Goal: Task Accomplishment & Management: Complete application form

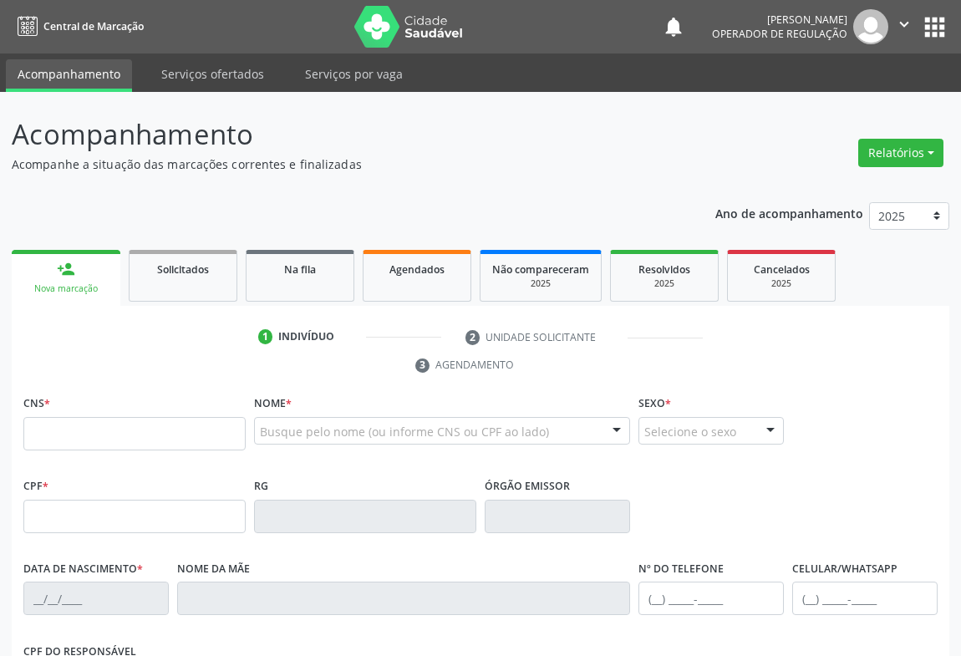
click at [67, 427] on input "text" at bounding box center [134, 433] width 222 height 33
click at [308, 281] on link "Na fila" at bounding box center [300, 276] width 109 height 52
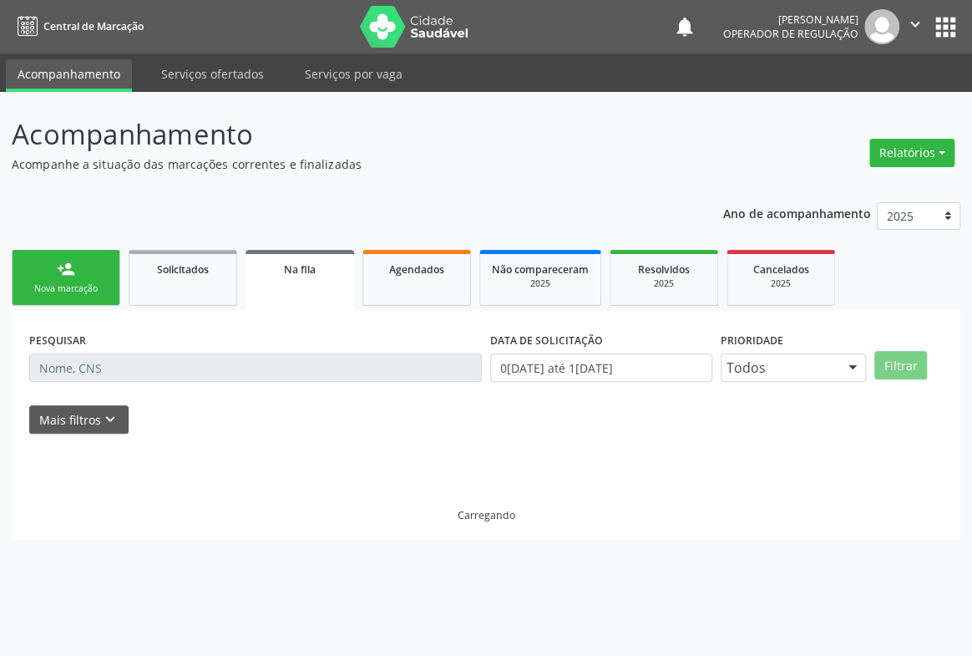
click at [155, 347] on div "PESQUISAR" at bounding box center [255, 360] width 461 height 65
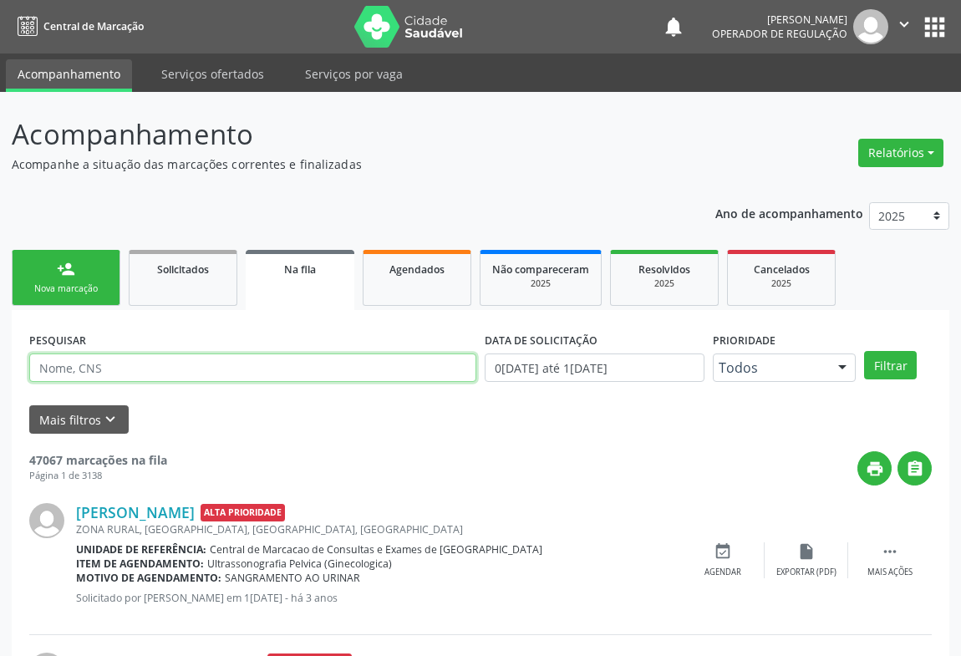
click at [94, 367] on input "text" at bounding box center [252, 367] width 447 height 28
type input "704801026248744"
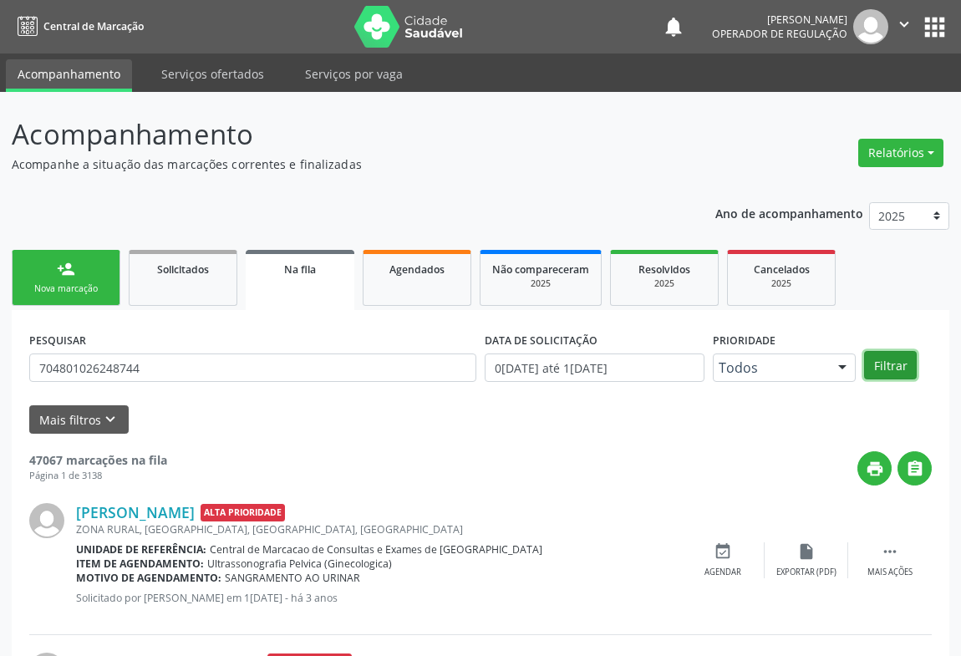
click at [886, 361] on button "Filtrar" at bounding box center [890, 365] width 53 height 28
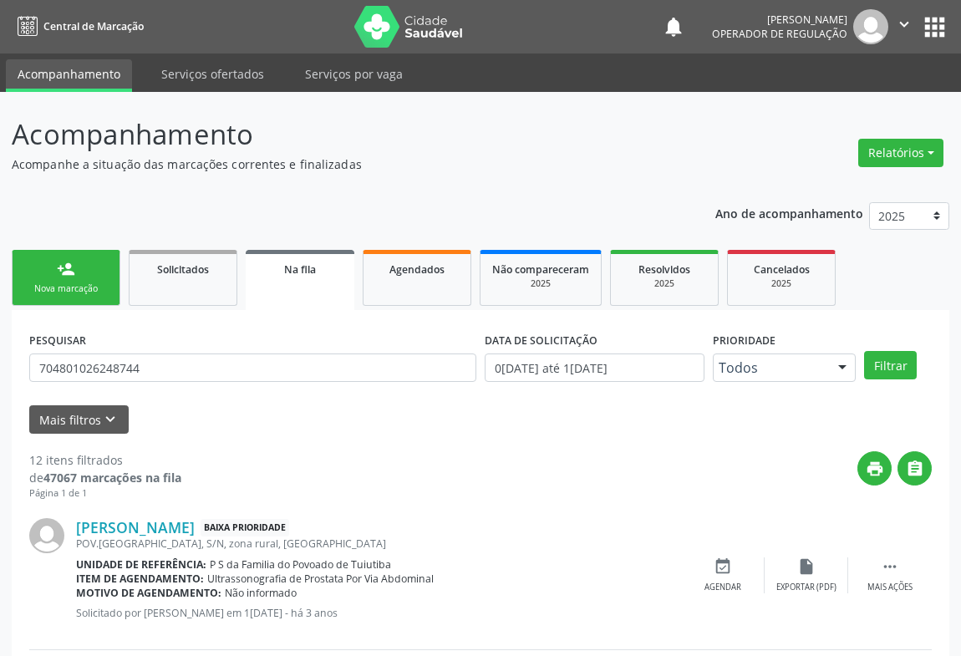
drag, startPoint x: 89, startPoint y: 276, endPoint x: 96, endPoint y: 271, distance: 9.0
click at [87, 276] on link "person_add Nova marcação" at bounding box center [66, 278] width 109 height 56
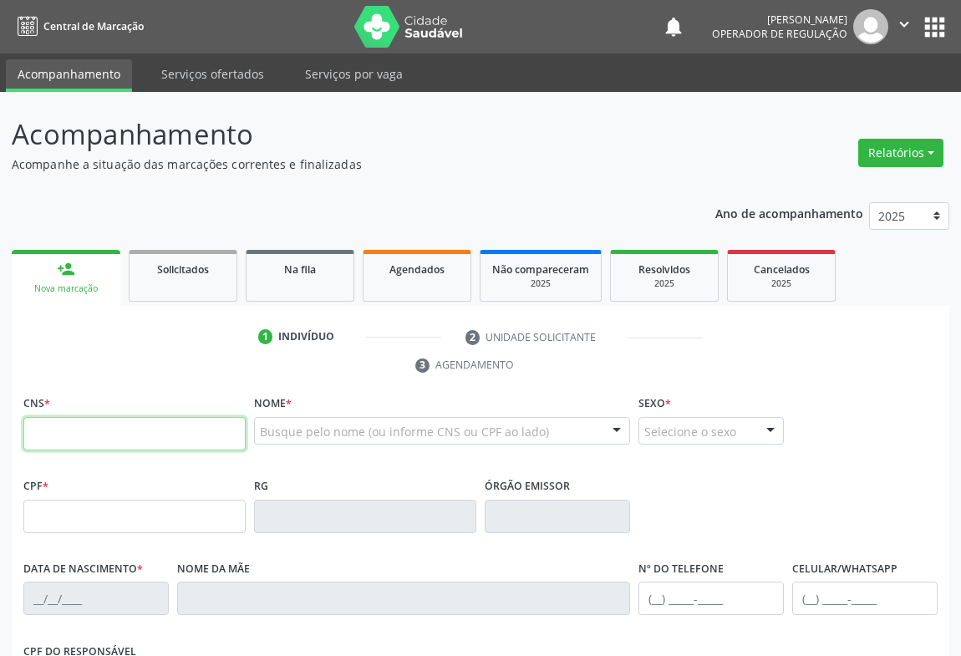
drag, startPoint x: 95, startPoint y: 429, endPoint x: 458, endPoint y: 333, distance: 375.3
click at [123, 430] on input "text" at bounding box center [134, 433] width 222 height 33
type input "705 4024 3370 8895"
type input "344714561"
type input "02/02/1969"
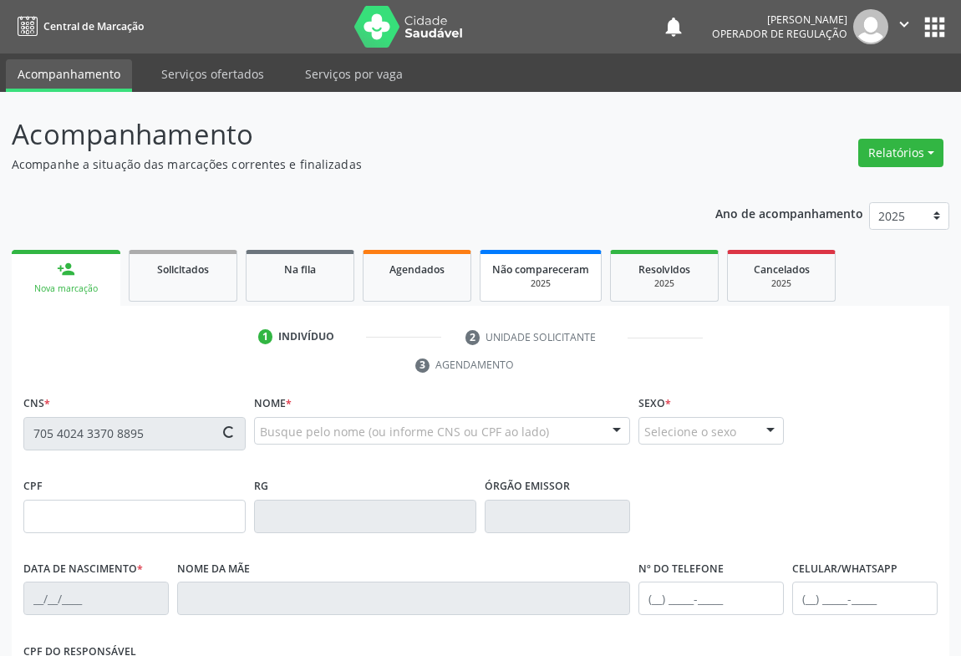
type input "(74) 98873-3216"
type input "445.805.765-00"
type input "03"
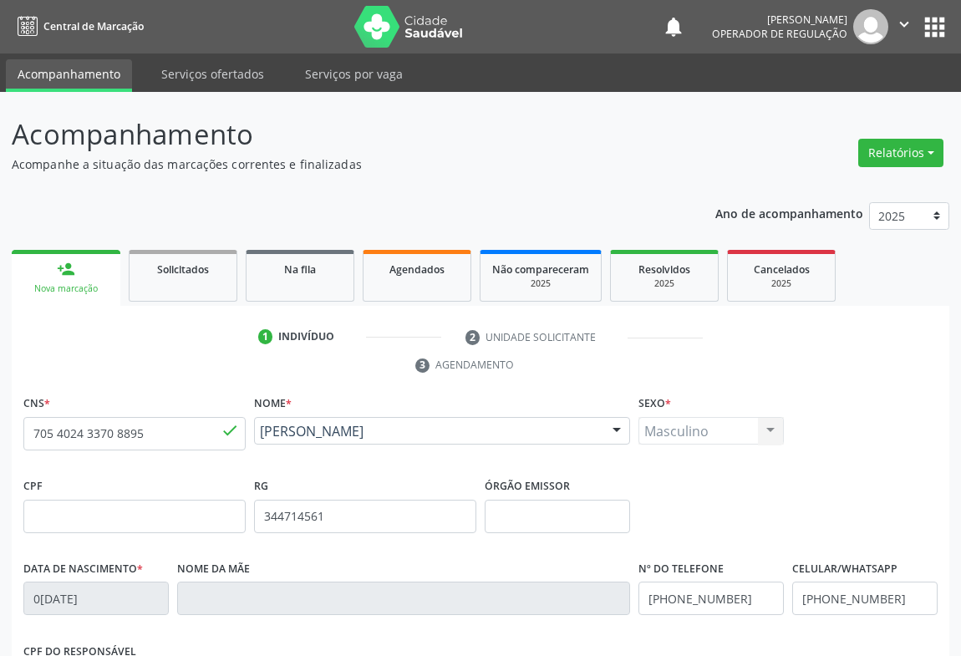
scroll to position [277, 0]
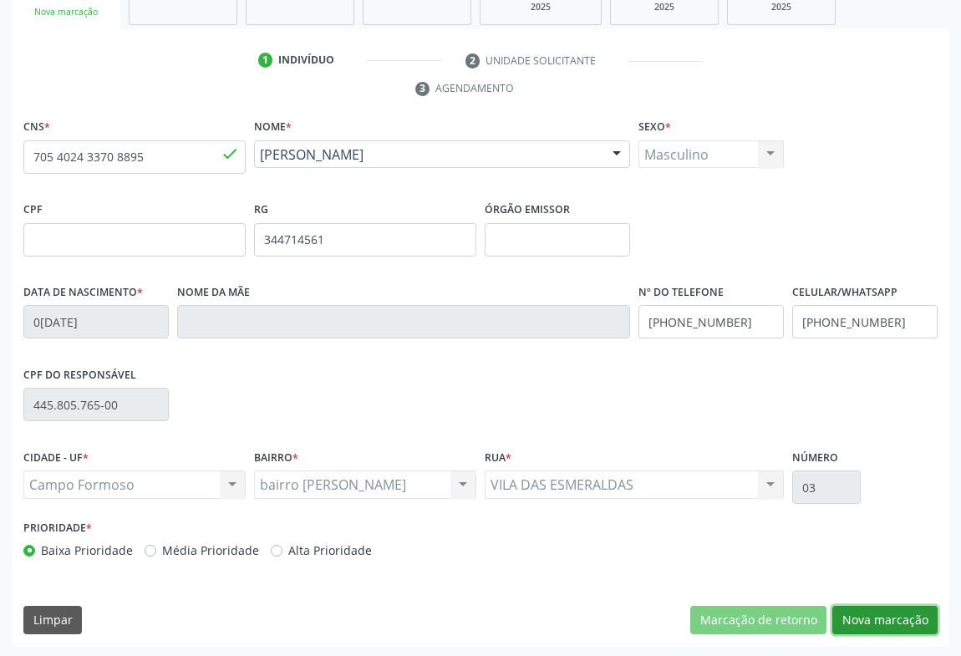
drag, startPoint x: 877, startPoint y: 617, endPoint x: 725, endPoint y: 501, distance: 190.8
click at [875, 616] on button "Nova marcação" at bounding box center [884, 620] width 105 height 28
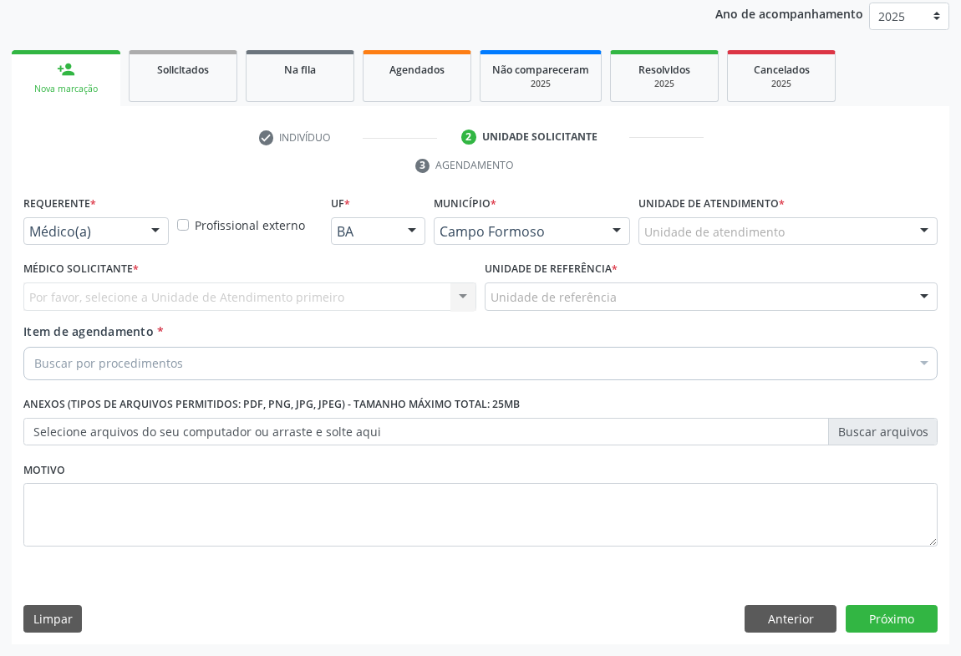
scroll to position [199, 0]
drag, startPoint x: 132, startPoint y: 229, endPoint x: 98, endPoint y: 267, distance: 51.5
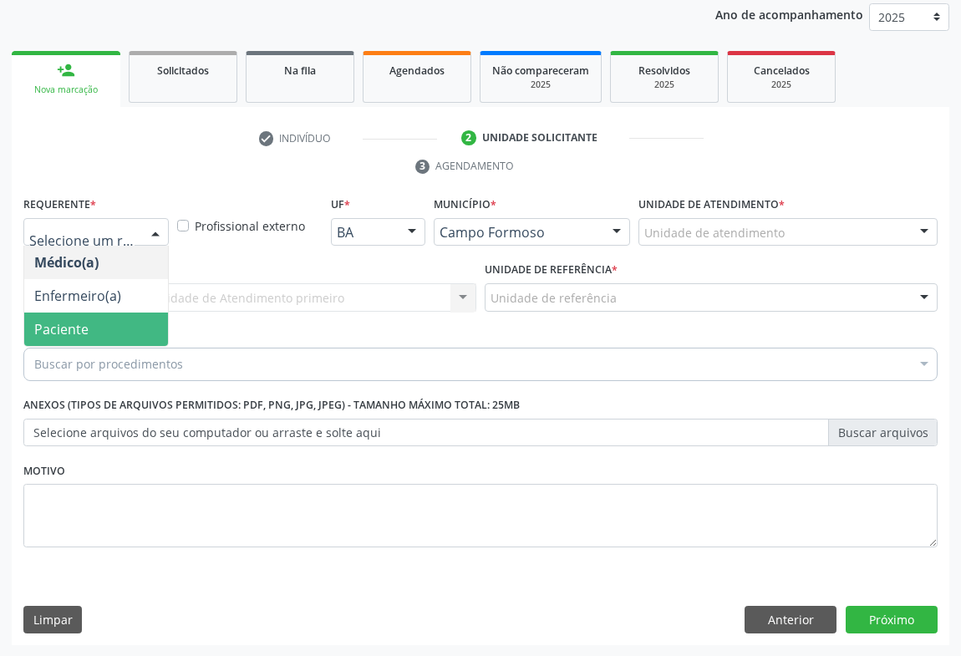
click at [67, 330] on span "Paciente" at bounding box center [61, 329] width 54 height 18
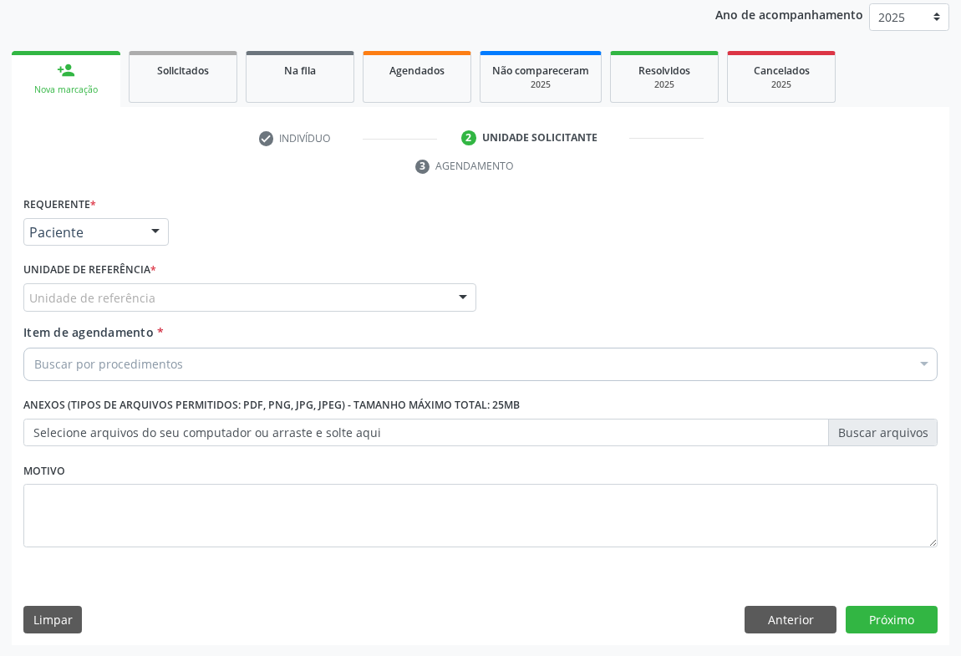
drag, startPoint x: 188, startPoint y: 287, endPoint x: 178, endPoint y: 294, distance: 12.0
click at [183, 289] on div "Unidade de referência" at bounding box center [249, 297] width 453 height 28
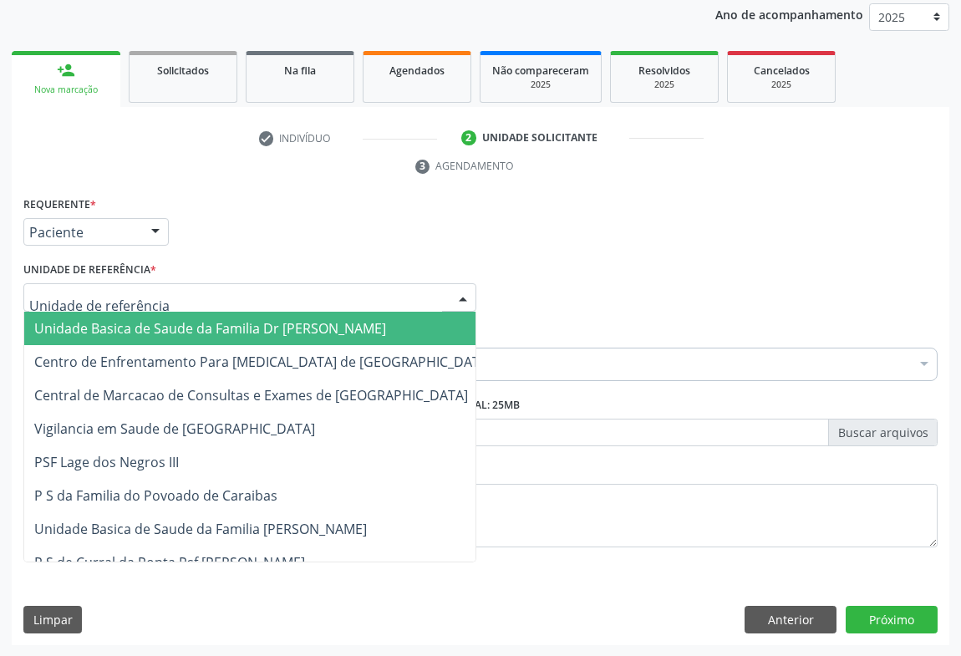
drag, startPoint x: 139, startPoint y: 314, endPoint x: 156, endPoint y: 325, distance: 20.6
click at [138, 315] on span "Unidade Basica de Saude da Familia Dr [PERSON_NAME]" at bounding box center [263, 328] width 478 height 33
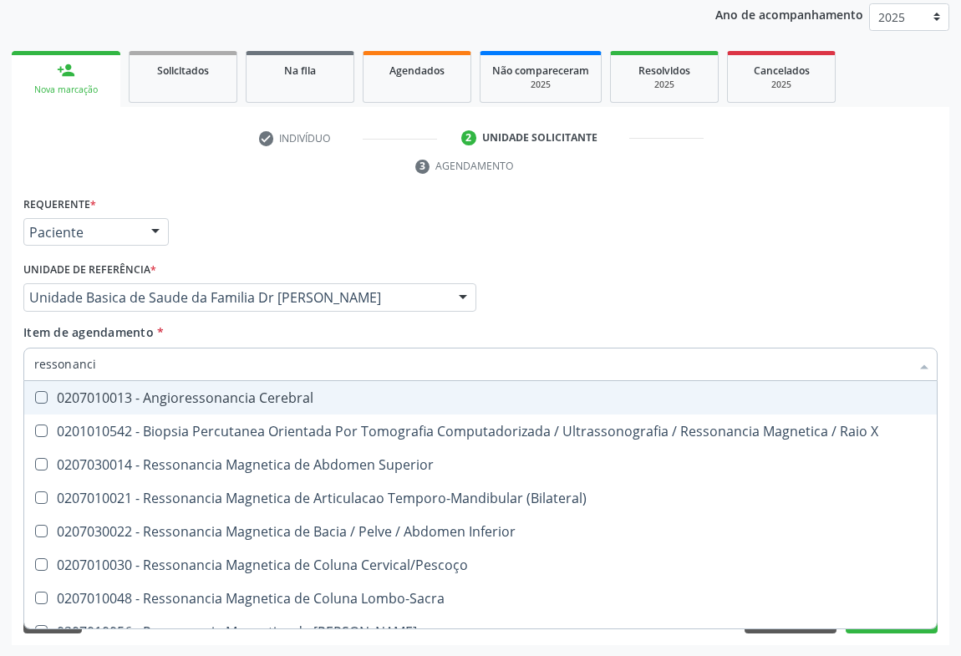
type input "ressonancia"
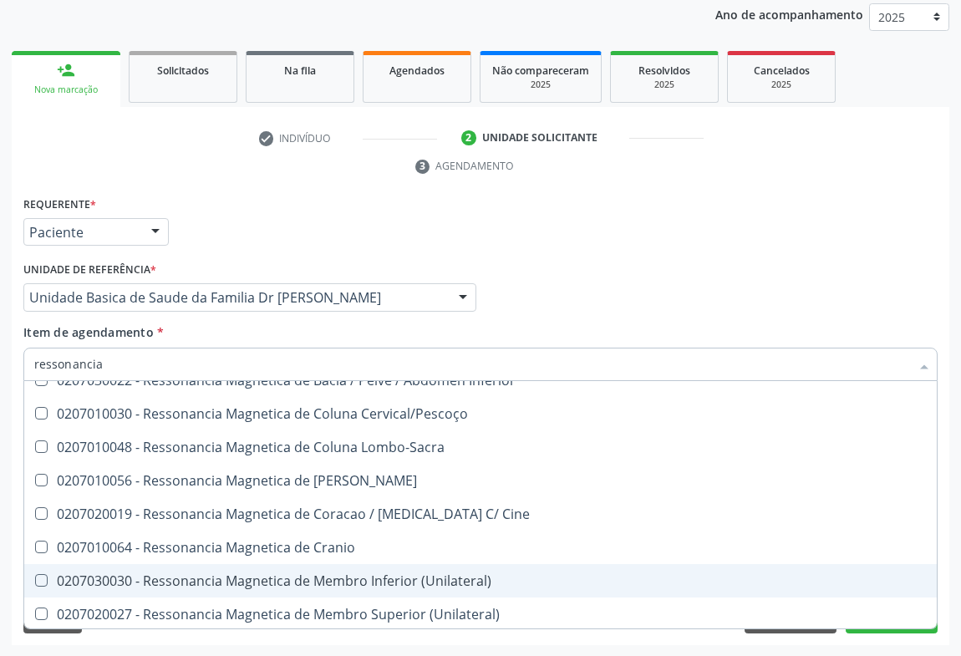
scroll to position [227, 0]
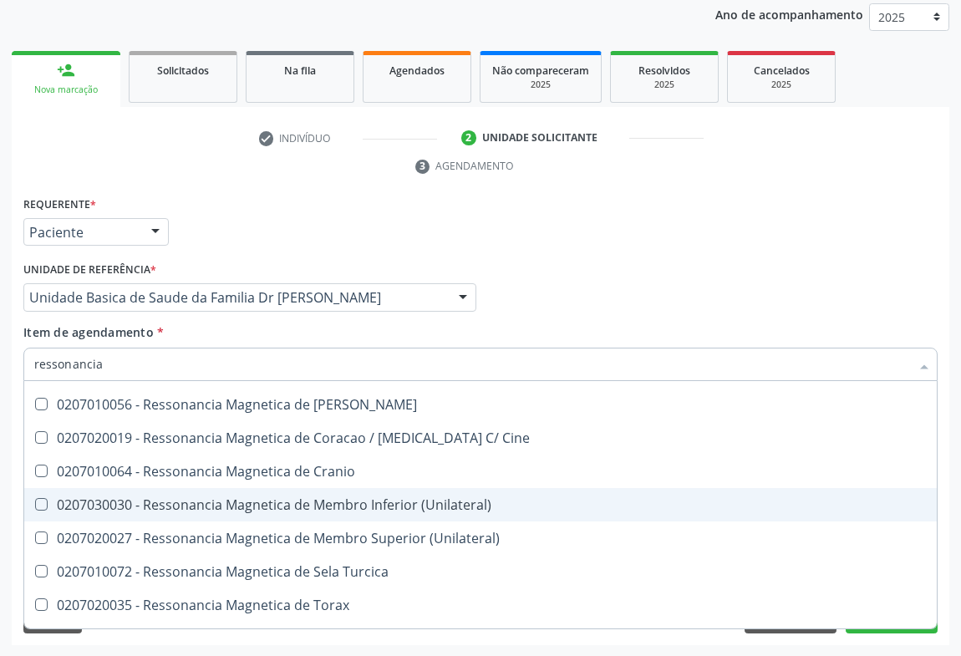
click at [316, 503] on div "0207030030 - Ressonancia Magnetica de Membro Inferior (Unilateral)" at bounding box center [480, 504] width 892 height 13
checkbox \(Unilateral\) "true"
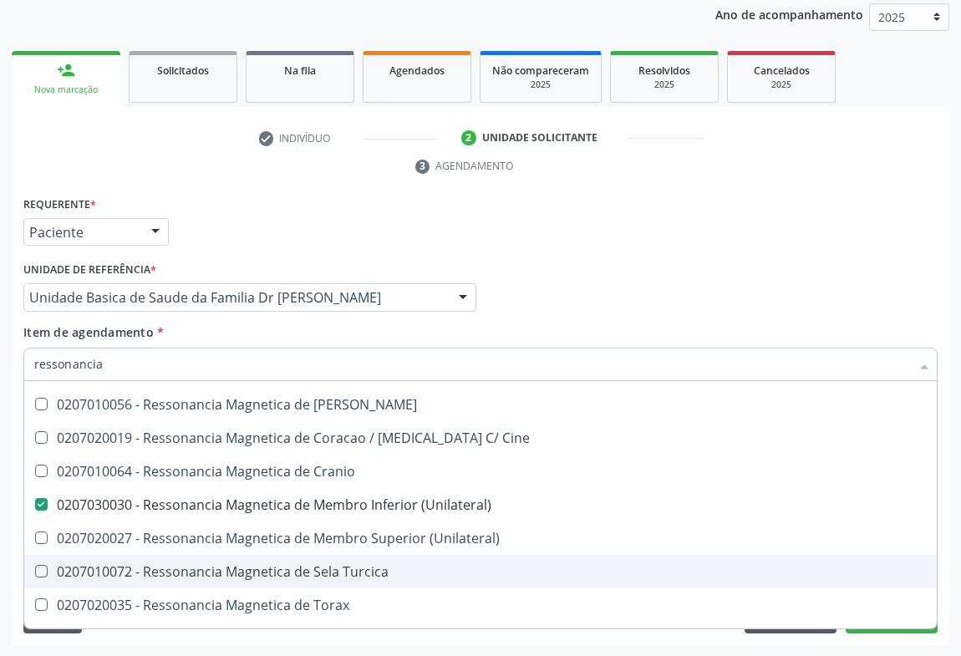
scroll to position [253, 0]
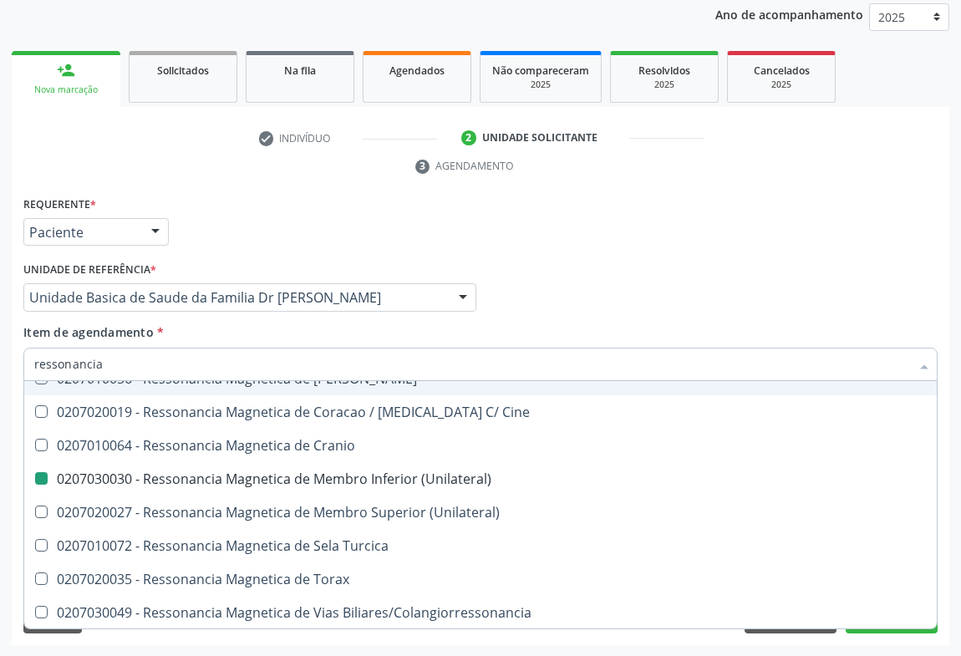
click at [530, 313] on div "Médico Solicitante Por favor, selecione a Unidade de Atendimento primeiro Nenhu…" at bounding box center [480, 289] width 922 height 65
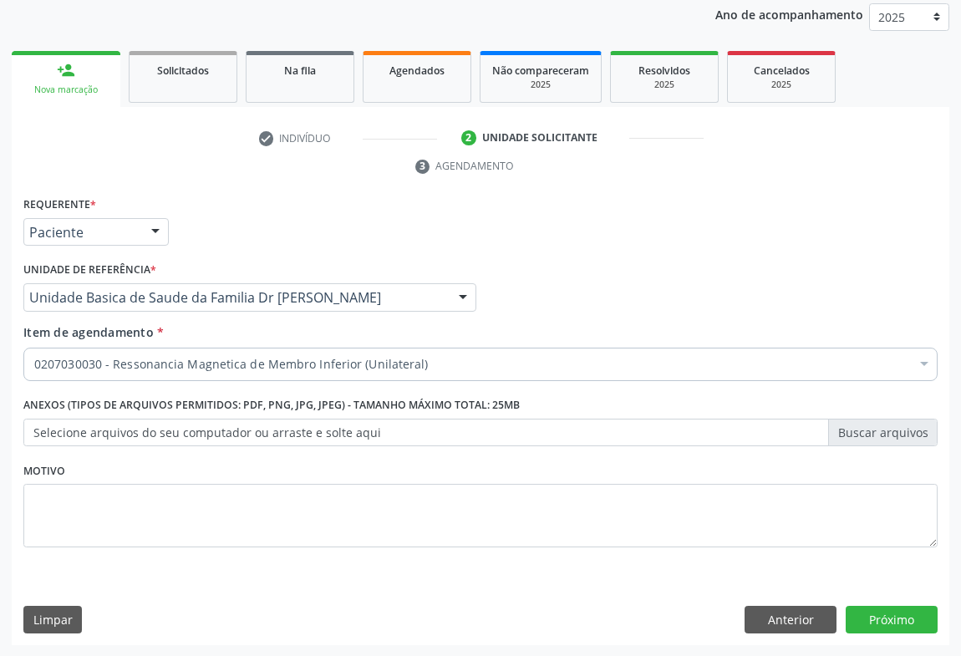
scroll to position [0, 0]
click at [355, 431] on label "Selecione arquivos do seu computador ou arraste e solte aqui" at bounding box center [480, 433] width 914 height 28
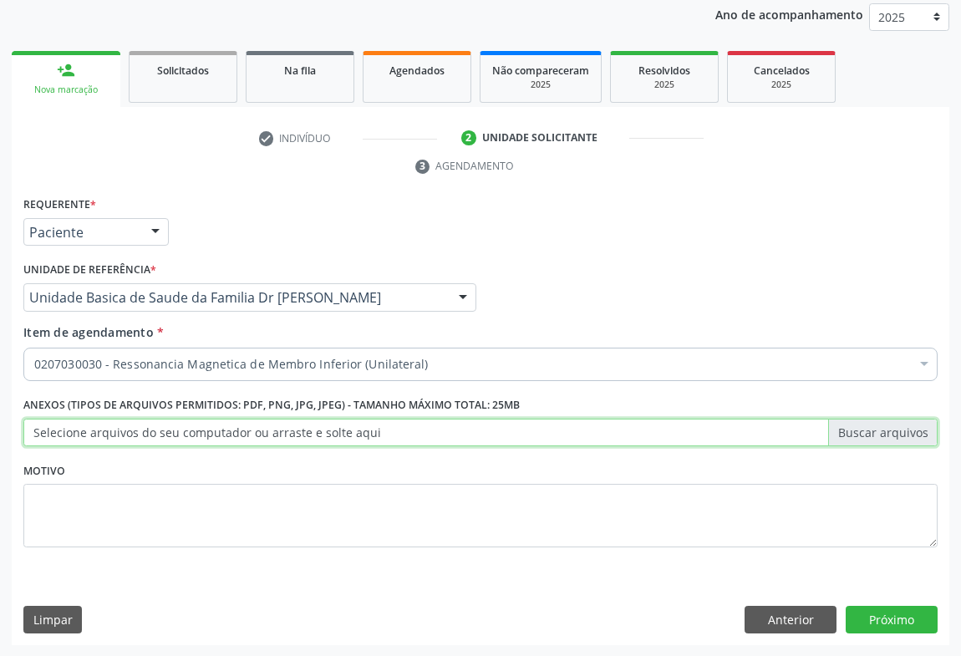
click at [355, 431] on input "Selecione arquivos do seu computador ou arraste e solte aqui" at bounding box center [480, 433] width 914 height 28
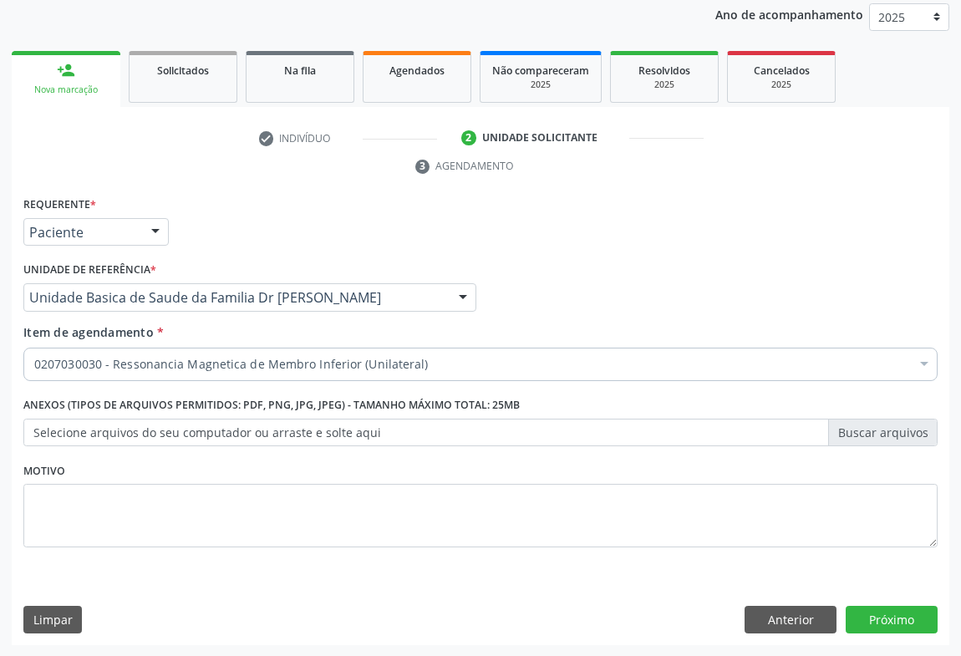
click at [388, 438] on label "Selecione arquivos do seu computador ou arraste e solte aqui" at bounding box center [480, 433] width 914 height 28
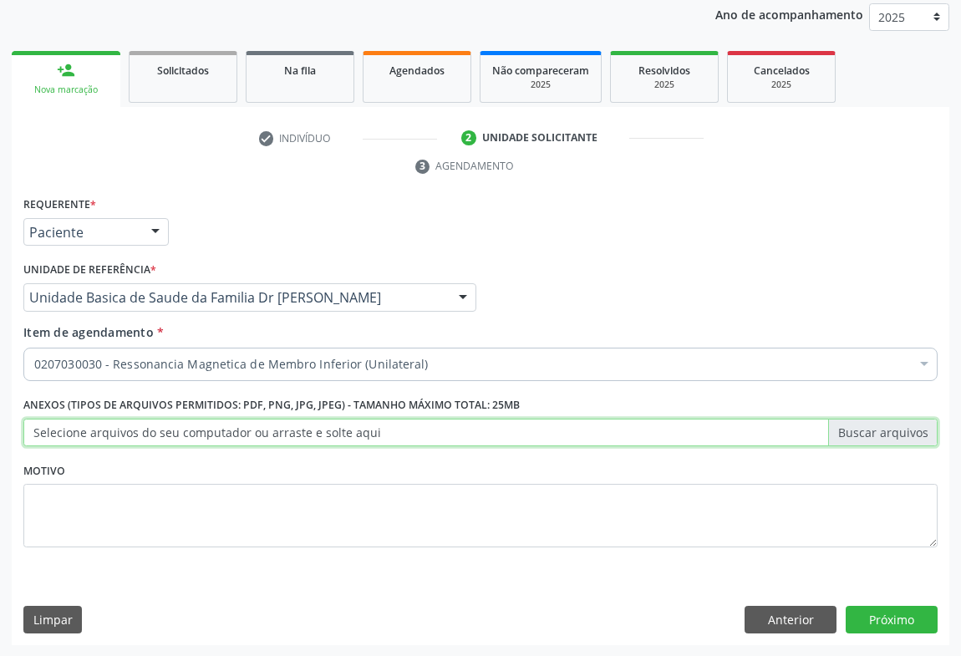
click at [388, 438] on input "Selecione arquivos do seu computador ou arraste e solte aqui" at bounding box center [480, 433] width 914 height 28
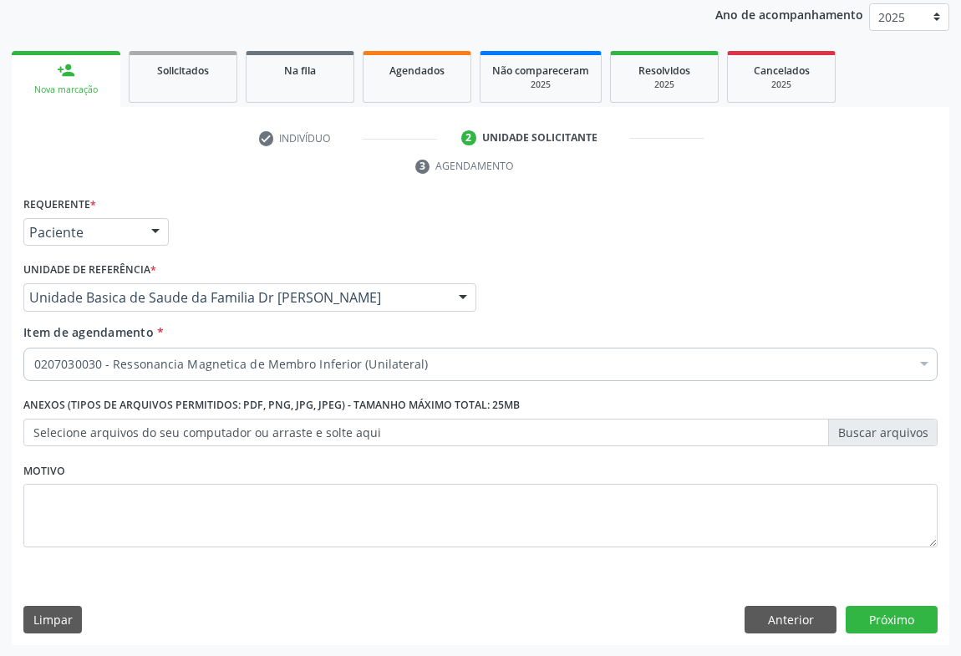
click at [386, 449] on div "Anexos (Tipos de arquivos permitidos: PDF, PNG, JPG, JPEG) - Tamanho máximo tot…" at bounding box center [480, 425] width 922 height 65
click at [368, 420] on label "Selecione arquivos do seu computador ou arraste e solte aqui" at bounding box center [480, 433] width 914 height 28
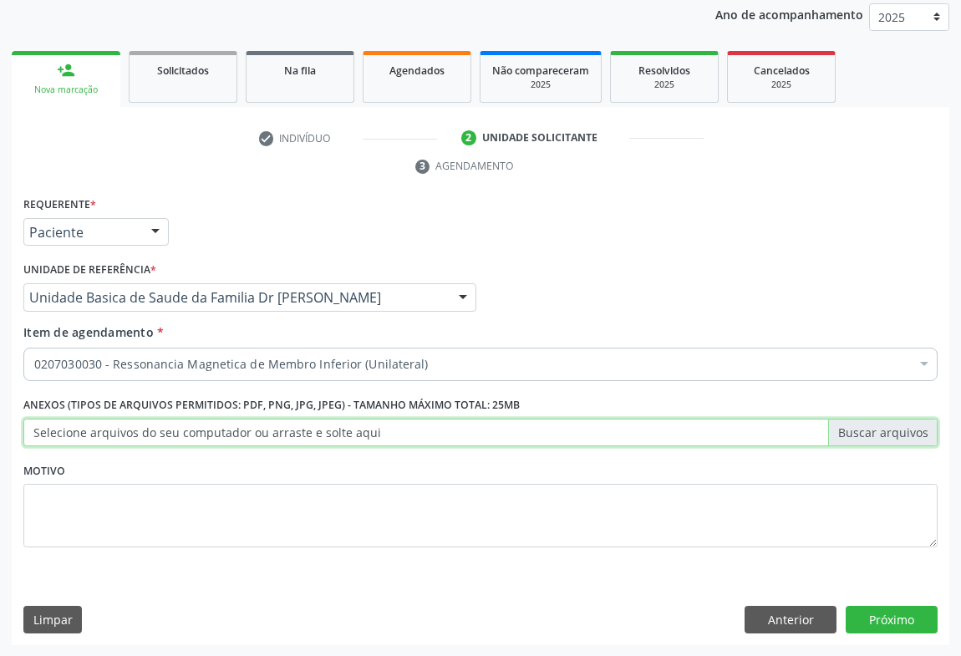
click at [368, 420] on input "Selecione arquivos do seu computador ou arraste e solte aqui" at bounding box center [480, 433] width 914 height 28
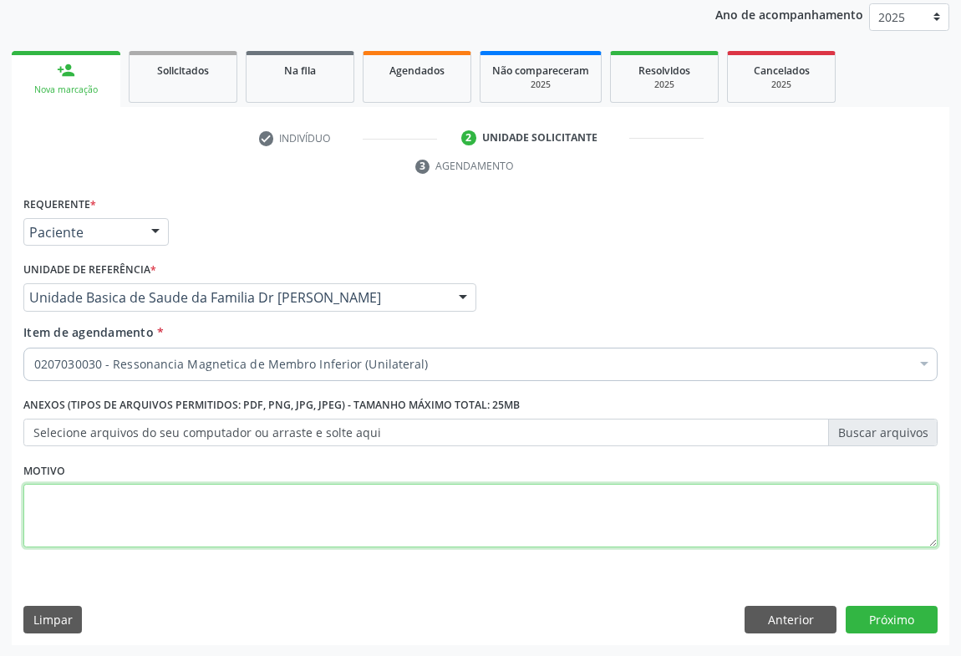
click at [310, 506] on textarea at bounding box center [480, 515] width 914 height 63
drag, startPoint x: 310, startPoint y: 506, endPoint x: 451, endPoint y: 493, distance: 141.8
click at [347, 495] on textarea at bounding box center [480, 515] width 914 height 63
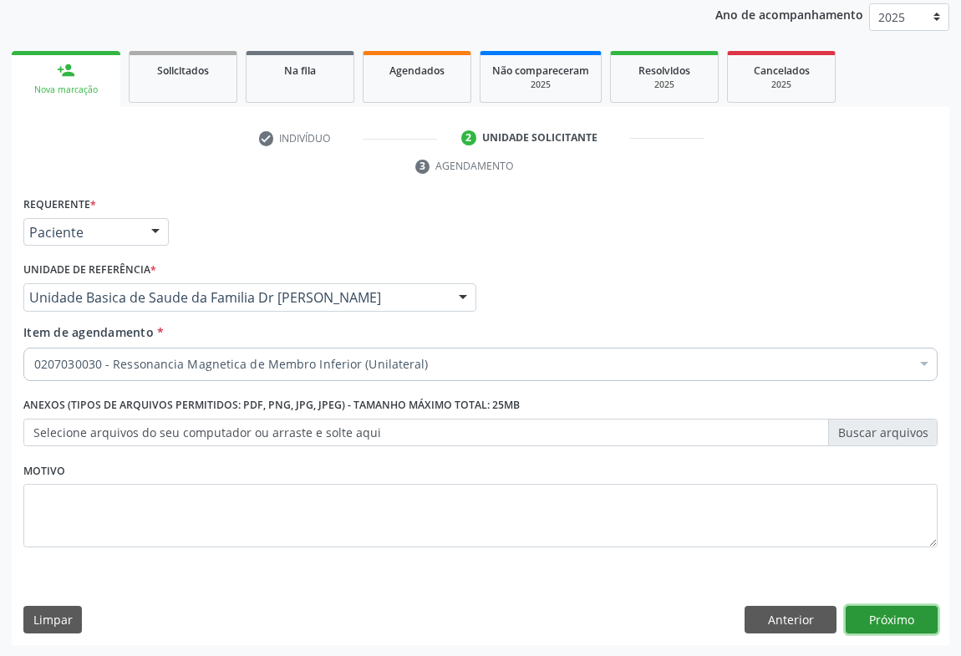
click at [890, 626] on button "Próximo" at bounding box center [892, 620] width 92 height 28
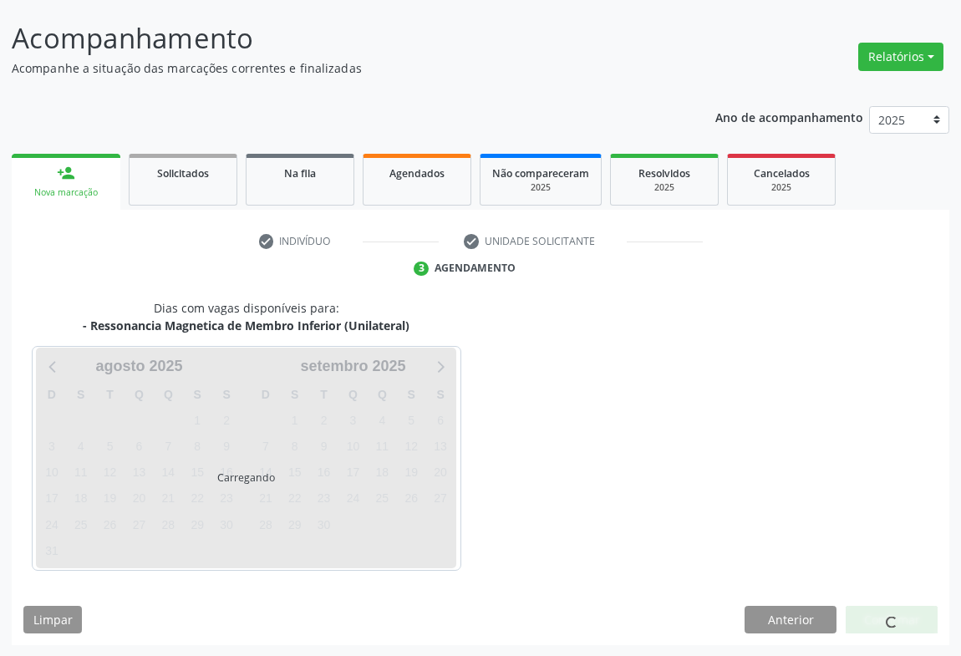
scroll to position [145, 0]
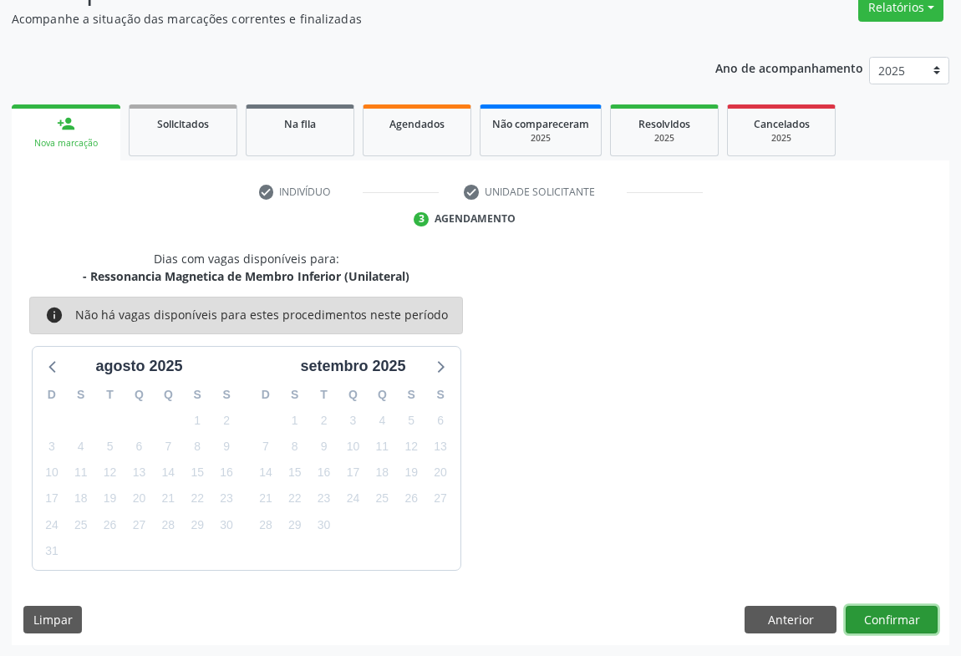
click at [866, 616] on button "Confirmar" at bounding box center [892, 620] width 92 height 28
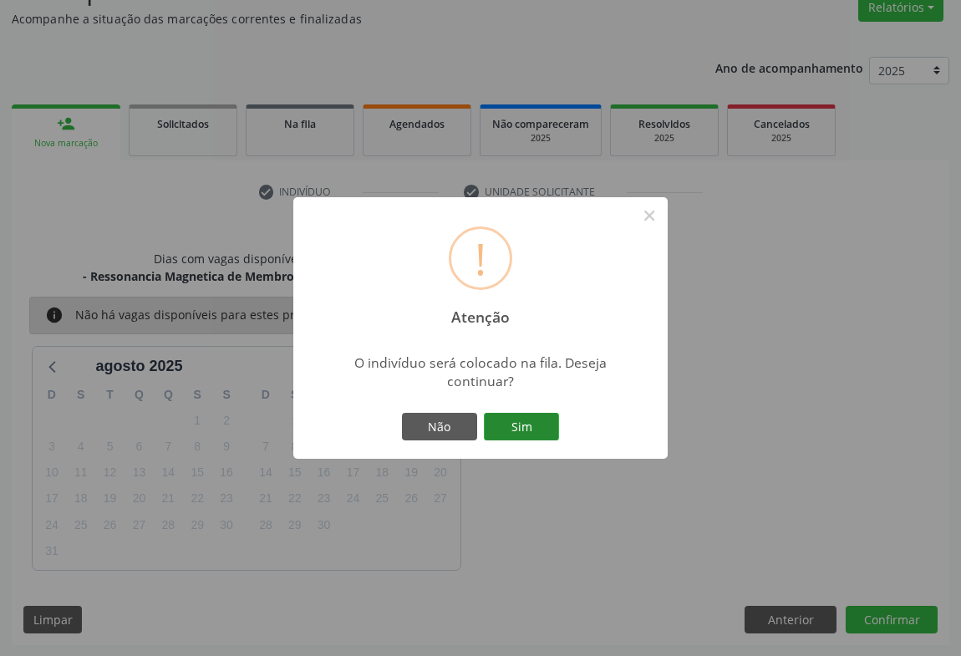
click at [536, 433] on button "Sim" at bounding box center [521, 427] width 75 height 28
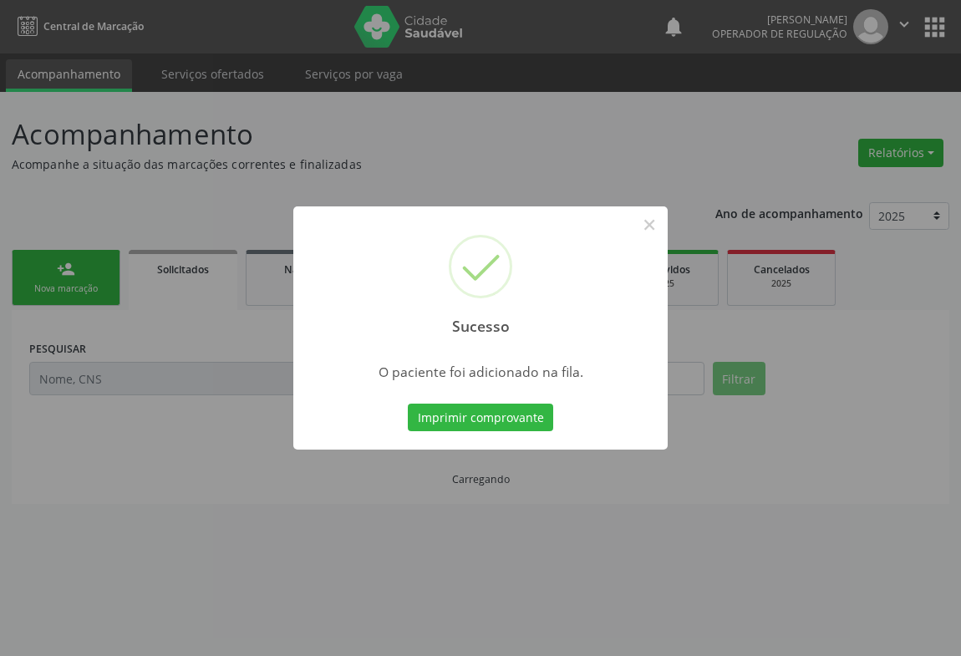
scroll to position [0, 0]
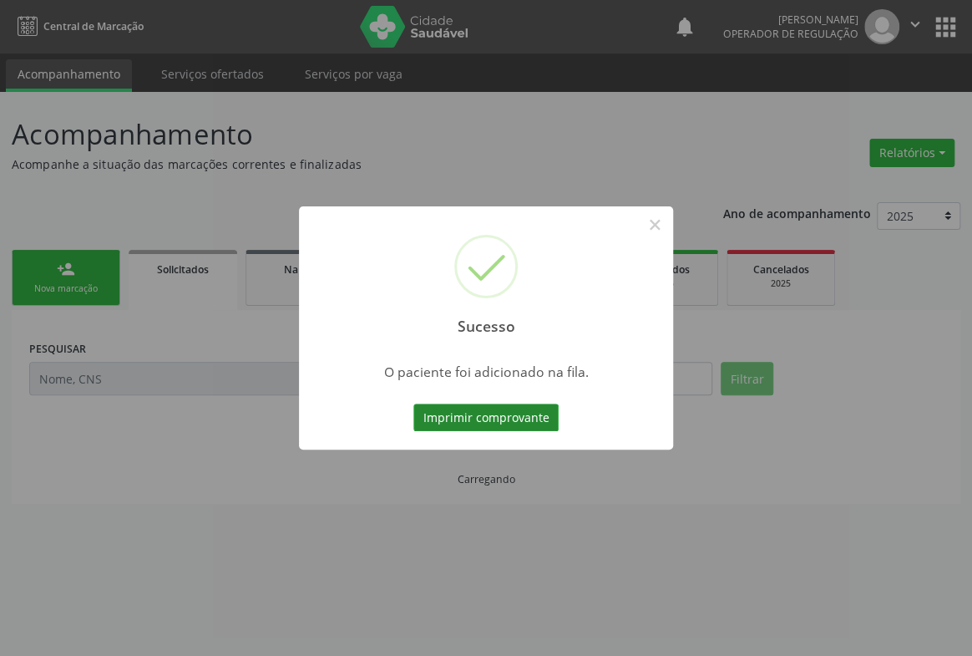
click at [511, 419] on button "Imprimir comprovante" at bounding box center [486, 418] width 145 height 28
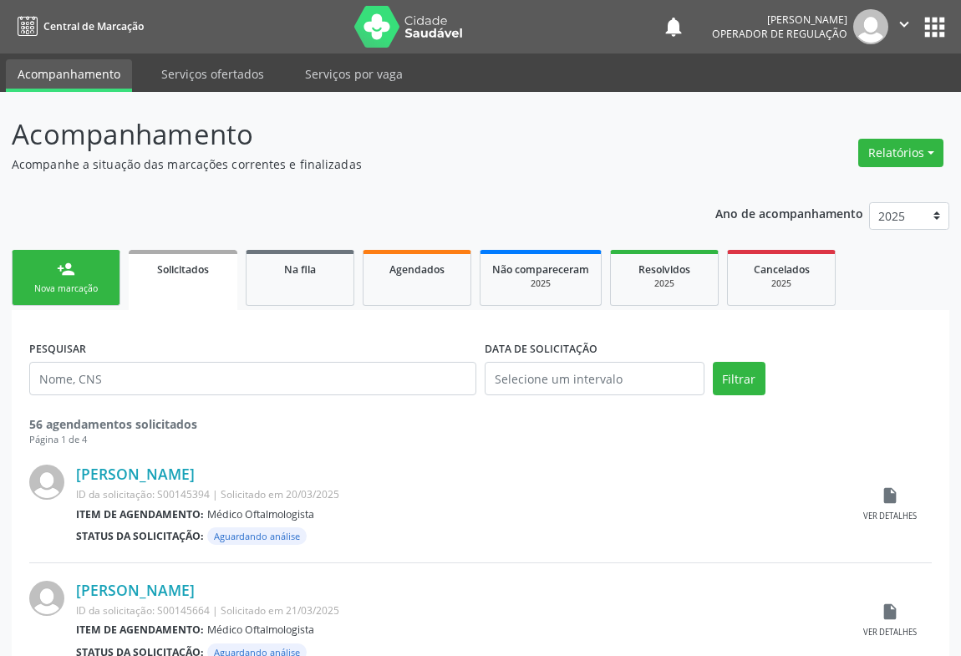
click at [83, 284] on div "Nova marcação" at bounding box center [66, 288] width 84 height 13
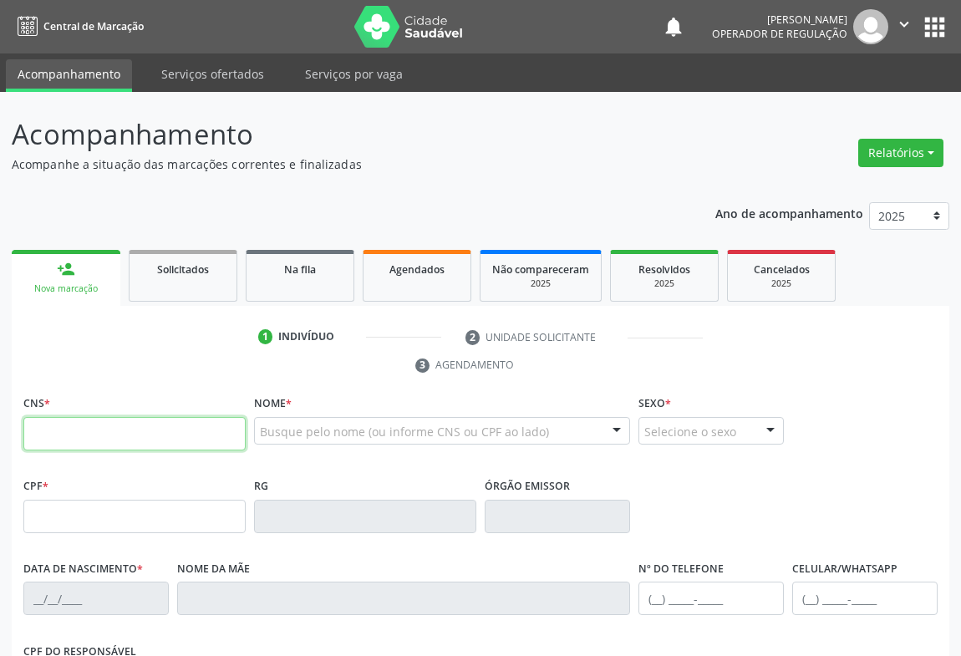
drag, startPoint x: 115, startPoint y: 430, endPoint x: 125, endPoint y: 429, distance: 10.2
click at [120, 430] on input "text" at bounding box center [134, 433] width 222 height 33
type input "700 3079 1613 9733"
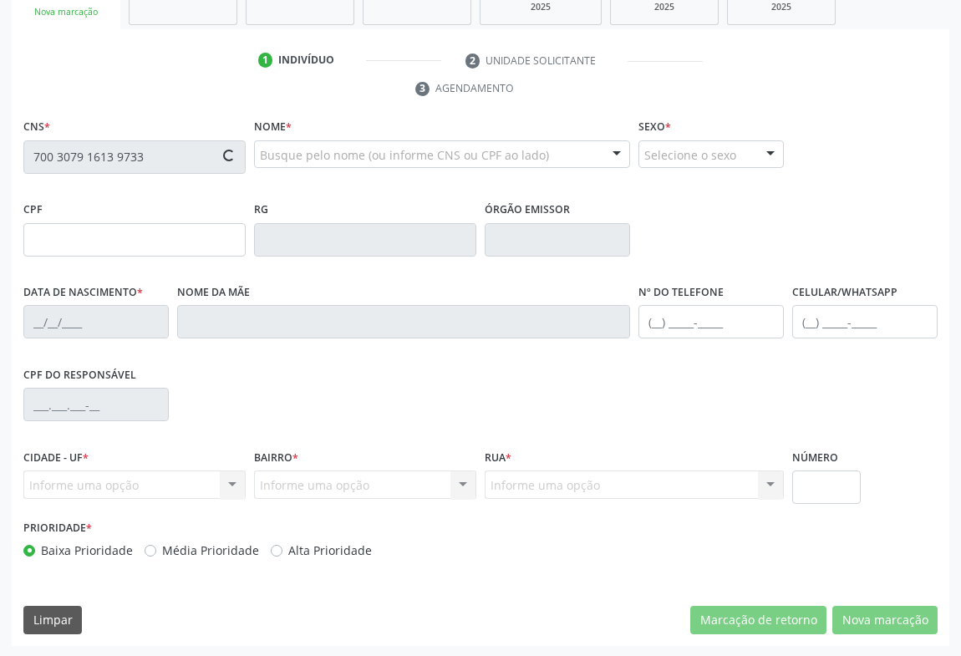
type input "0709022913"
type input "24/06/1964"
type input "(74) 99818-0222"
type input "SN"
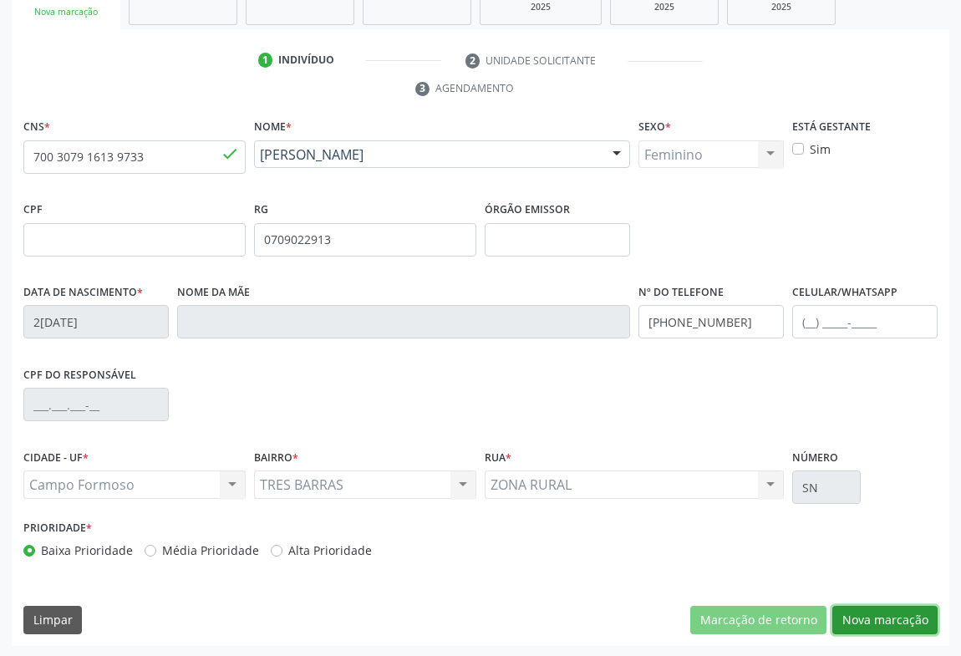
click at [898, 614] on button "Nova marcação" at bounding box center [884, 620] width 105 height 28
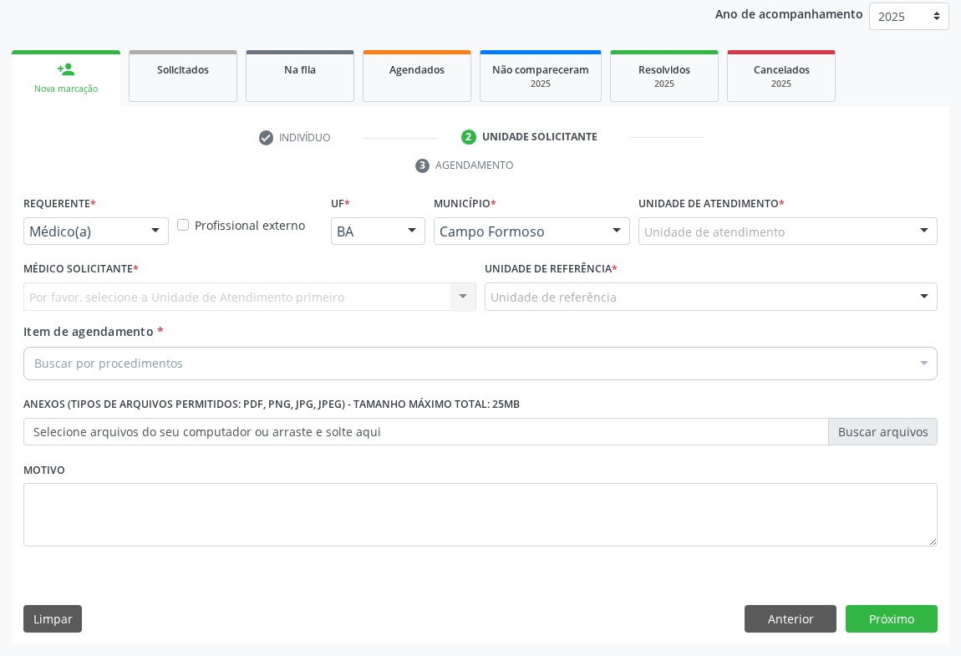
scroll to position [199, 0]
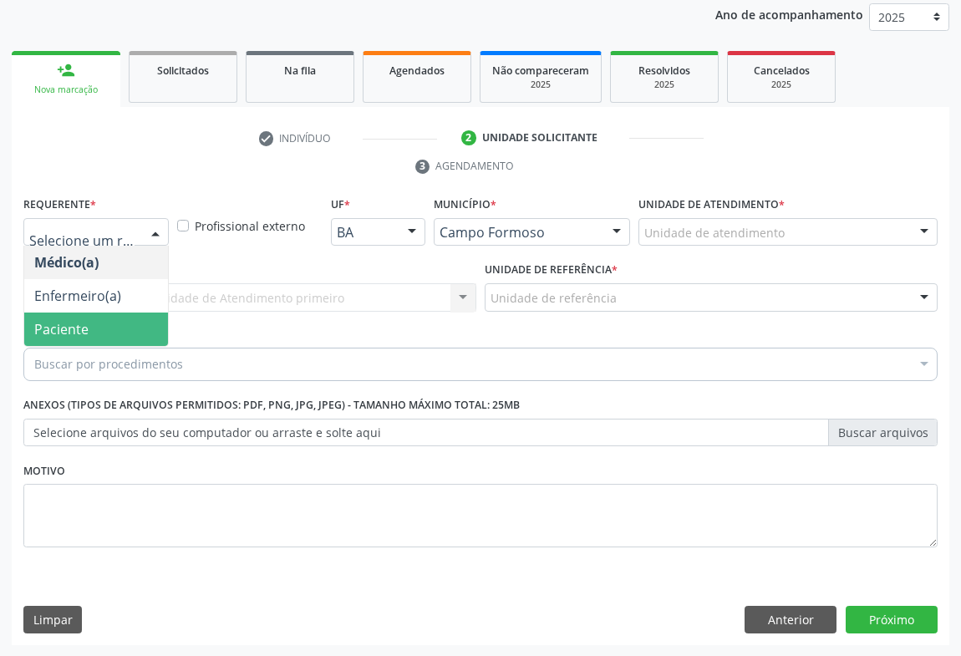
drag, startPoint x: 48, startPoint y: 326, endPoint x: 216, endPoint y: 311, distance: 169.4
click at [53, 326] on span "Paciente" at bounding box center [61, 329] width 54 height 18
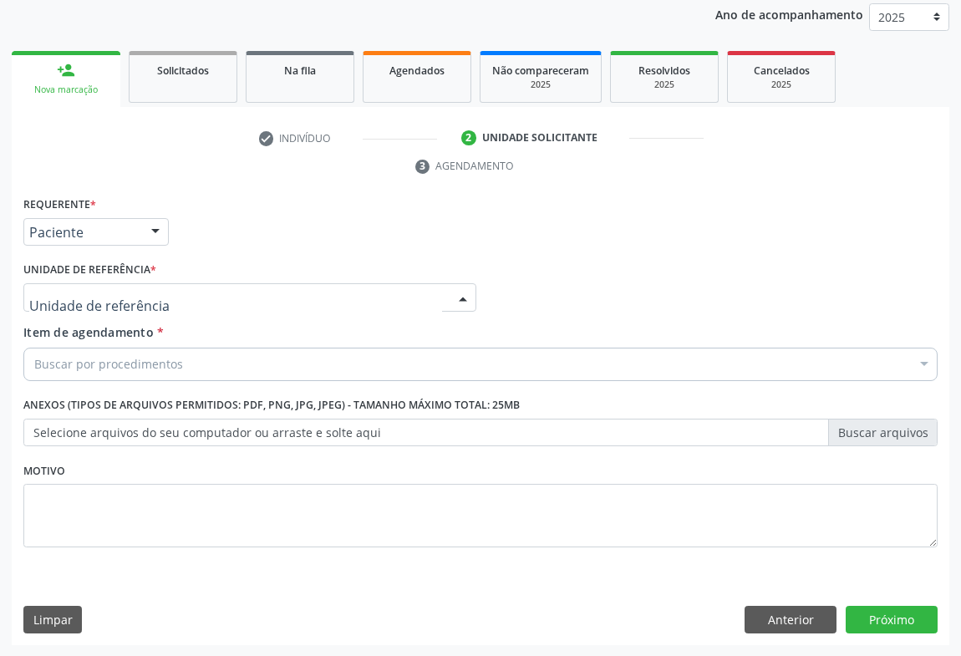
click at [223, 307] on div at bounding box center [249, 297] width 453 height 28
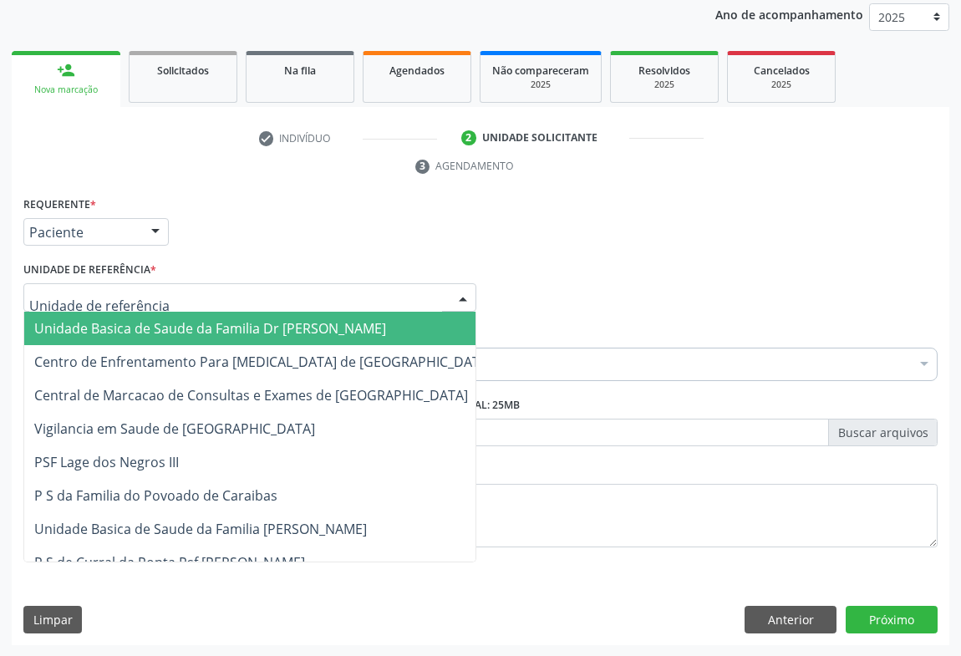
click at [116, 331] on span "Unidade Basica de Saude da Familia Dr [PERSON_NAME]" at bounding box center [210, 328] width 352 height 18
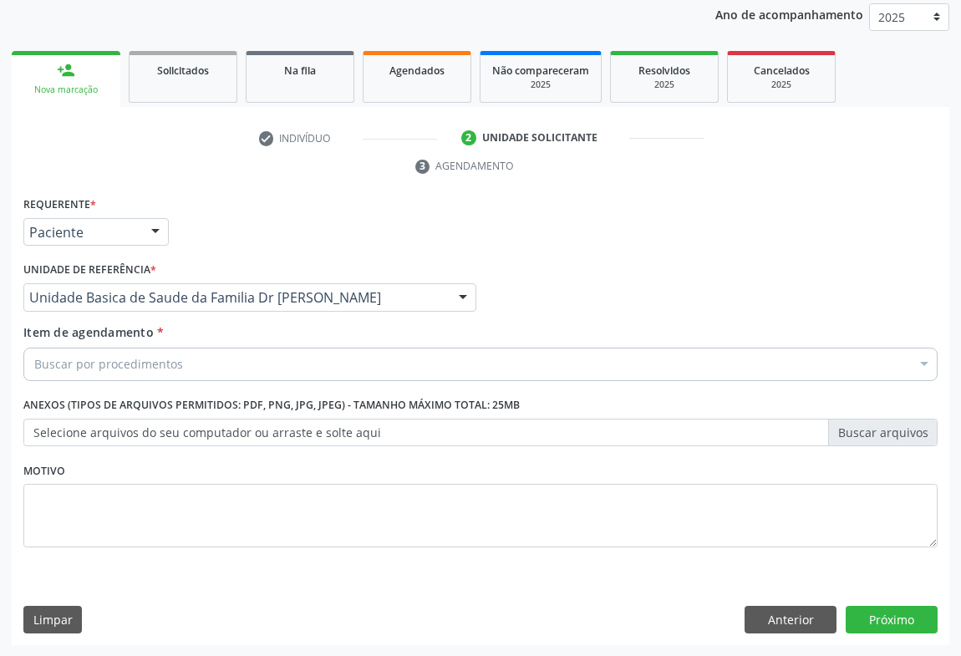
drag, startPoint x: 150, startPoint y: 363, endPoint x: 233, endPoint y: 343, distance: 85.1
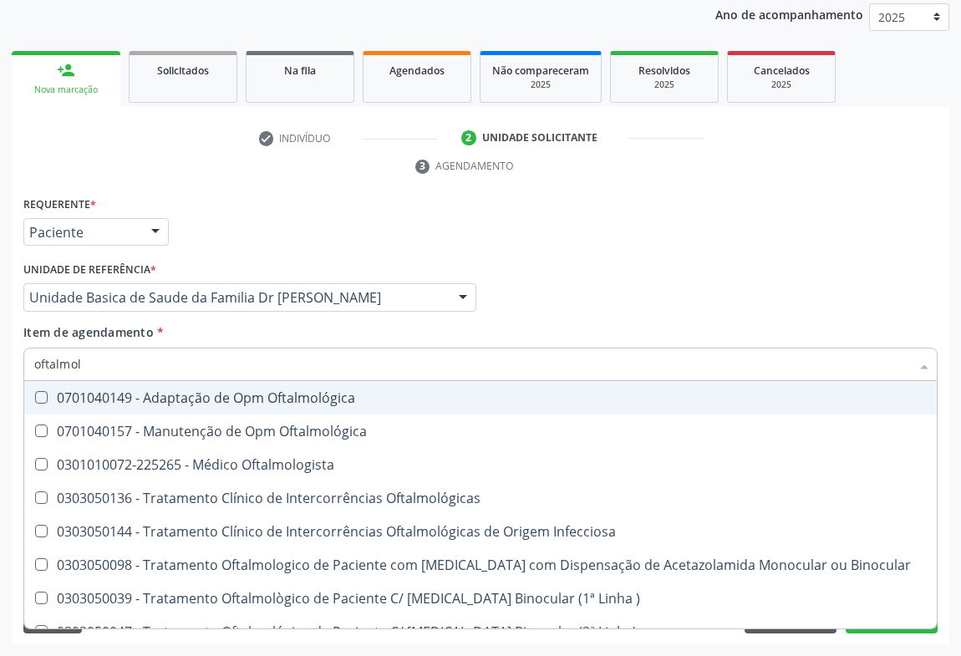
type input "oftalmolo"
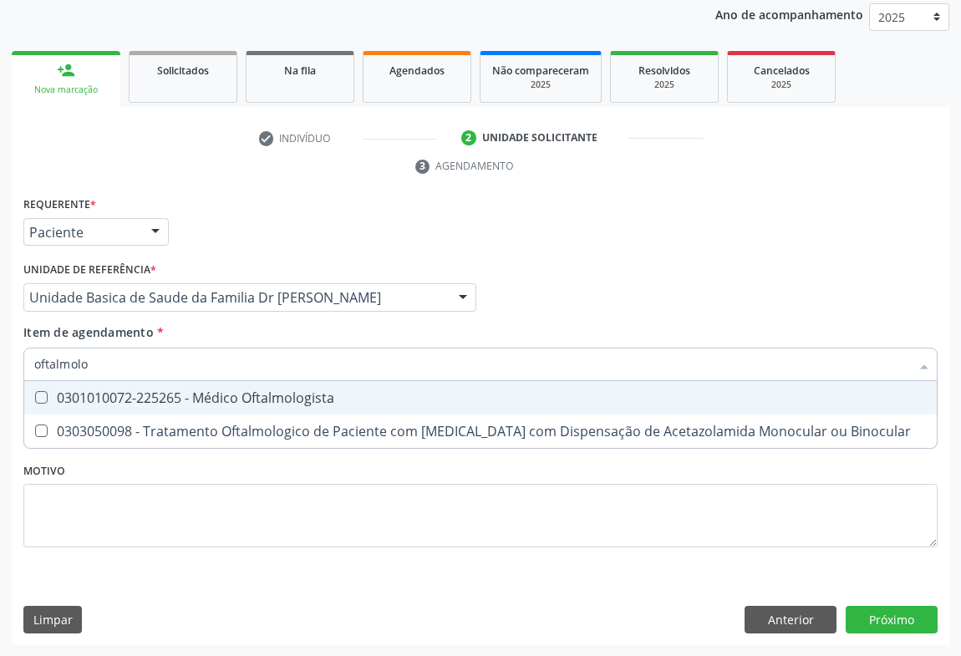
click at [190, 397] on div "0301010072-225265 - Médico Oftalmologista" at bounding box center [480, 397] width 892 height 13
checkbox Oftalmologista "true"
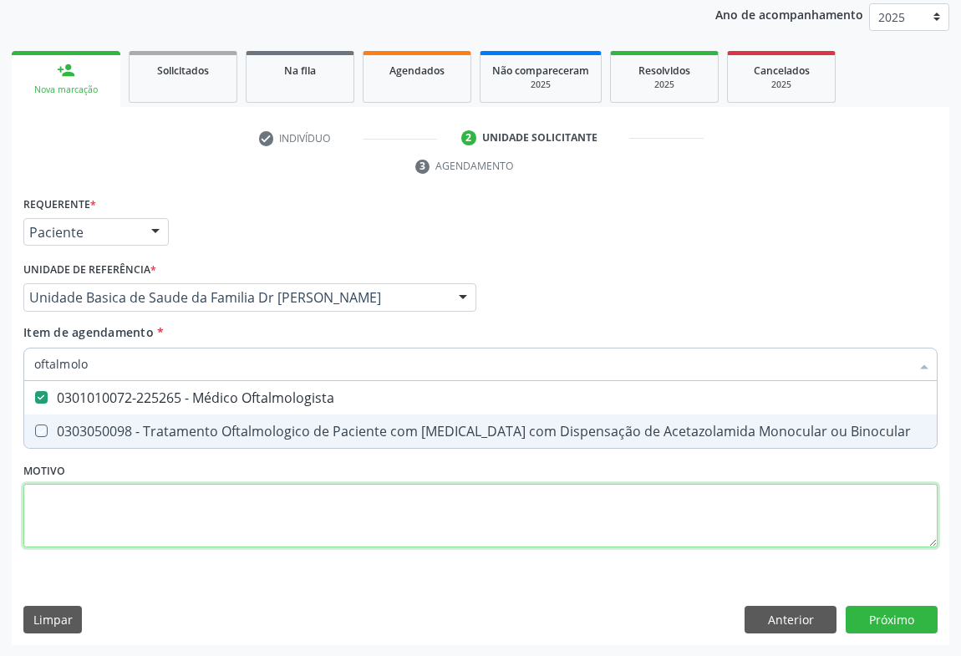
click at [306, 515] on div "Requerente * Paciente Médico(a) Enfermeiro(a) Paciente Nenhum resultado encontr…" at bounding box center [480, 381] width 914 height 378
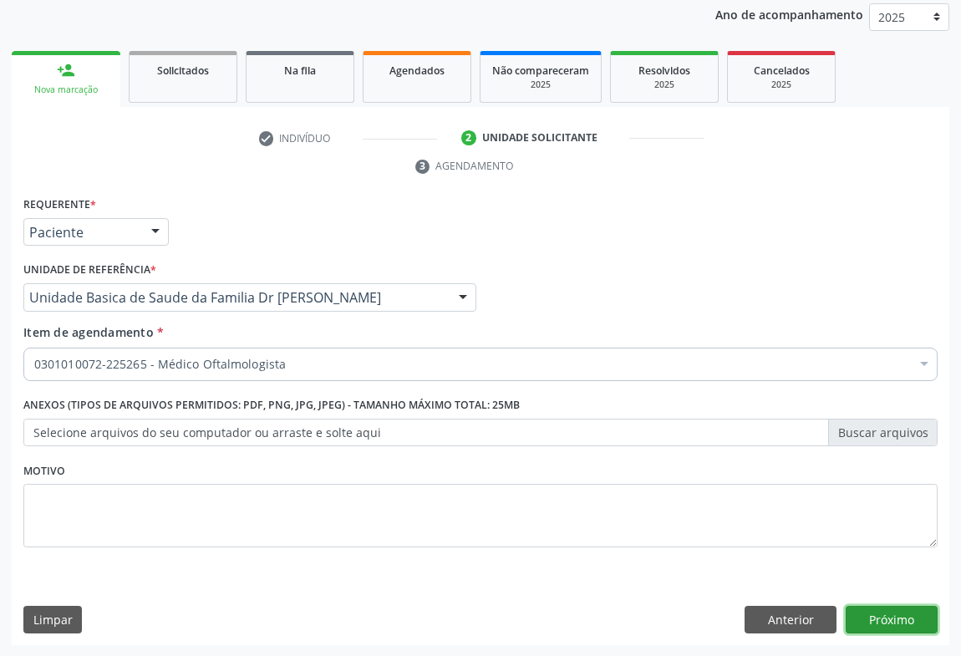
click at [893, 618] on button "Próximo" at bounding box center [892, 620] width 92 height 28
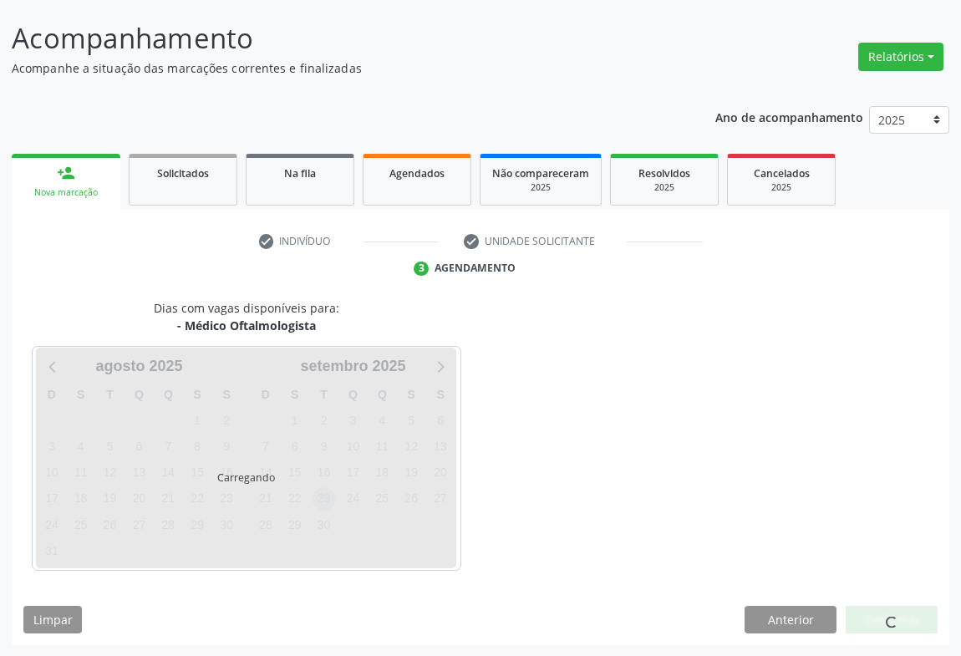
scroll to position [145, 0]
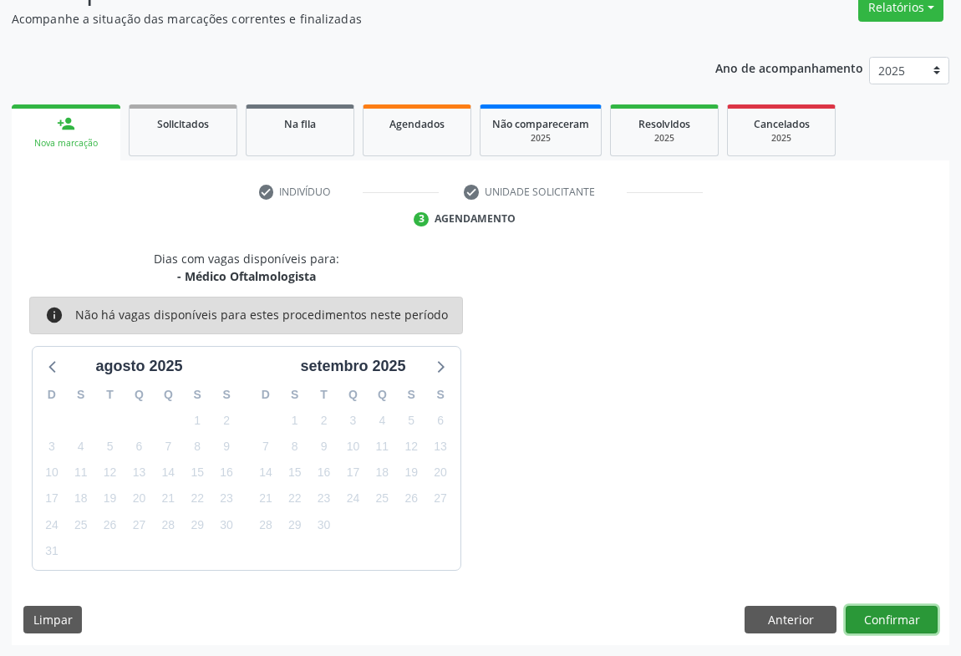
click at [858, 612] on button "Confirmar" at bounding box center [892, 620] width 92 height 28
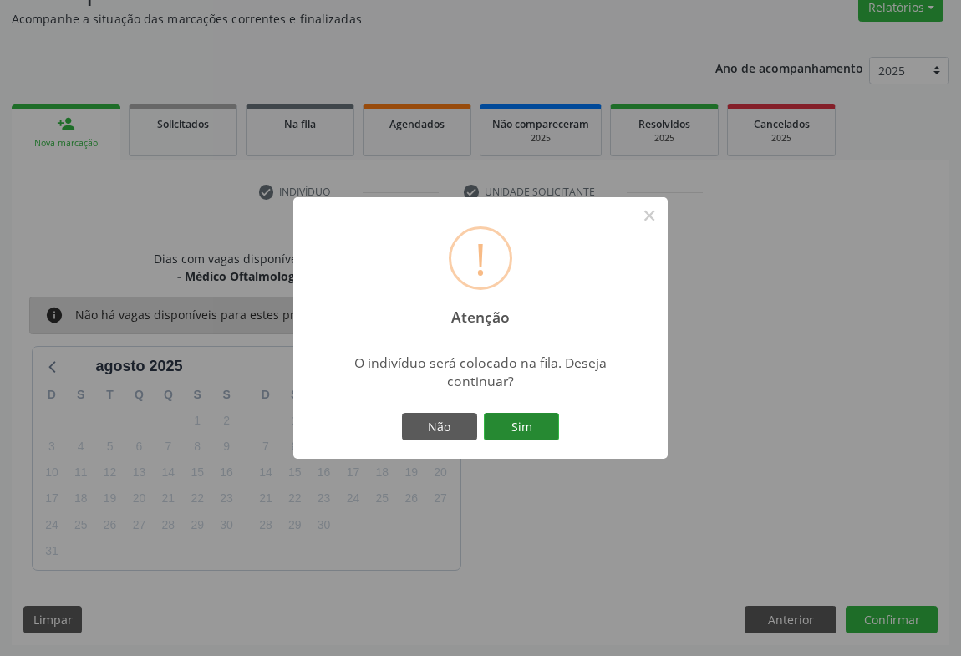
click at [518, 421] on button "Sim" at bounding box center [521, 427] width 75 height 28
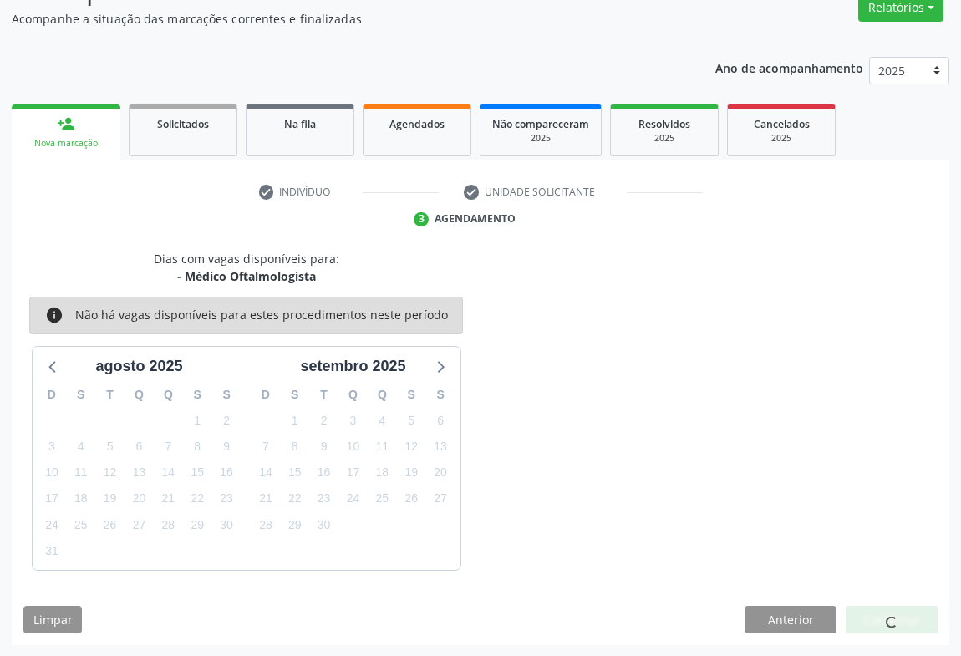
scroll to position [0, 0]
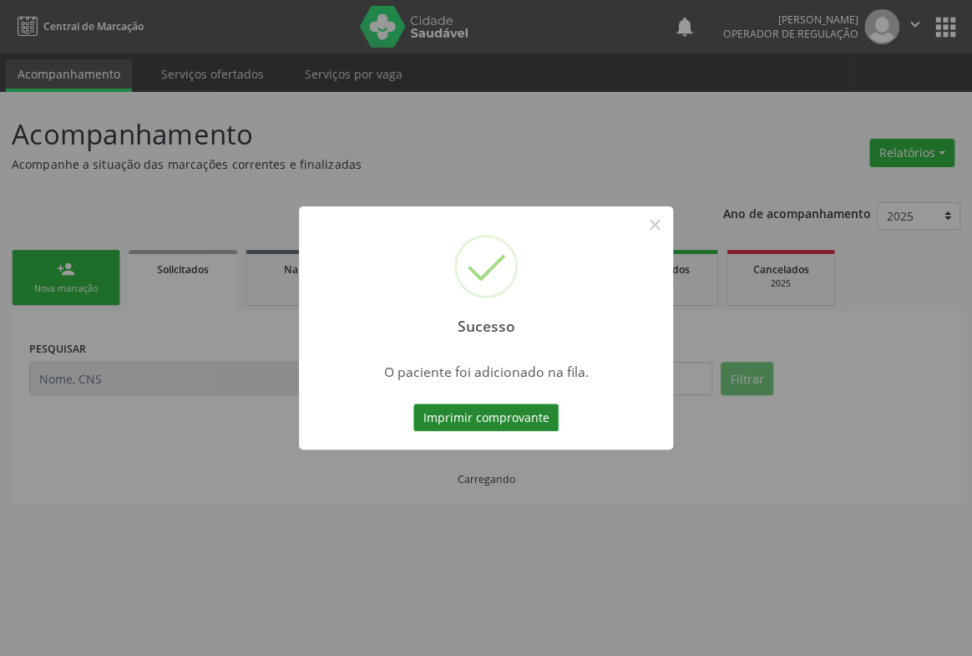
click at [521, 424] on button "Imprimir comprovante" at bounding box center [486, 418] width 145 height 28
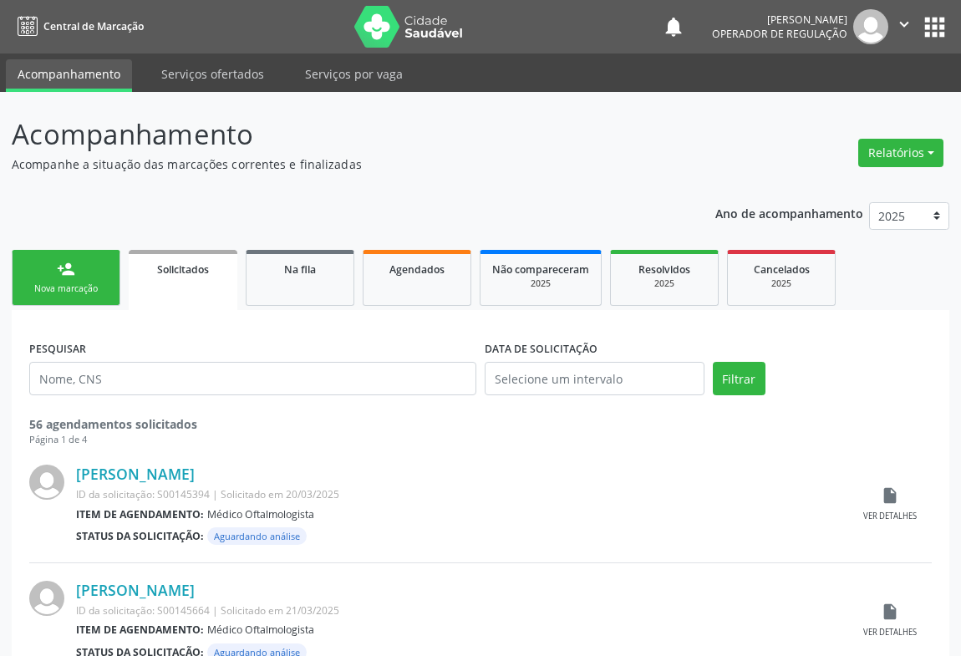
click at [59, 281] on link "person_add Nova marcação" at bounding box center [66, 278] width 109 height 56
drag, startPoint x: 0, startPoint y: 0, endPoint x: 62, endPoint y: 282, distance: 288.3
click at [62, 282] on link "person_add Nova marcação" at bounding box center [66, 278] width 109 height 56
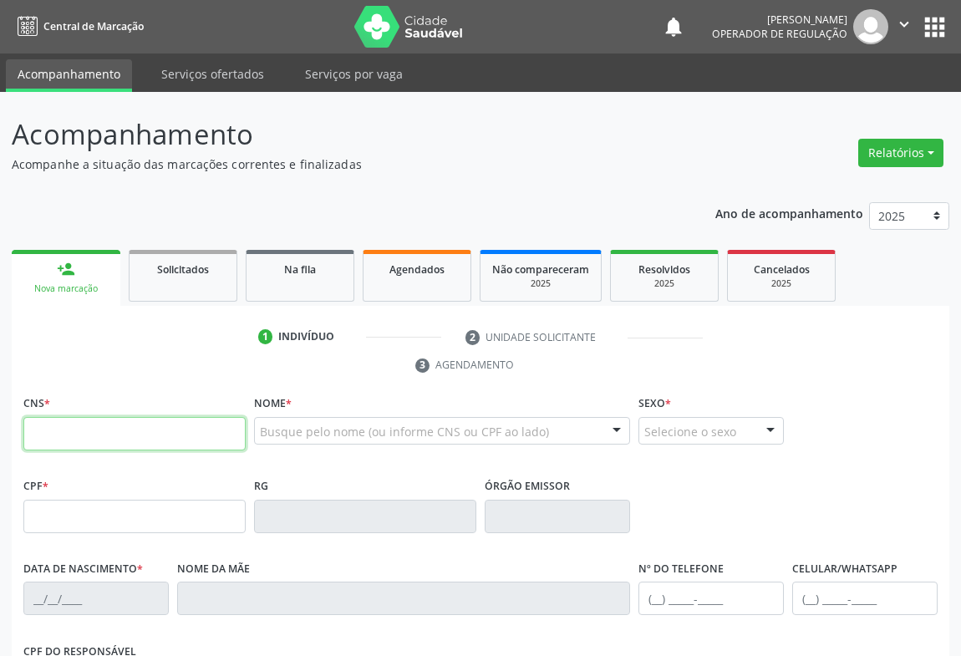
click at [106, 427] on input "text" at bounding box center [134, 433] width 222 height 33
type input "704 5063 6774 9619"
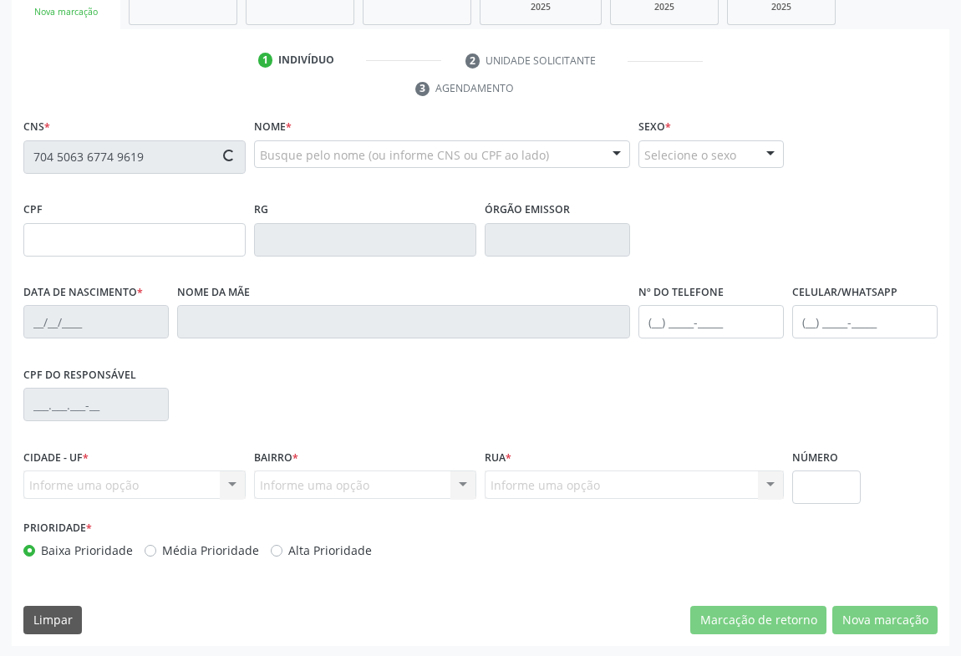
type input "1311476172"
type input "2[DATE]"
type input "[PHONE_NUMBER]"
type input "S/N"
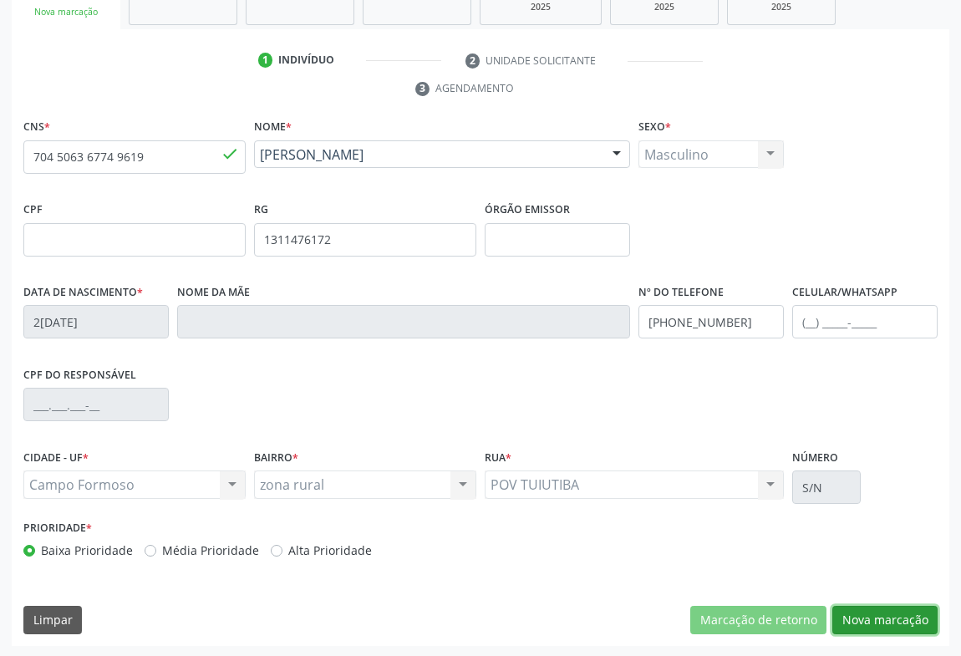
click at [894, 610] on button "Nova marcação" at bounding box center [884, 620] width 105 height 28
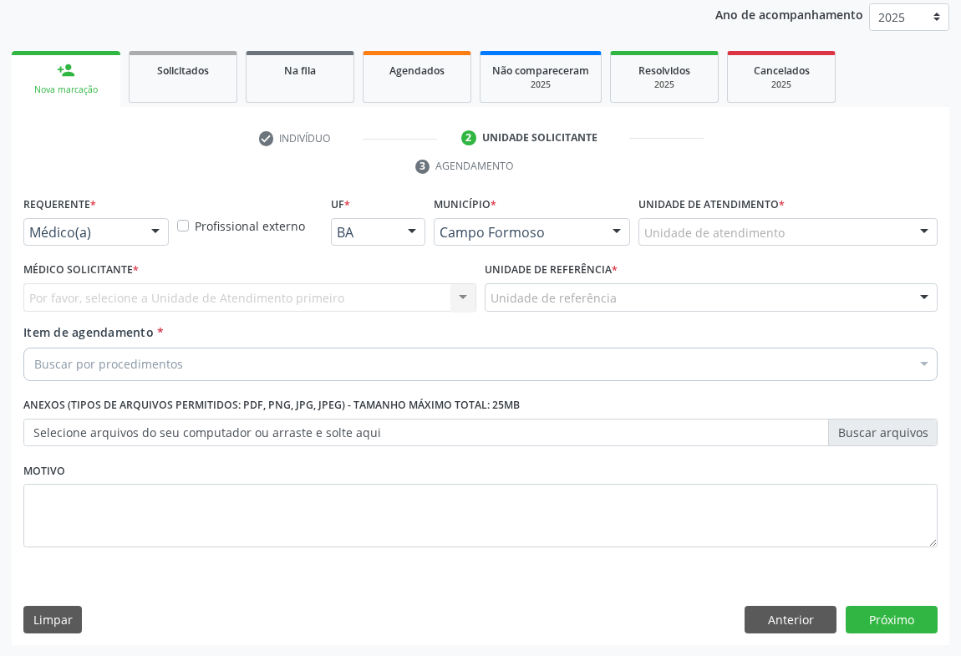
click at [139, 226] on div "Médico(a) Médico(a) Enfermeiro(a) Paciente Nenhum resultado encontrado para: " …" at bounding box center [95, 232] width 145 height 28
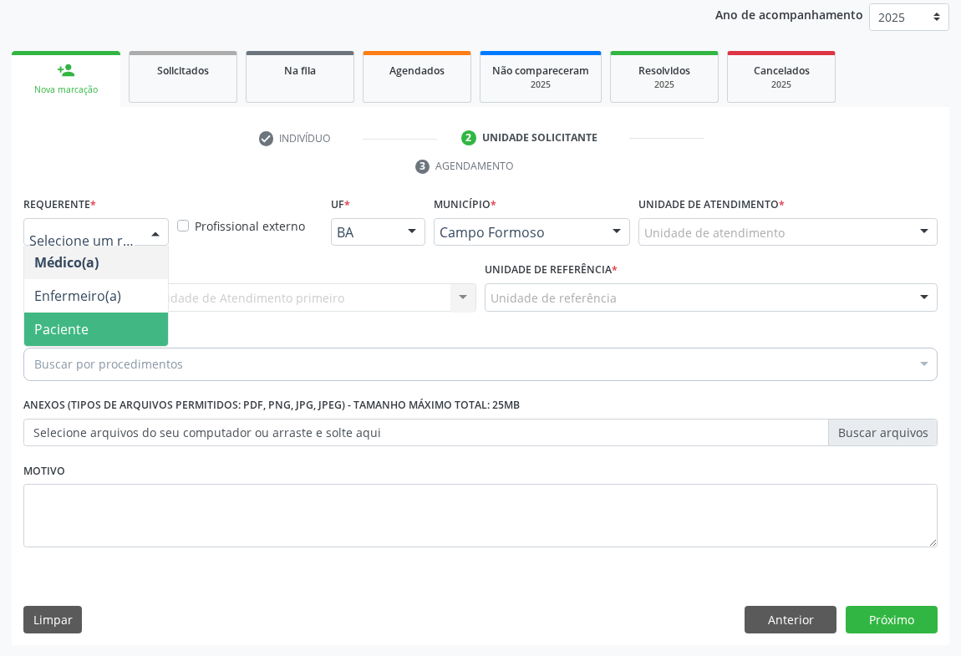
click at [96, 328] on span "Paciente" at bounding box center [96, 328] width 144 height 33
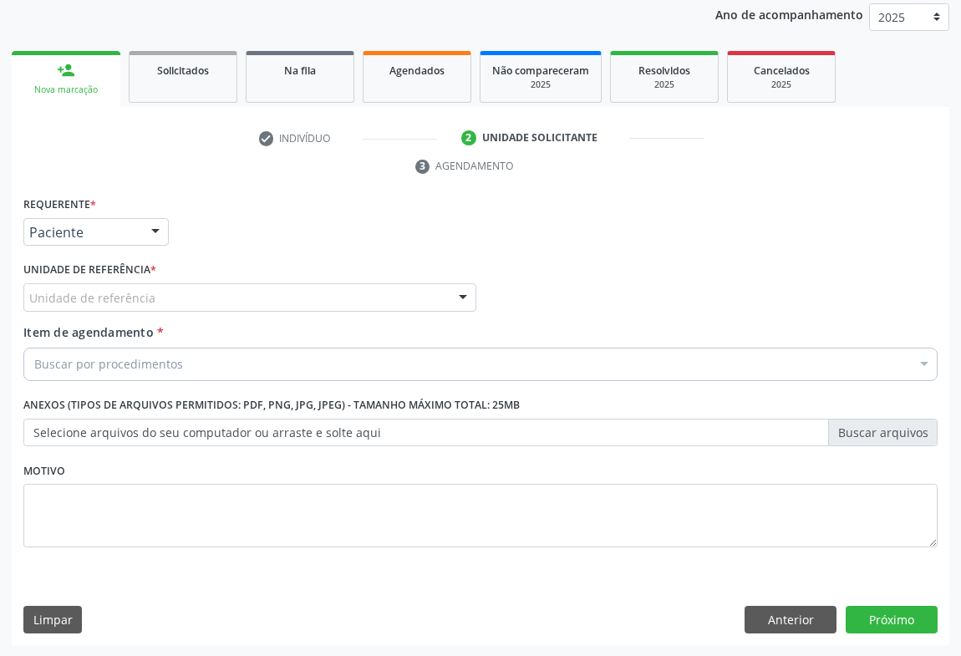
click at [243, 295] on div "Unidade de referência" at bounding box center [249, 297] width 453 height 28
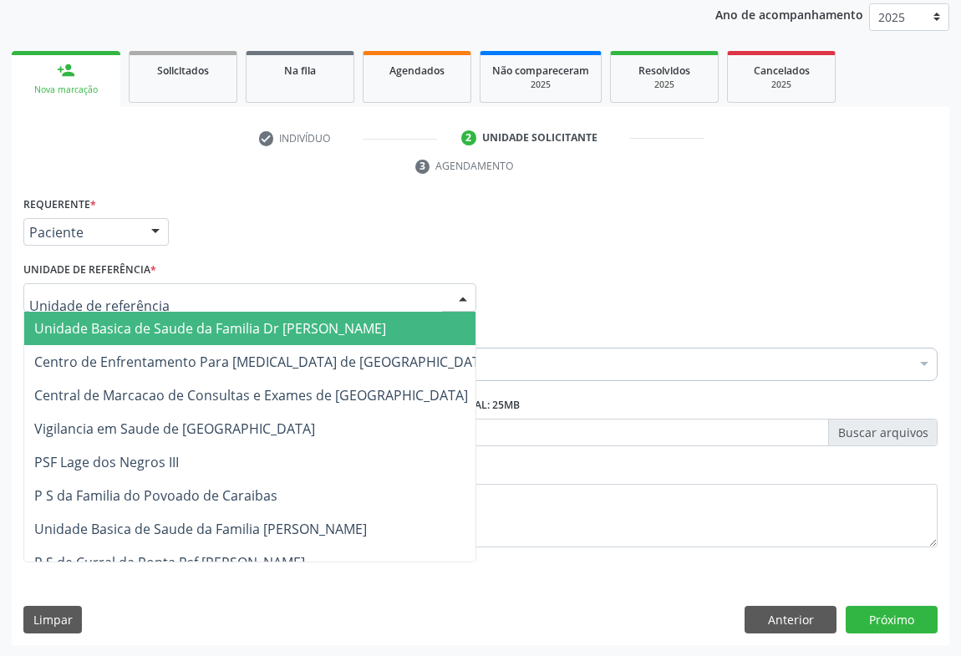
click at [143, 331] on span "Unidade Basica de Saude da Familia Dr [PERSON_NAME]" at bounding box center [210, 328] width 352 height 18
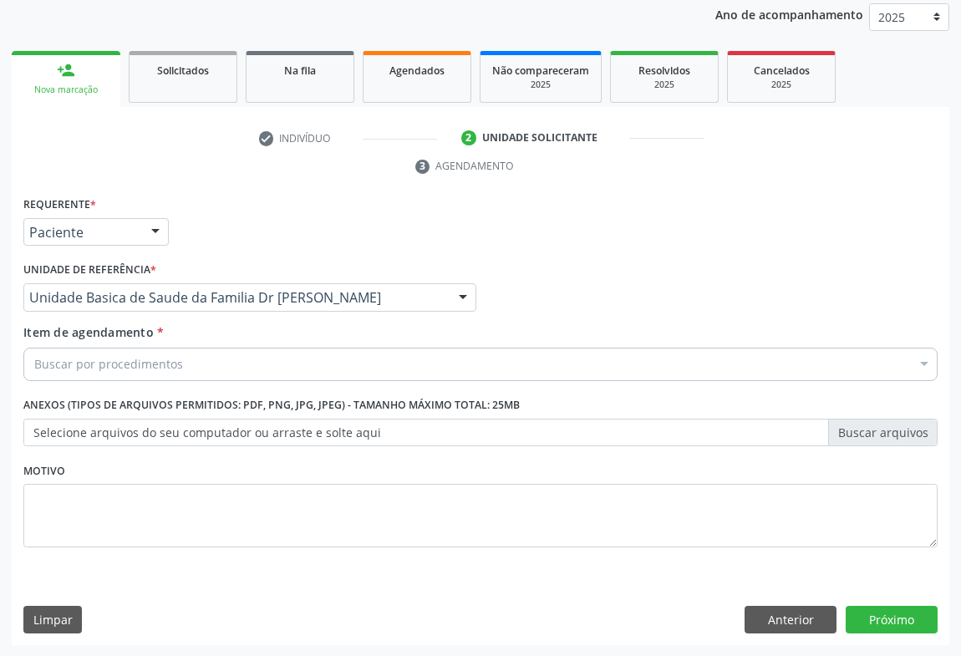
click at [126, 373] on div "Buscar por procedimentos" at bounding box center [480, 364] width 914 height 33
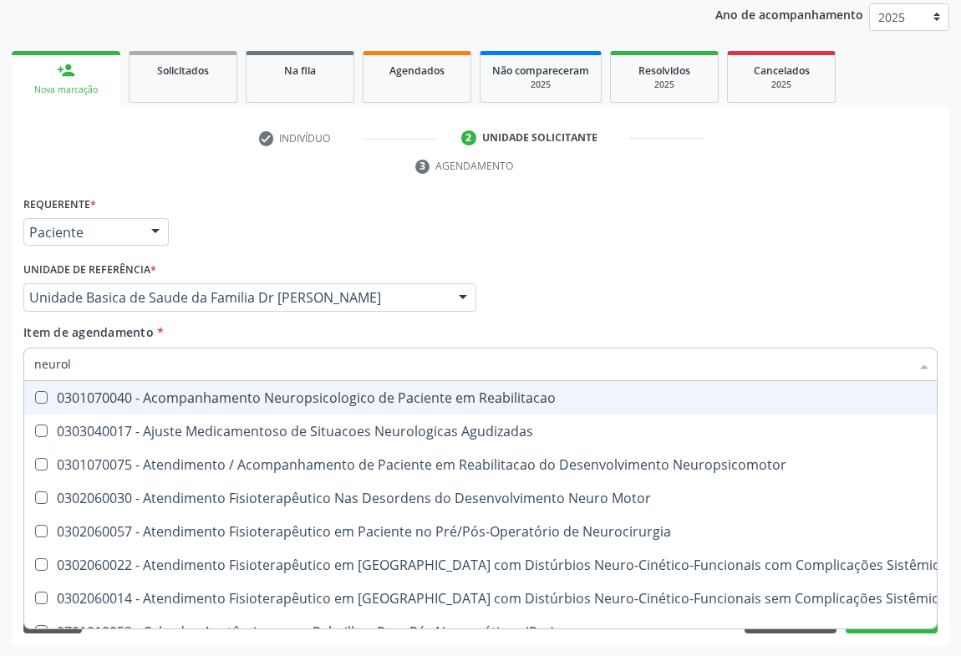
type input "neurolo"
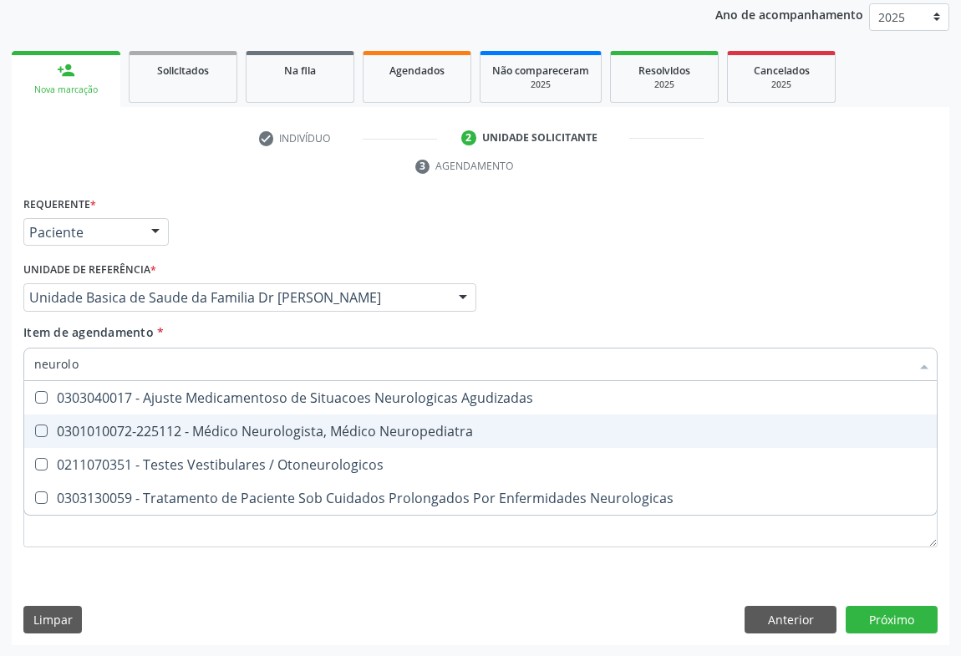
drag, startPoint x: 277, startPoint y: 432, endPoint x: 316, endPoint y: 444, distance: 40.2
click at [280, 432] on div "0301010072-225112 - Médico Neurologista, Médico Neuropediatra" at bounding box center [480, 430] width 892 height 13
checkbox Neuropediatra "true"
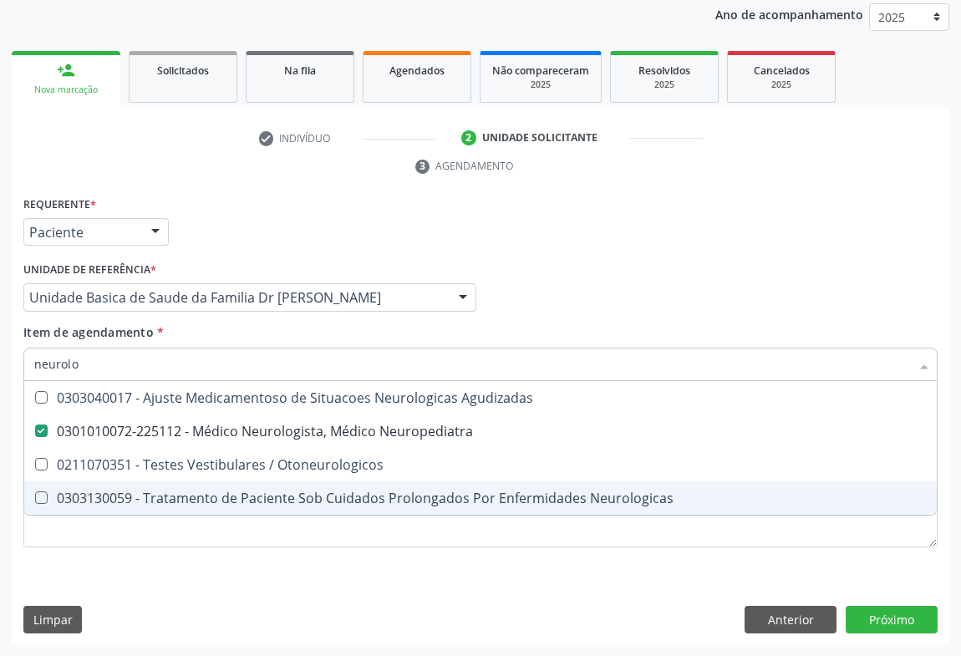
click at [372, 613] on div "Requerente * Paciente Médico(a) Enfermeiro(a) Paciente Nenhum resultado encontr…" at bounding box center [480, 419] width 937 height 454
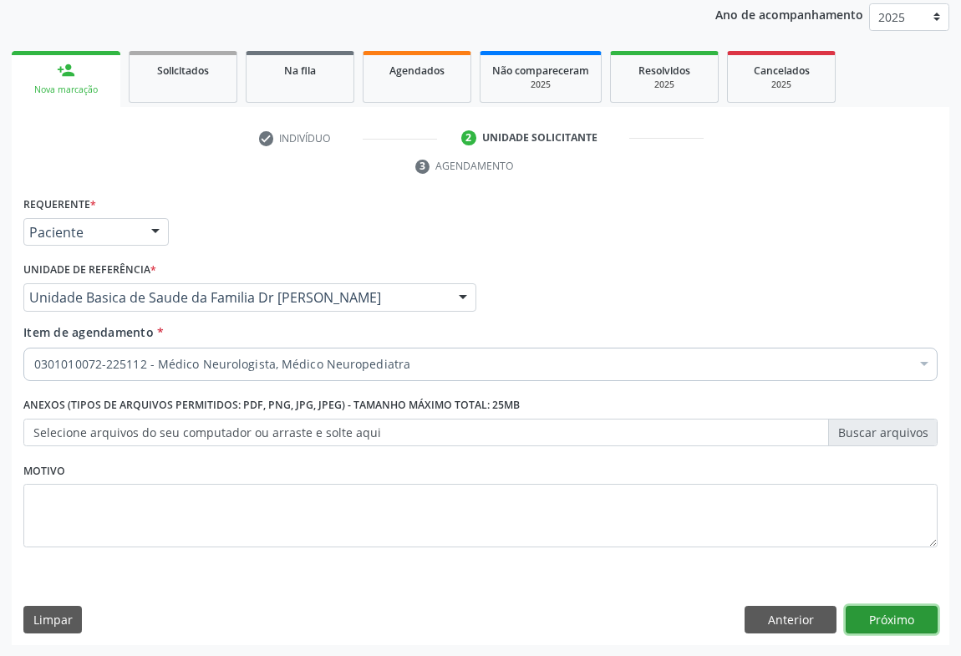
click at [898, 610] on button "Próximo" at bounding box center [892, 620] width 92 height 28
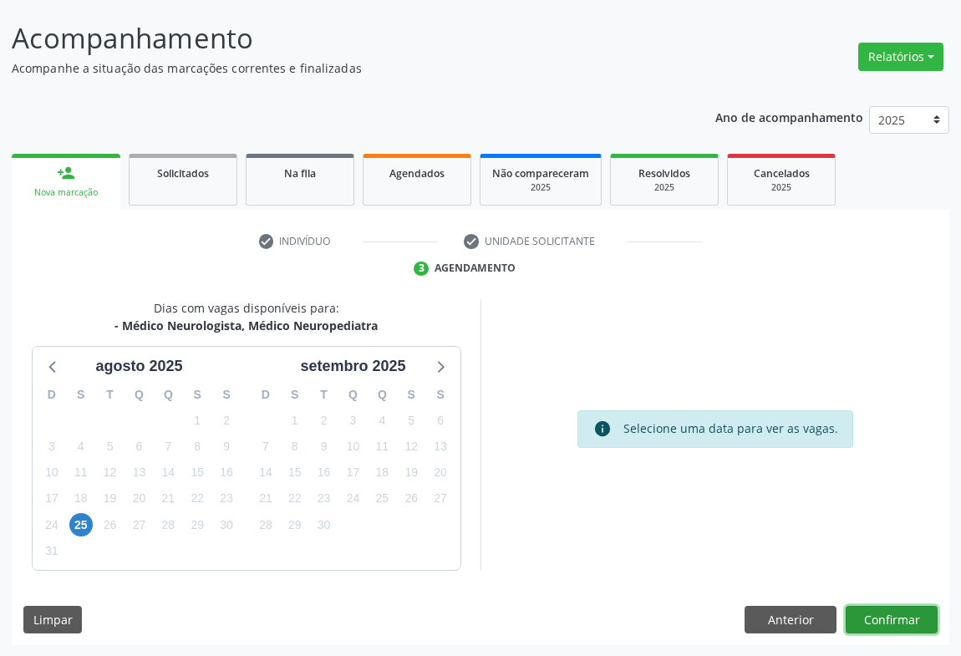
click at [892, 624] on button "Confirmar" at bounding box center [892, 620] width 92 height 28
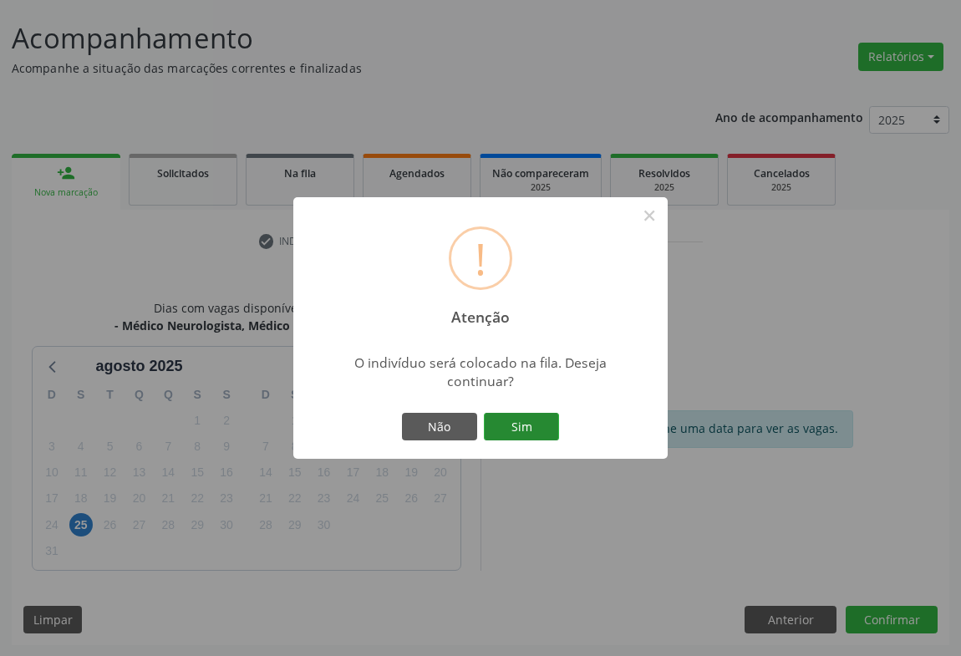
click at [527, 429] on button "Sim" at bounding box center [521, 427] width 75 height 28
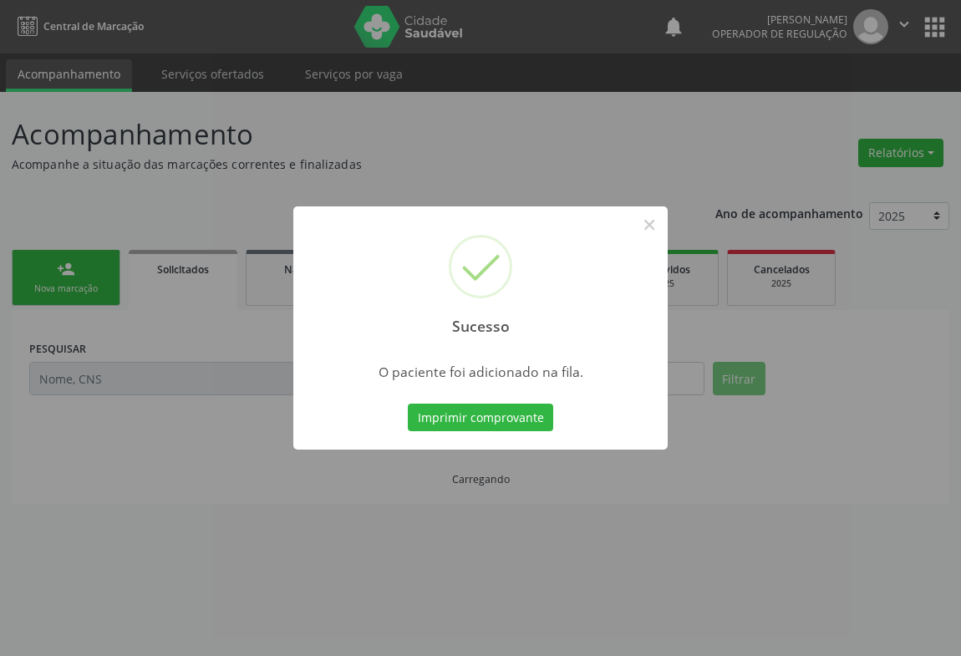
scroll to position [0, 0]
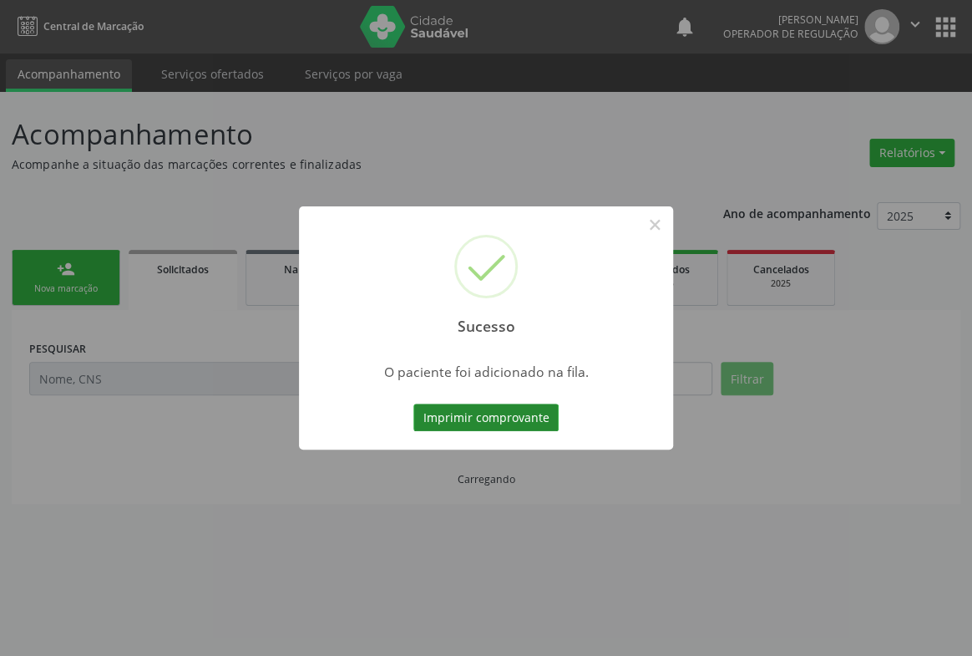
click at [516, 416] on button "Imprimir comprovante" at bounding box center [486, 418] width 145 height 28
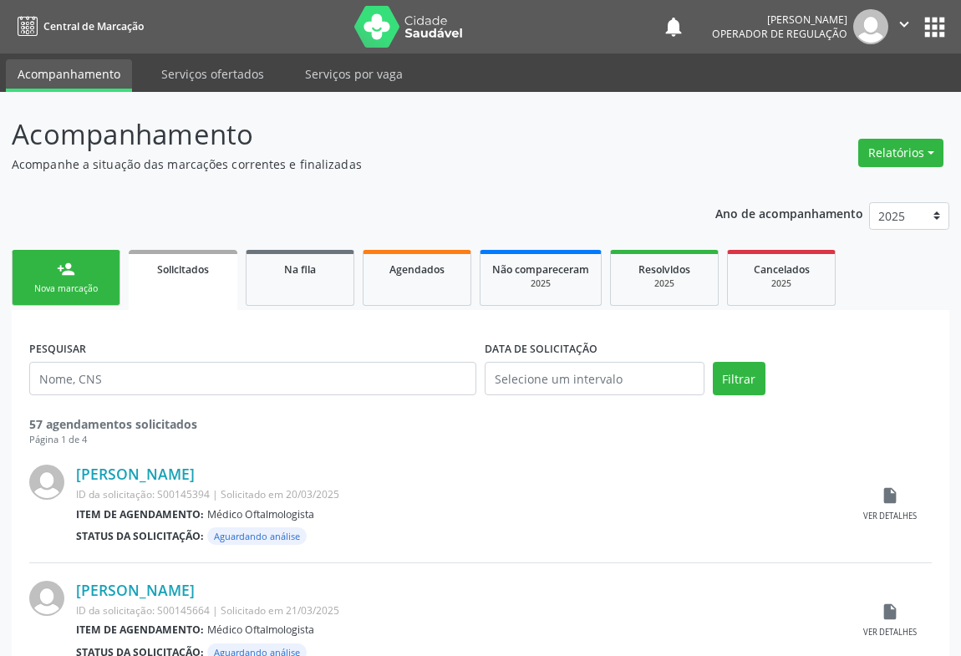
click at [65, 274] on div "person_add" at bounding box center [66, 269] width 18 height 18
drag, startPoint x: 65, startPoint y: 274, endPoint x: 79, endPoint y: 274, distance: 14.2
click at [79, 274] on link "person_add Nova marcação" at bounding box center [66, 278] width 109 height 56
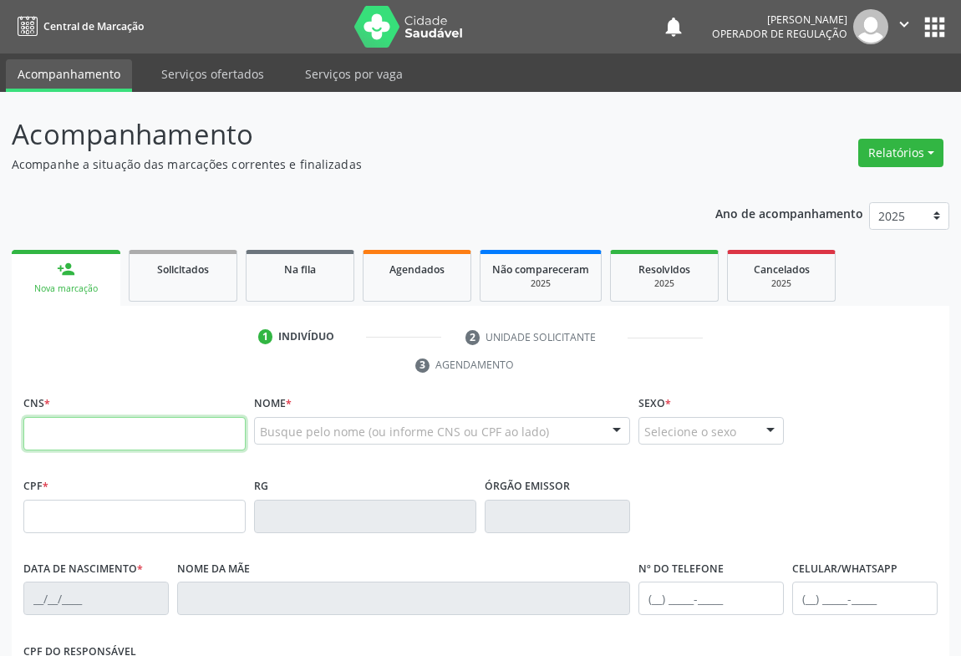
click at [112, 418] on input "text" at bounding box center [134, 433] width 222 height 33
type input "708 5083 6526 6771"
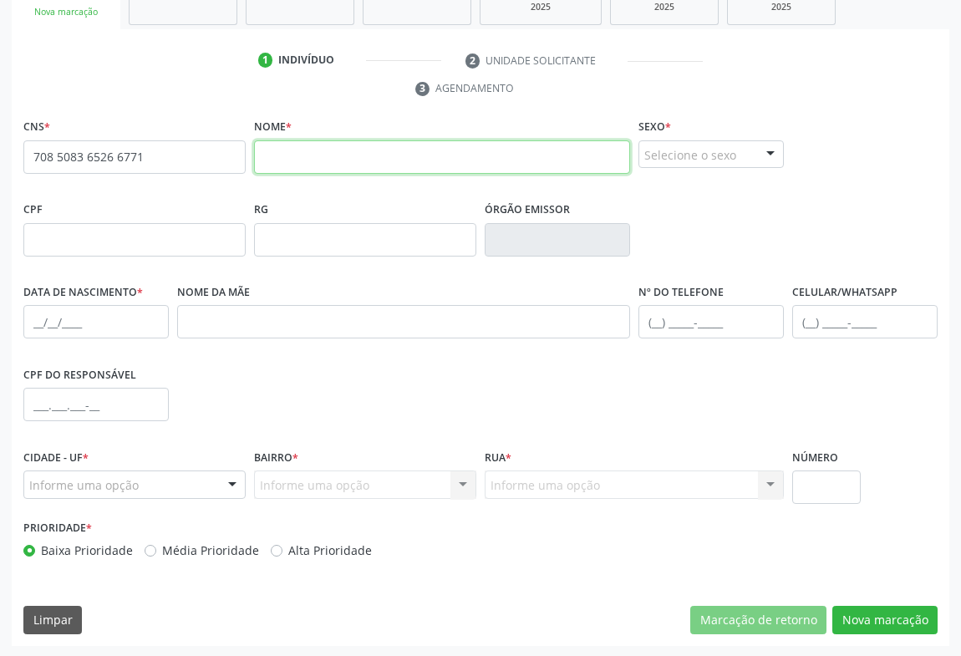
click at [311, 155] on input "text" at bounding box center [442, 156] width 376 height 33
click at [764, 150] on div at bounding box center [770, 155] width 25 height 28
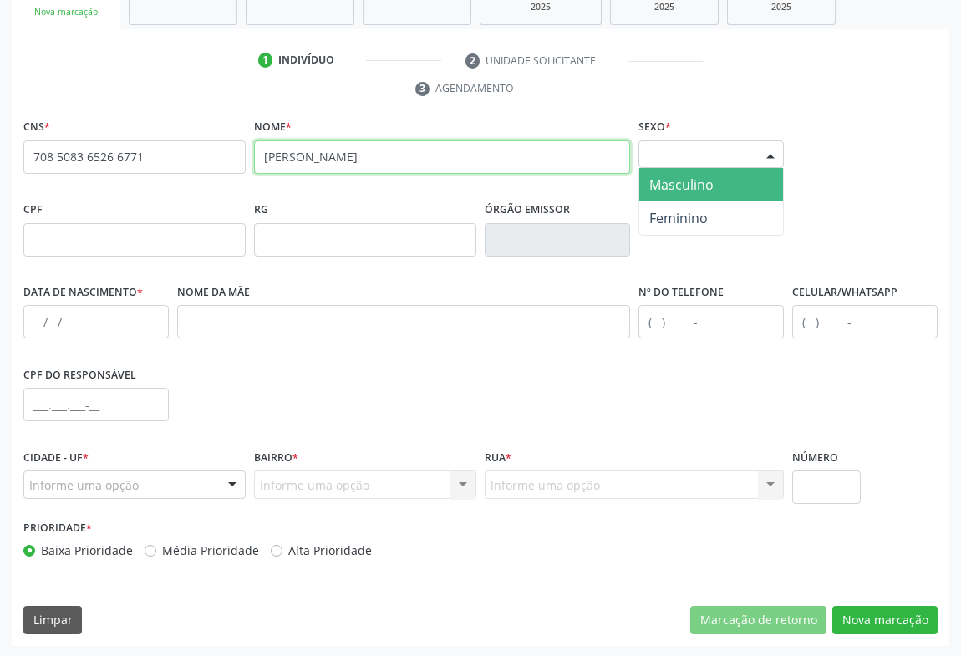
click at [407, 154] on input "[PERSON_NAME]" at bounding box center [442, 156] width 376 height 33
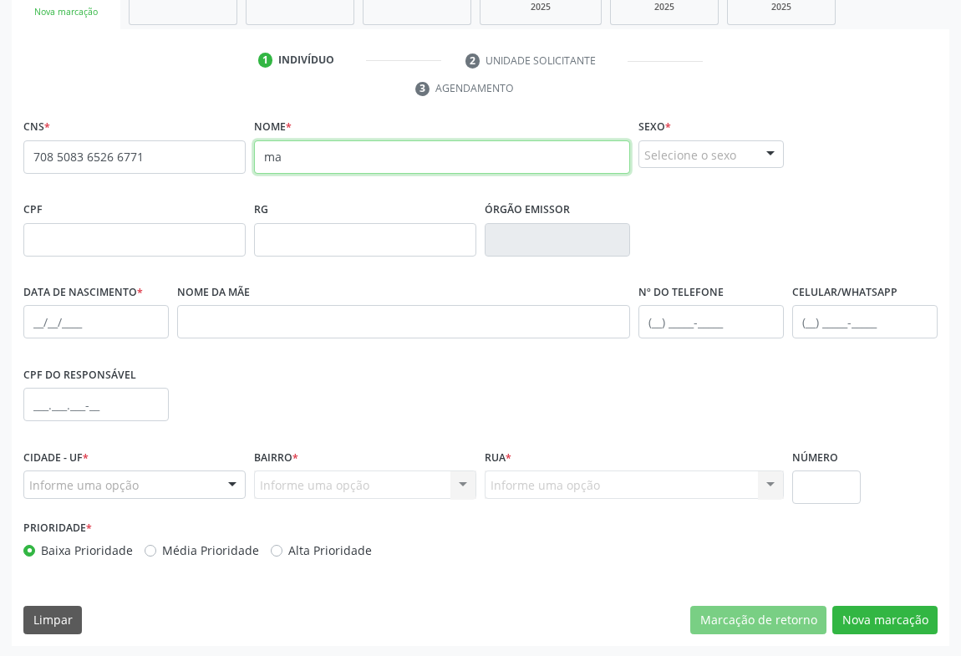
type input "m"
type input "[PERSON_NAME]"
click at [764, 150] on div at bounding box center [770, 155] width 25 height 28
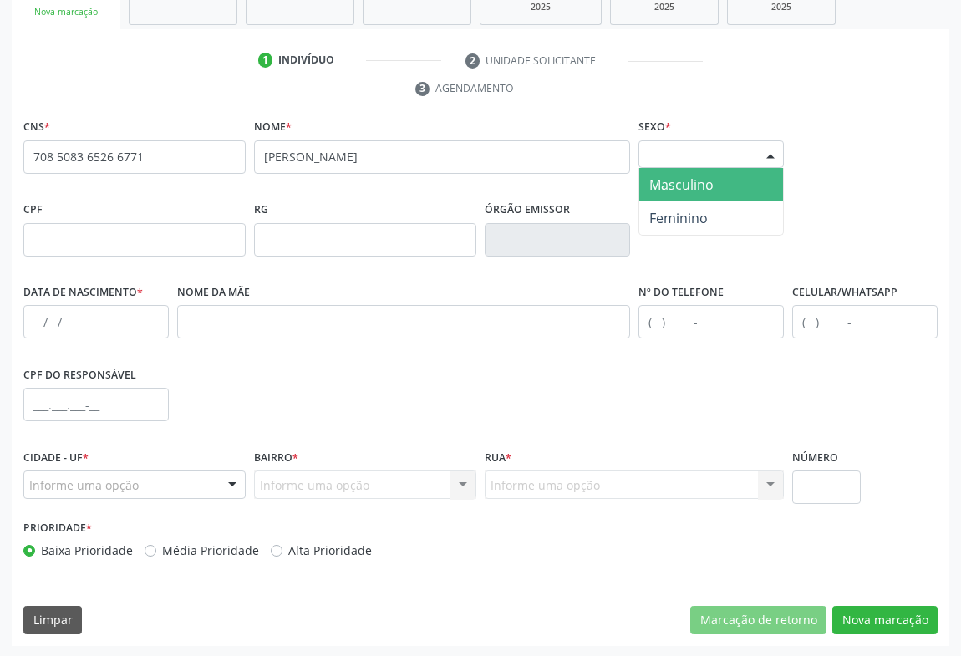
click at [664, 180] on span "Masculino" at bounding box center [681, 184] width 64 height 18
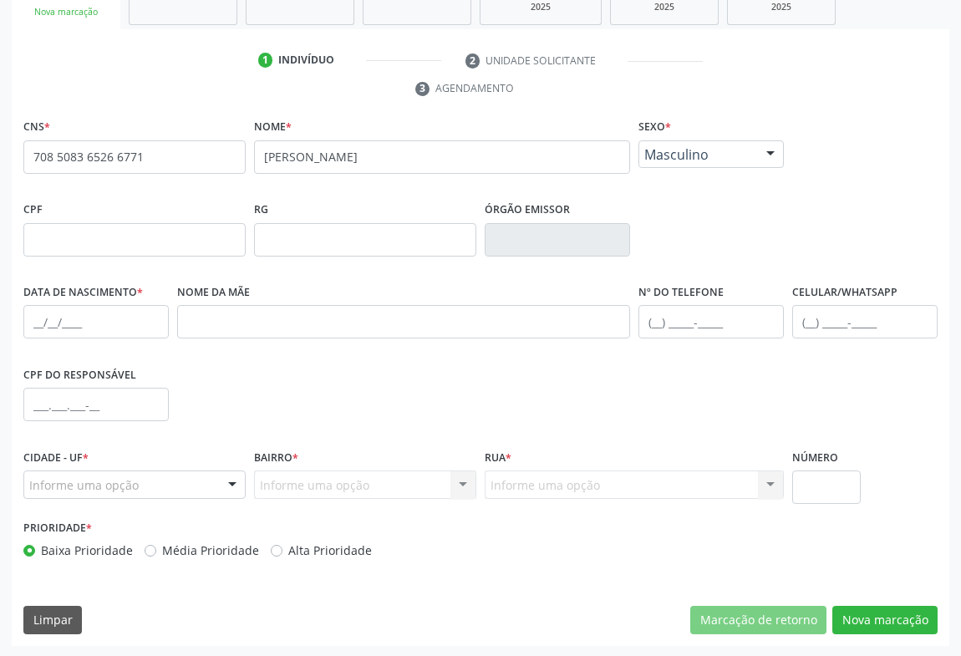
click at [769, 152] on div at bounding box center [770, 155] width 25 height 28
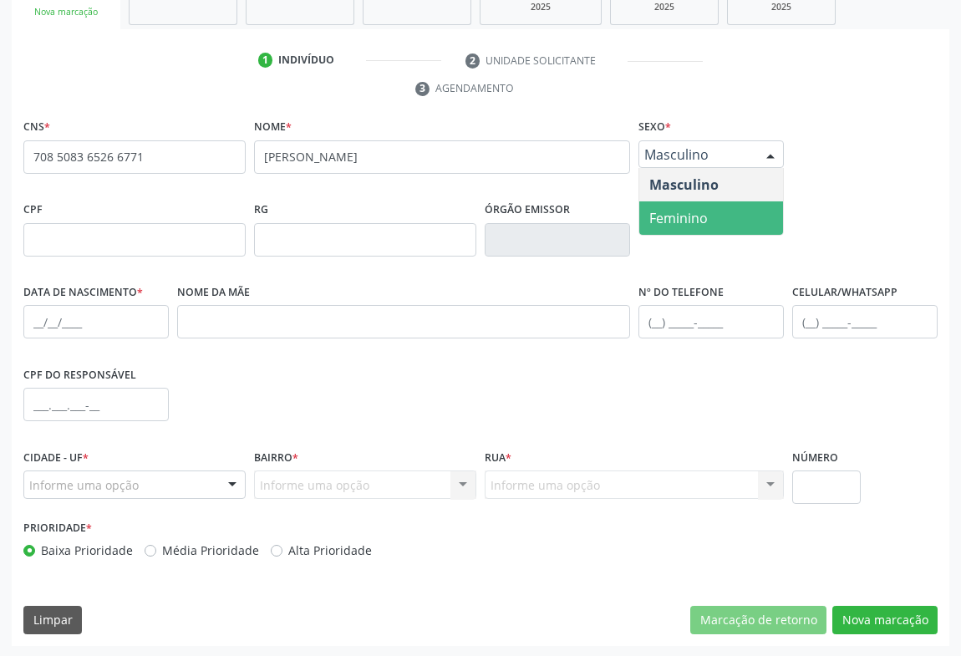
click at [673, 211] on span "Feminino" at bounding box center [678, 218] width 58 height 18
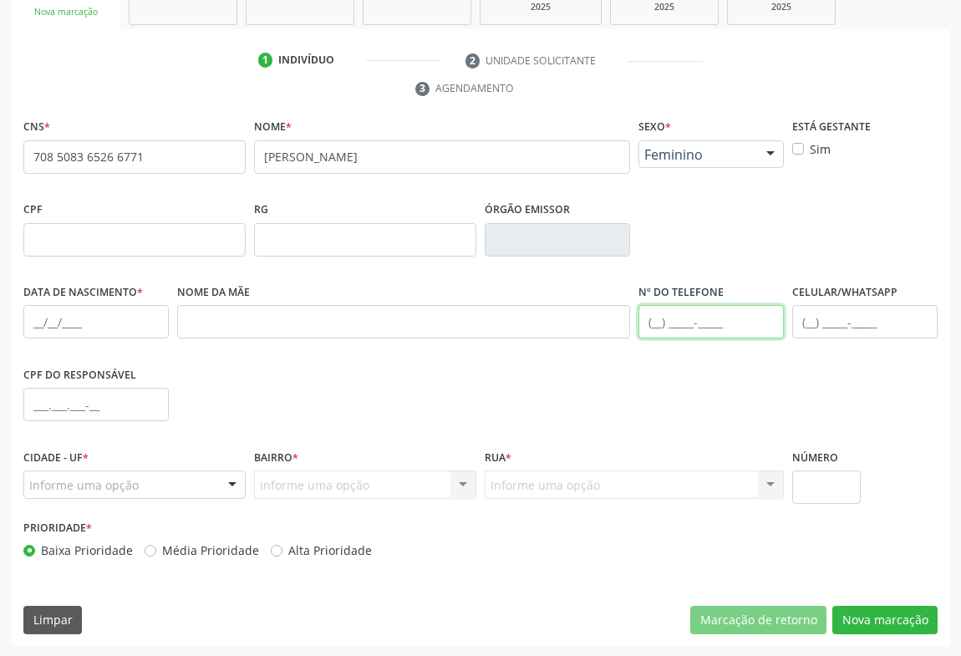
click at [717, 312] on input "text" at bounding box center [710, 321] width 145 height 33
type input "[PHONE_NUMBER]"
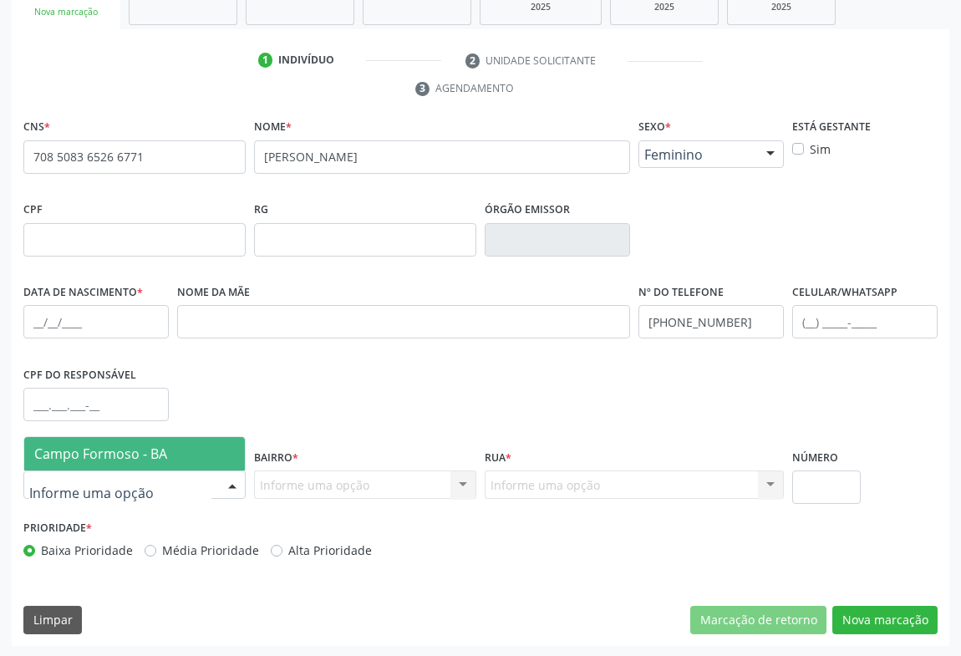
click at [227, 477] on div at bounding box center [232, 485] width 25 height 28
drag, startPoint x: 160, startPoint y: 452, endPoint x: 215, endPoint y: 454, distance: 54.3
click at [163, 452] on span "Campo Formoso - BA" at bounding box center [100, 453] width 133 height 18
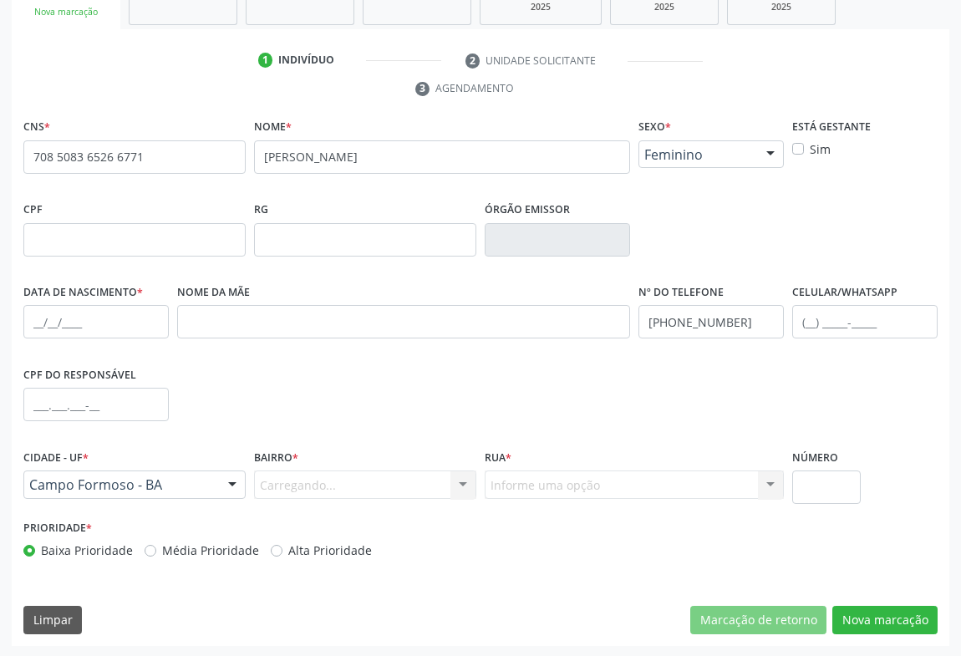
click at [450, 477] on div "Carregando... Nenhum resultado encontrado para: " " Nenhuma opção encontrada. D…" at bounding box center [365, 484] width 222 height 28
click at [460, 478] on div at bounding box center [462, 485] width 25 height 28
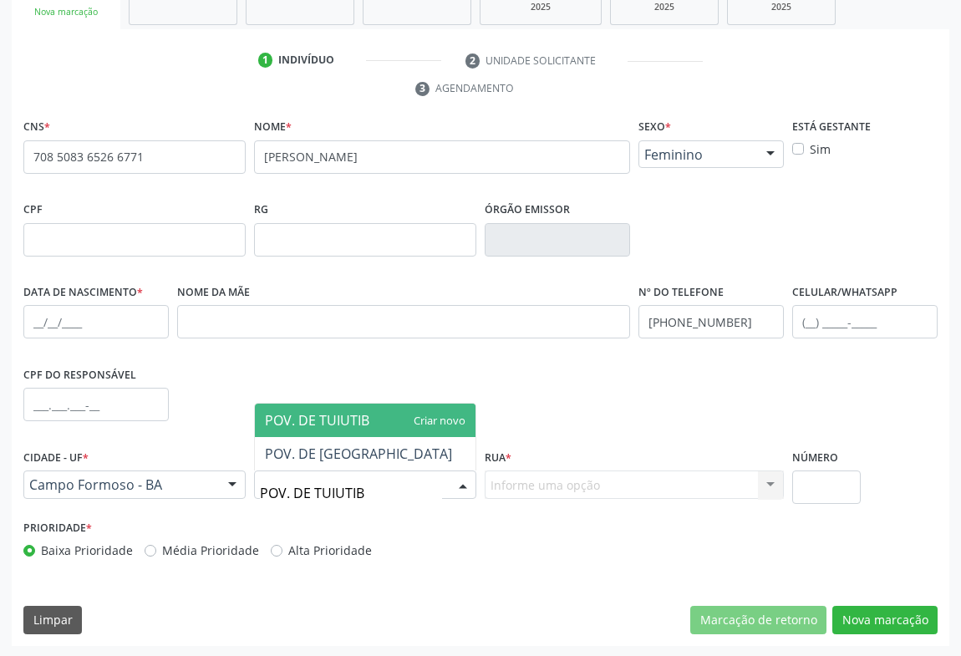
type input "POV. DE [GEOGRAPHIC_DATA]"
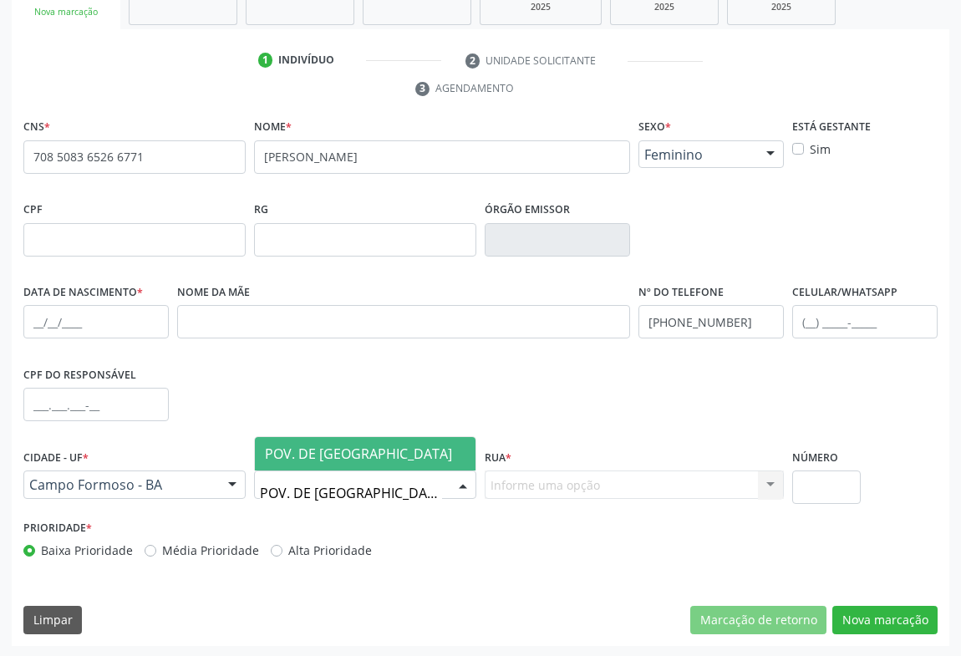
drag, startPoint x: 381, startPoint y: 443, endPoint x: 549, endPoint y: 482, distance: 172.5
click at [383, 443] on span "POV. DE [GEOGRAPHIC_DATA]" at bounding box center [365, 453] width 221 height 33
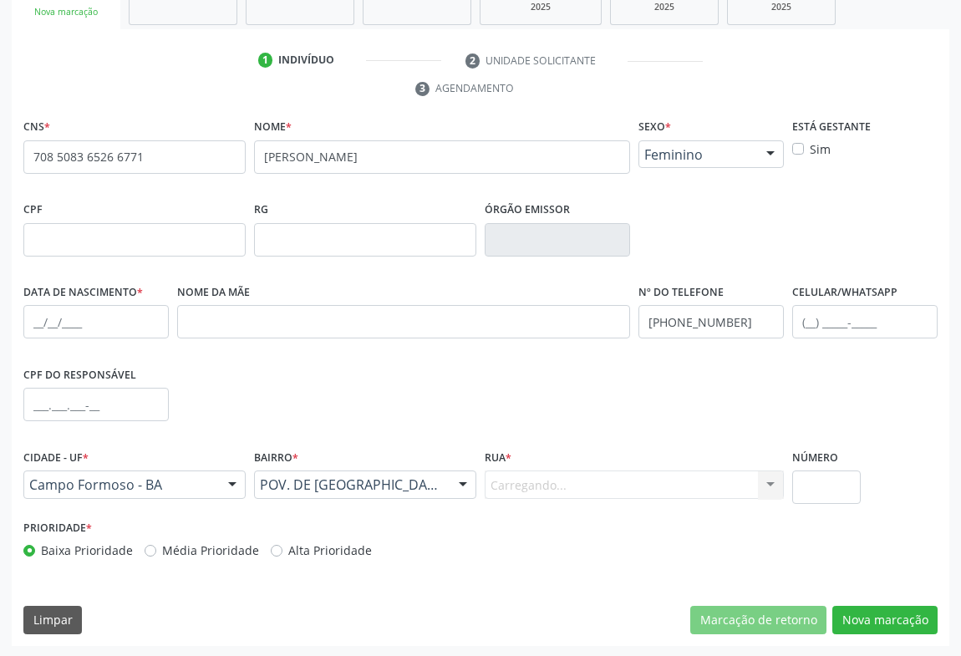
click at [551, 482] on div "Carregando... Nenhum resultado encontrado para: " " Nenhuma opção encontrada. D…" at bounding box center [634, 484] width 299 height 28
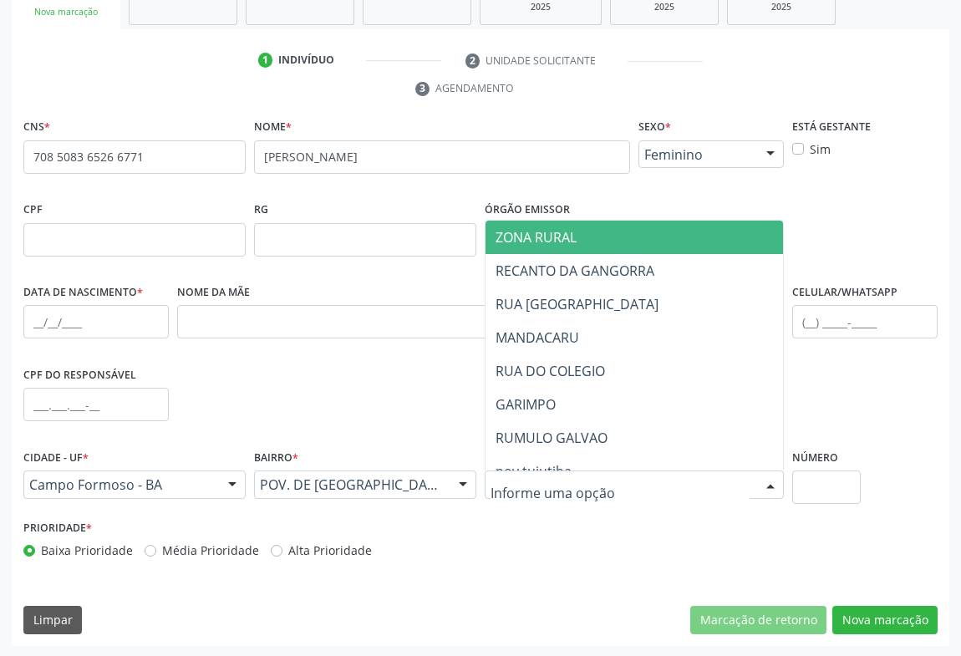
drag, startPoint x: 543, startPoint y: 234, endPoint x: 592, endPoint y: 267, distance: 58.9
click at [543, 236] on span "ZONA RURAL" at bounding box center [535, 237] width 81 height 18
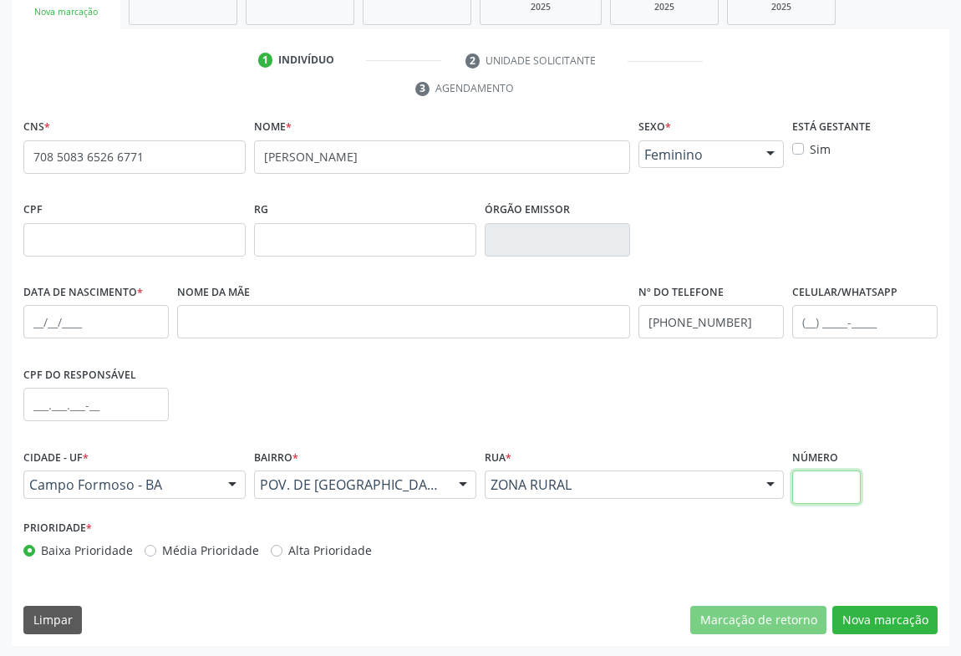
click at [820, 496] on input "text" at bounding box center [826, 486] width 69 height 33
type input "SN"
click at [882, 624] on button "Nova marcação" at bounding box center [884, 620] width 105 height 28
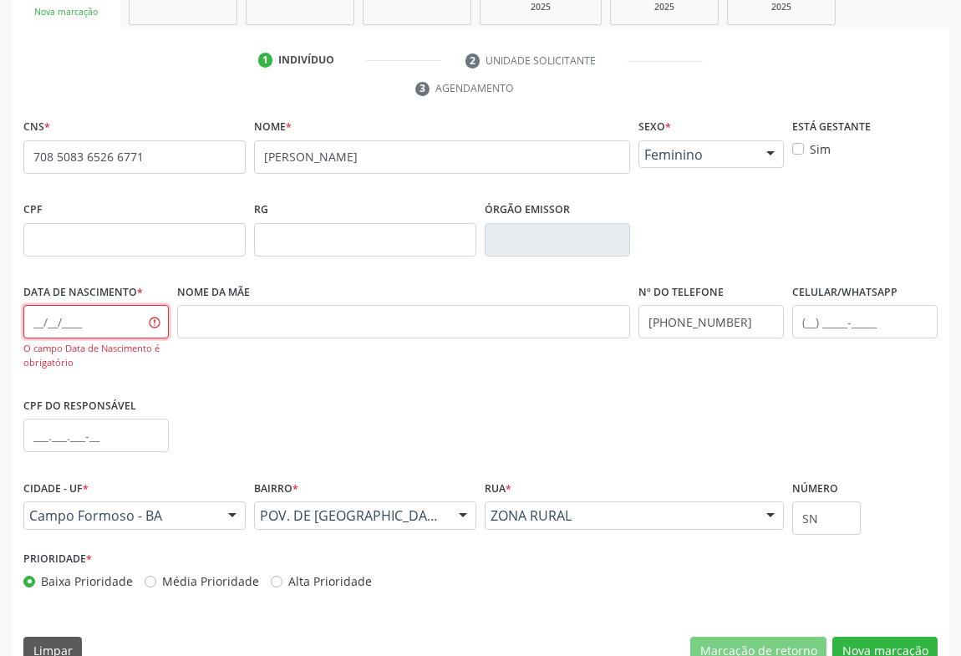
click at [113, 319] on input "text" at bounding box center [95, 321] width 145 height 33
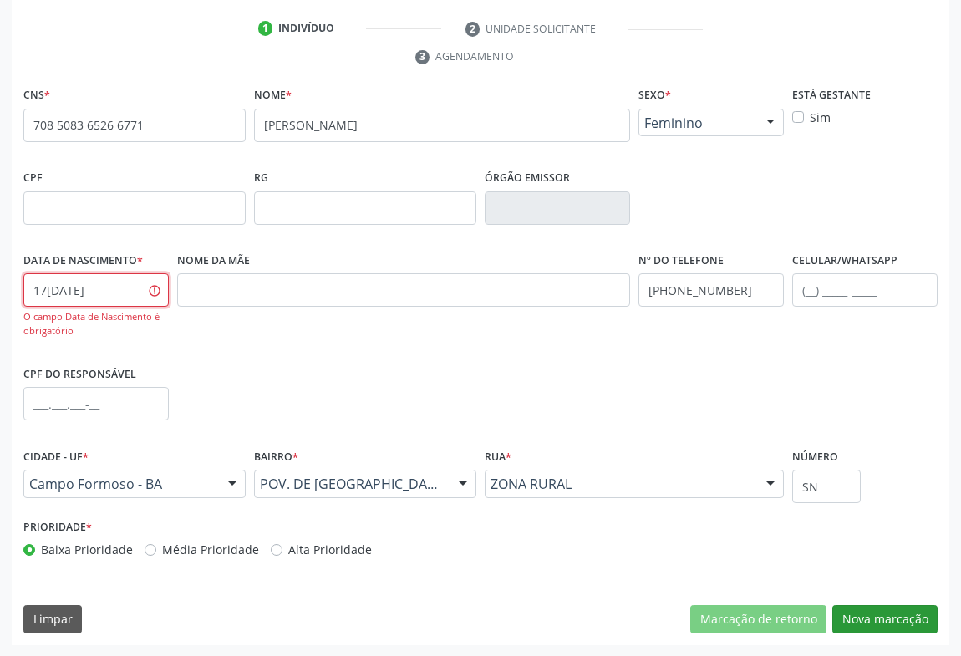
type input "17[DATE]"
click at [862, 615] on button "Nova marcação" at bounding box center [884, 619] width 105 height 28
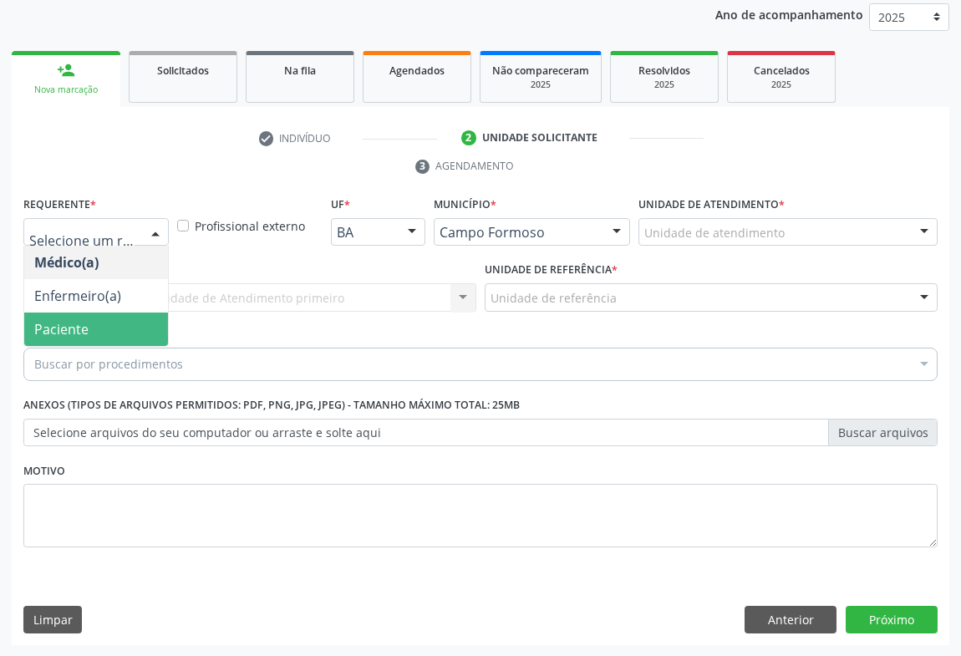
drag, startPoint x: 73, startPoint y: 328, endPoint x: 142, endPoint y: 314, distance: 70.8
click at [73, 329] on span "Paciente" at bounding box center [61, 329] width 54 height 18
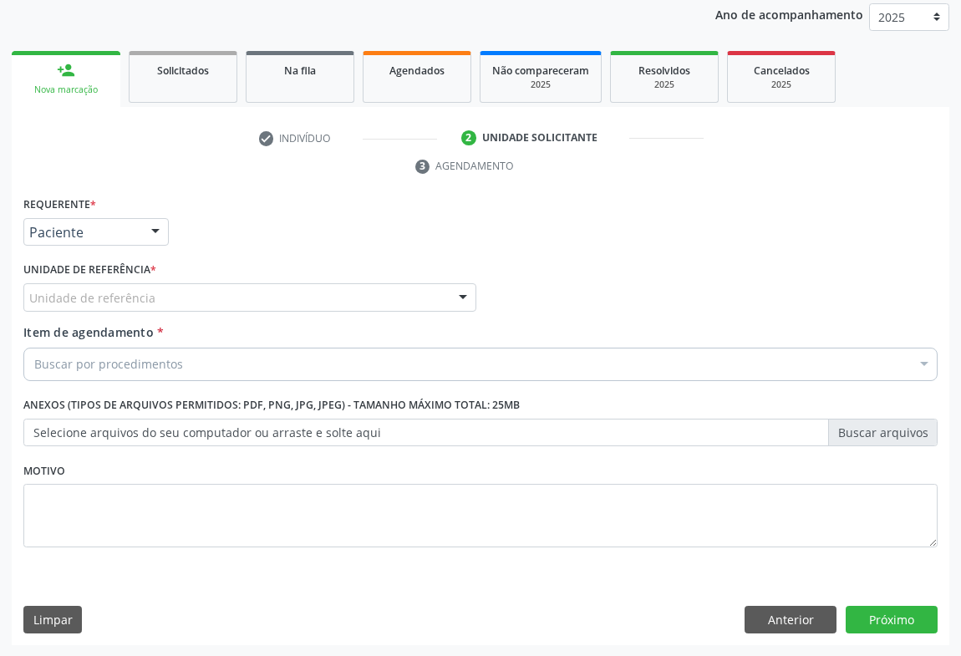
click at [176, 297] on div "Unidade de referência" at bounding box center [249, 297] width 453 height 28
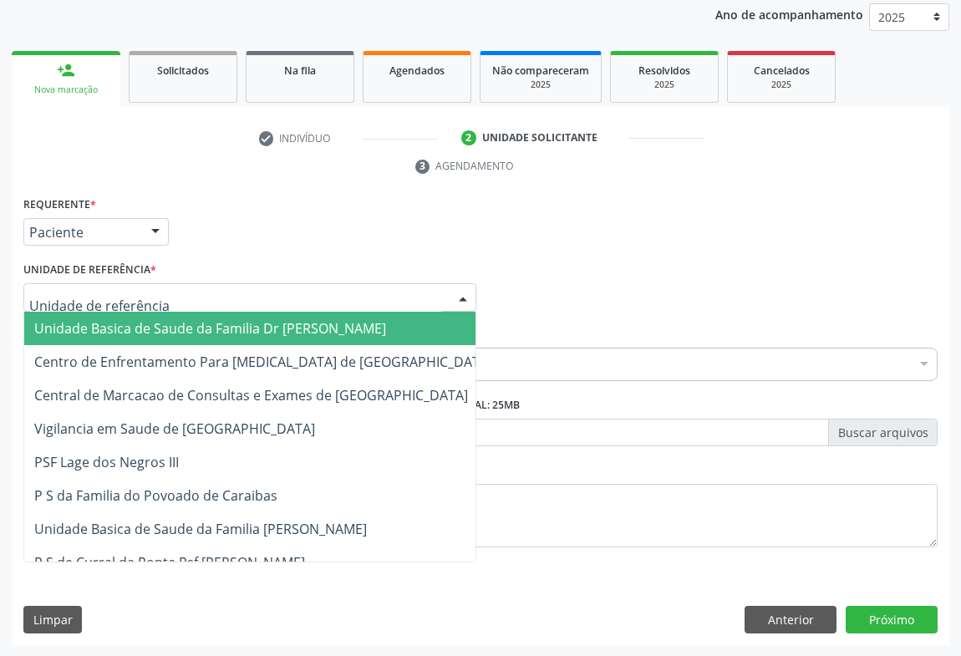
click at [163, 323] on span "Unidade Basica de Saude da Familia Dr [PERSON_NAME]" at bounding box center [210, 328] width 352 height 18
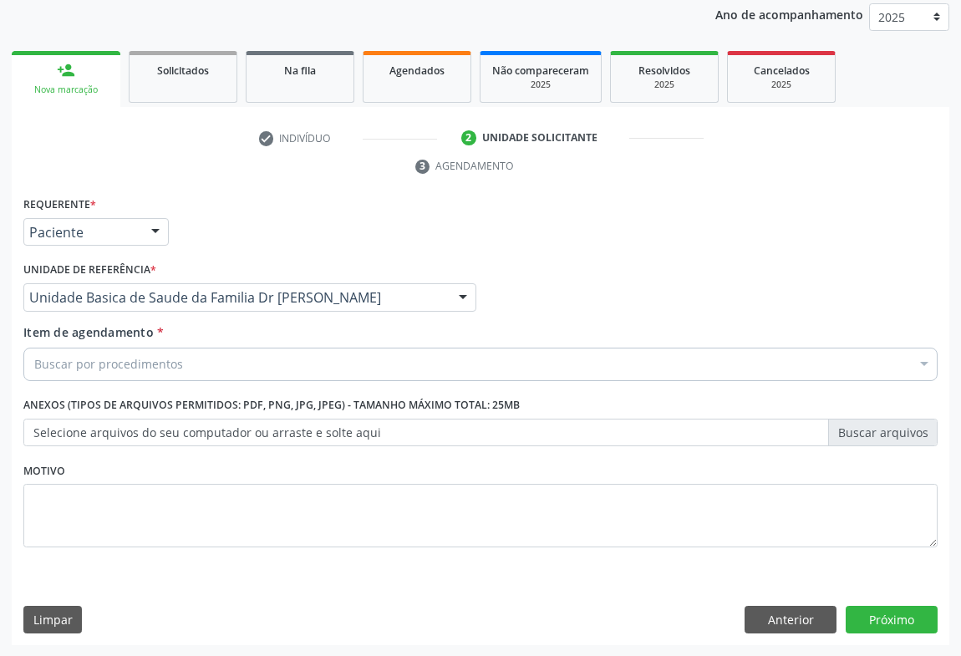
drag, startPoint x: 119, startPoint y: 367, endPoint x: 163, endPoint y: 372, distance: 43.7
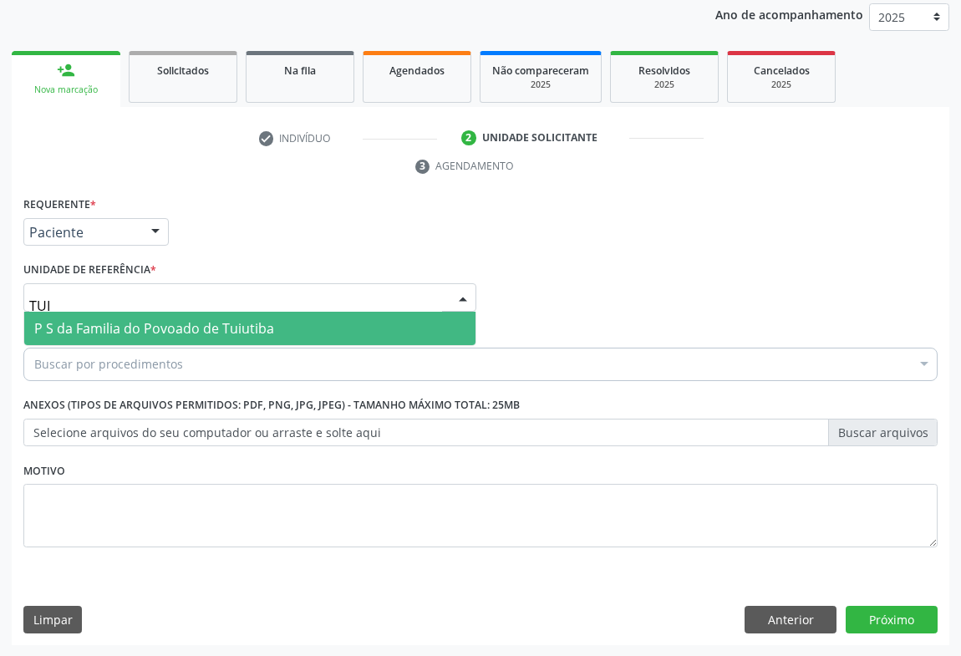
type input "TUIU"
drag, startPoint x: 246, startPoint y: 328, endPoint x: 249, endPoint y: 337, distance: 9.0
click at [249, 337] on span "P S da Familia do Povoado de Tuiutiba" at bounding box center [249, 328] width 451 height 33
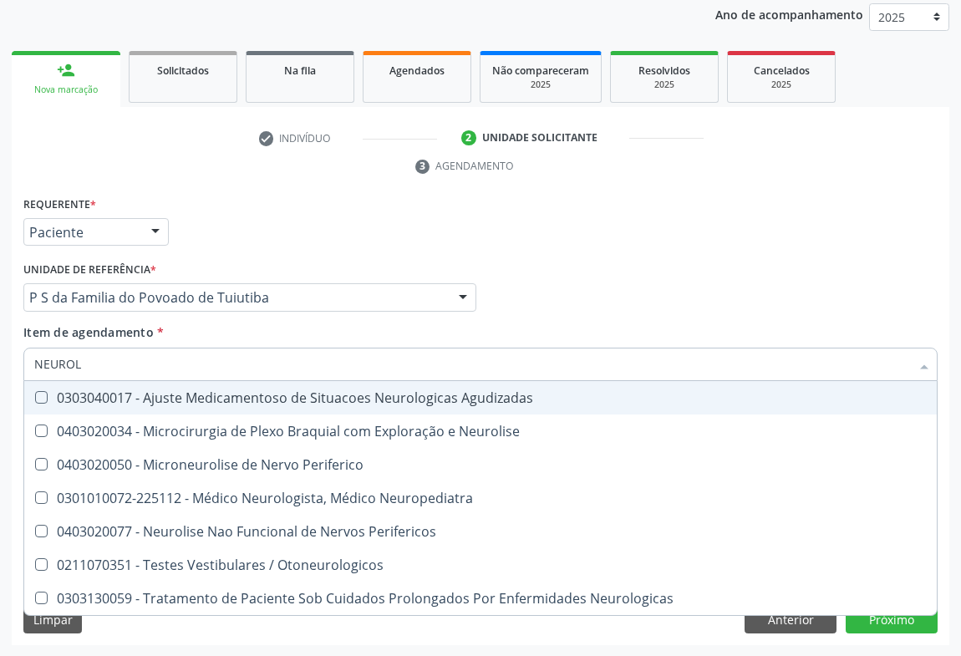
type input "NEUROLO"
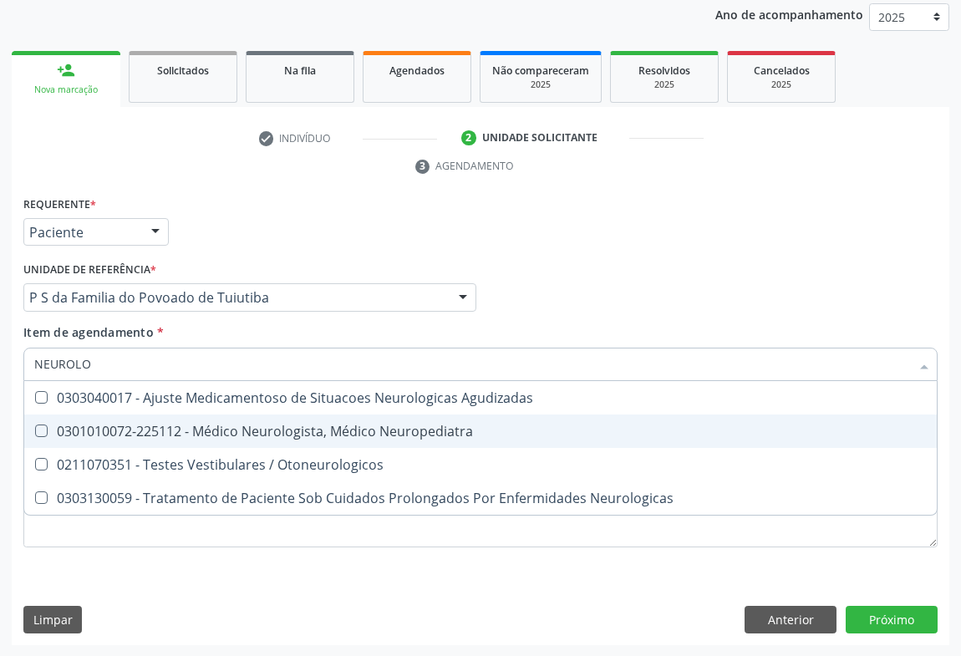
drag, startPoint x: 288, startPoint y: 434, endPoint x: 399, endPoint y: 526, distance: 143.0
click at [290, 434] on div "0301010072-225112 - Médico Neurologista, Médico Neuropediatra" at bounding box center [480, 430] width 892 height 13
checkbox Neuropediatra "true"
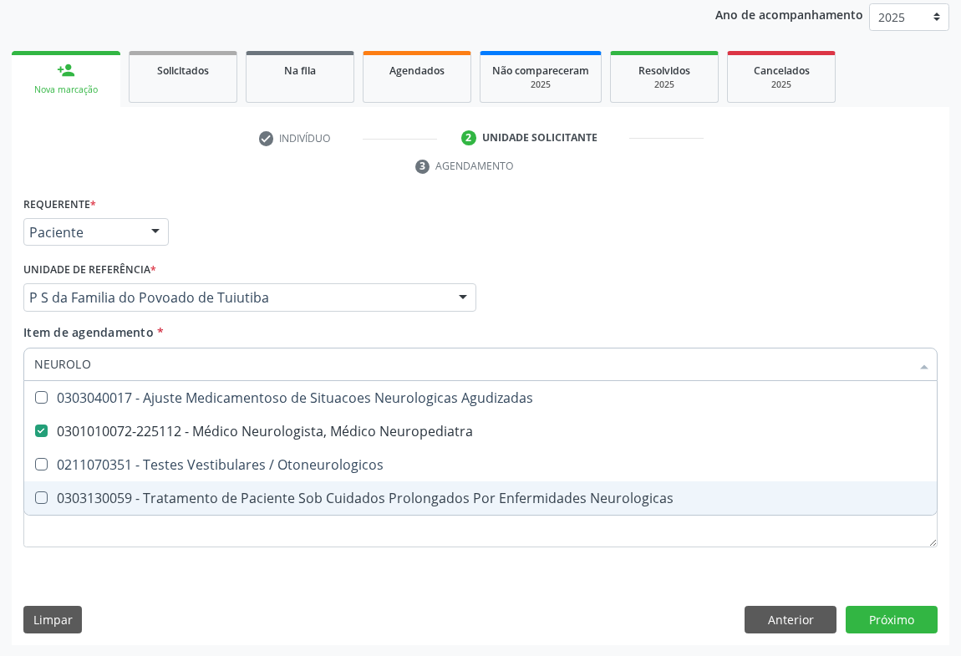
click at [539, 653] on div "Acompanhamento Acompanhe a situação das marcações correntes e finalizadas Relat…" at bounding box center [480, 275] width 961 height 764
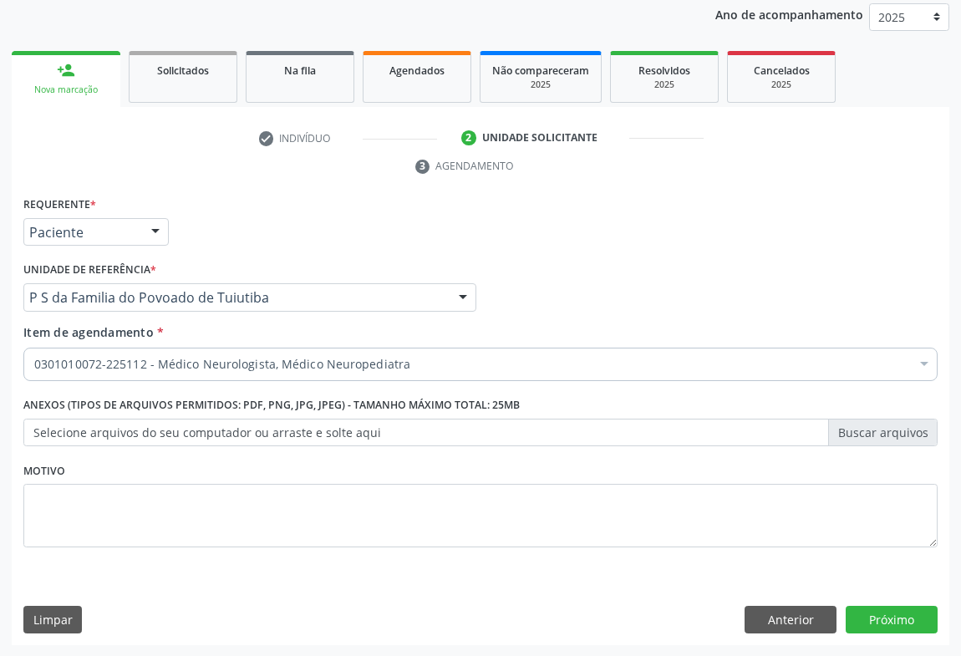
drag, startPoint x: 895, startPoint y: 595, endPoint x: 891, endPoint y: 608, distance: 13.8
click at [894, 595] on div "Requerente * Paciente Médico(a) Enfermeiro(a) Paciente Nenhum resultado encontr…" at bounding box center [480, 419] width 937 height 454
click at [891, 608] on button "Próximo" at bounding box center [892, 620] width 92 height 28
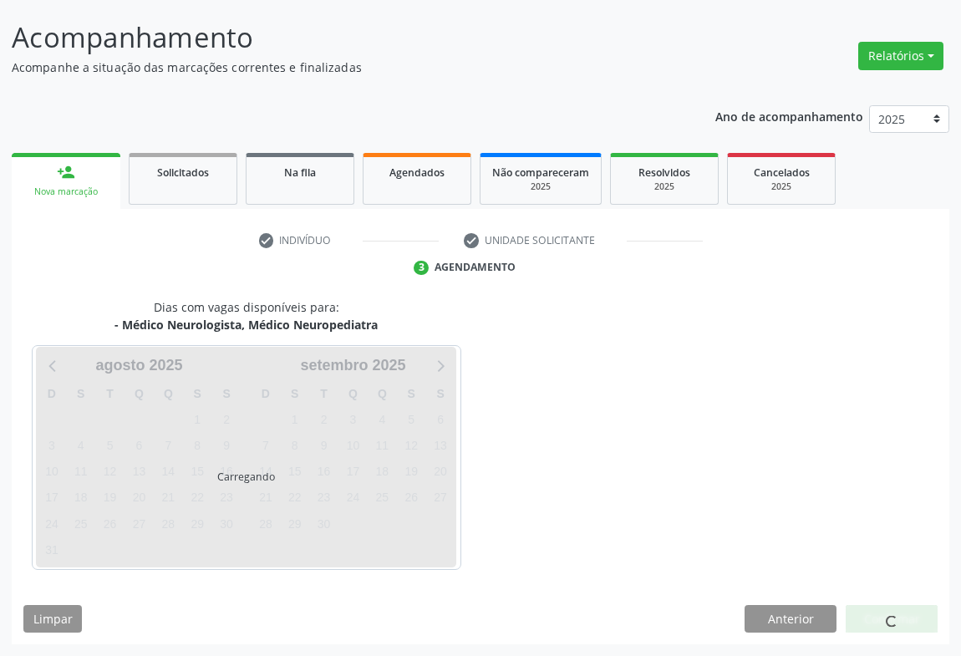
scroll to position [96, 0]
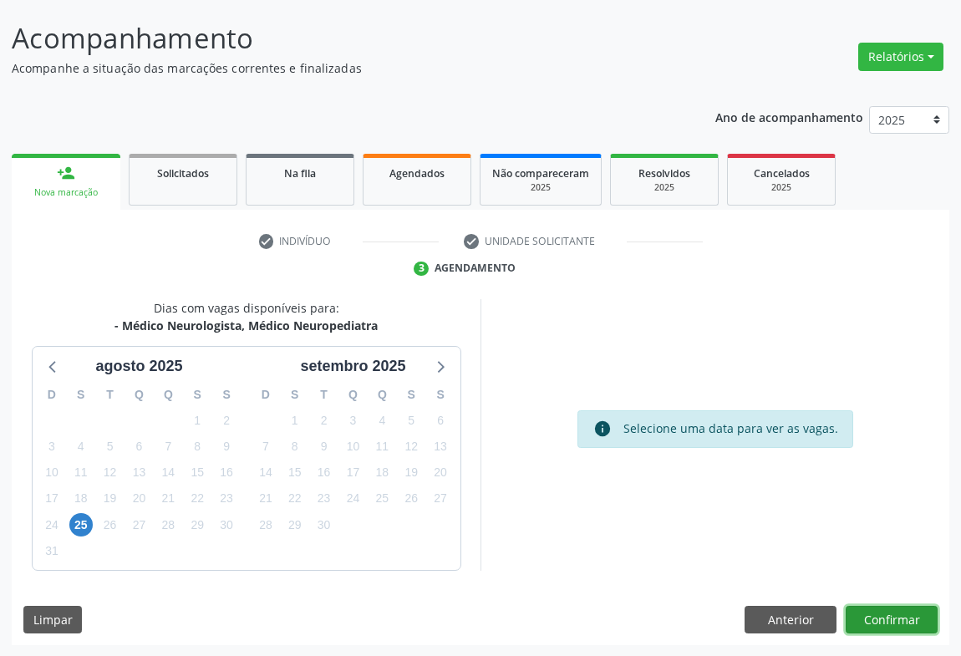
click at [923, 611] on button "Confirmar" at bounding box center [892, 620] width 92 height 28
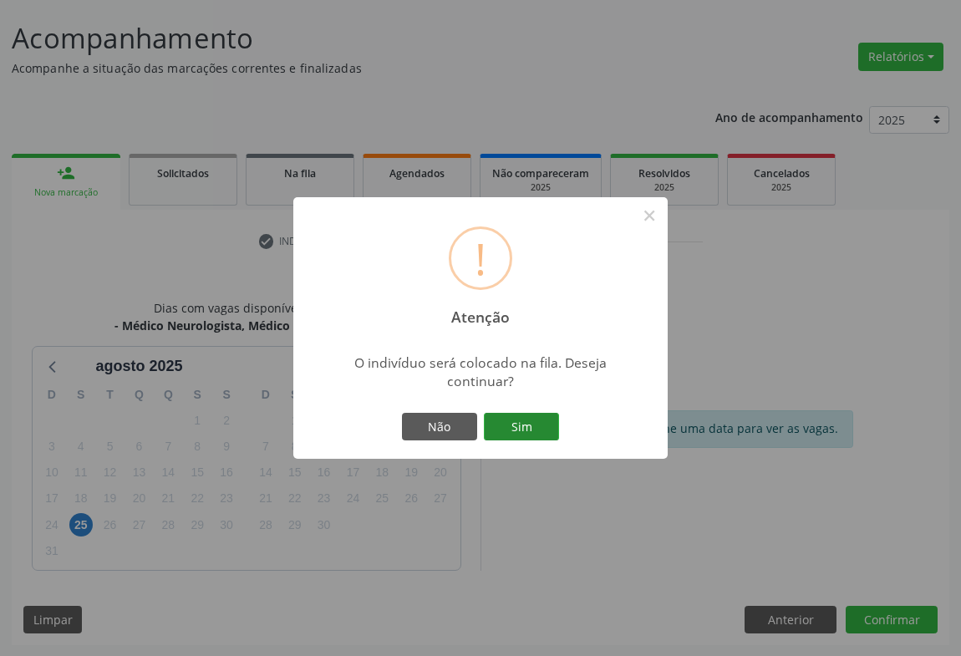
click at [533, 423] on button "Sim" at bounding box center [521, 427] width 75 height 28
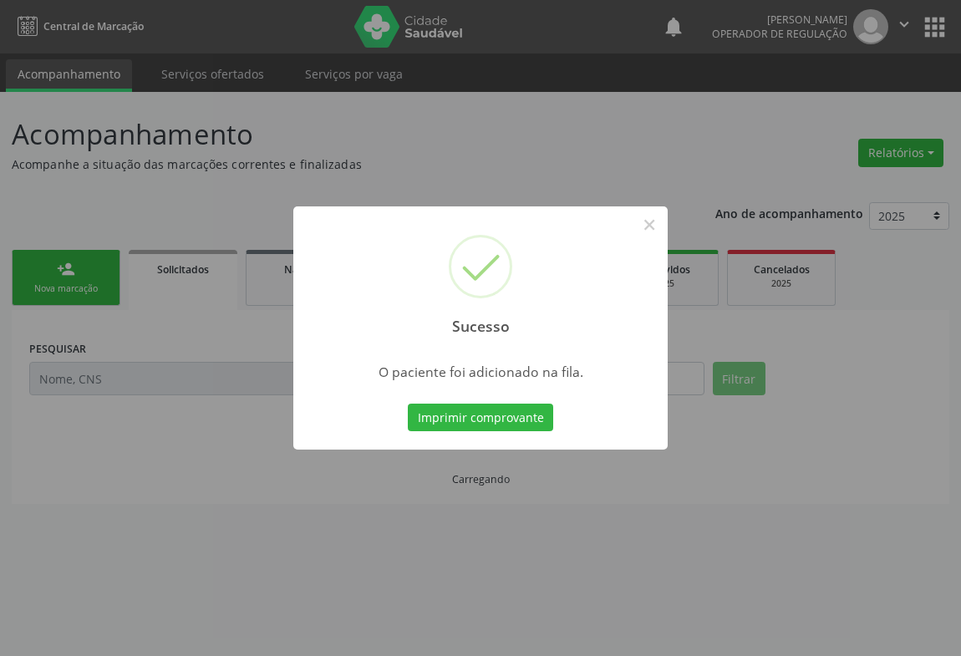
scroll to position [0, 0]
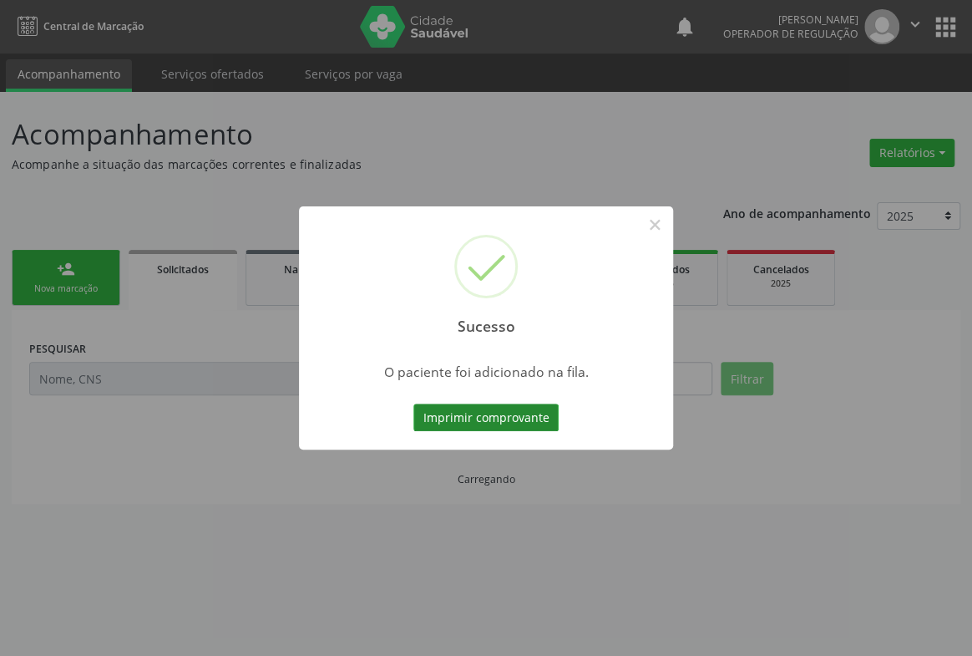
click at [517, 416] on button "Imprimir comprovante" at bounding box center [486, 418] width 145 height 28
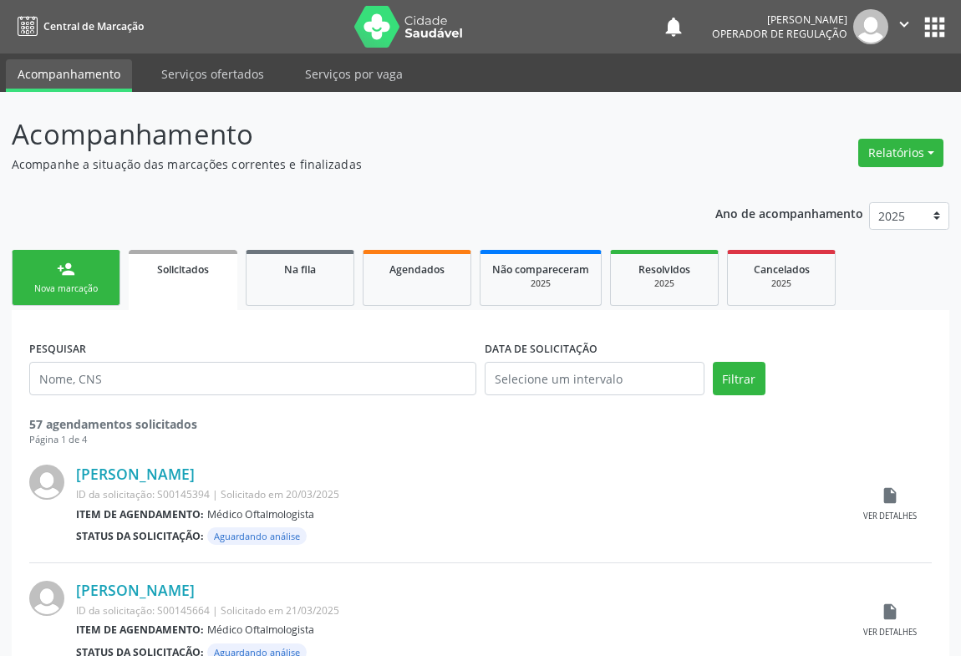
drag, startPoint x: 81, startPoint y: 290, endPoint x: 90, endPoint y: 276, distance: 16.9
click at [82, 289] on div "Nova marcação" at bounding box center [66, 288] width 84 height 13
click at [77, 284] on div "Nova marcação" at bounding box center [66, 288] width 84 height 13
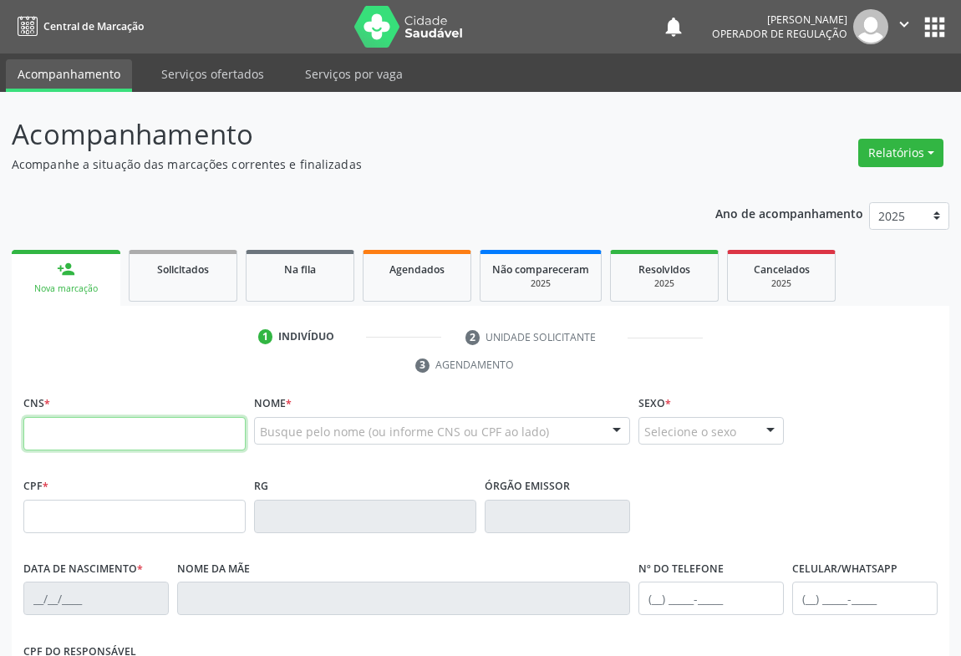
drag, startPoint x: 65, startPoint y: 429, endPoint x: 74, endPoint y: 425, distance: 10.1
click at [65, 429] on input "text" at bounding box center [134, 433] width 222 height 33
type input "703 6020 5563 4732"
type input "0674198280"
type input "[DATE]"
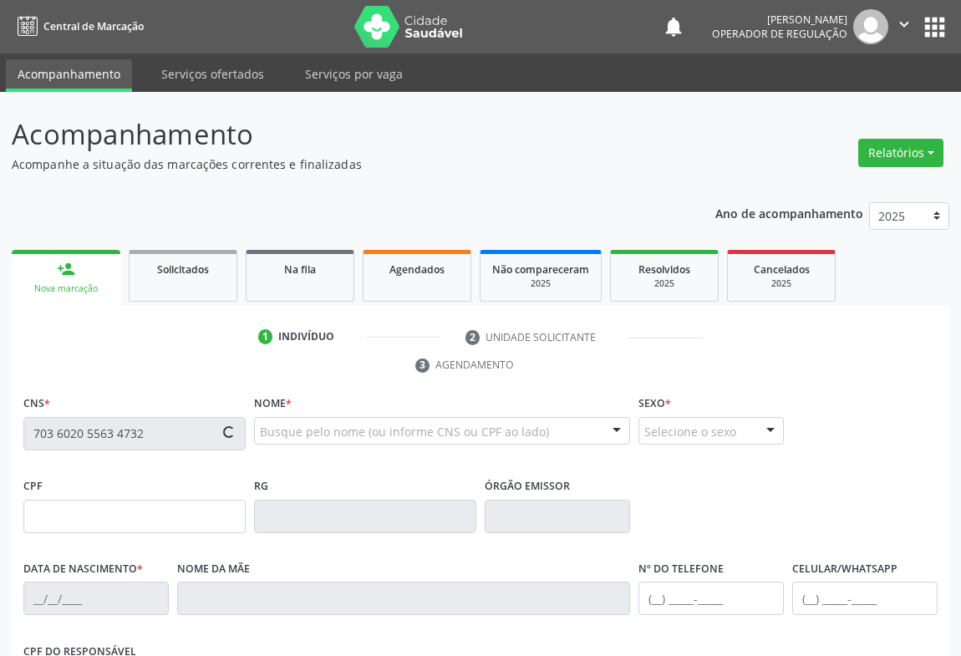
type input "[PHONE_NUMBER]"
type input "S/N"
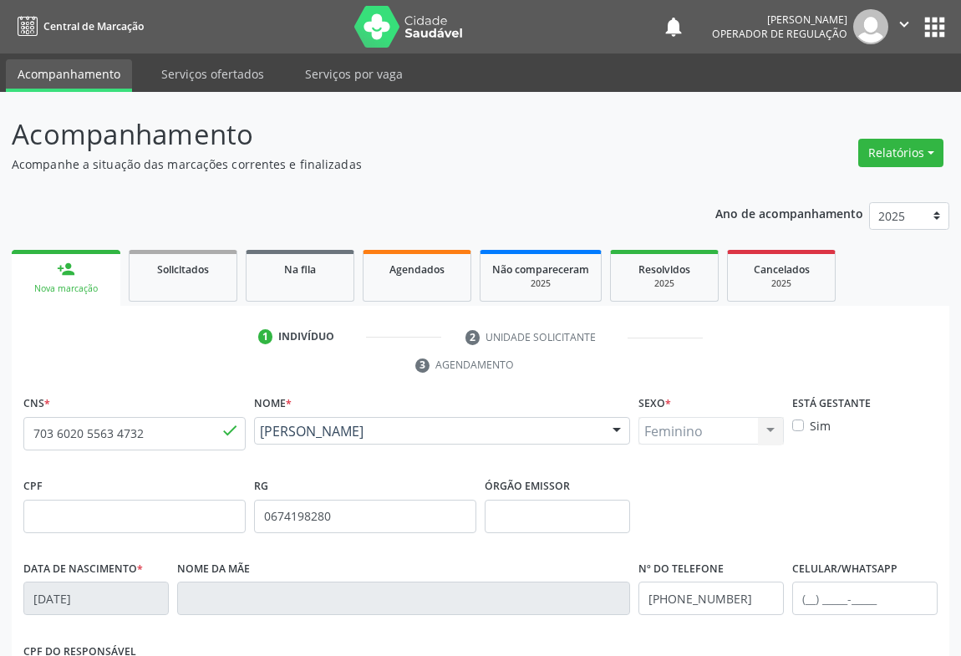
scroll to position [277, 0]
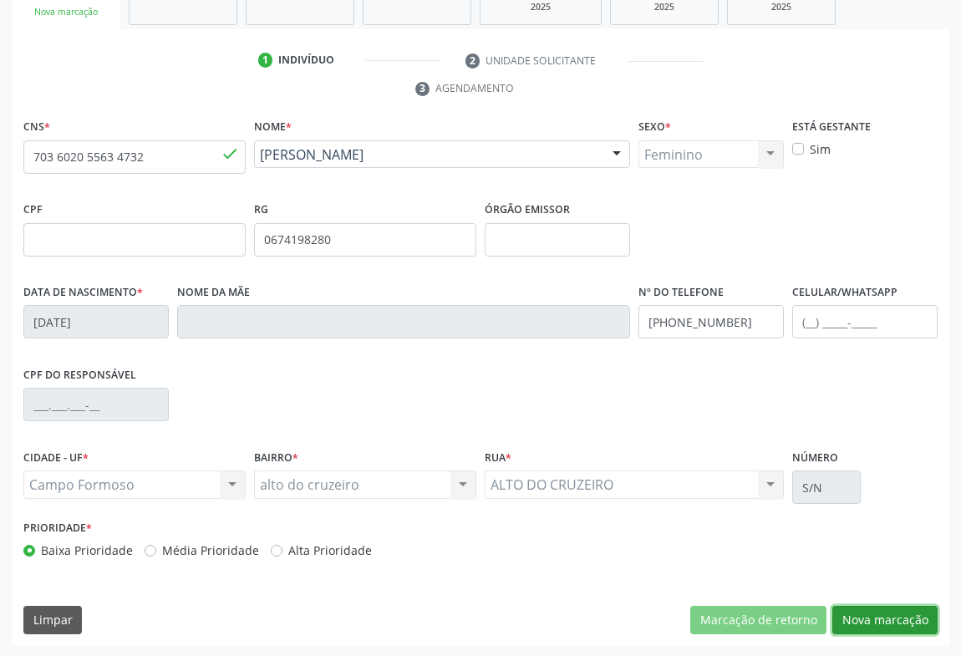
click at [886, 612] on button "Nova marcação" at bounding box center [884, 620] width 105 height 28
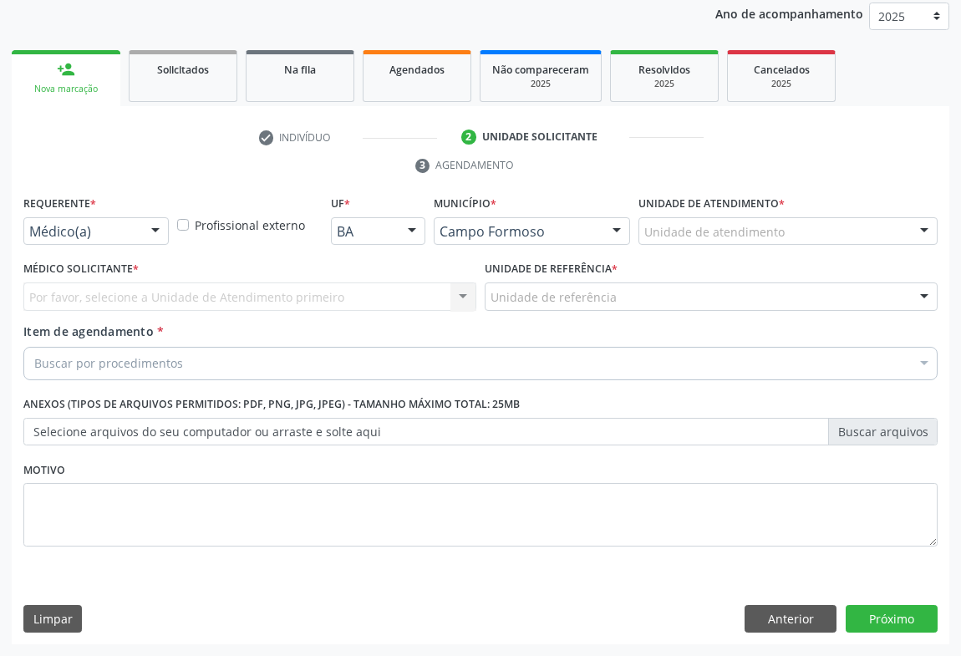
scroll to position [199, 0]
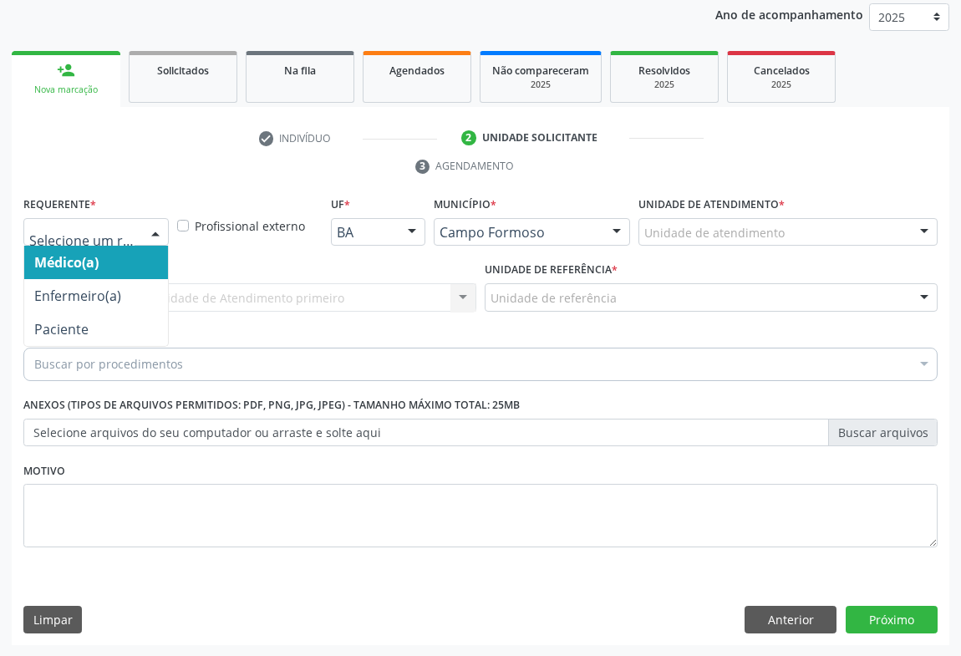
drag, startPoint x: 142, startPoint y: 228, endPoint x: 98, endPoint y: 294, distance: 79.5
click at [143, 229] on div at bounding box center [155, 233] width 25 height 28
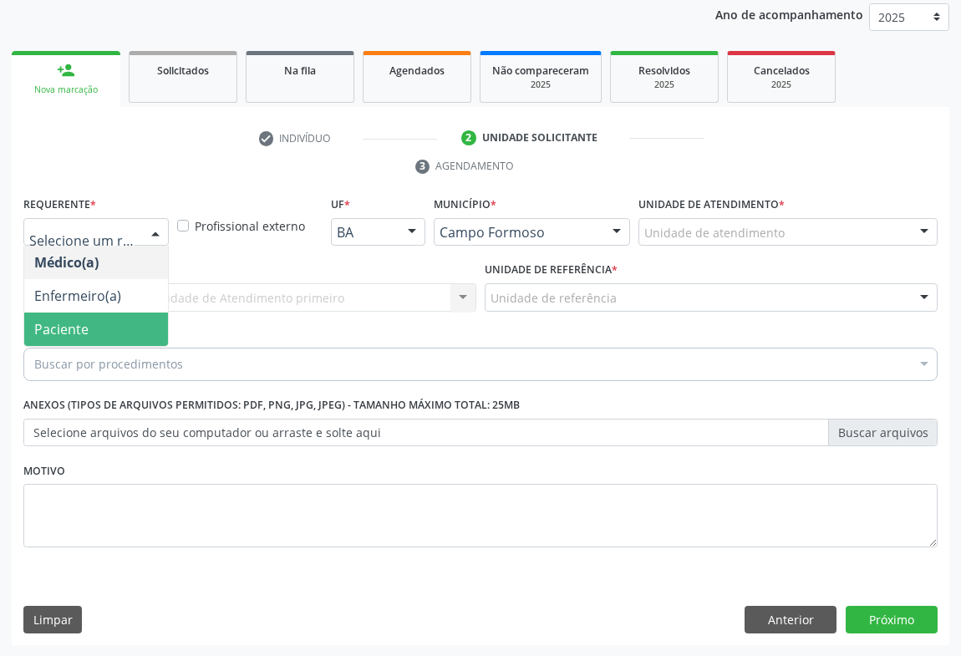
drag, startPoint x: 74, startPoint y: 322, endPoint x: 182, endPoint y: 296, distance: 110.8
click at [82, 320] on span "Paciente" at bounding box center [61, 329] width 54 height 18
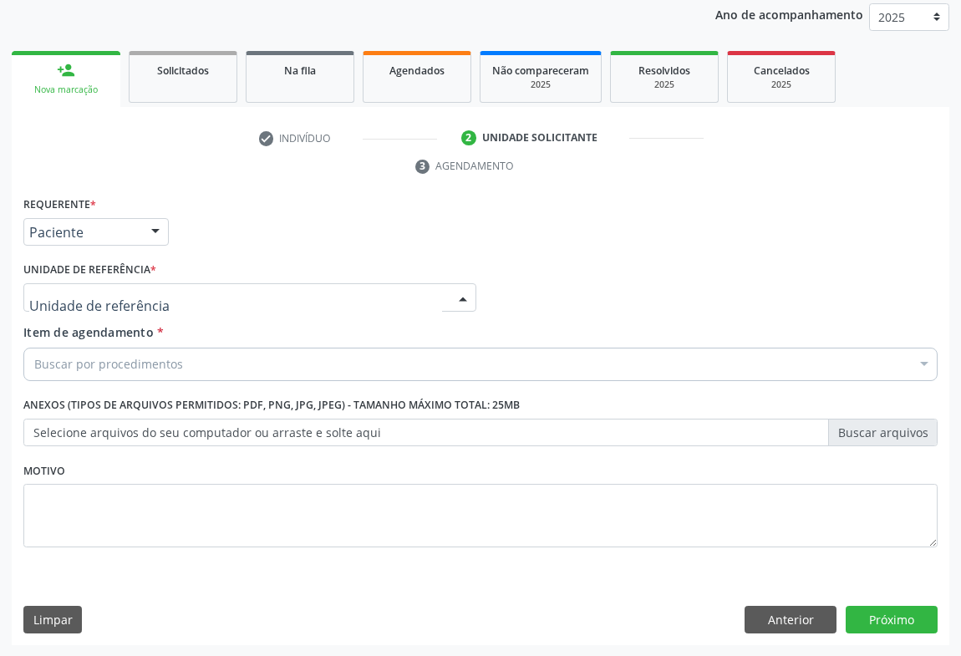
click at [198, 292] on div at bounding box center [249, 297] width 453 height 28
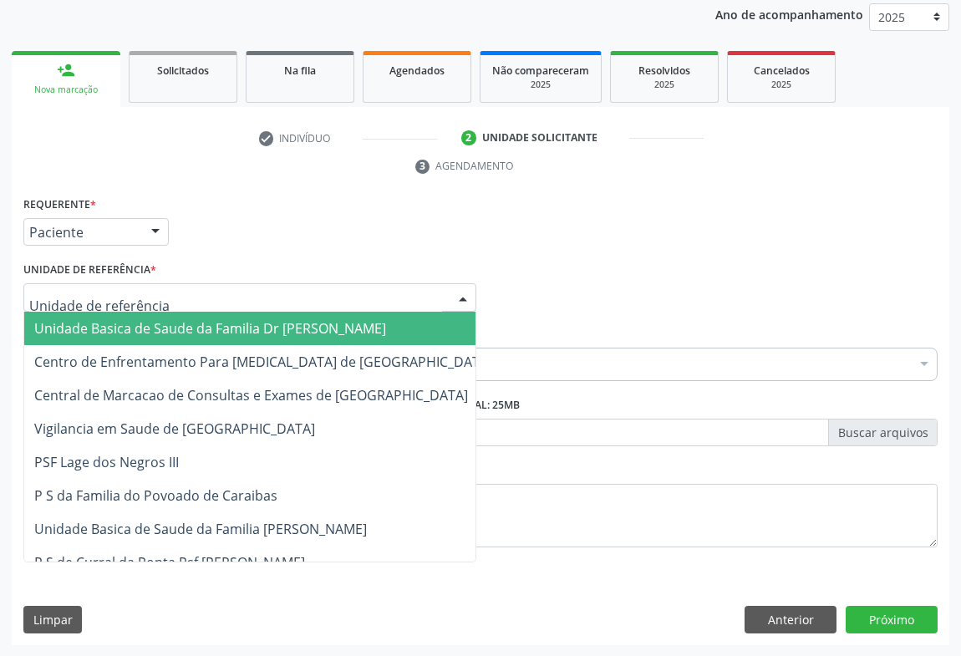
drag, startPoint x: 150, startPoint y: 316, endPoint x: 167, endPoint y: 334, distance: 24.8
click at [156, 317] on span "Unidade Basica de Saude da Familia Dr [PERSON_NAME]" at bounding box center [263, 328] width 478 height 33
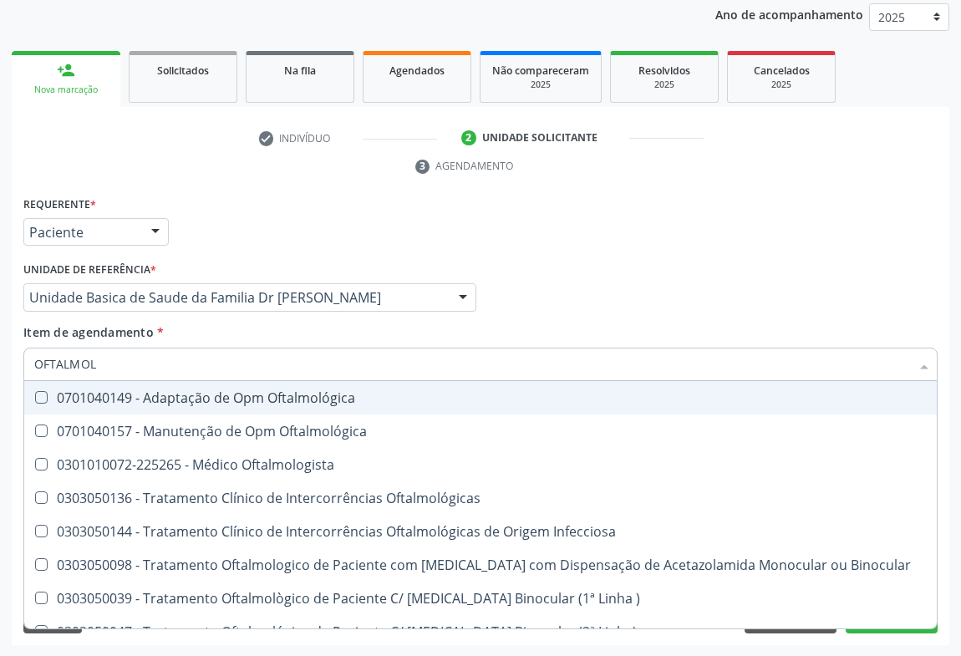
type input "OFTALMOLO"
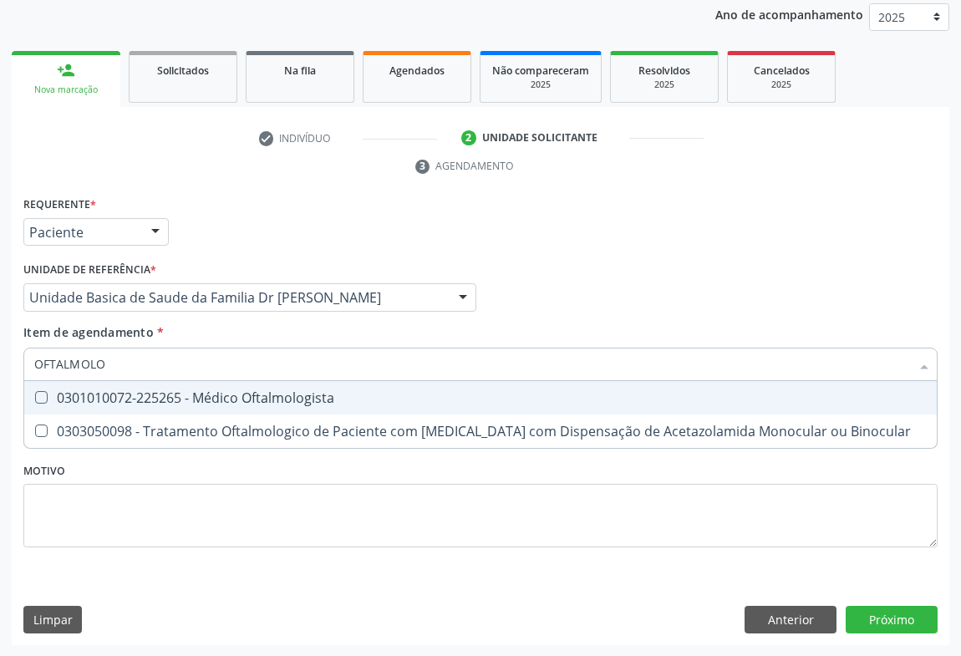
click at [252, 404] on div "0301010072-225265 - Médico Oftalmologista" at bounding box center [480, 397] width 892 height 13
checkbox Oftalmologista "true"
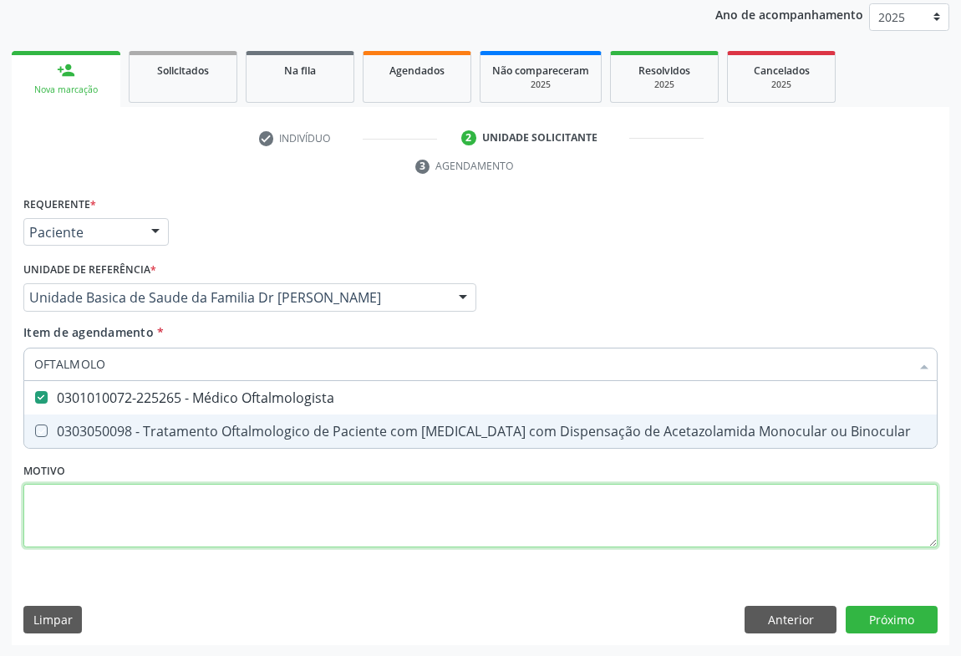
click at [327, 500] on div "Requerente * Paciente Médico(a) Enfermeiro(a) Paciente Nenhum resultado encontr…" at bounding box center [480, 381] width 914 height 378
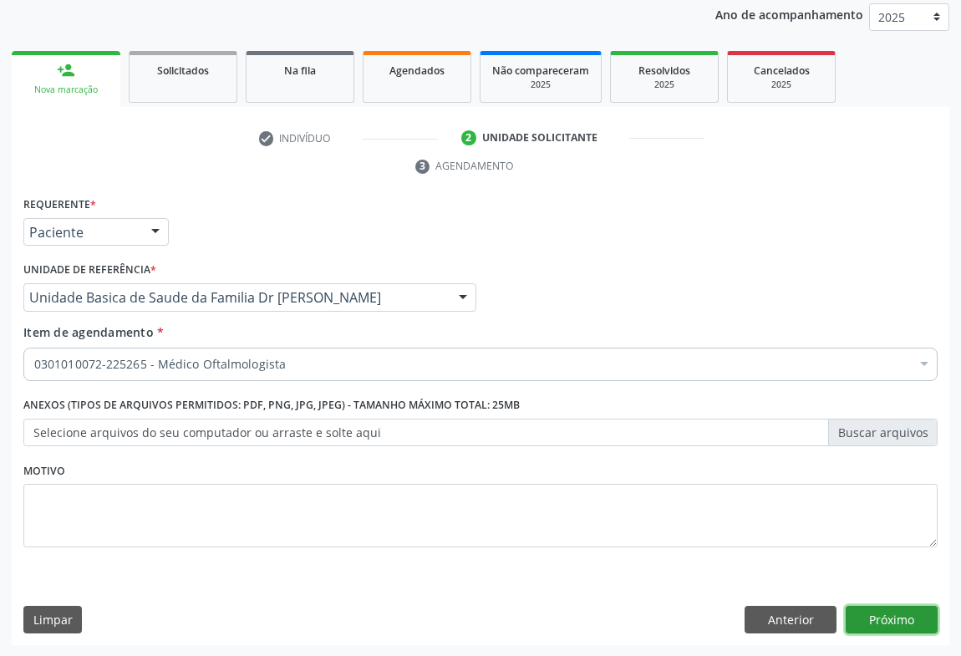
click at [887, 612] on button "Próximo" at bounding box center [892, 620] width 92 height 28
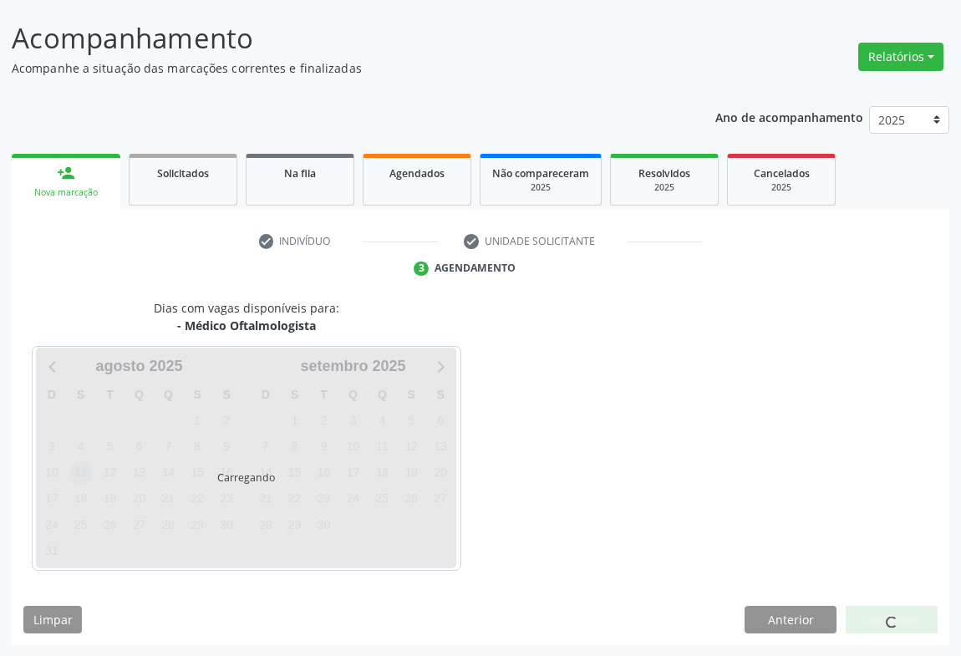
scroll to position [145, 0]
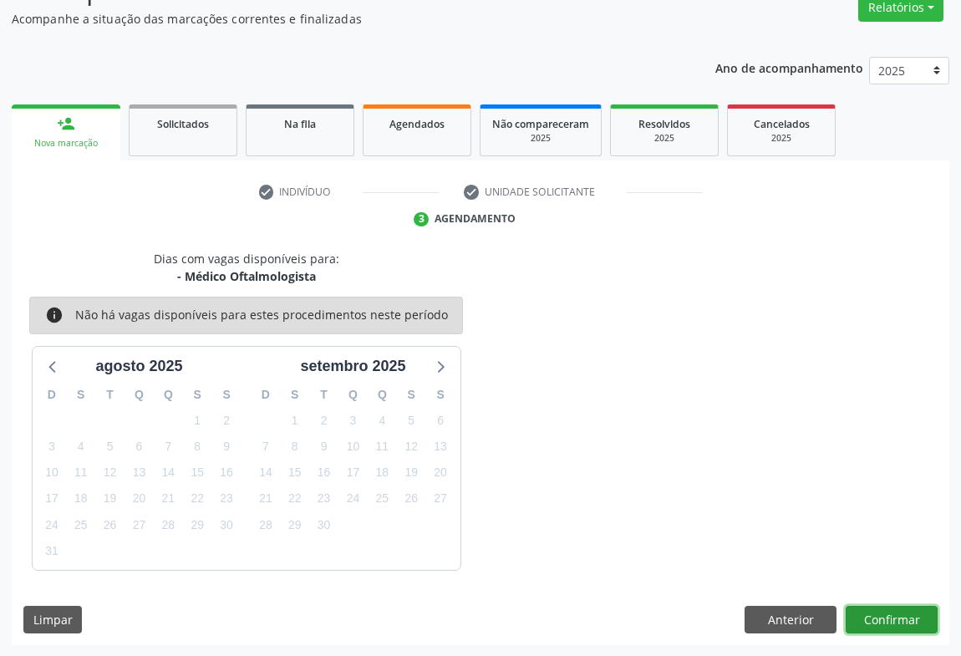
click at [889, 609] on button "Confirmar" at bounding box center [892, 620] width 92 height 28
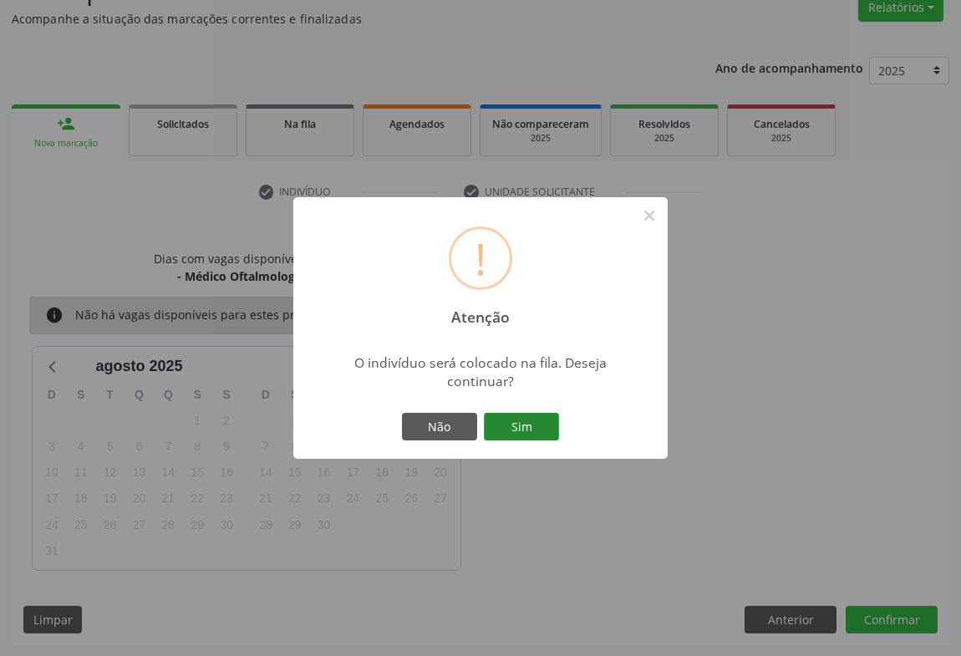
click at [517, 424] on button "Sim" at bounding box center [521, 427] width 75 height 28
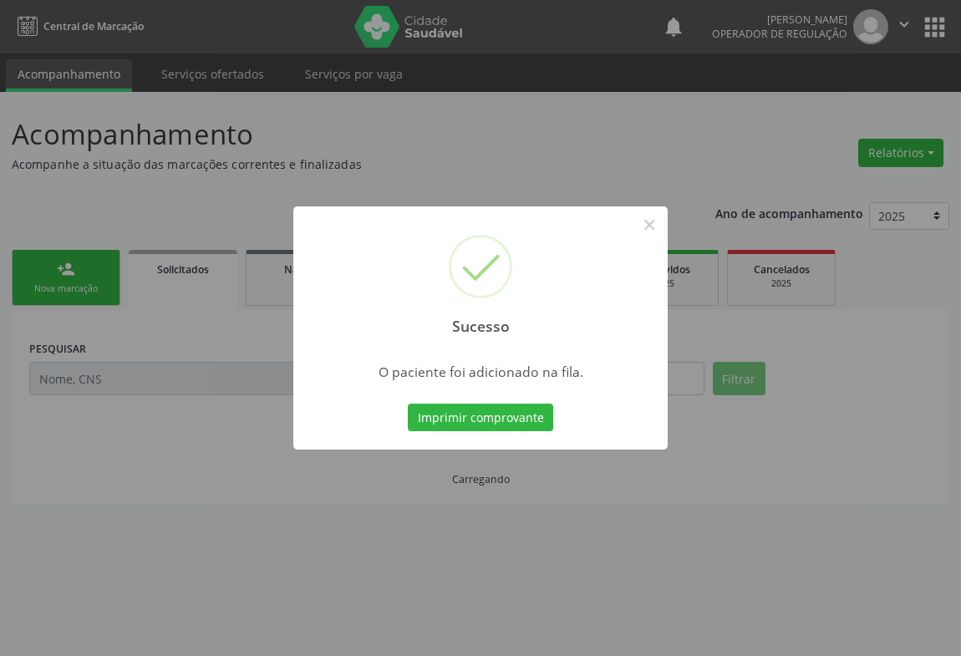
scroll to position [0, 0]
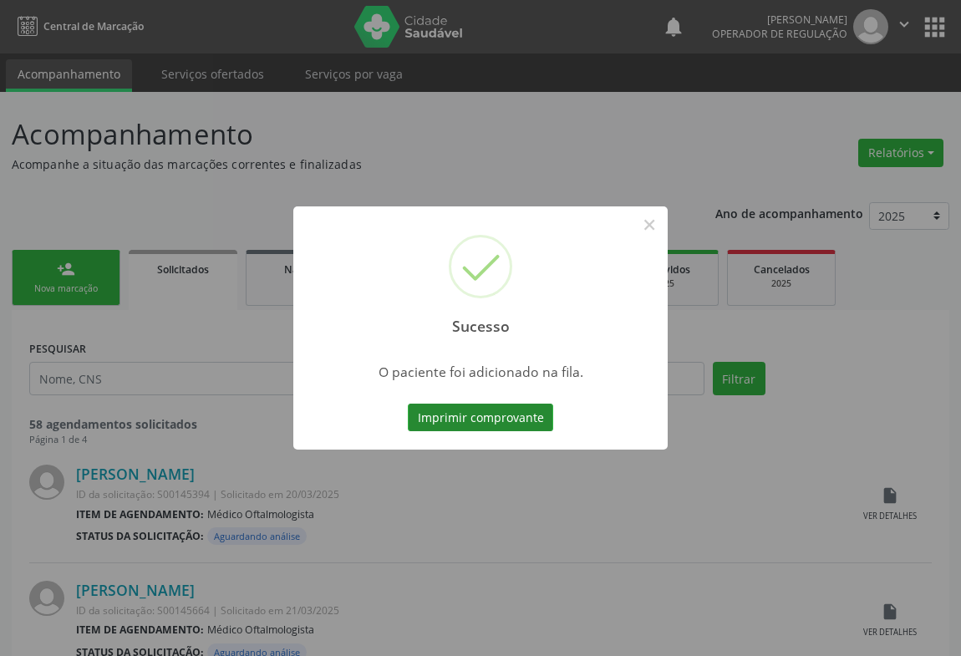
click at [514, 413] on button "Imprimir comprovante" at bounding box center [480, 418] width 145 height 28
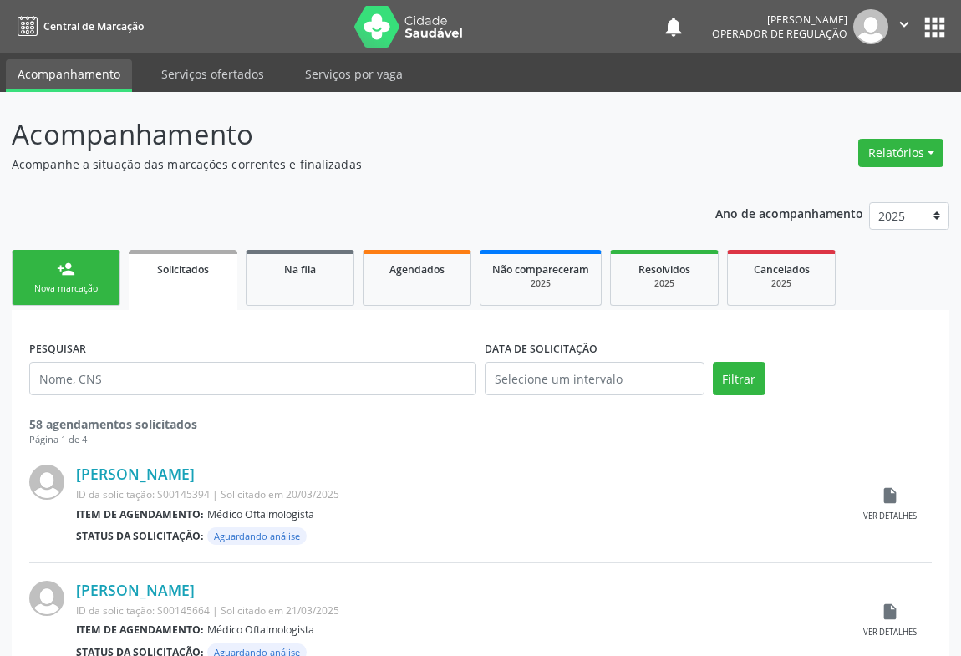
drag, startPoint x: 84, startPoint y: 287, endPoint x: 149, endPoint y: 302, distance: 66.7
click at [84, 287] on div "Nova marcação" at bounding box center [66, 288] width 84 height 13
click at [86, 287] on div "Nova marcação" at bounding box center [66, 288] width 84 height 13
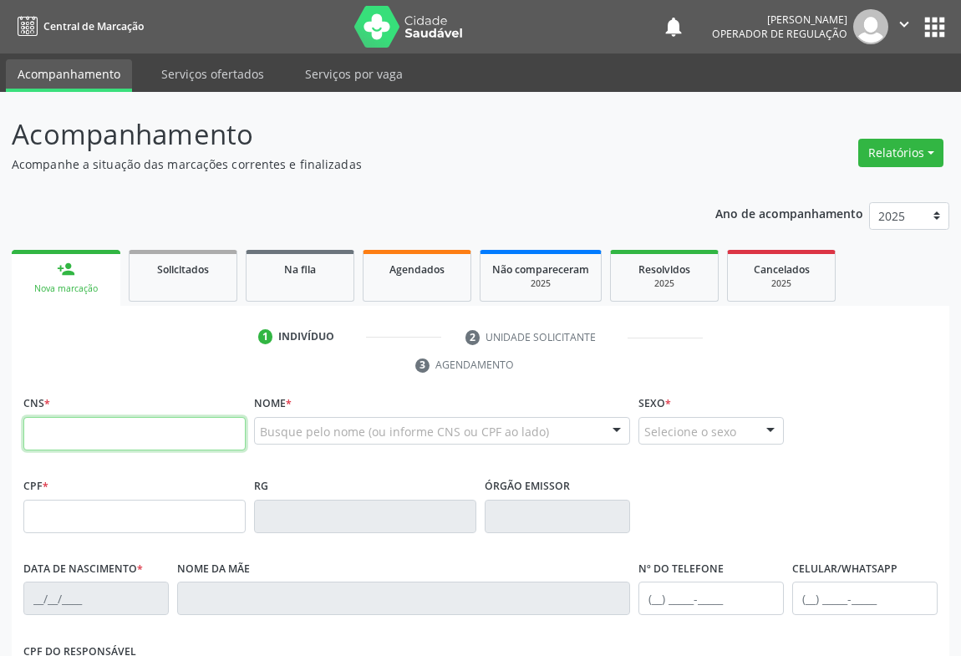
drag, startPoint x: 129, startPoint y: 433, endPoint x: 133, endPoint y: 422, distance: 11.6
click at [129, 433] on input "text" at bounding box center [134, 433] width 222 height 33
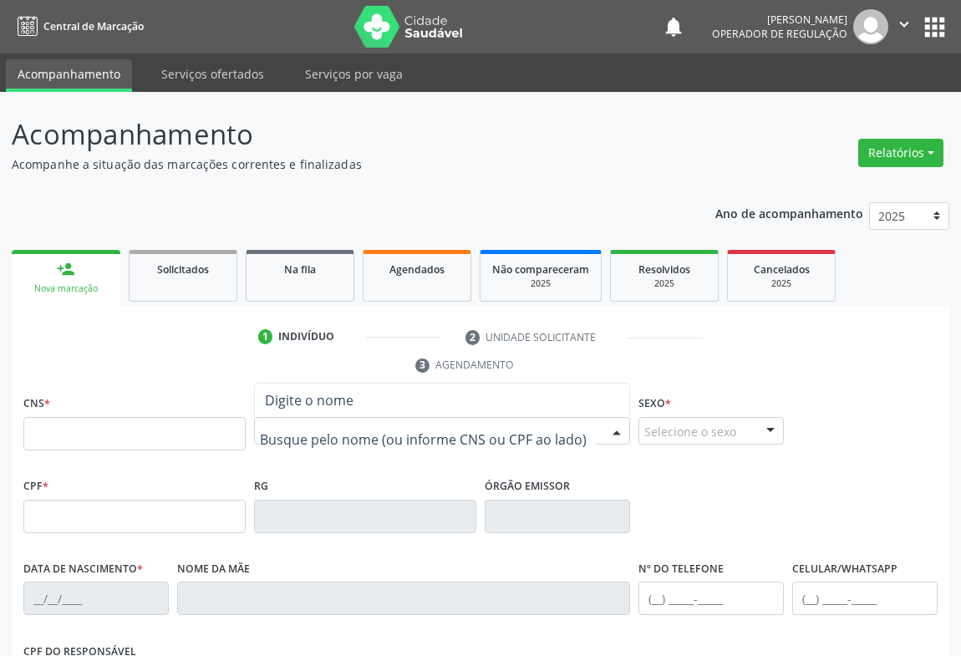
drag, startPoint x: 267, startPoint y: 431, endPoint x: 275, endPoint y: 427, distance: 8.6
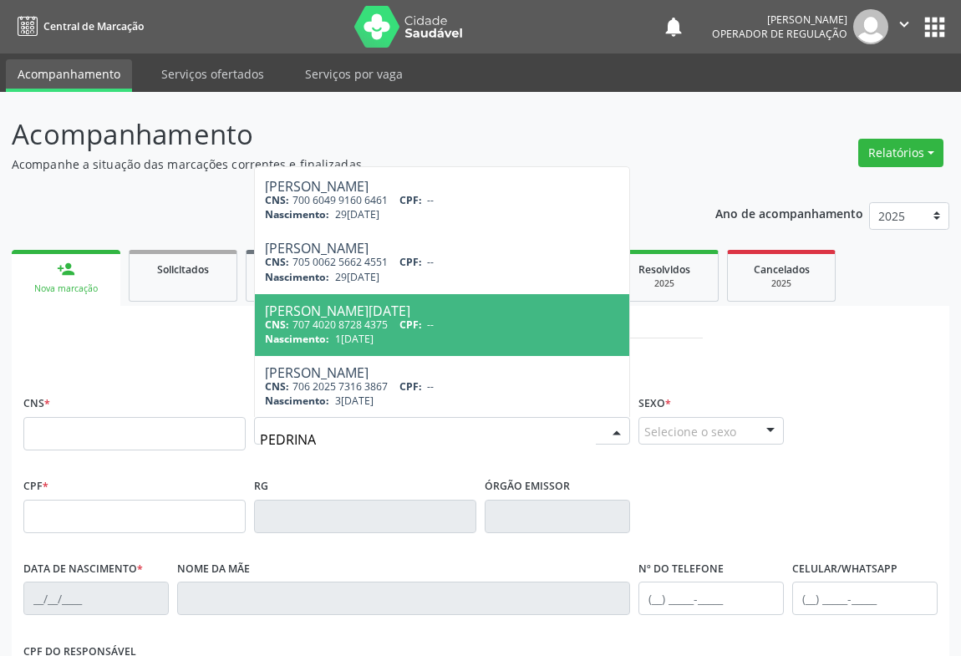
scroll to position [115, 0]
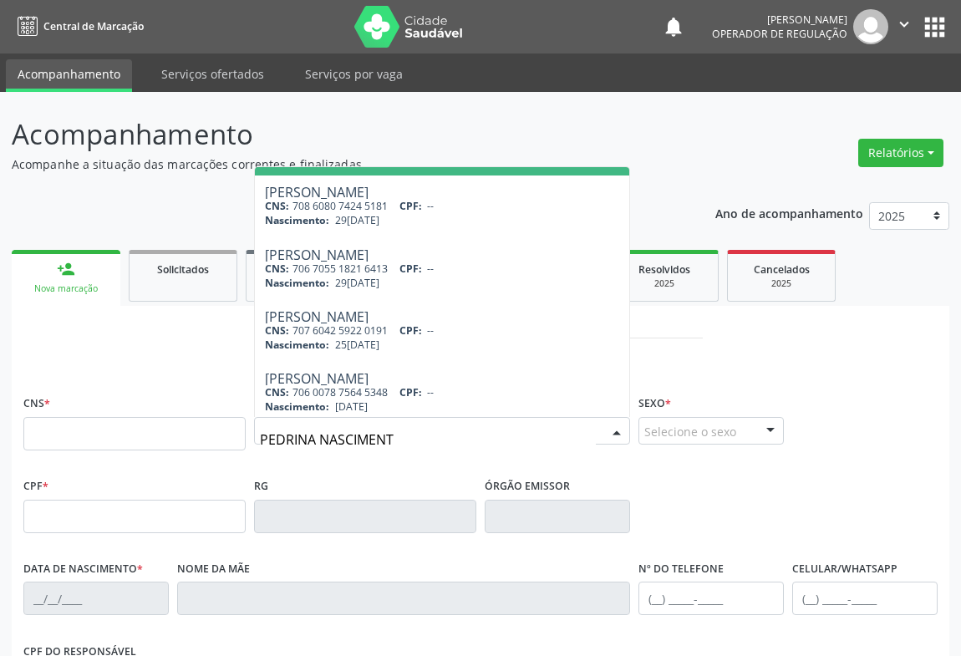
type input "[PERSON_NAME]"
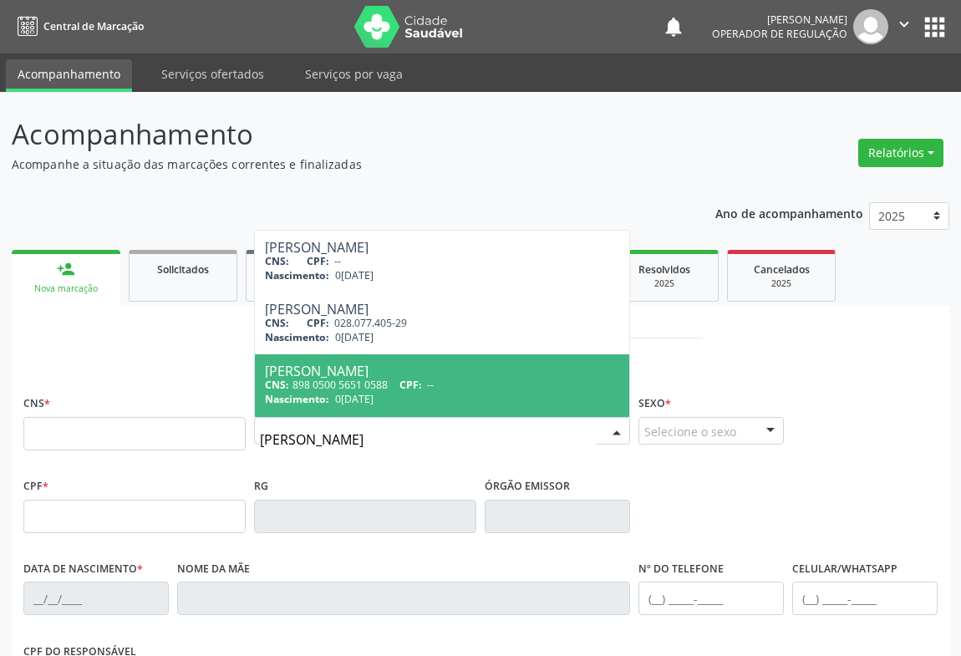
scroll to position [0, 0]
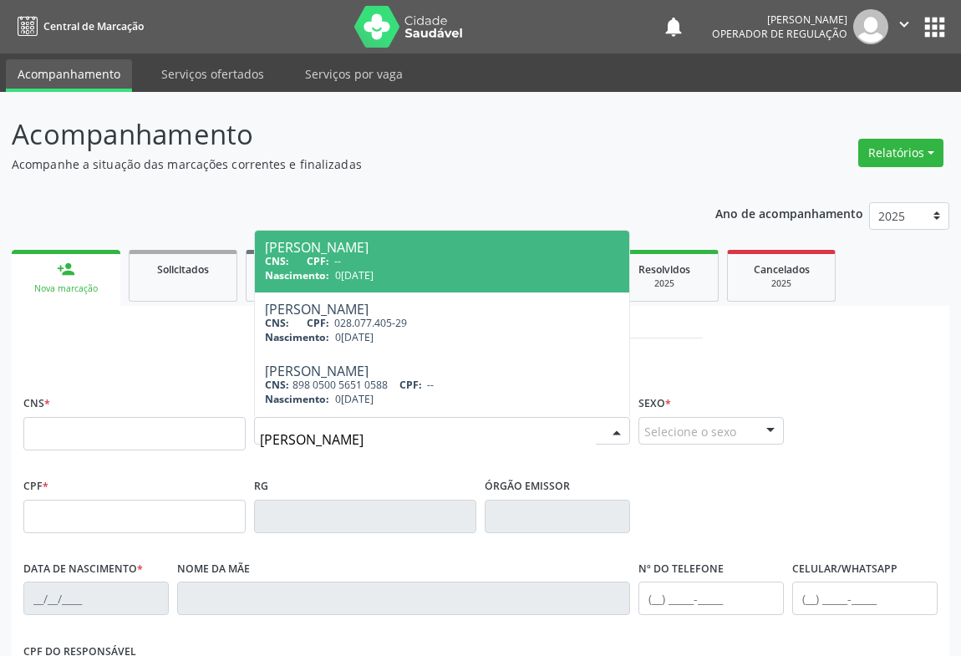
click at [353, 245] on div "[PERSON_NAME]" at bounding box center [442, 247] width 354 height 13
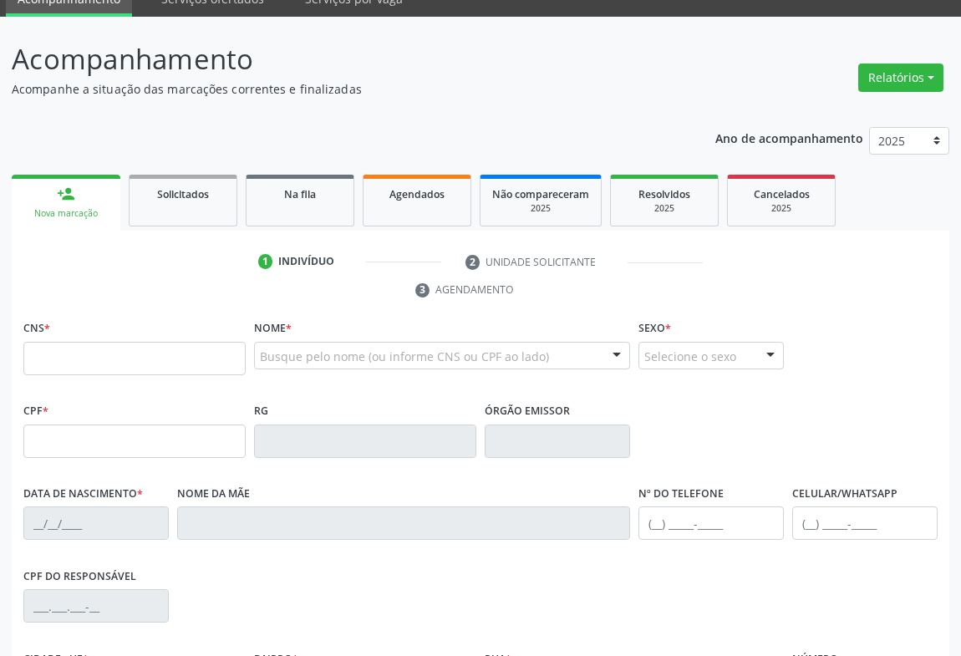
scroll to position [227, 0]
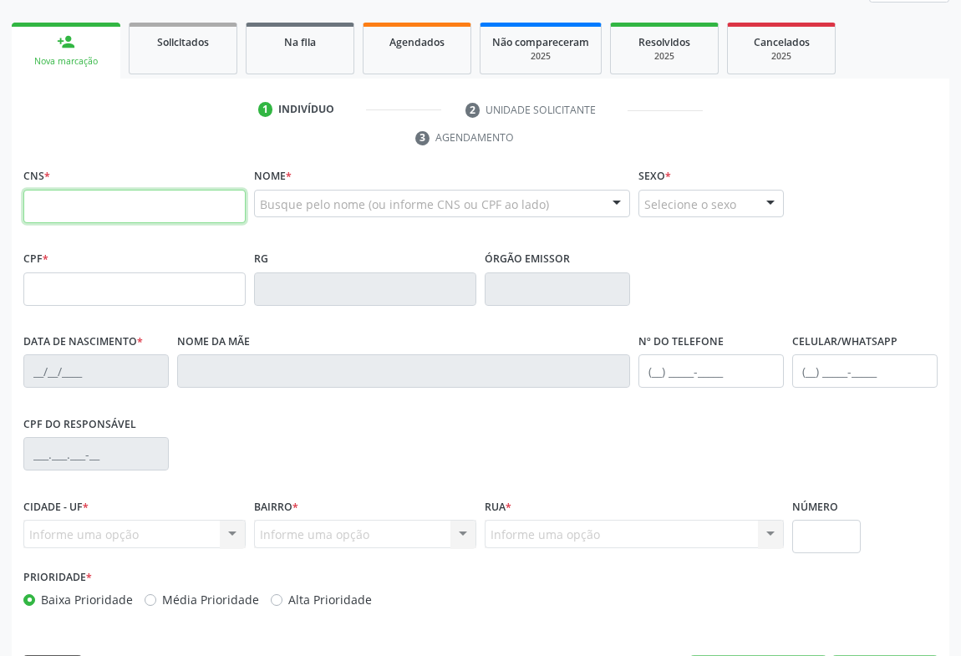
click at [57, 198] on input "text" at bounding box center [134, 206] width 222 height 33
type input "700 5029 6900 7657"
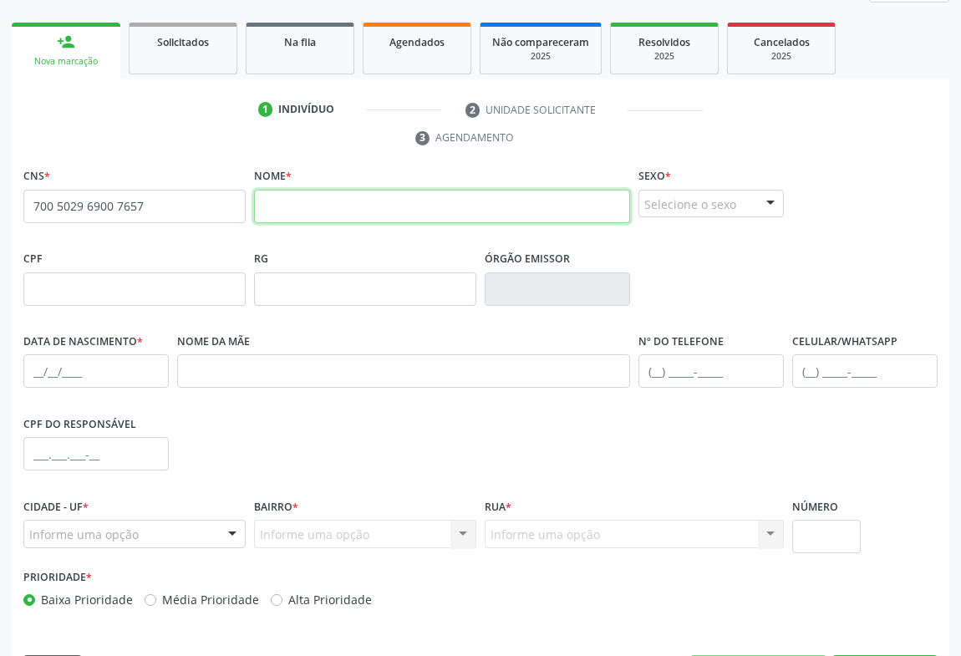
click at [271, 206] on input "text" at bounding box center [442, 206] width 376 height 33
type input "[PERSON_NAME] DA [PERSON_NAME]"
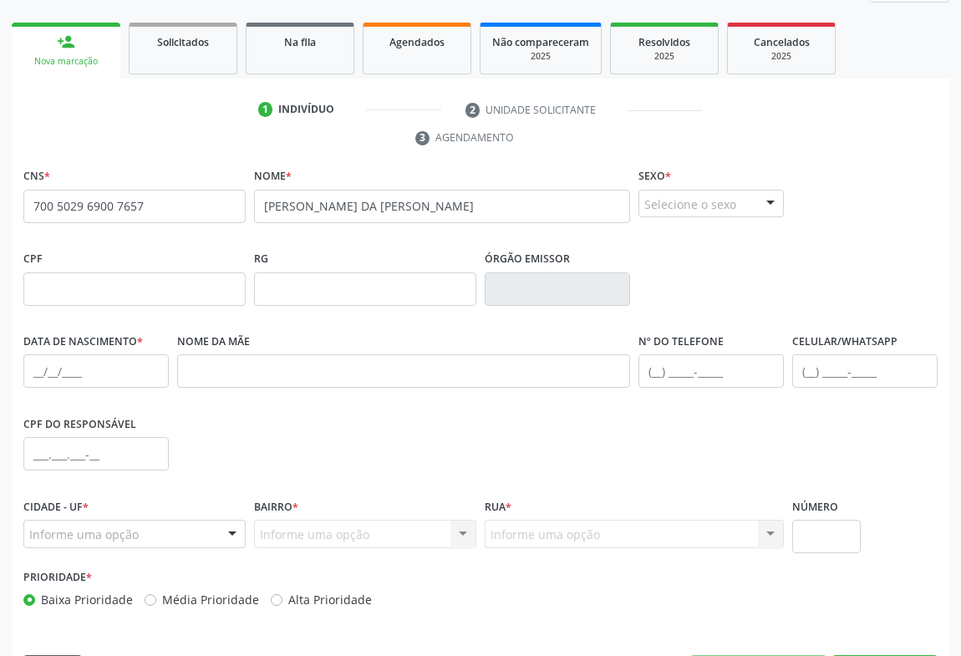
drag, startPoint x: 767, startPoint y: 200, endPoint x: 767, endPoint y: 211, distance: 10.9
click at [767, 200] on div at bounding box center [770, 204] width 25 height 28
click at [668, 268] on span "Feminino" at bounding box center [678, 267] width 58 height 18
click at [687, 378] on input "text" at bounding box center [710, 370] width 145 height 33
type input "[PHONE_NUMBER]"
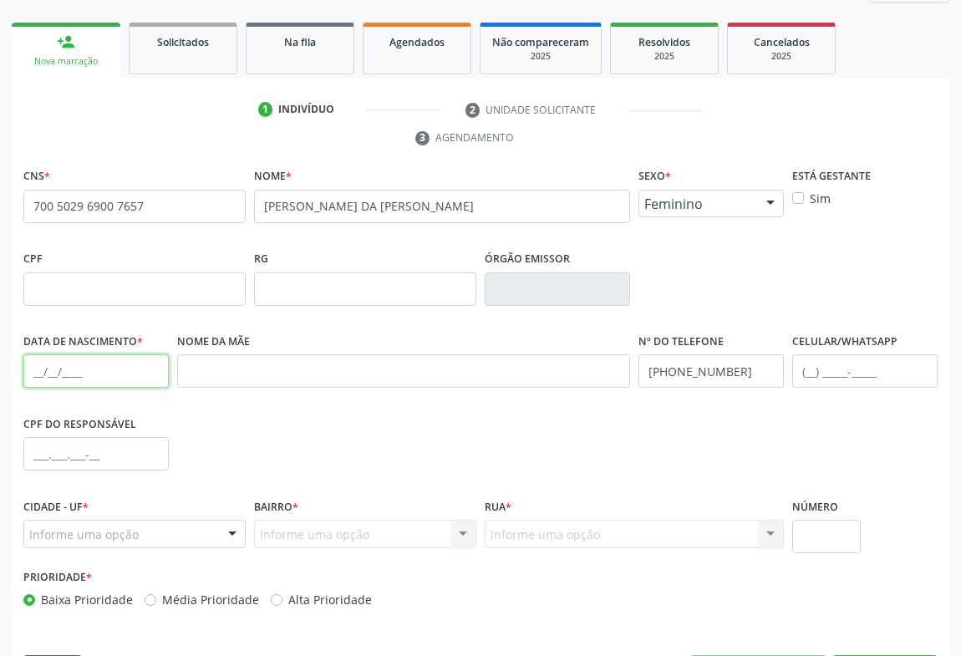
drag, startPoint x: 59, startPoint y: 368, endPoint x: 94, endPoint y: 368, distance: 35.1
click at [60, 368] on input "text" at bounding box center [95, 370] width 145 height 33
type input "0[DATE]"
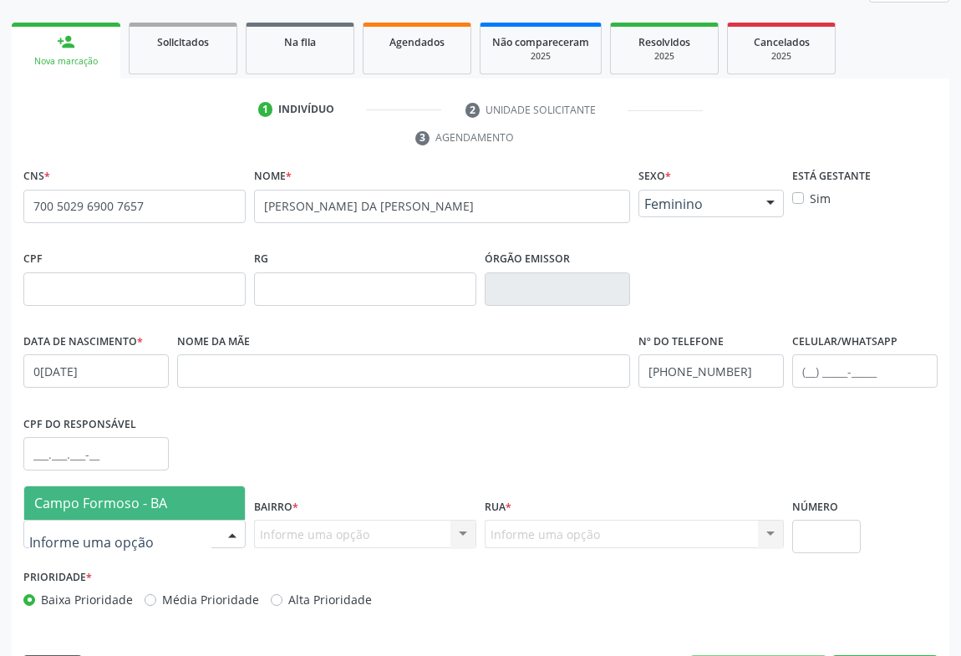
click at [167, 501] on span "Campo Formoso - BA" at bounding box center [134, 502] width 221 height 33
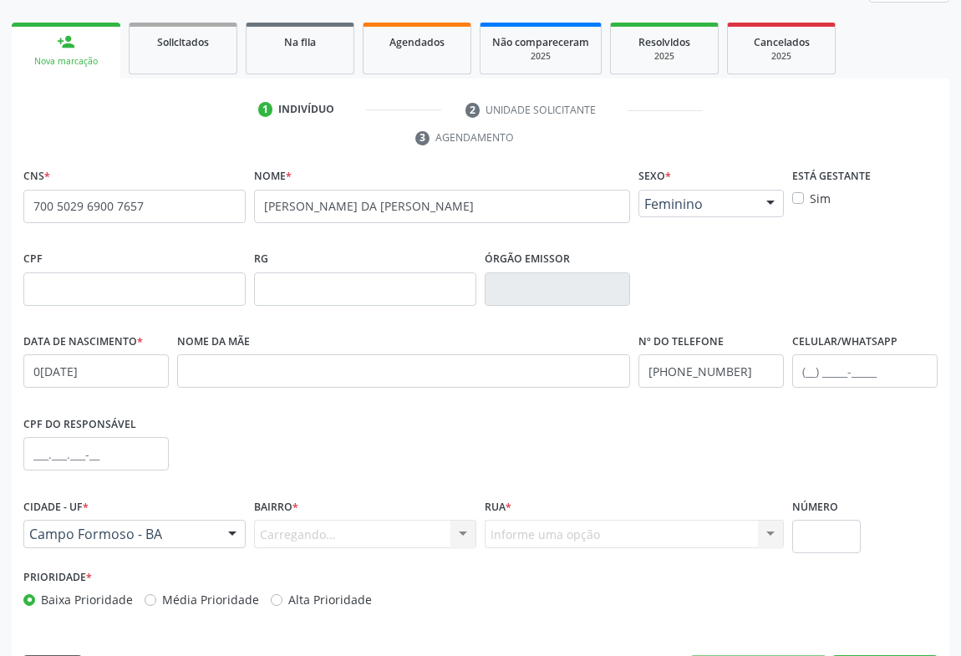
click at [467, 531] on div "Carregando... Nenhum resultado encontrado para: " " Nenhuma opção encontrada. D…" at bounding box center [365, 534] width 222 height 28
click at [460, 526] on div "Carregando... Nenhum resultado encontrado para: " " Nenhuma opção encontrada. D…" at bounding box center [365, 534] width 222 height 28
click at [436, 520] on div "Carregando... Nenhum resultado encontrado para: " " Nenhuma opção encontrada. D…" at bounding box center [365, 534] width 222 height 28
click at [460, 541] on div at bounding box center [462, 535] width 25 height 28
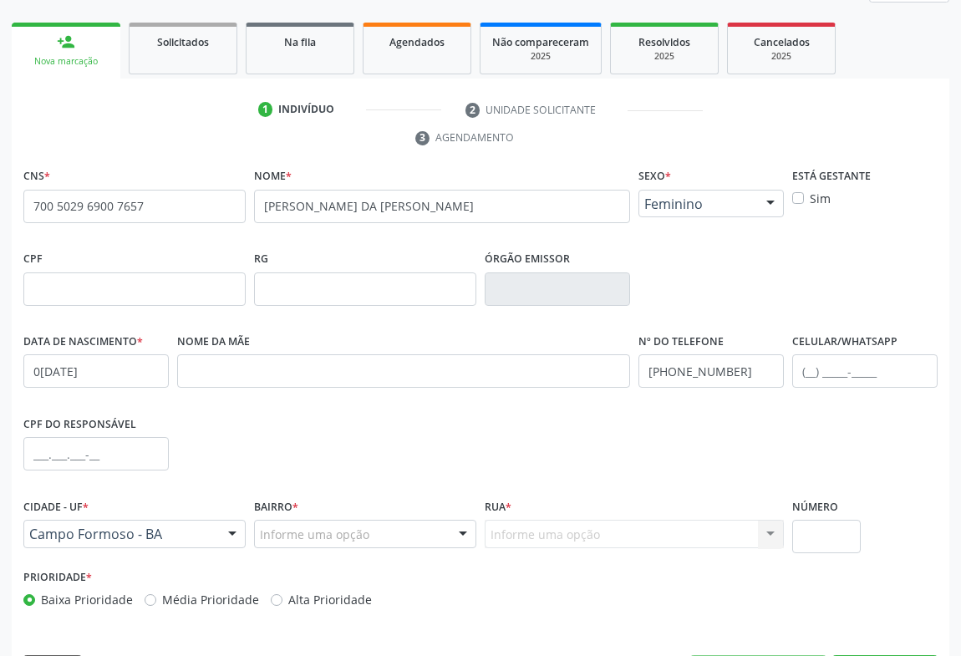
click at [460, 541] on div at bounding box center [462, 535] width 25 height 28
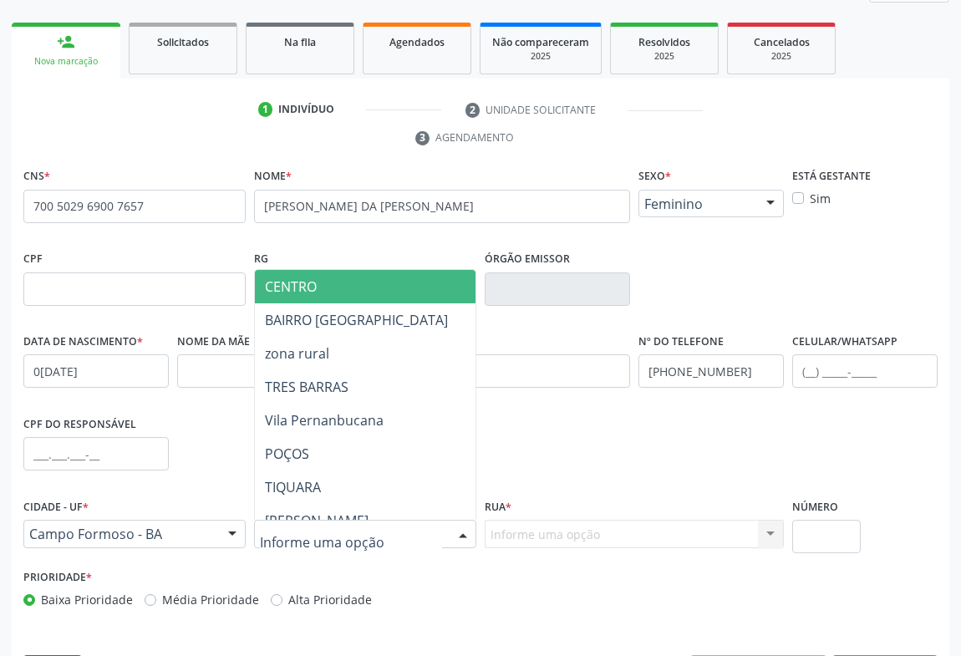
click at [460, 535] on div at bounding box center [462, 535] width 25 height 28
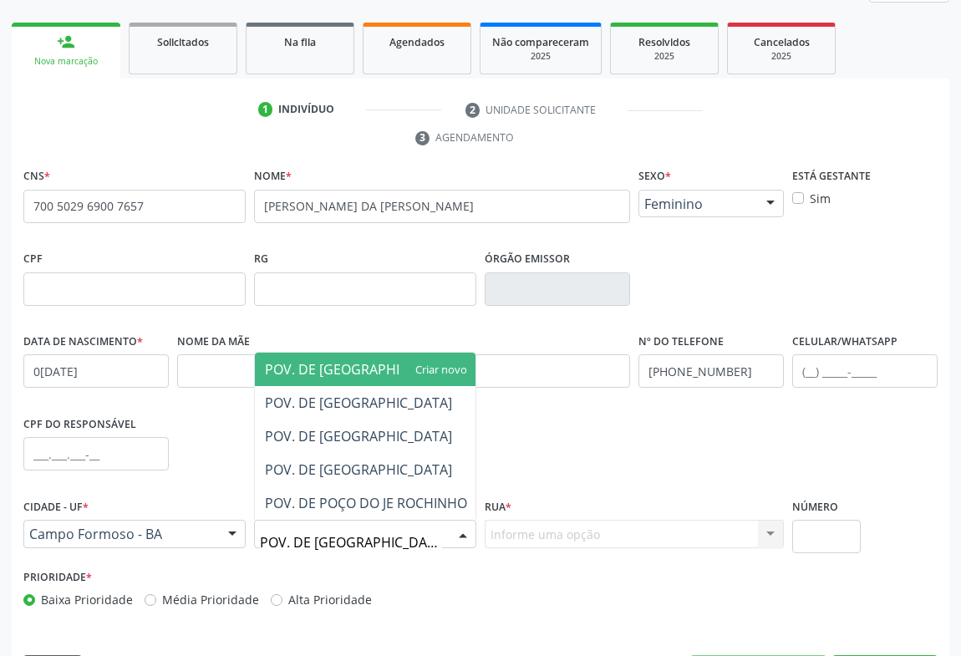
type input "POV. DE [GEOGRAPHIC_DATA]"
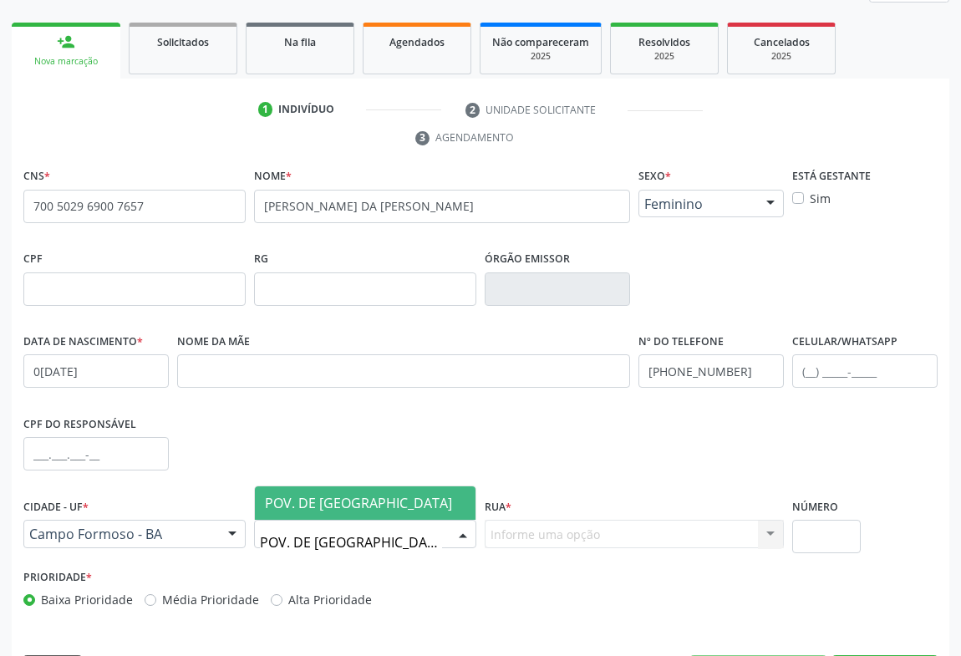
drag, startPoint x: 309, startPoint y: 494, endPoint x: 537, endPoint y: 500, distance: 228.2
click at [313, 494] on span "POV. DE [GEOGRAPHIC_DATA]" at bounding box center [358, 503] width 187 height 18
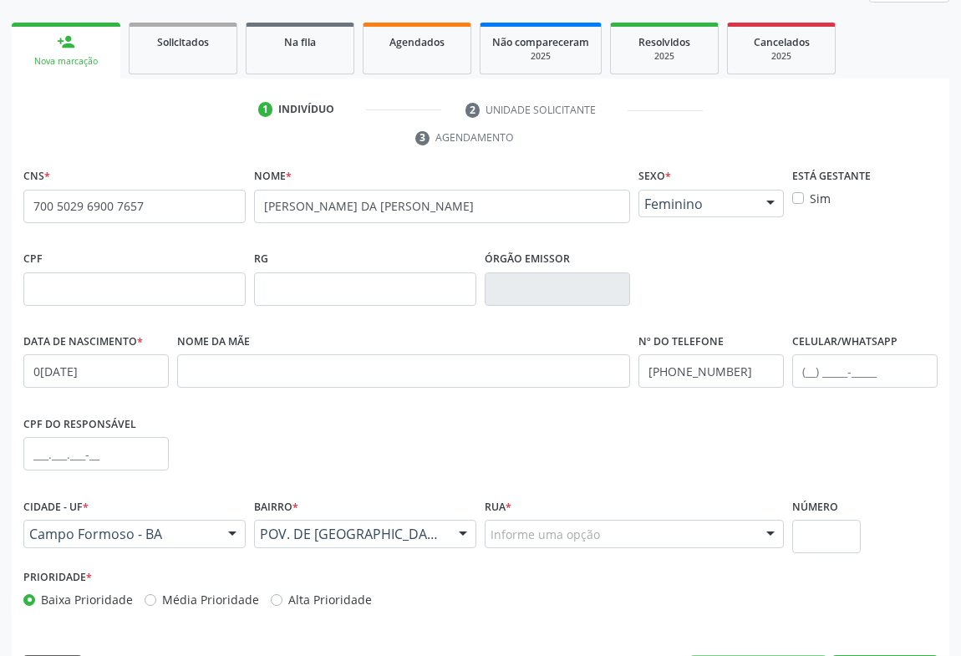
drag, startPoint x: 772, startPoint y: 531, endPoint x: 768, endPoint y: 453, distance: 77.8
click at [772, 528] on div at bounding box center [770, 535] width 25 height 28
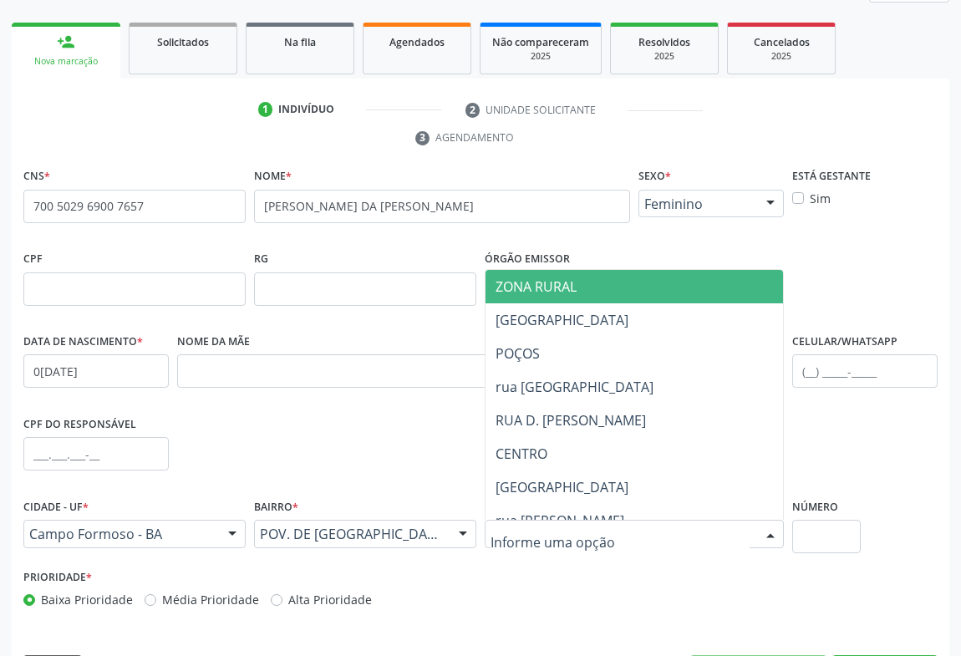
click at [565, 293] on span "ZONA RURAL" at bounding box center [633, 286] width 297 height 33
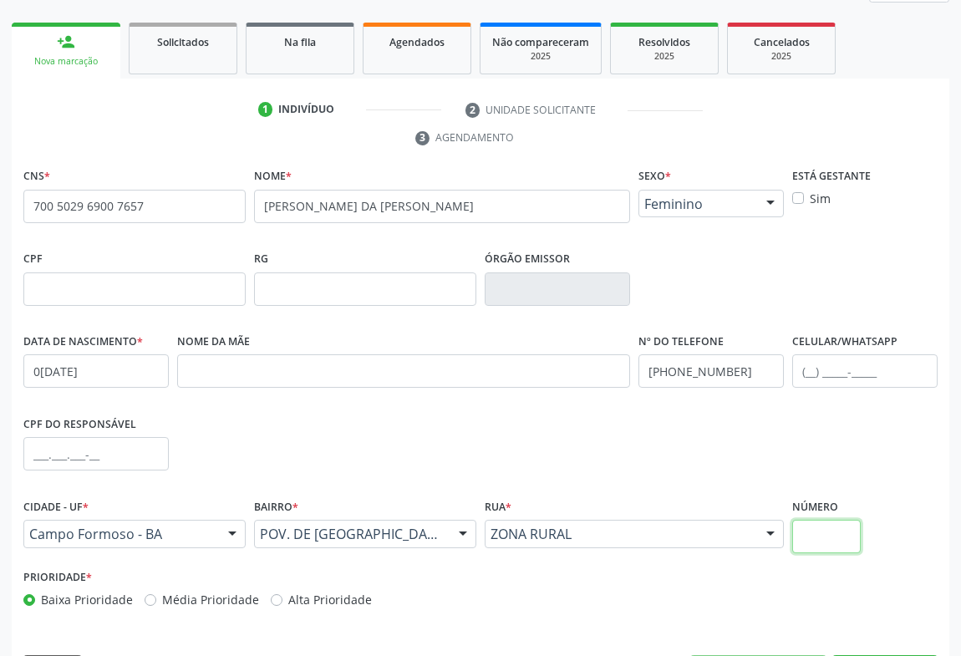
click at [825, 530] on input "text" at bounding box center [826, 536] width 69 height 33
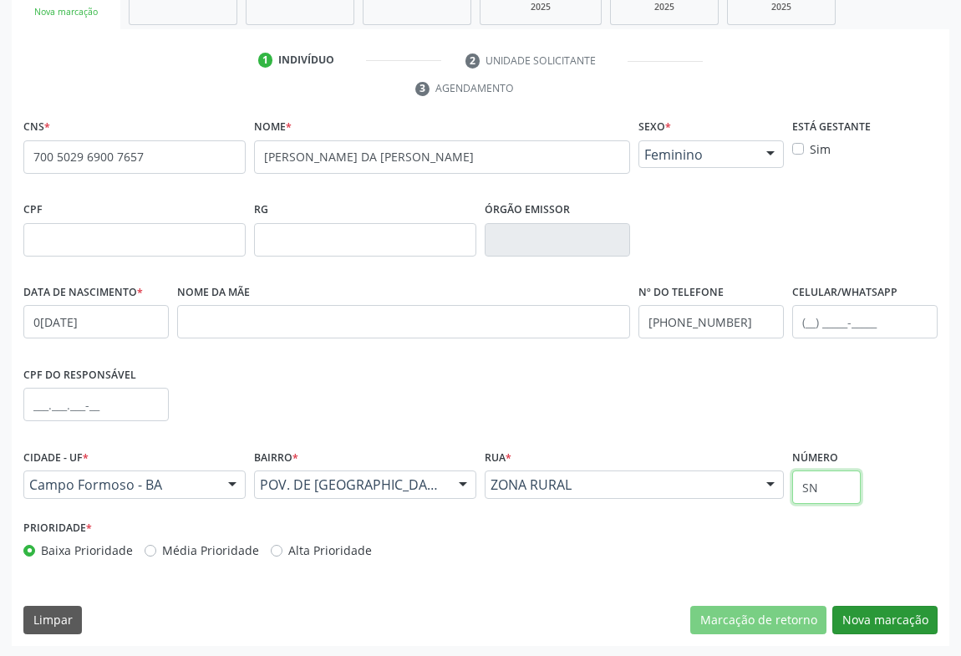
type input "SN"
click at [876, 614] on button "Nova marcação" at bounding box center [884, 620] width 105 height 28
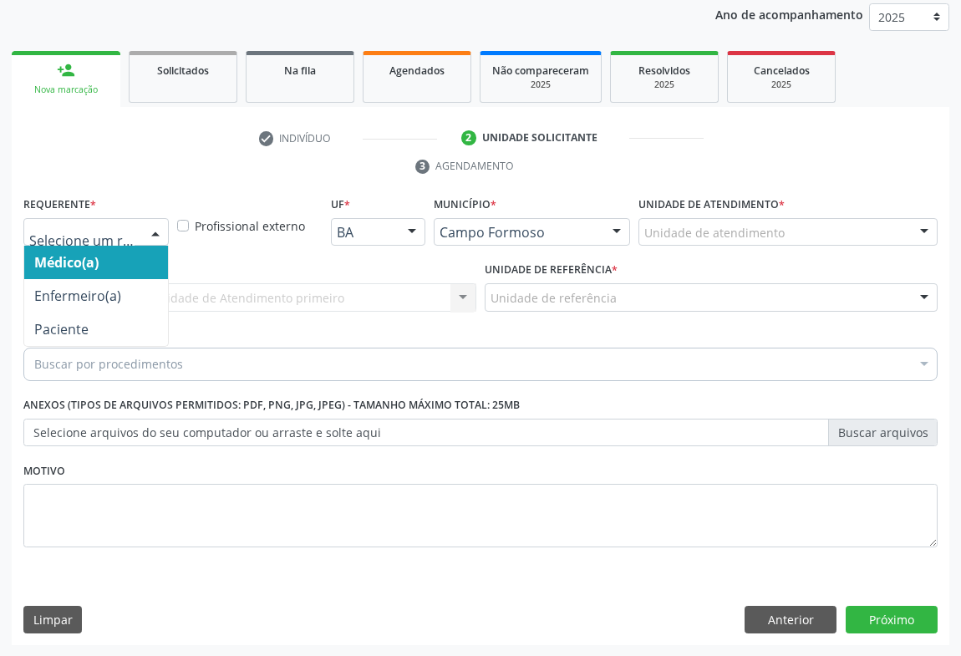
click at [153, 226] on div at bounding box center [155, 233] width 25 height 28
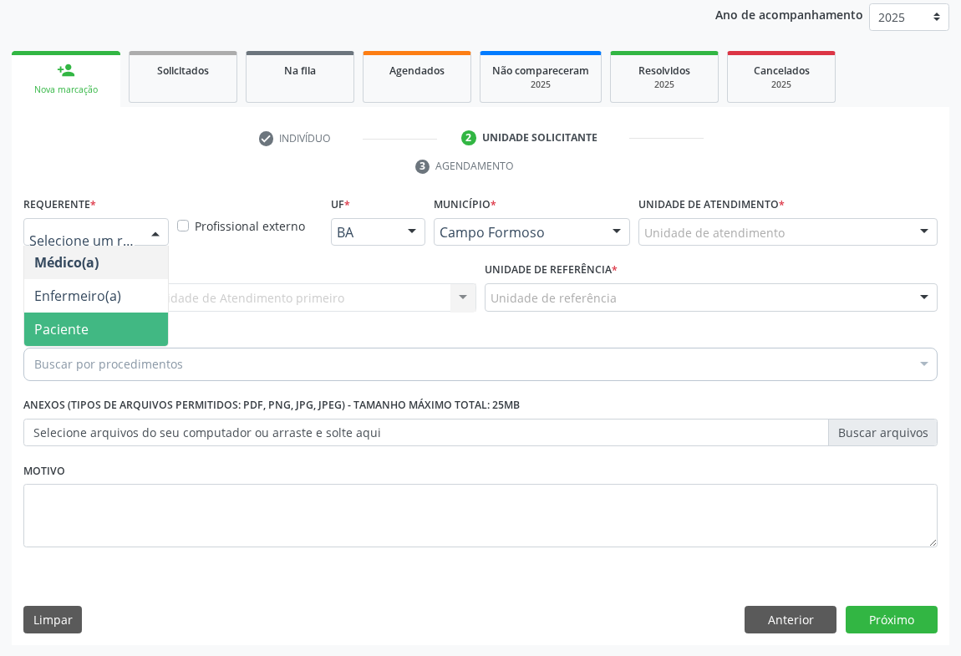
drag, startPoint x: 84, startPoint y: 338, endPoint x: 267, endPoint y: 312, distance: 185.5
click at [92, 337] on span "Paciente" at bounding box center [96, 328] width 144 height 33
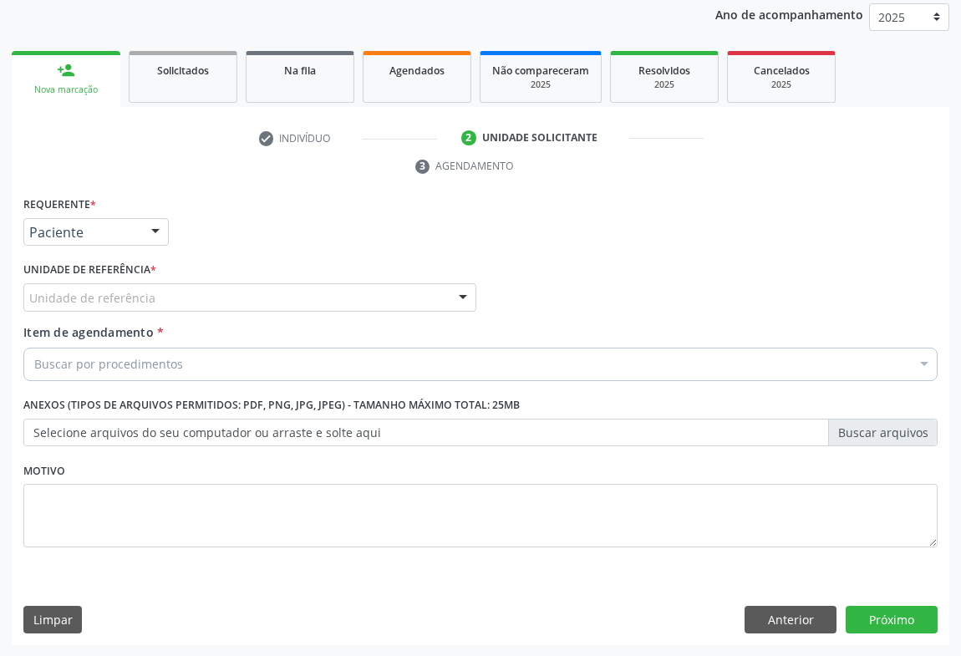
click at [371, 299] on div "Unidade de referência" at bounding box center [249, 297] width 453 height 28
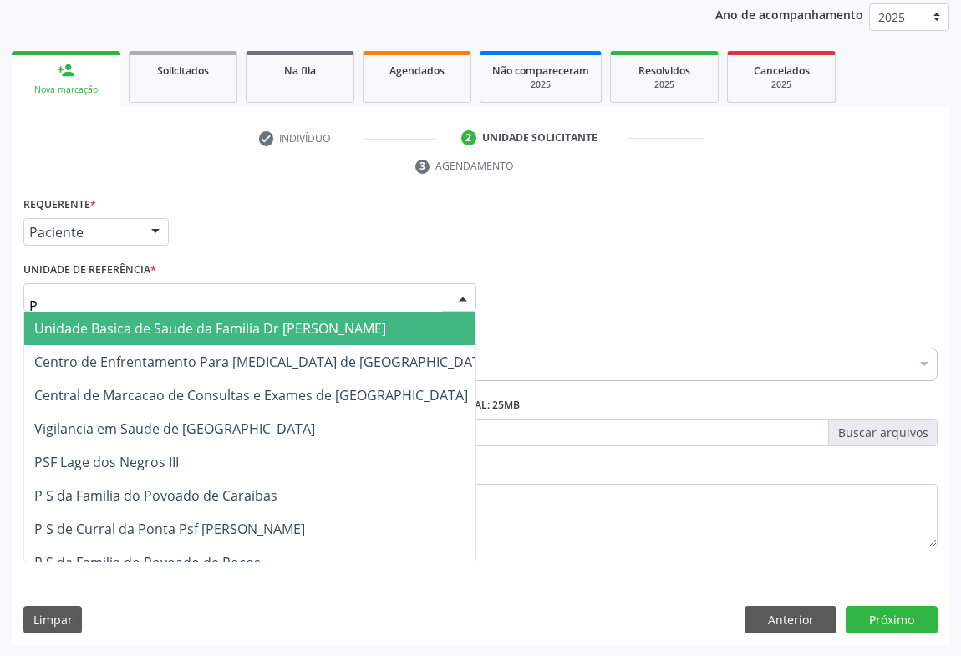
type input "PO"
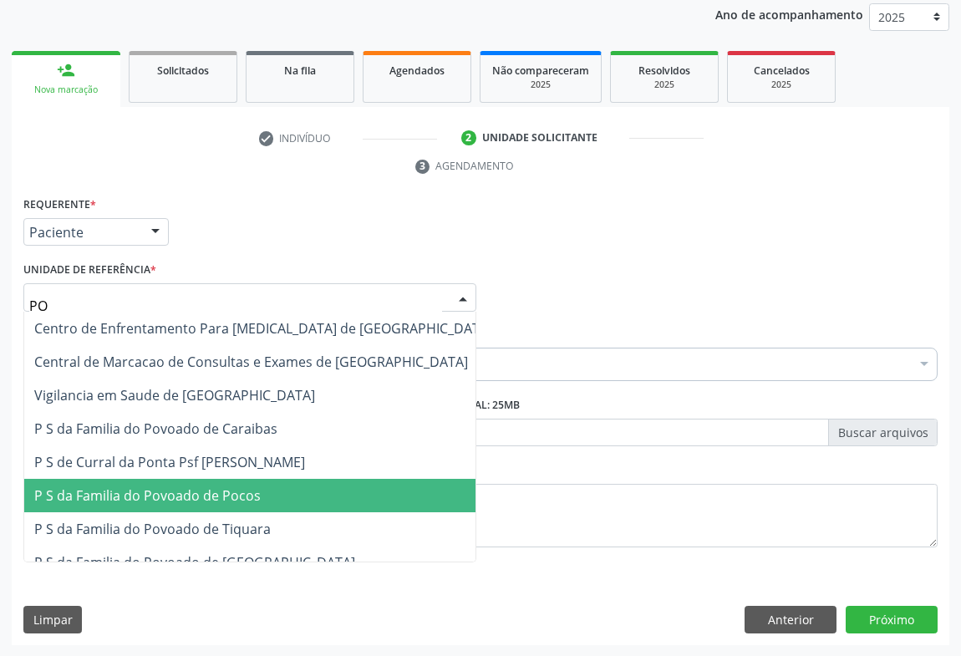
drag, startPoint x: 114, startPoint y: 493, endPoint x: 150, endPoint y: 463, distance: 46.9
click at [115, 490] on span "P S da Familia do Povoado de Pocos" at bounding box center [147, 495] width 226 height 18
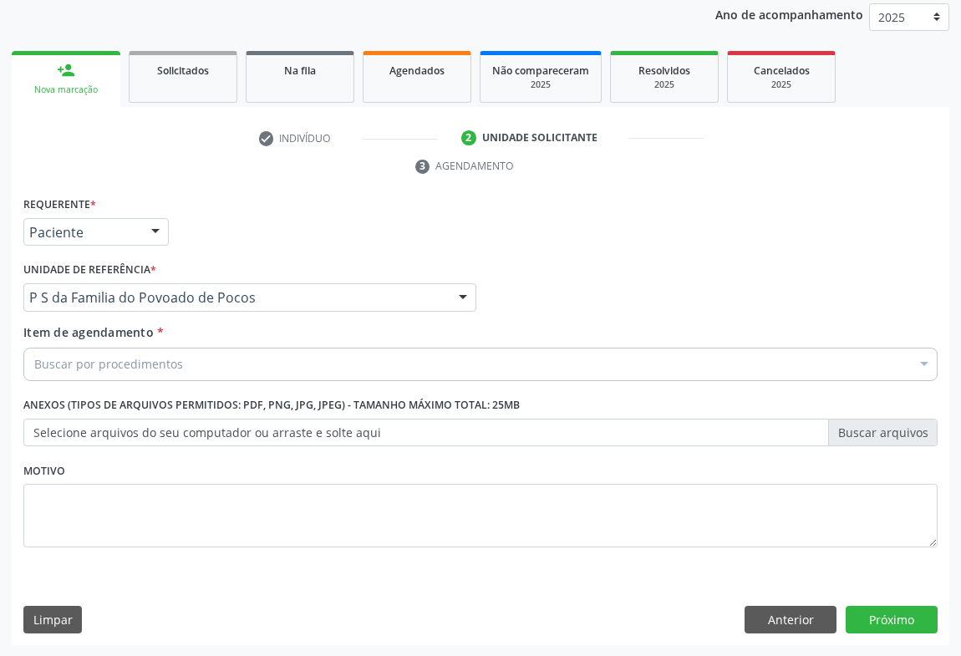
click at [586, 365] on div "Buscar por procedimentos" at bounding box center [480, 364] width 914 height 33
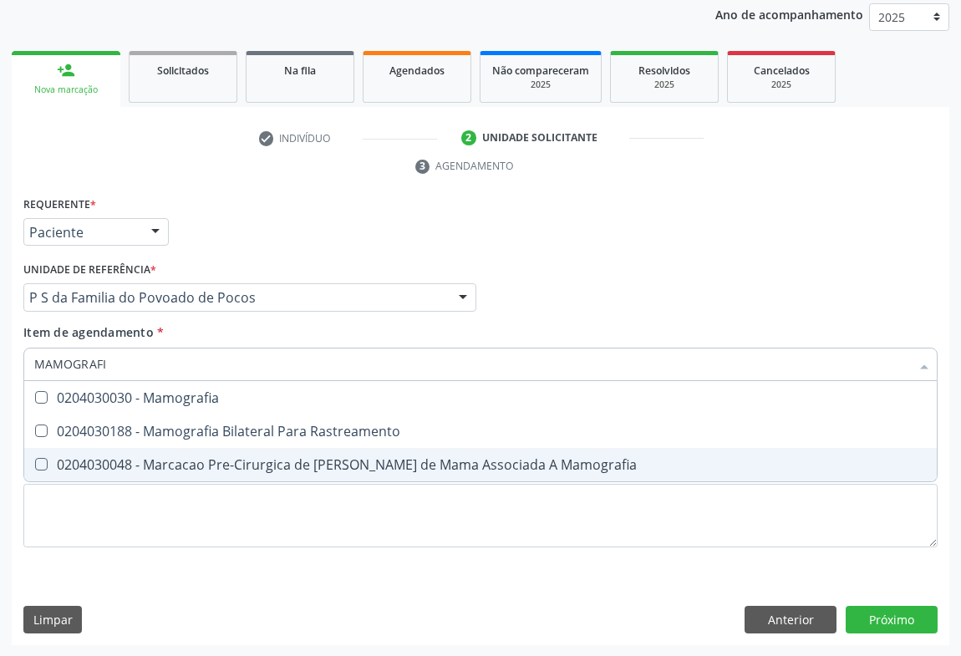
type input "MAMOGRAFIA"
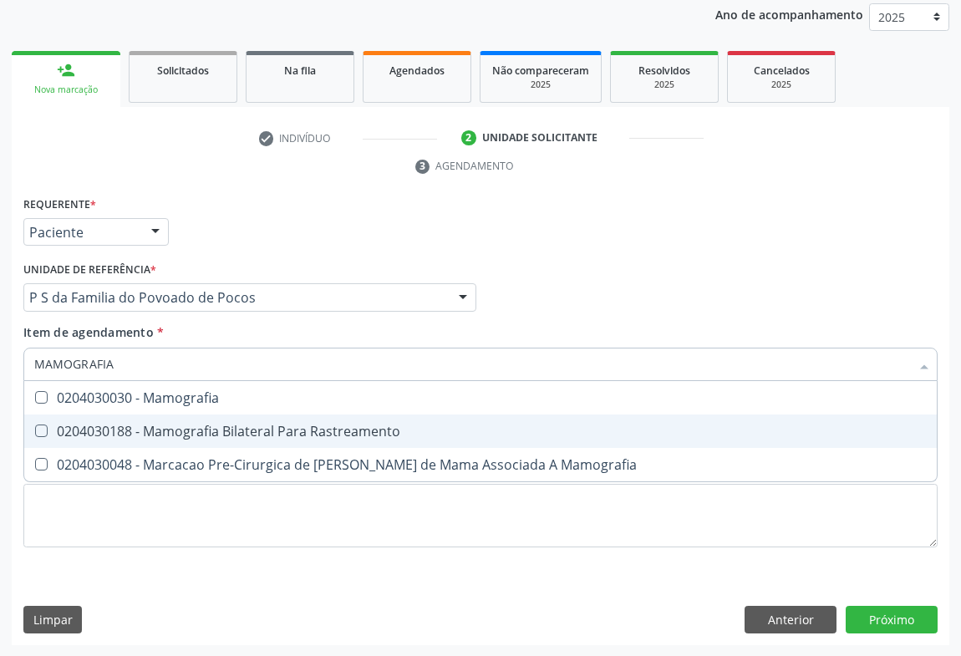
click at [242, 424] on div "0204030188 - Mamografia Bilateral Para Rastreamento" at bounding box center [480, 430] width 892 height 13
checkbox Rastreamento "true"
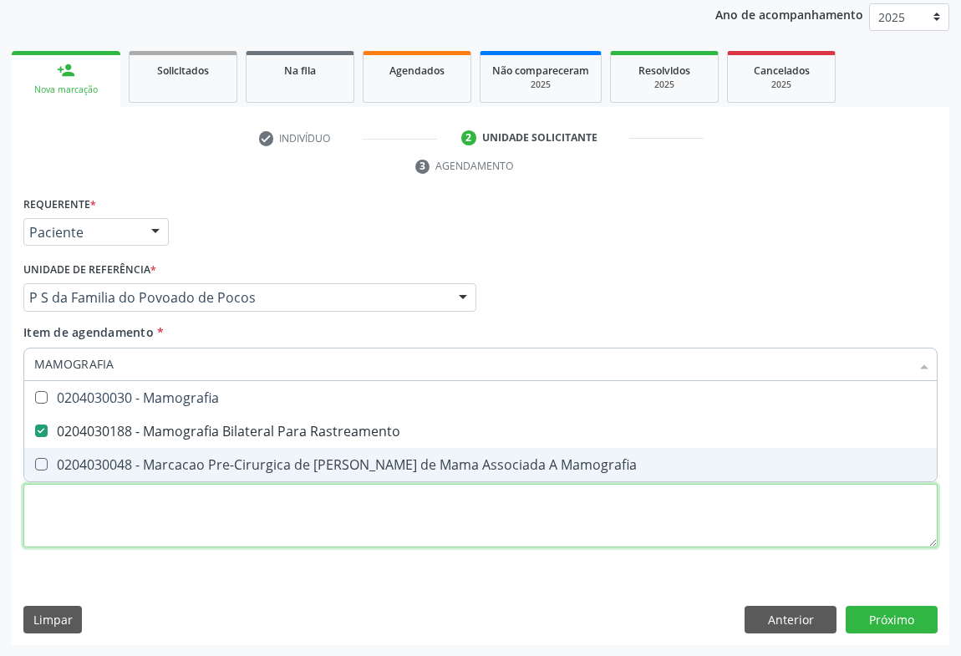
click at [503, 528] on div "Requerente * Paciente Médico(a) Enfermeiro(a) Paciente Nenhum resultado encontr…" at bounding box center [480, 381] width 914 height 378
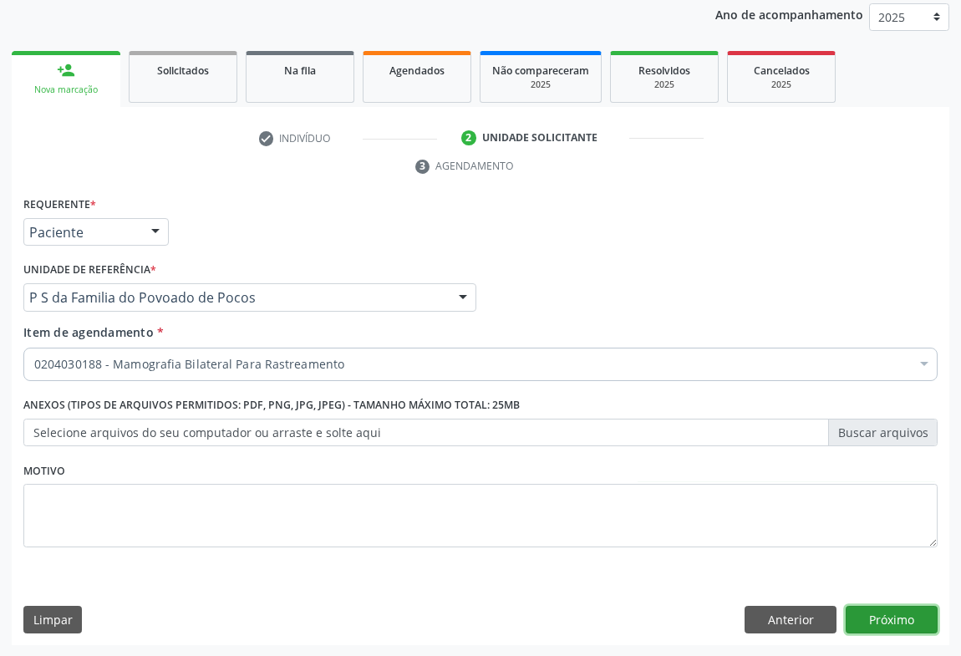
click at [888, 614] on button "Próximo" at bounding box center [892, 620] width 92 height 28
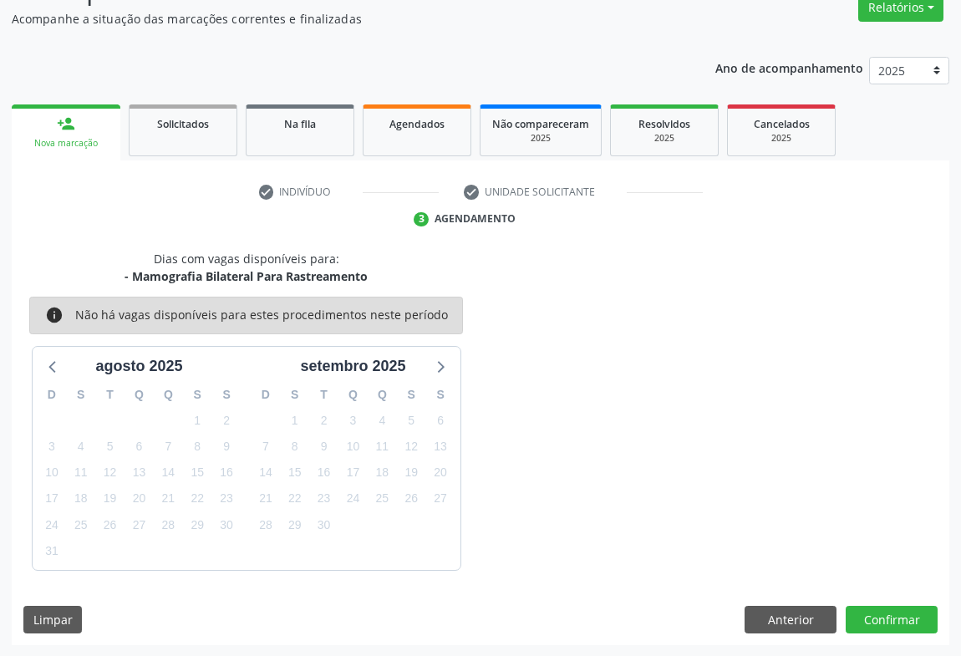
scroll to position [0, 0]
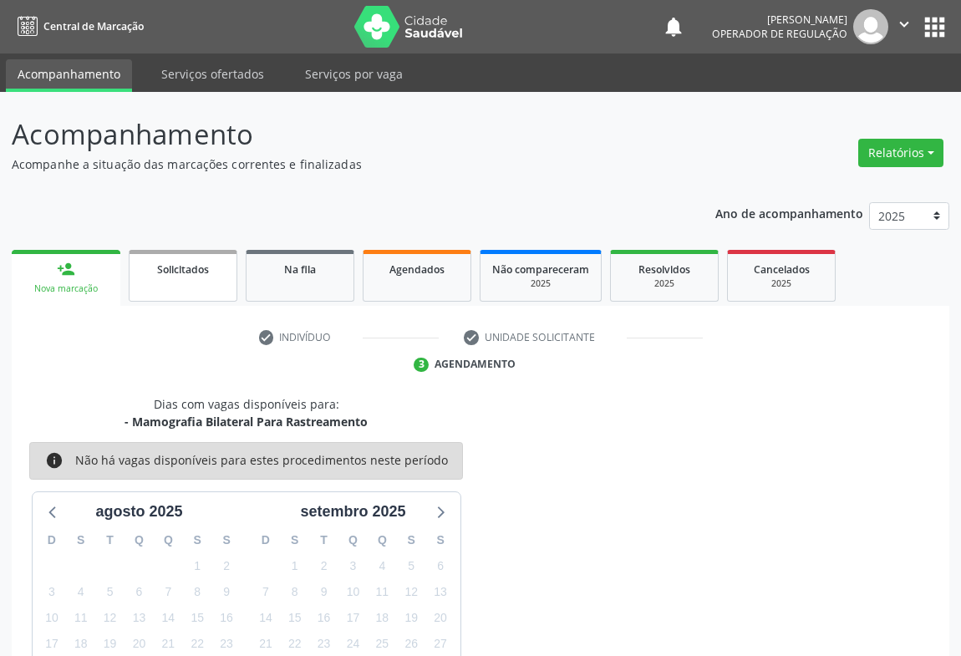
click at [193, 286] on link "Solicitados" at bounding box center [183, 276] width 109 height 52
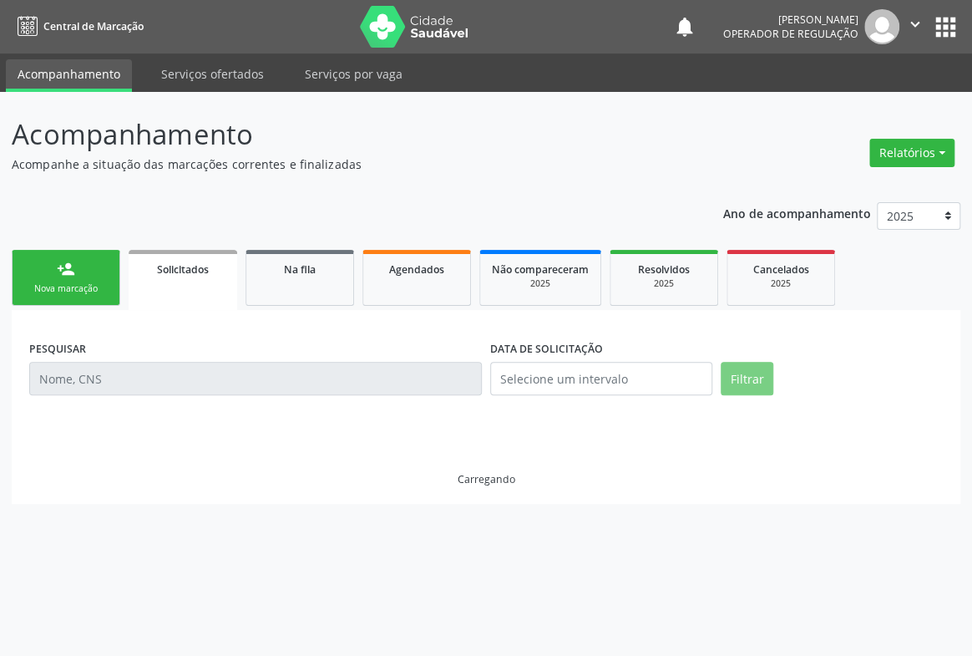
click at [193, 286] on link "Solicitados" at bounding box center [183, 280] width 109 height 60
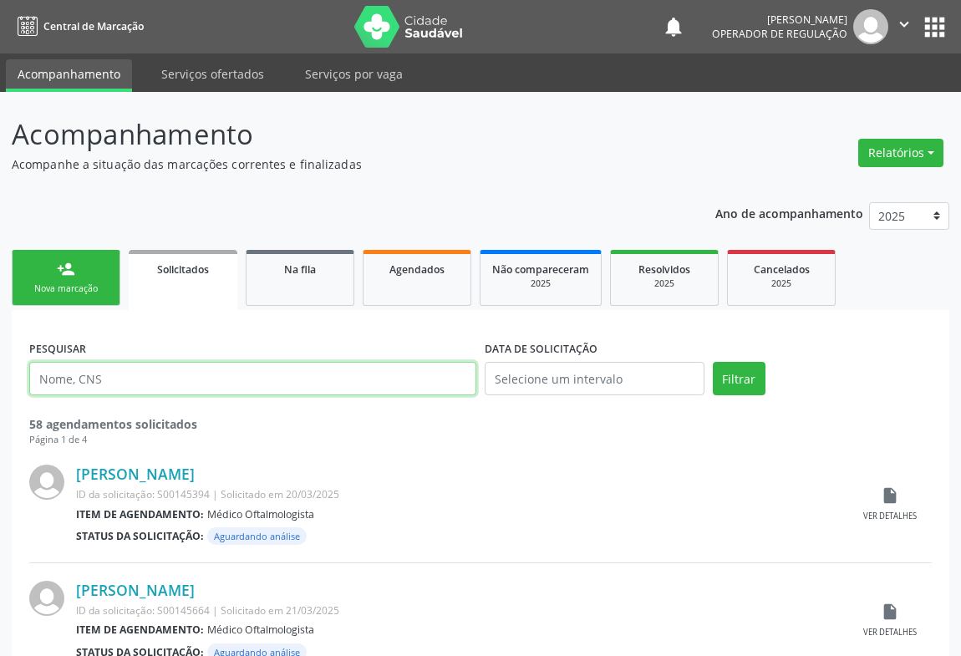
click at [109, 383] on input "text" at bounding box center [252, 378] width 447 height 33
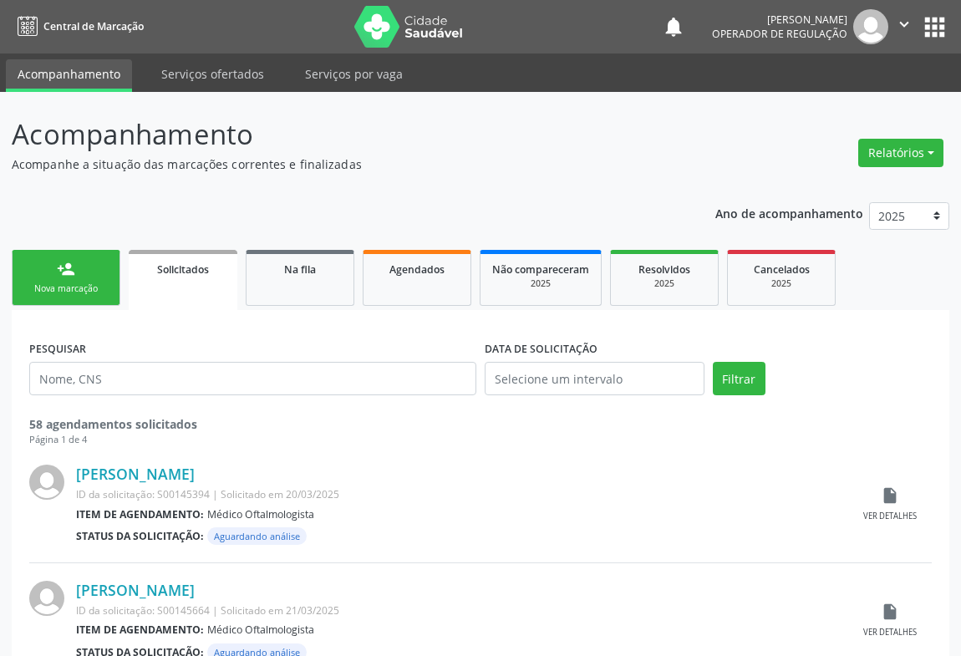
click at [69, 277] on div "person_add" at bounding box center [66, 269] width 18 height 18
click at [68, 276] on div "person_add" at bounding box center [66, 269] width 18 height 18
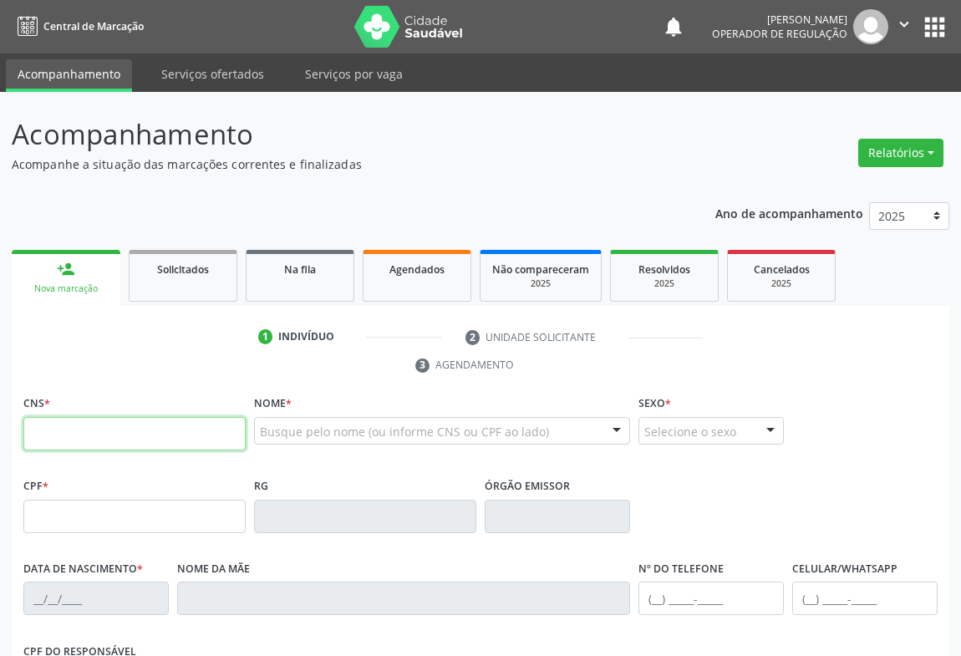
drag, startPoint x: 73, startPoint y: 439, endPoint x: 43, endPoint y: 424, distance: 33.3
click at [72, 439] on input "text" at bounding box center [134, 433] width 222 height 33
type input "706 9031 3292 1136"
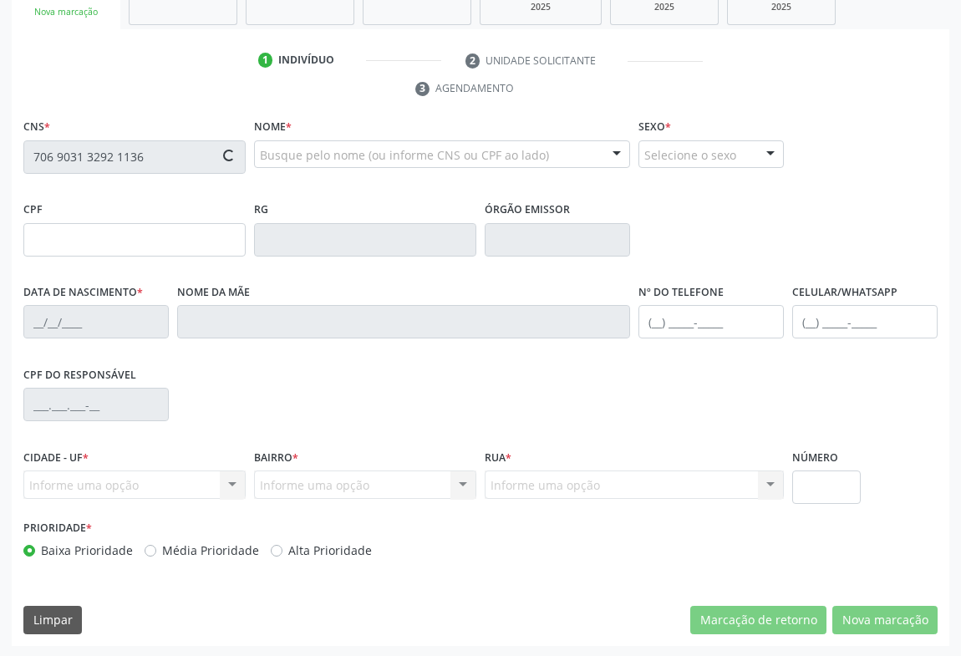
type input "1265401446"
type input "20[DATE]"
type input "[PHONE_NUMBER]"
type input "045.619.235-27"
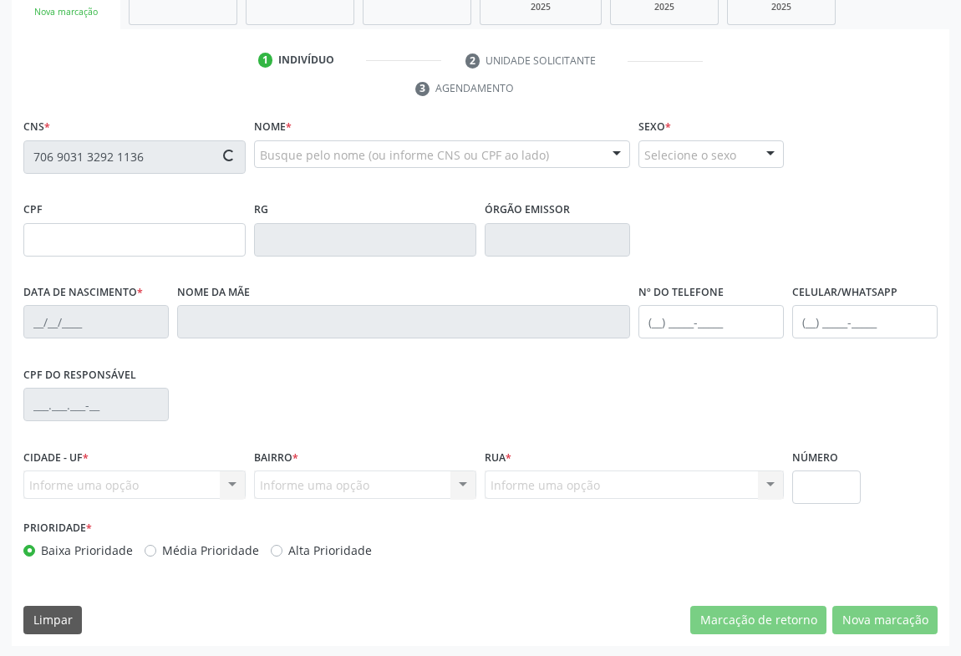
type input "S/N"
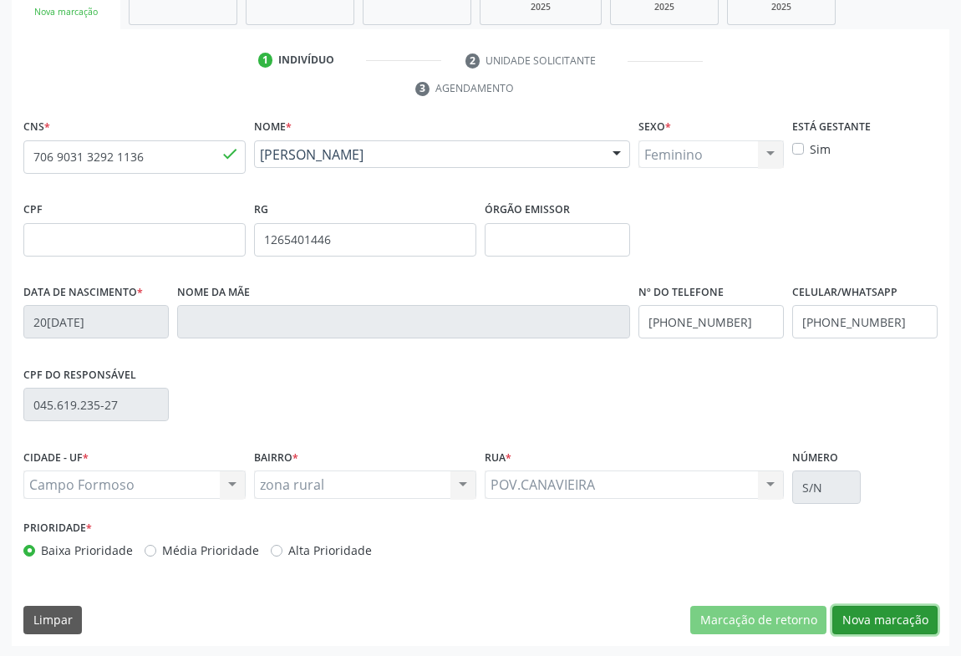
click at [875, 612] on button "Nova marcação" at bounding box center [884, 620] width 105 height 28
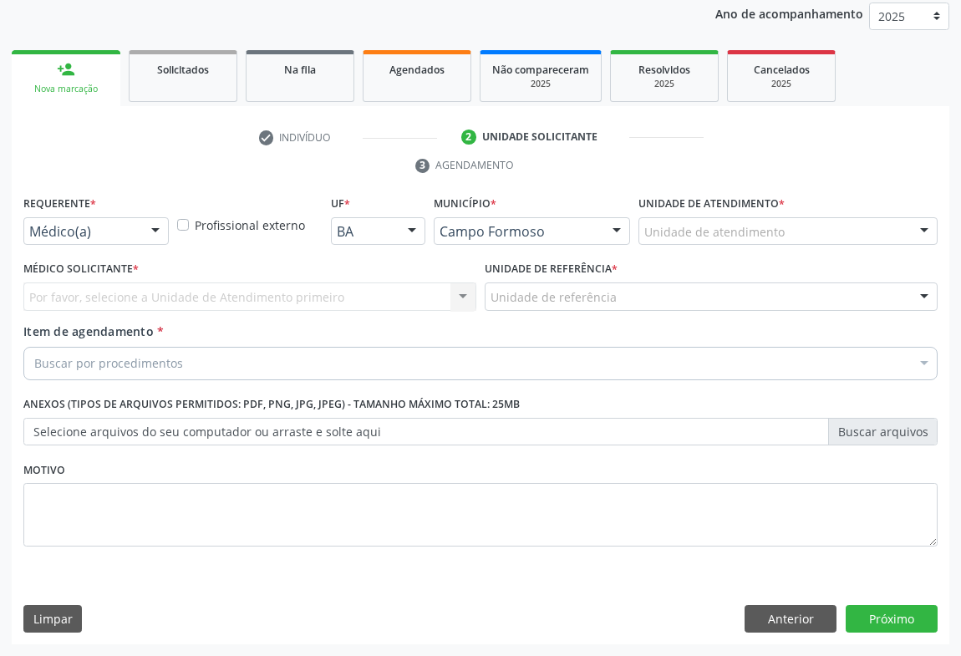
scroll to position [199, 0]
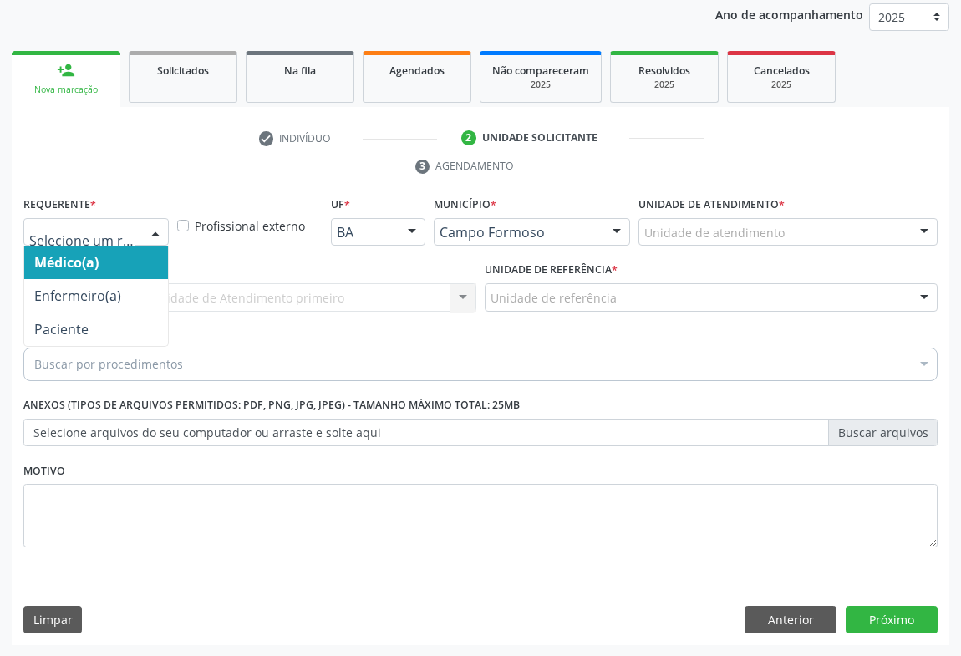
drag, startPoint x: 138, startPoint y: 230, endPoint x: 129, endPoint y: 314, distance: 84.8
click at [140, 232] on div "Médico(a) Enfermeiro(a) Paciente Nenhum resultado encontrado para: " " Não há n…" at bounding box center [95, 232] width 145 height 28
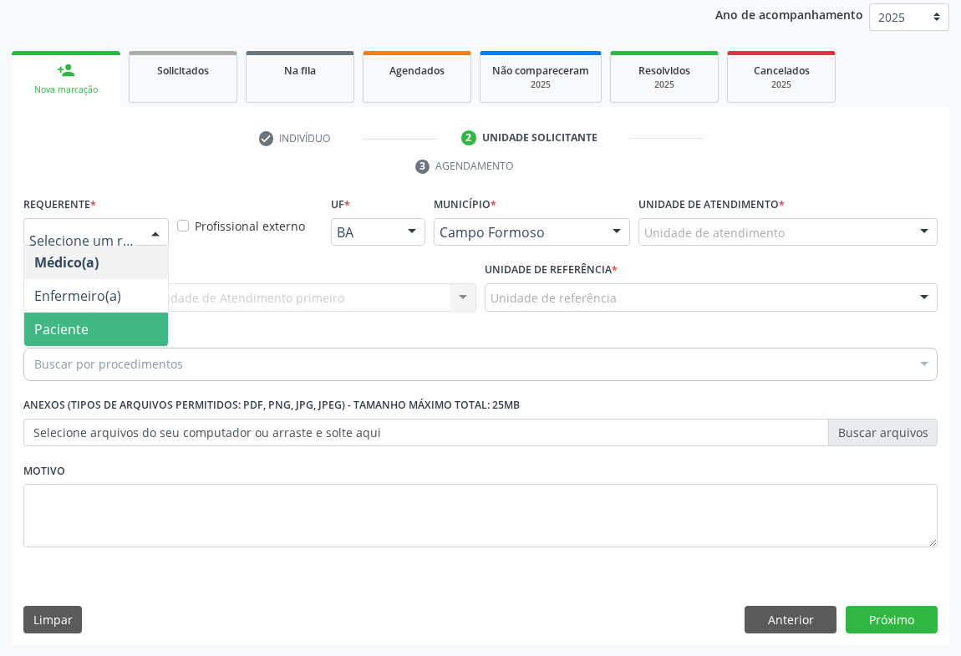
drag, startPoint x: 75, startPoint y: 332, endPoint x: 208, endPoint y: 326, distance: 133.0
click at [75, 331] on span "Paciente" at bounding box center [61, 329] width 54 height 18
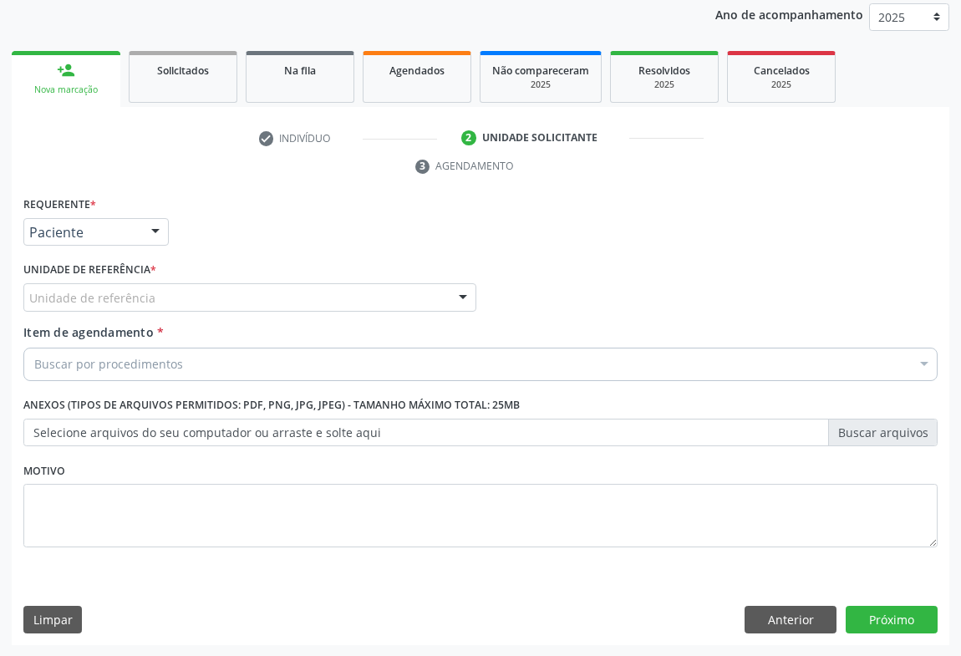
click at [276, 300] on div "Unidade de referência" at bounding box center [249, 297] width 453 height 28
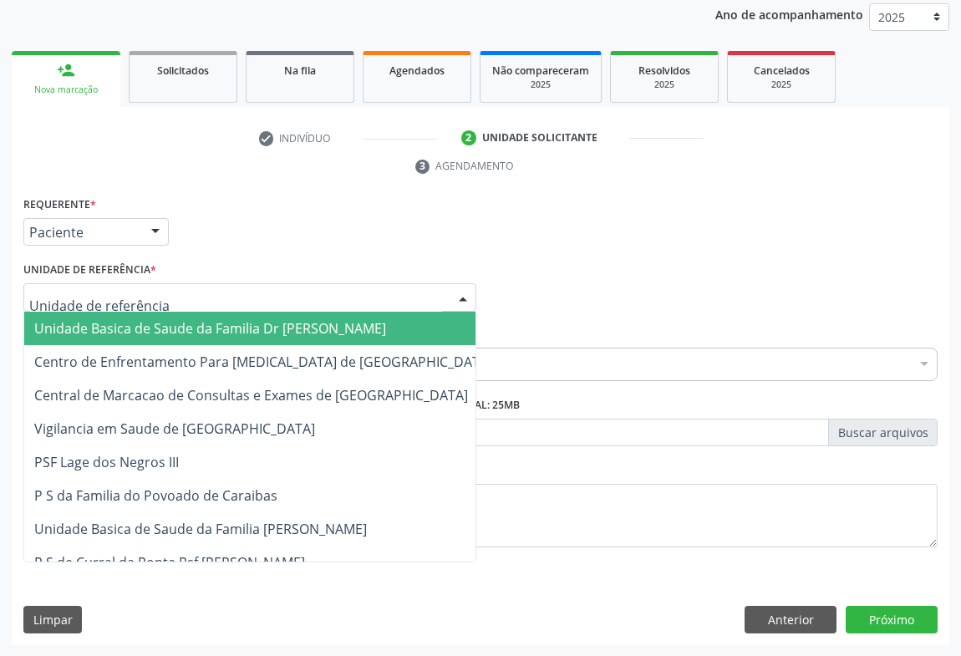
drag, startPoint x: 217, startPoint y: 322, endPoint x: 184, endPoint y: 350, distance: 43.3
click at [217, 323] on span "Unidade Basica de Saude da Familia Dr [PERSON_NAME]" at bounding box center [210, 328] width 352 height 18
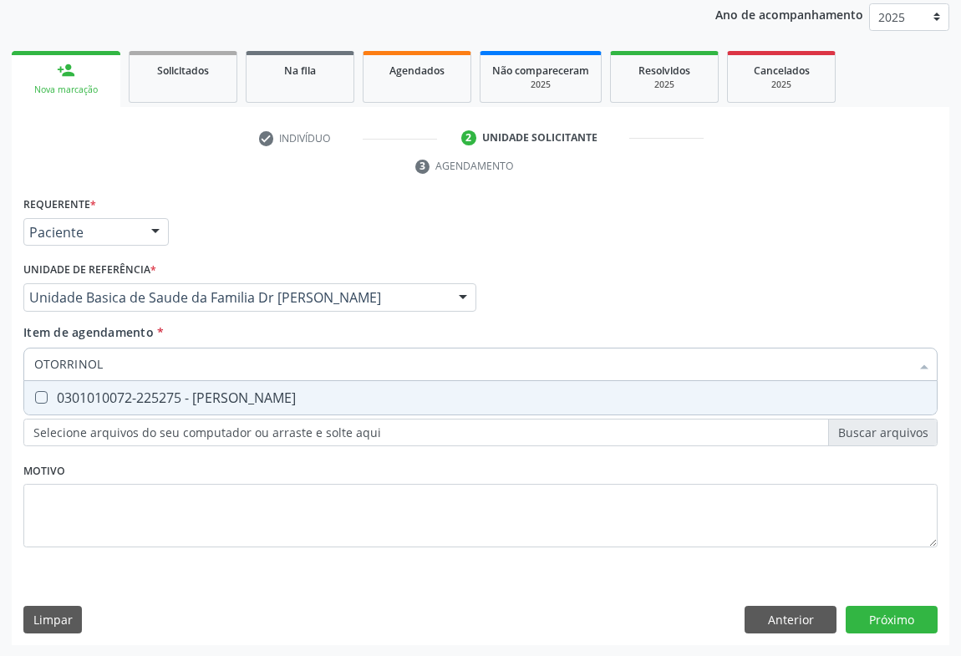
type input "OTORRINO"
drag, startPoint x: 293, startPoint y: 392, endPoint x: 325, endPoint y: 417, distance: 40.4
click at [296, 394] on div "0301010072-225275 - [PERSON_NAME]" at bounding box center [480, 397] width 892 height 13
checkbox Otorrinolaringologista "true"
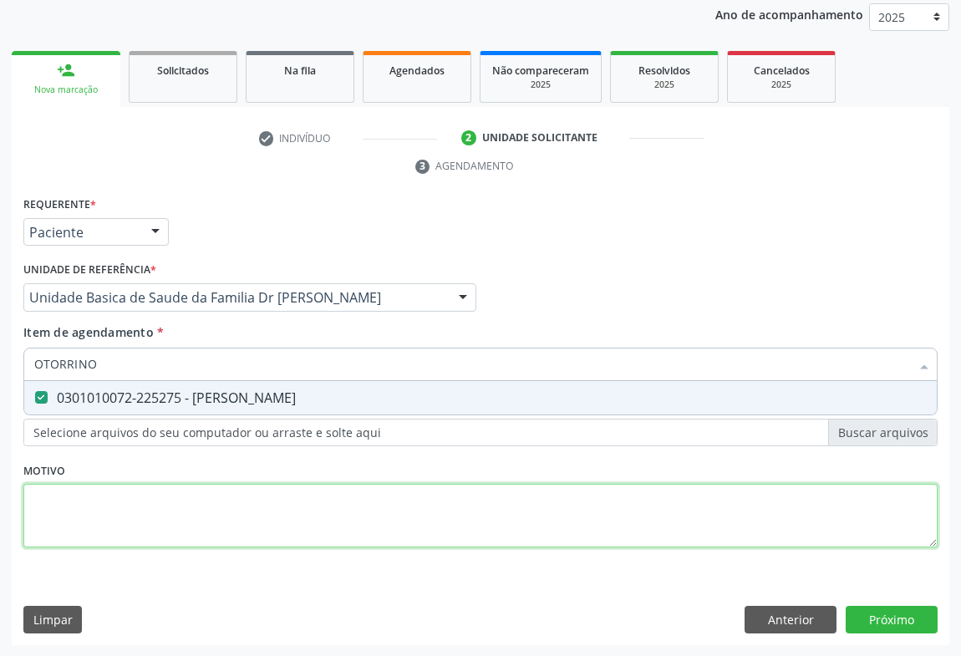
click at [383, 495] on div "Requerente * Paciente Médico(a) Enfermeiro(a) Paciente Nenhum resultado encontr…" at bounding box center [480, 381] width 914 height 378
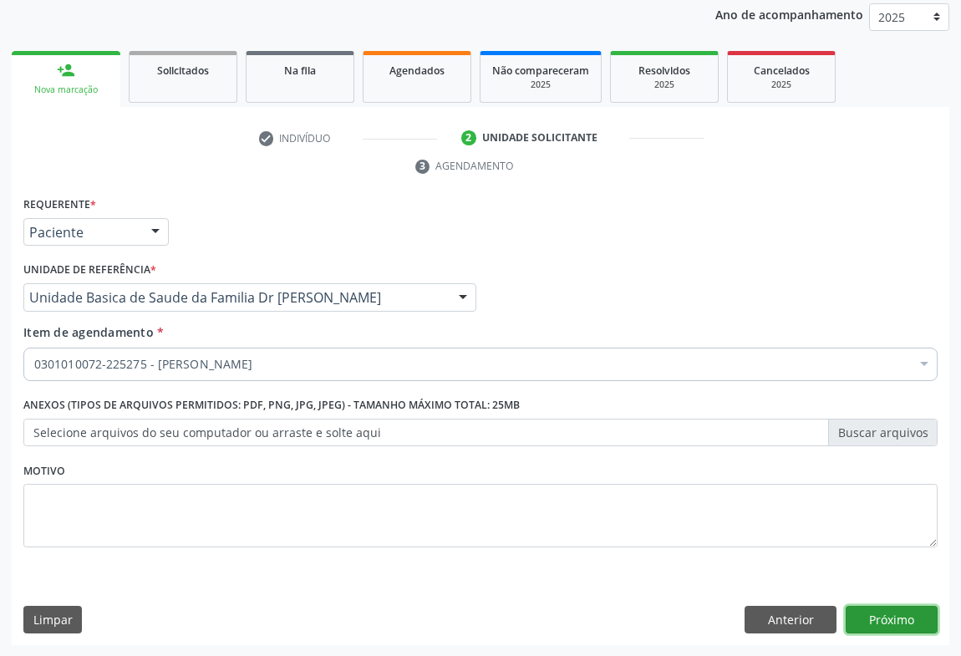
click at [887, 610] on button "Próximo" at bounding box center [892, 620] width 92 height 28
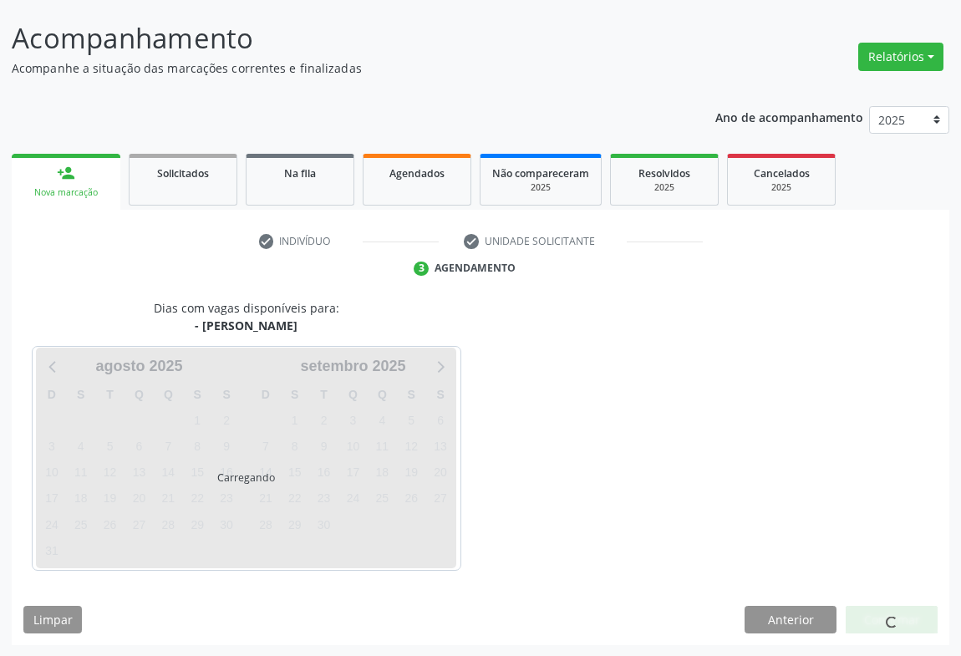
scroll to position [145, 0]
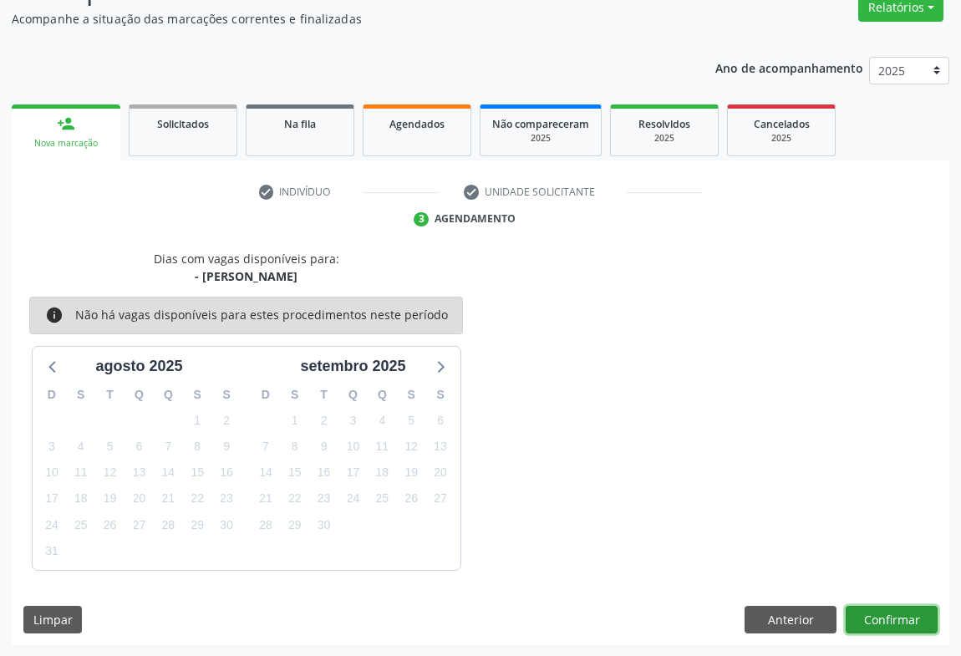
click at [905, 618] on button "Confirmar" at bounding box center [892, 620] width 92 height 28
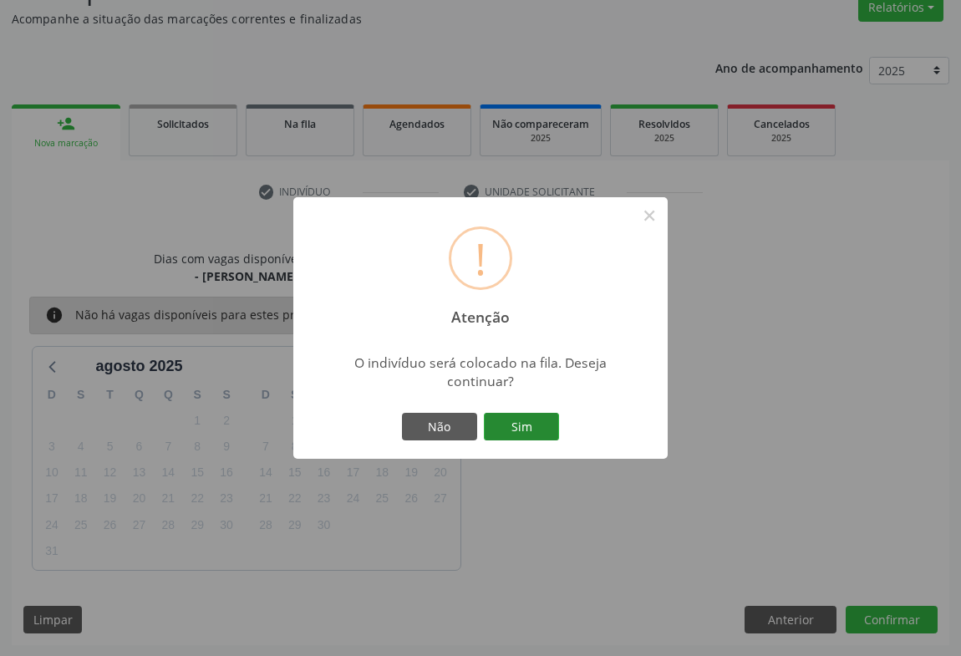
click at [518, 428] on button "Sim" at bounding box center [521, 427] width 75 height 28
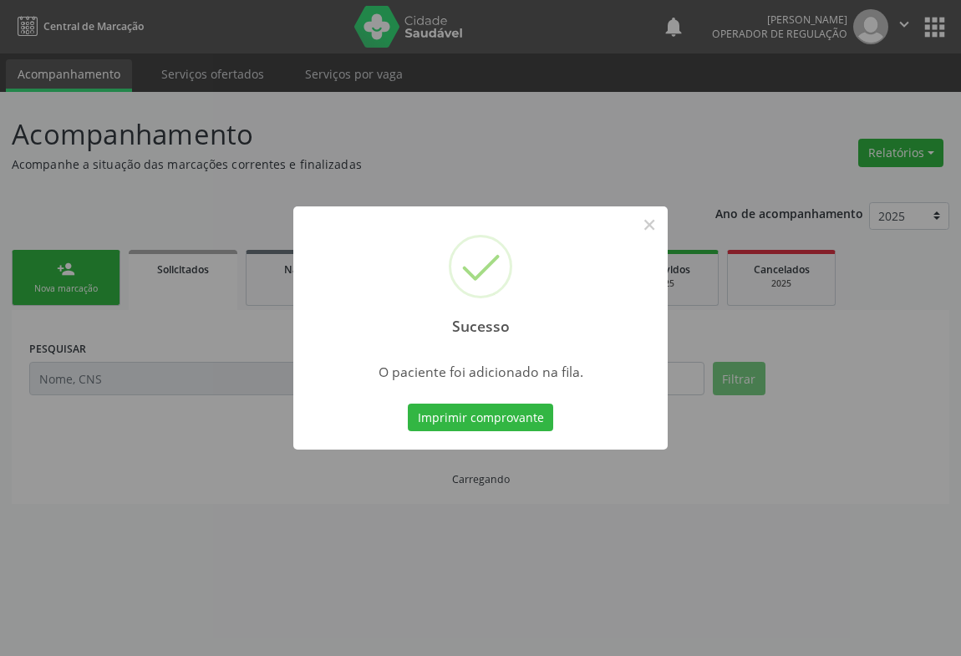
scroll to position [0, 0]
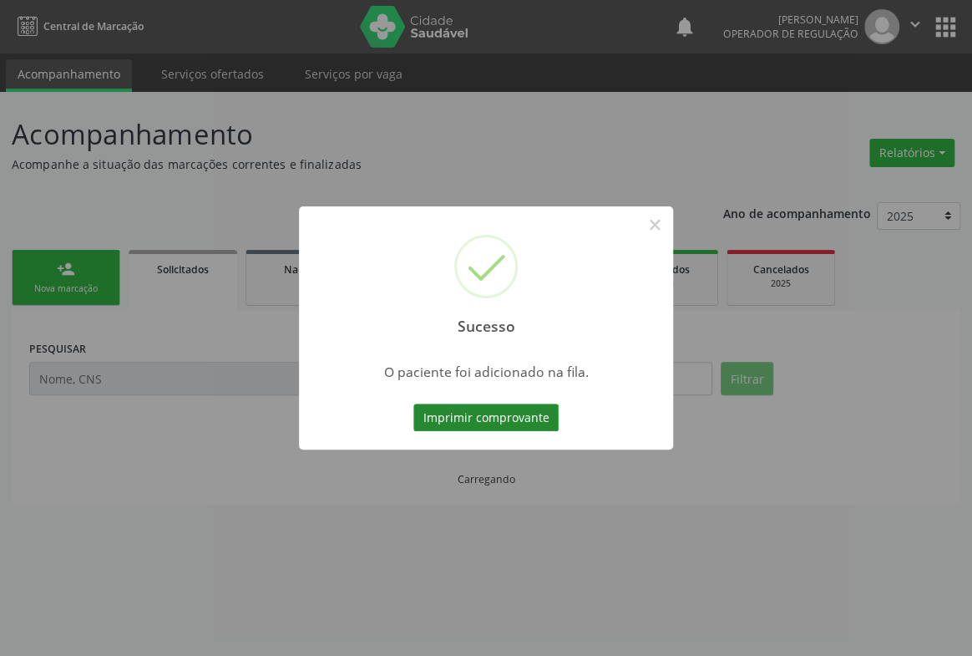
click at [510, 415] on button "Imprimir comprovante" at bounding box center [486, 418] width 145 height 28
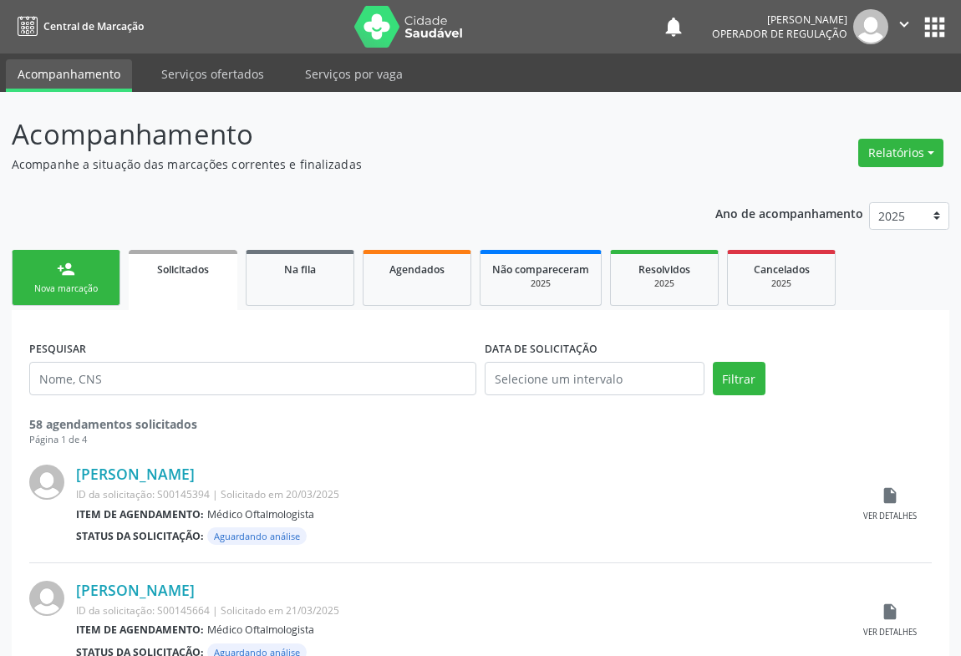
click at [47, 267] on link "person_add Nova marcação" at bounding box center [66, 278] width 109 height 56
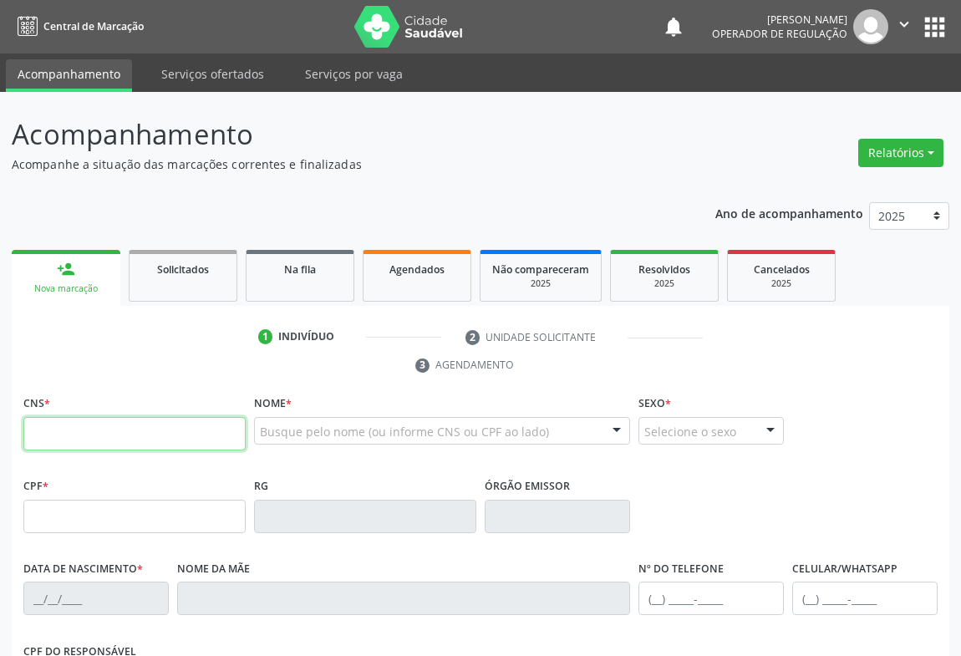
click at [98, 436] on input "text" at bounding box center [134, 433] width 222 height 33
type input "702 0058 4050 3585"
type input "1[DATE]"
type input "[PHONE_NUMBER]"
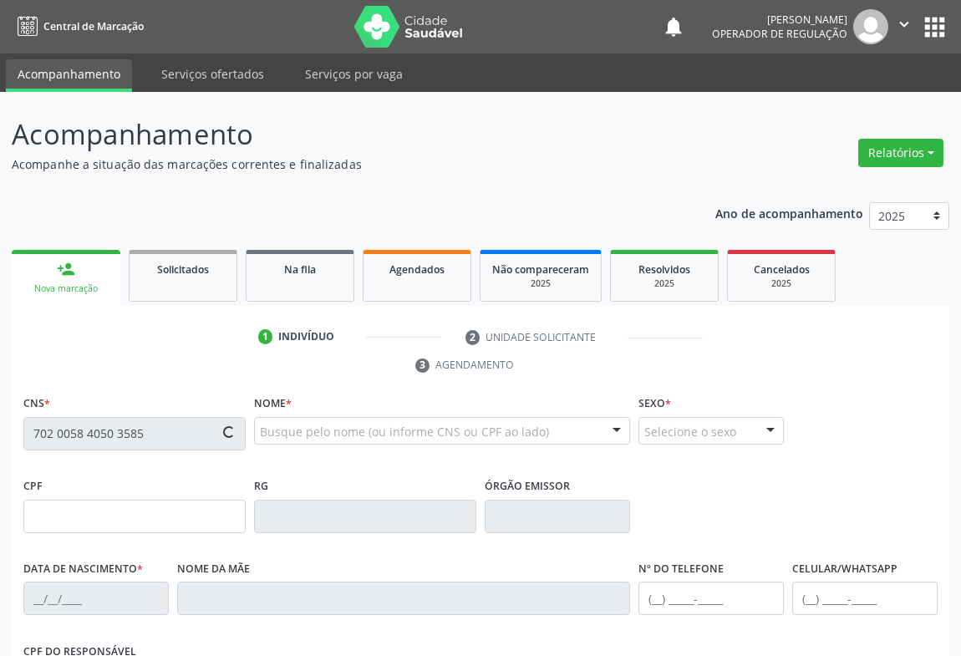
type input "S/N"
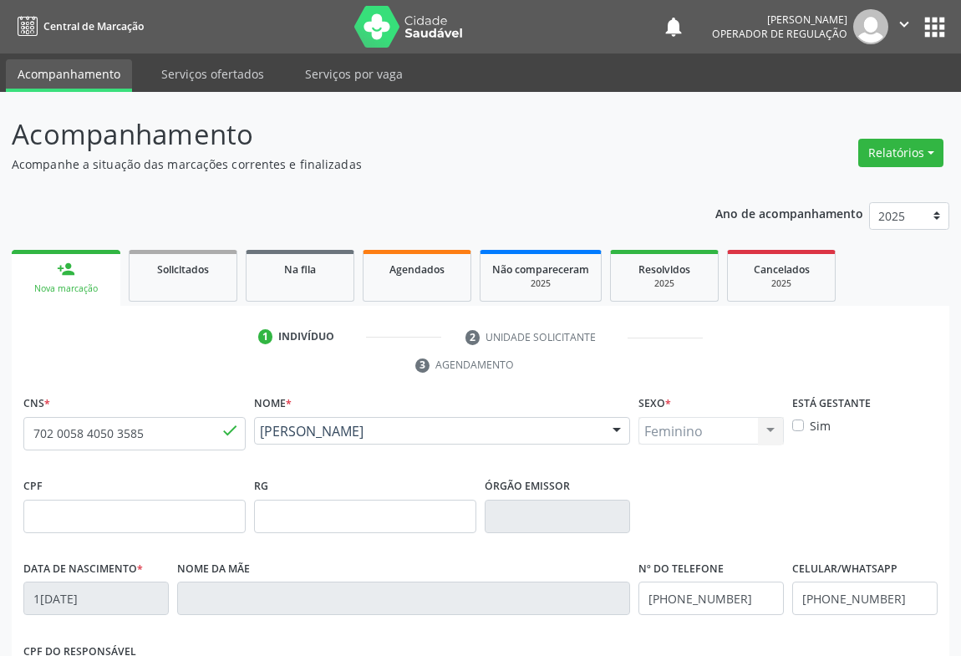
scroll to position [277, 0]
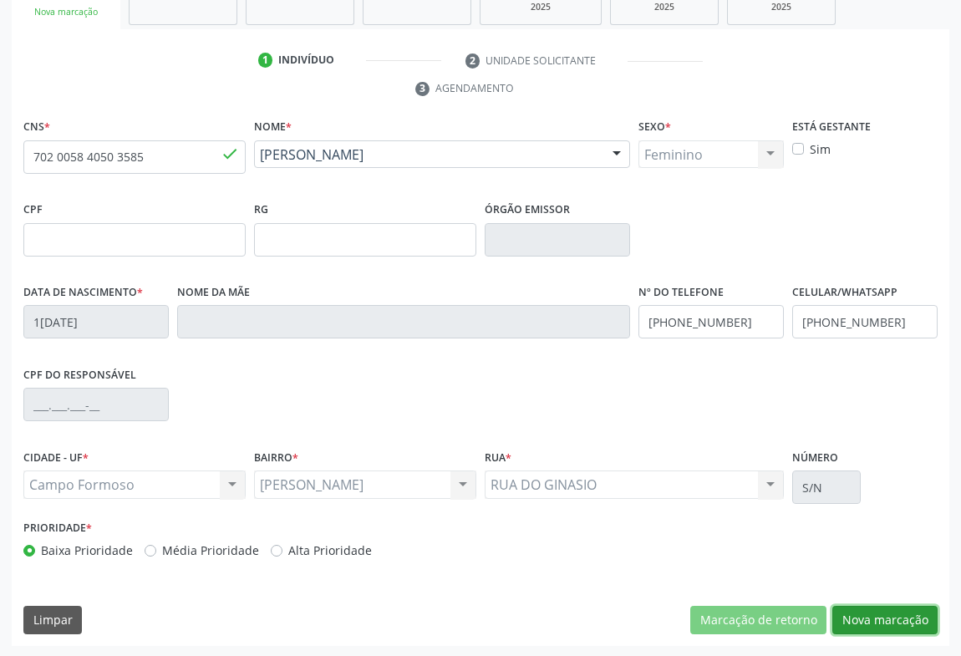
drag, startPoint x: 878, startPoint y: 617, endPoint x: 627, endPoint y: 375, distance: 348.6
click at [878, 612] on button "Nova marcação" at bounding box center [884, 620] width 105 height 28
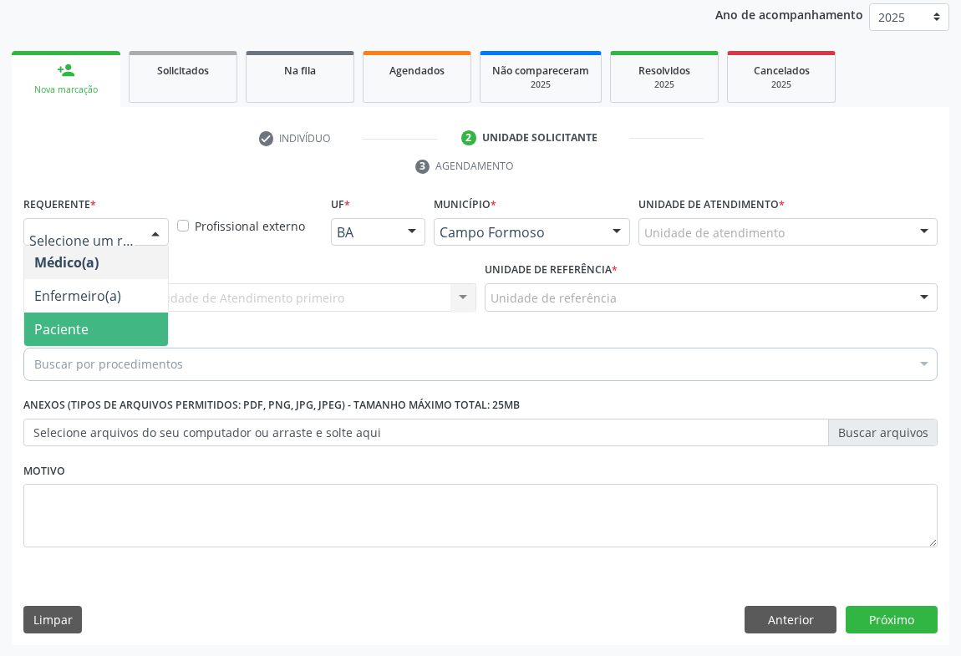
drag, startPoint x: 64, startPoint y: 333, endPoint x: 186, endPoint y: 313, distance: 123.6
click at [67, 332] on span "Paciente" at bounding box center [61, 329] width 54 height 18
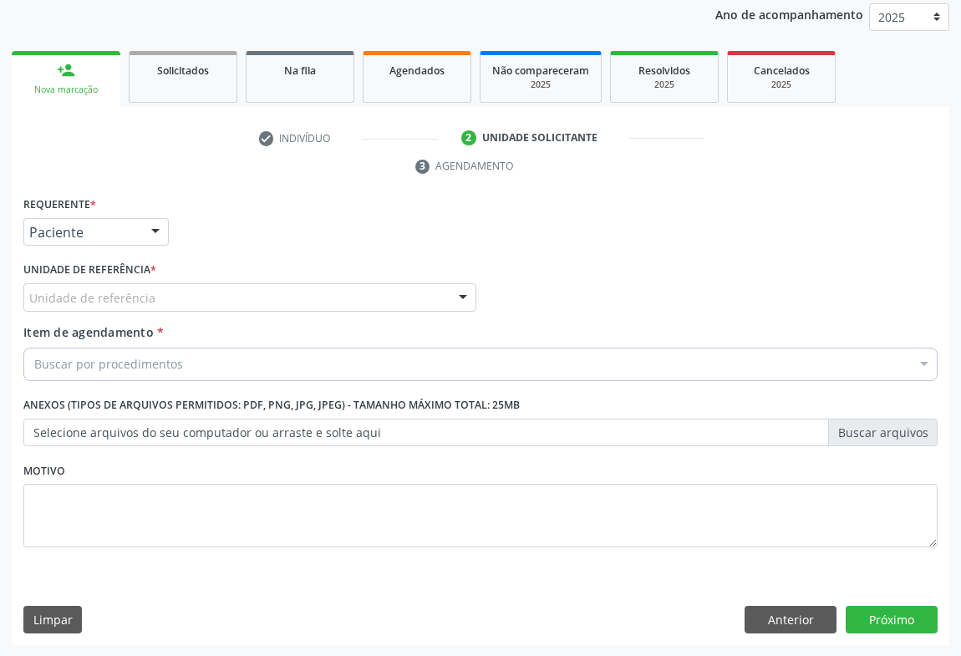
drag, startPoint x: 233, startPoint y: 297, endPoint x: 211, endPoint y: 317, distance: 30.7
click at [234, 298] on div "Unidade de referência" at bounding box center [249, 297] width 453 height 28
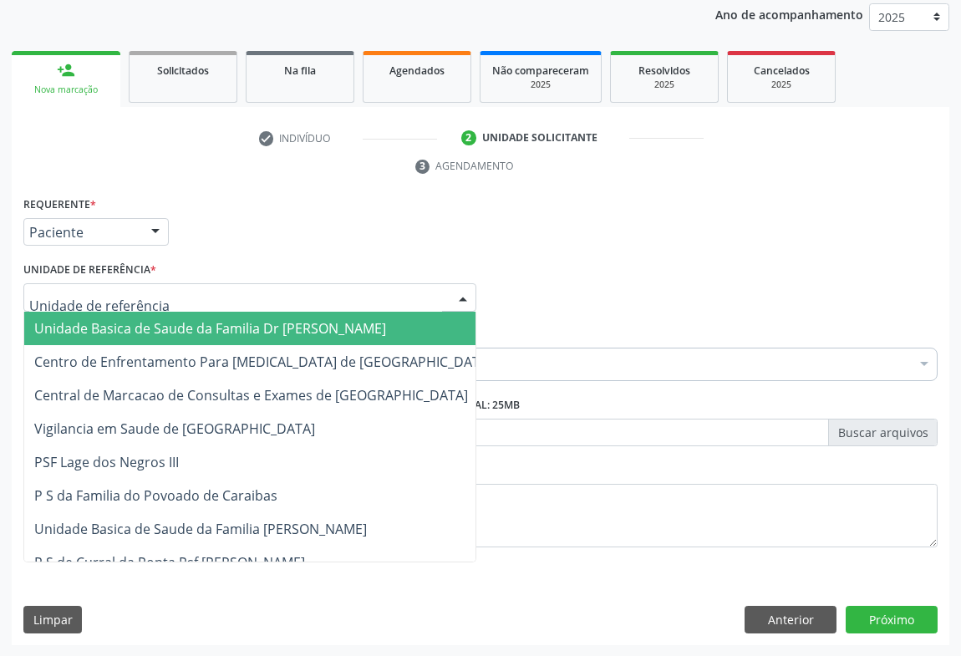
click at [191, 328] on span "Unidade Basica de Saude da Familia Dr [PERSON_NAME]" at bounding box center [210, 328] width 352 height 18
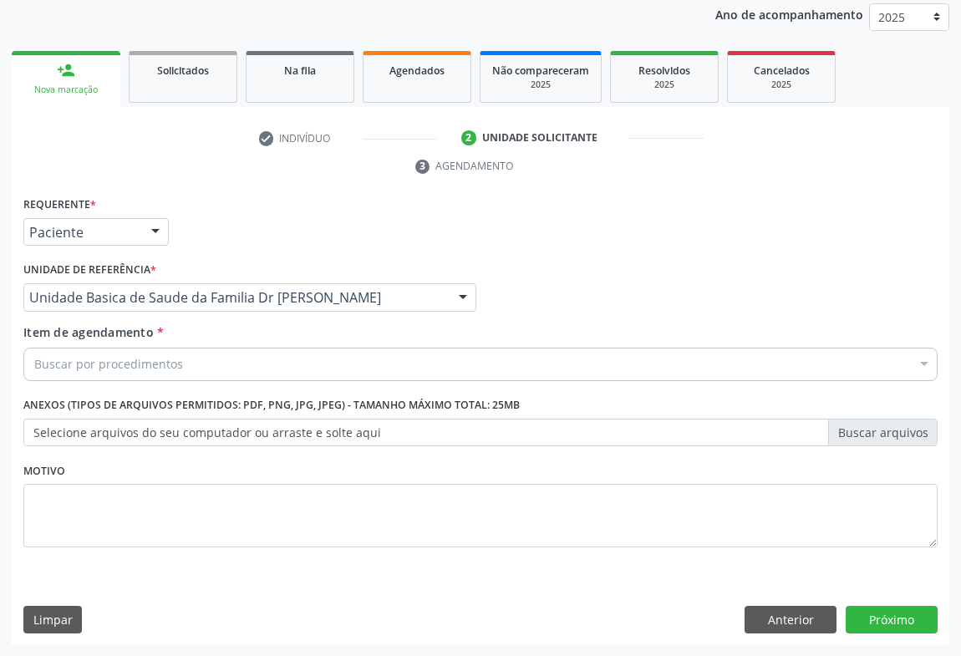
drag, startPoint x: 150, startPoint y: 358, endPoint x: 184, endPoint y: 333, distance: 41.8
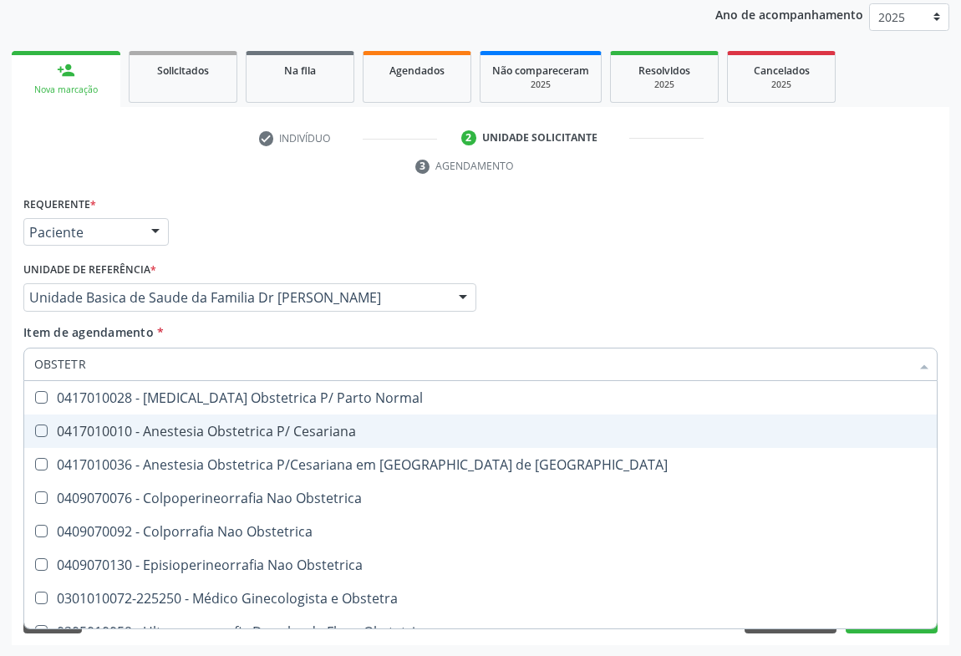
type input "OBSTETRI"
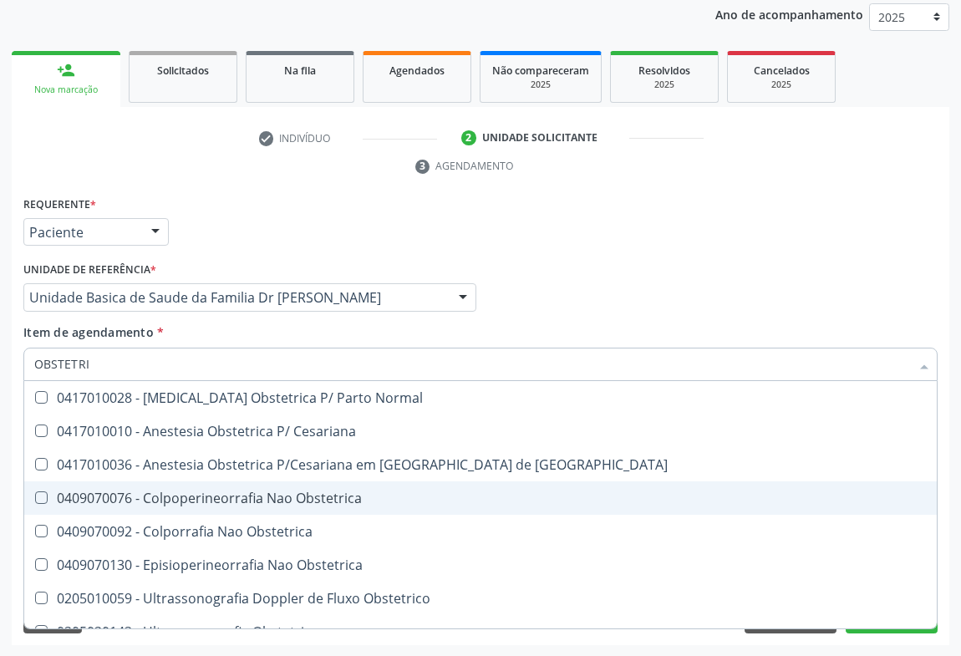
scroll to position [53, 0]
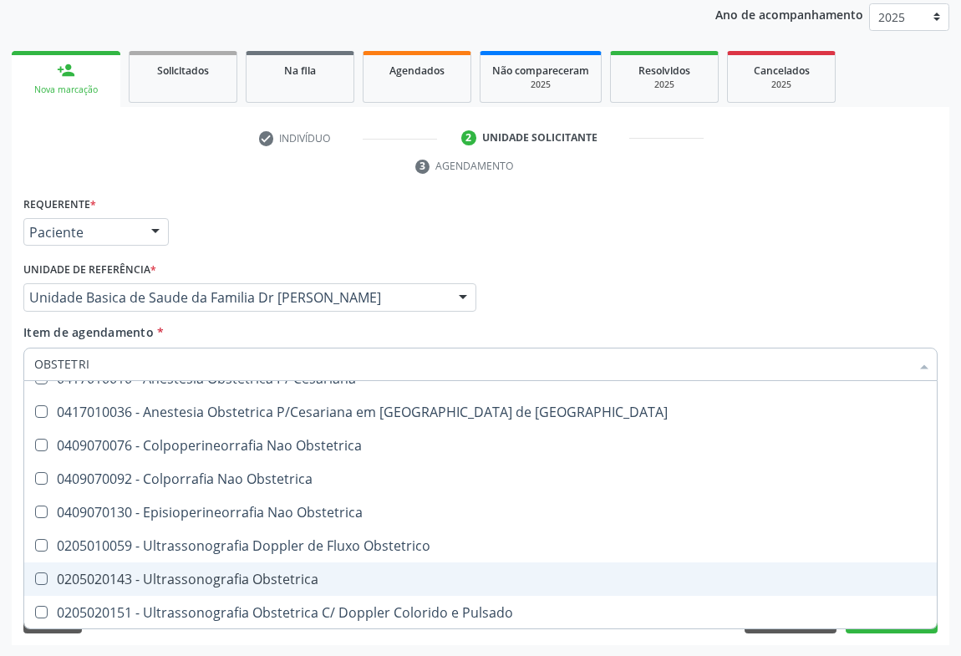
click at [224, 581] on div "0205020143 - Ultrassonografia Obstetrica" at bounding box center [480, 578] width 892 height 13
checkbox Obstetrica "true"
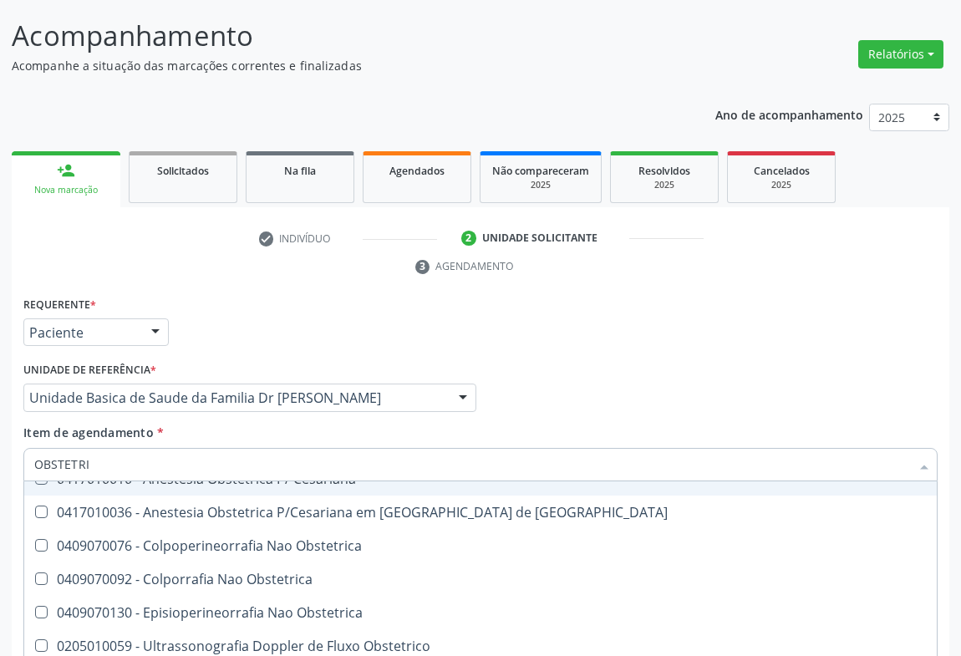
scroll to position [199, 0]
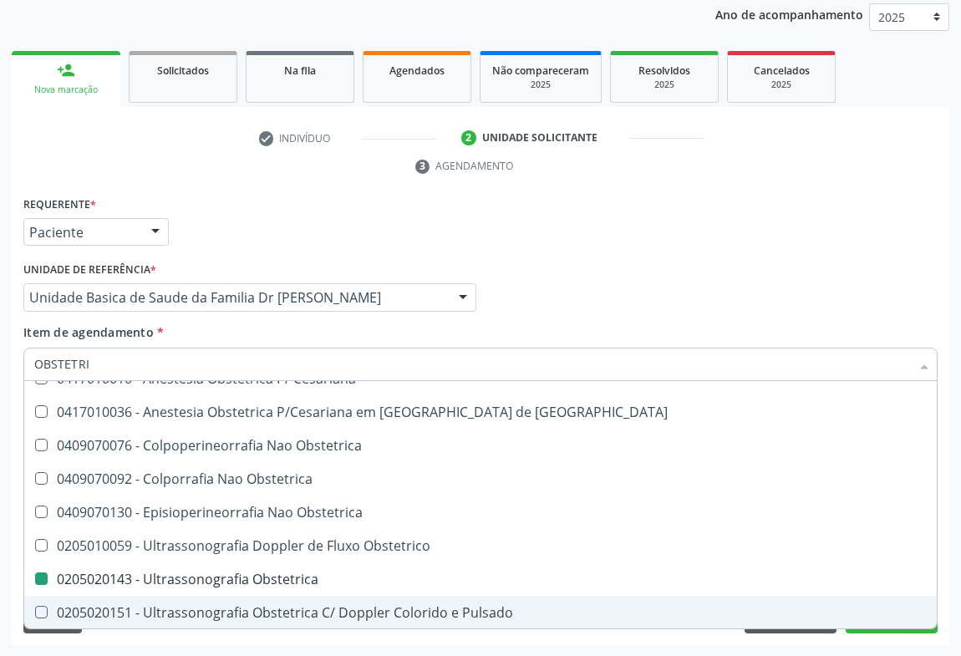
click at [104, 634] on div "Requerente * Paciente Médico(a) Enfermeiro(a) Paciente Nenhum resultado encontr…" at bounding box center [480, 419] width 937 height 454
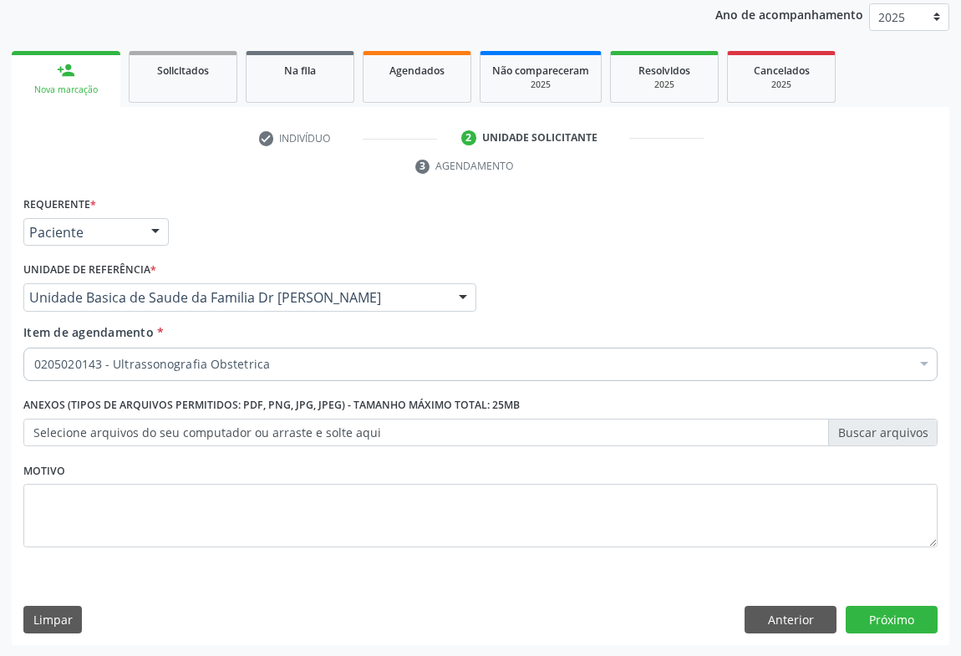
scroll to position [0, 0]
click at [871, 616] on button "Próximo" at bounding box center [892, 620] width 92 height 28
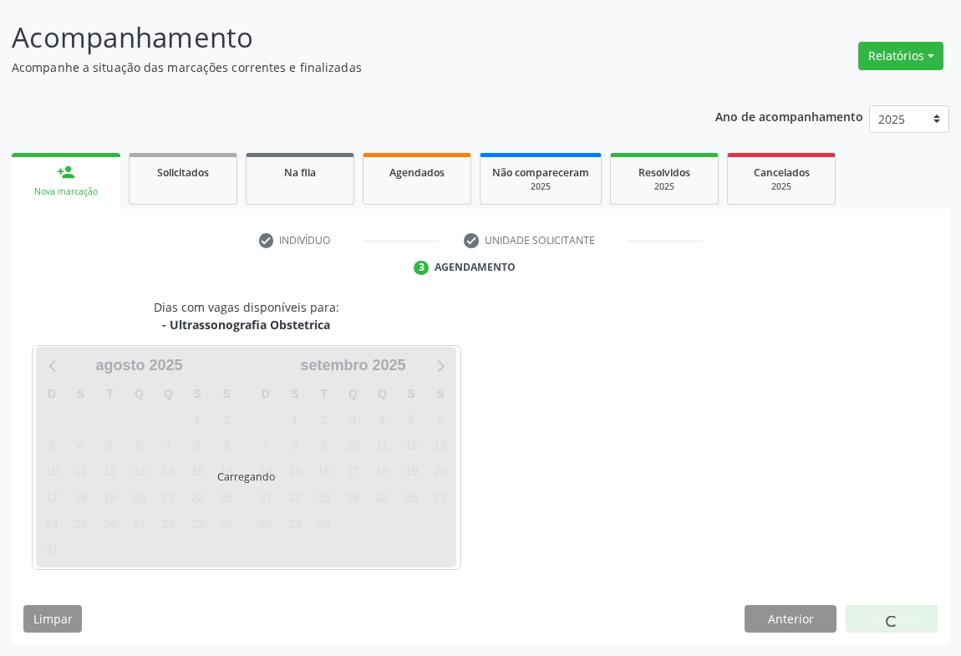
scroll to position [96, 0]
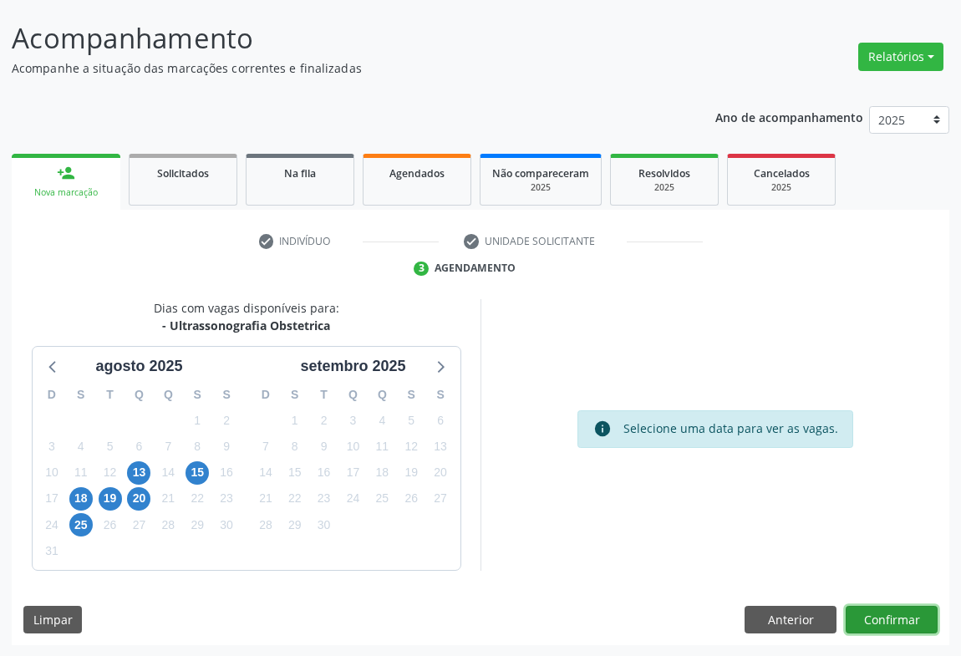
click at [893, 612] on button "Confirmar" at bounding box center [892, 620] width 92 height 28
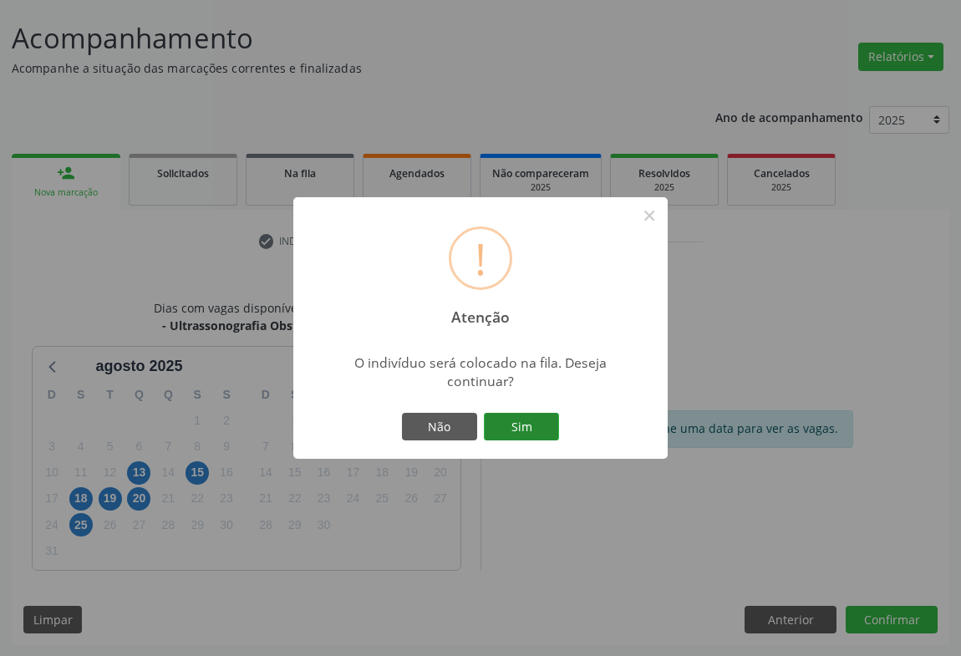
click at [531, 419] on button "Sim" at bounding box center [521, 427] width 75 height 28
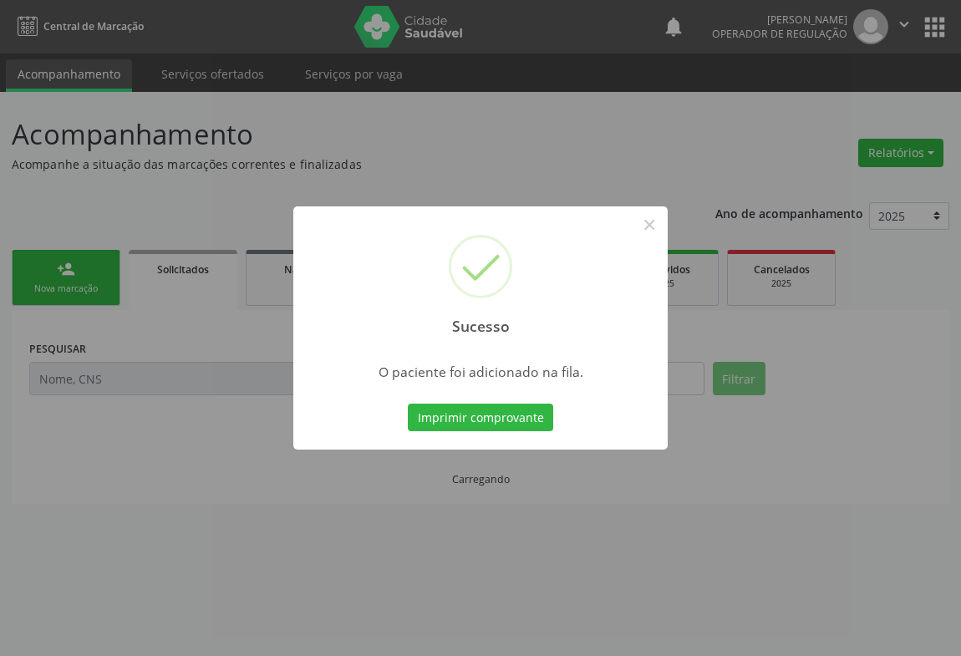
scroll to position [0, 0]
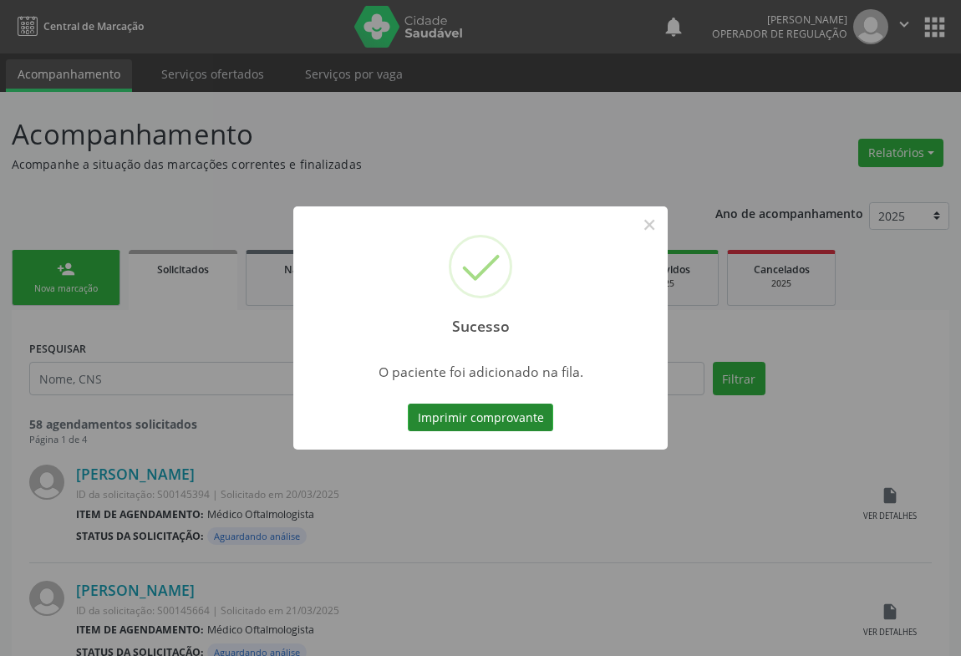
click at [487, 410] on button "Imprimir comprovante" at bounding box center [480, 418] width 145 height 28
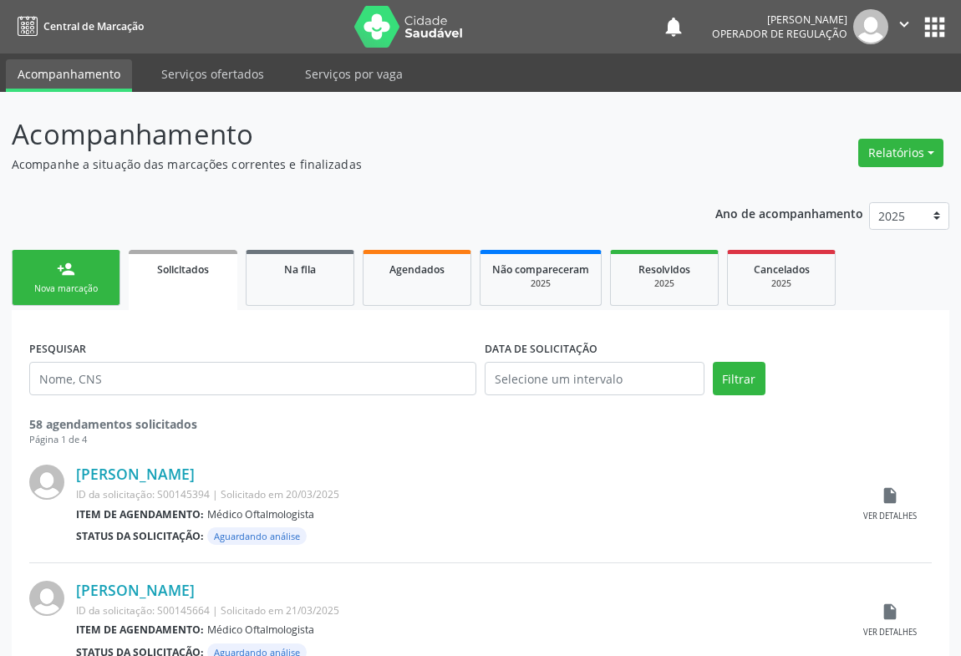
click at [84, 280] on link "person_add Nova marcação" at bounding box center [66, 278] width 109 height 56
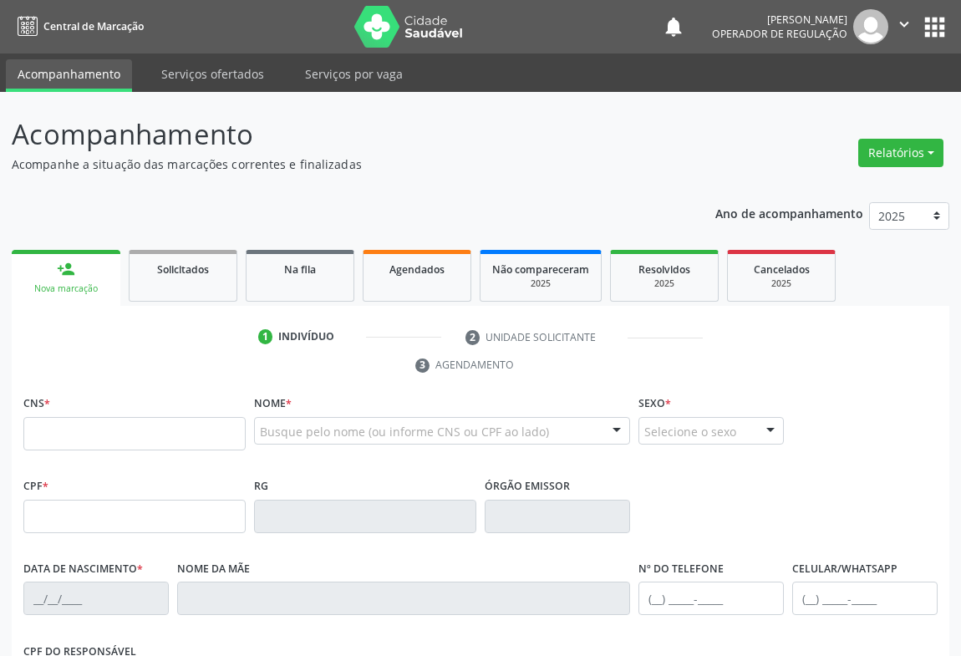
click at [84, 280] on link "person_add Nova marcação" at bounding box center [66, 278] width 109 height 56
click at [64, 419] on input "text" at bounding box center [134, 433] width 222 height 33
type input "702 7026 7616 5660"
type input "0712283226"
type input "23/08/1968"
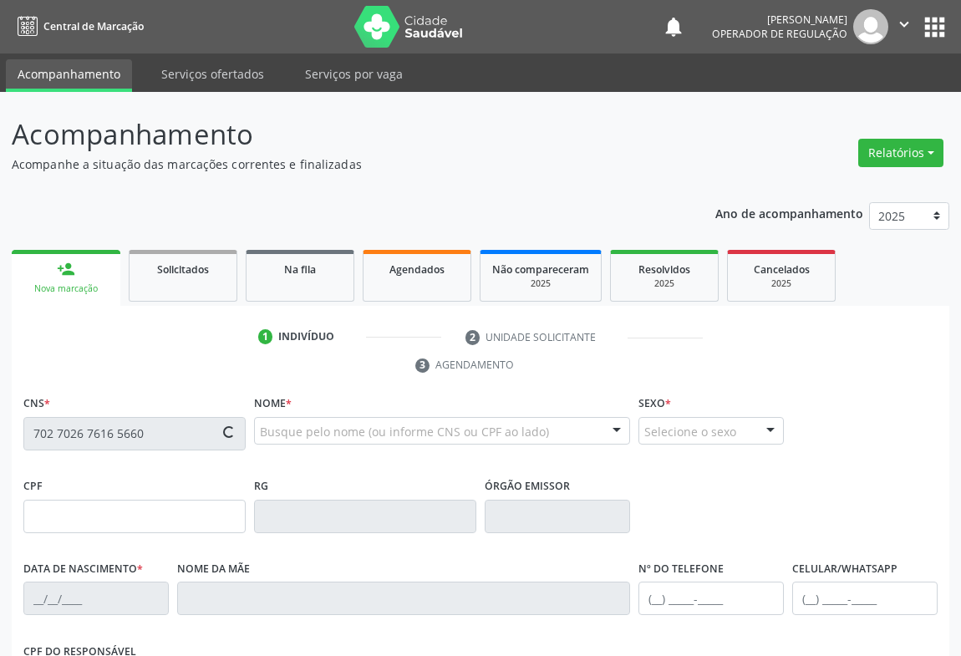
type input "(74) 98875-0517"
type input "S/N"
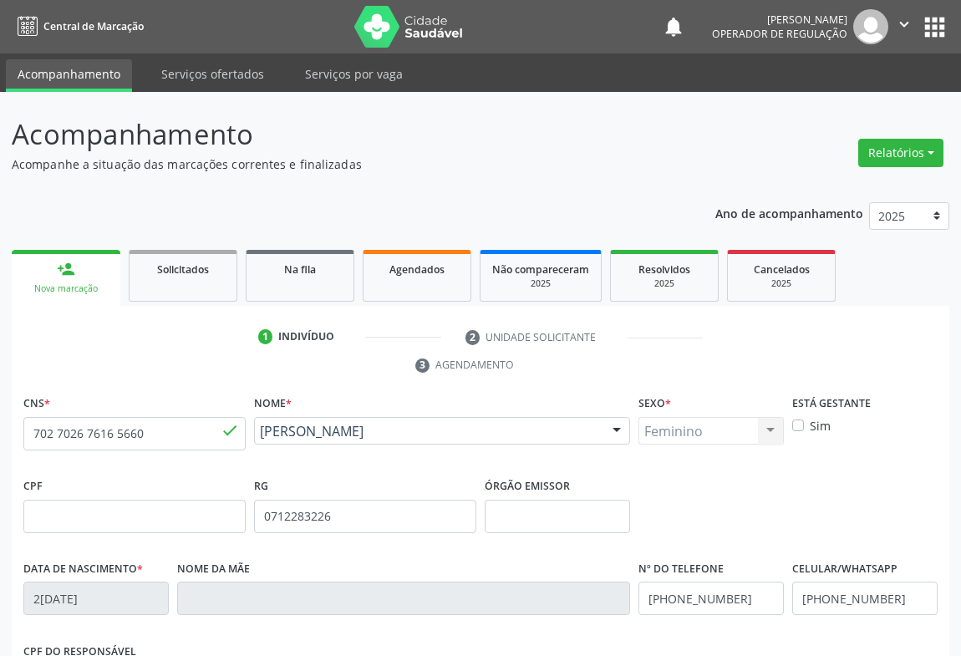
scroll to position [277, 0]
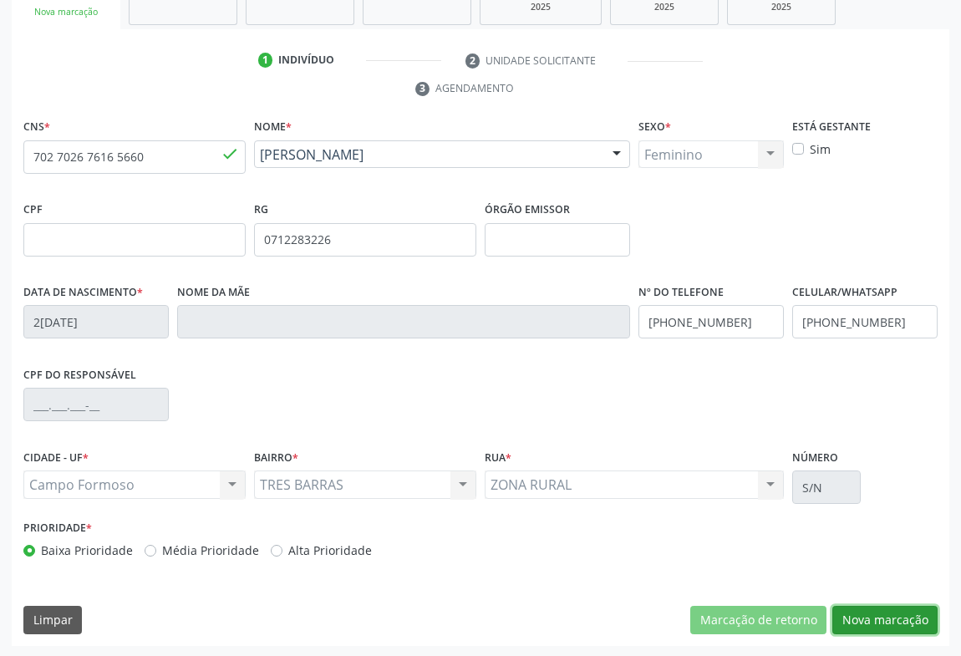
drag, startPoint x: 885, startPoint y: 616, endPoint x: 814, endPoint y: 561, distance: 89.9
click at [883, 616] on button "Nova marcação" at bounding box center [884, 620] width 105 height 28
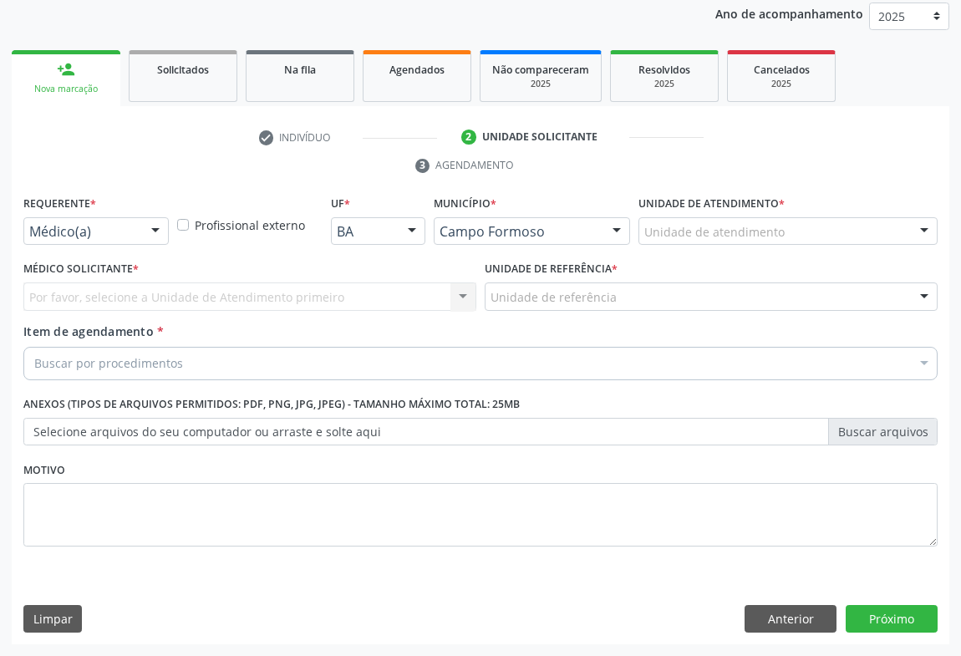
scroll to position [199, 0]
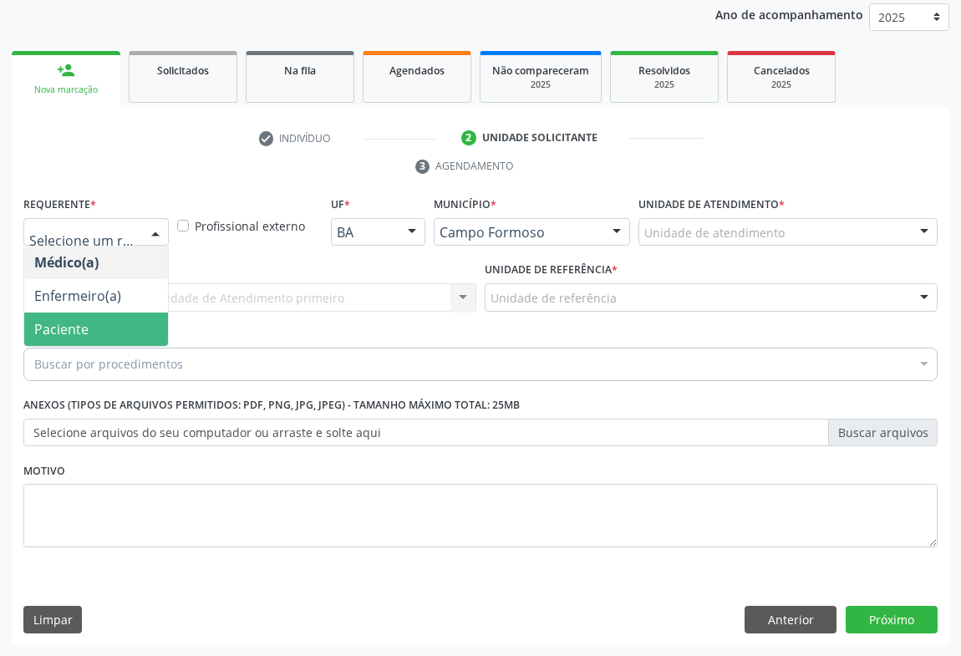
click at [66, 323] on span "Paciente" at bounding box center [61, 329] width 54 height 18
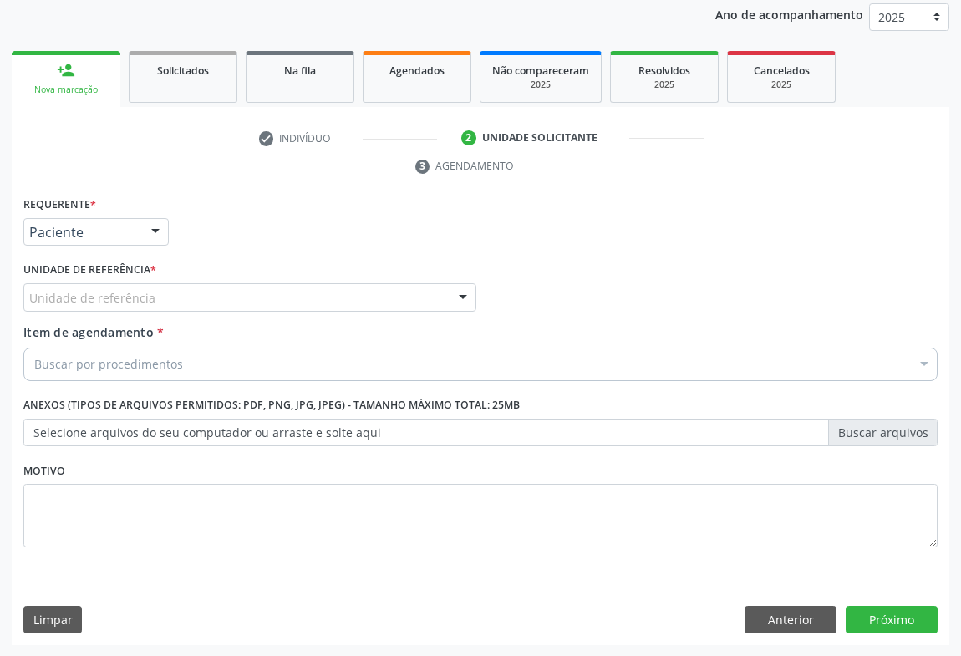
drag, startPoint x: 147, startPoint y: 292, endPoint x: 130, endPoint y: 313, distance: 26.7
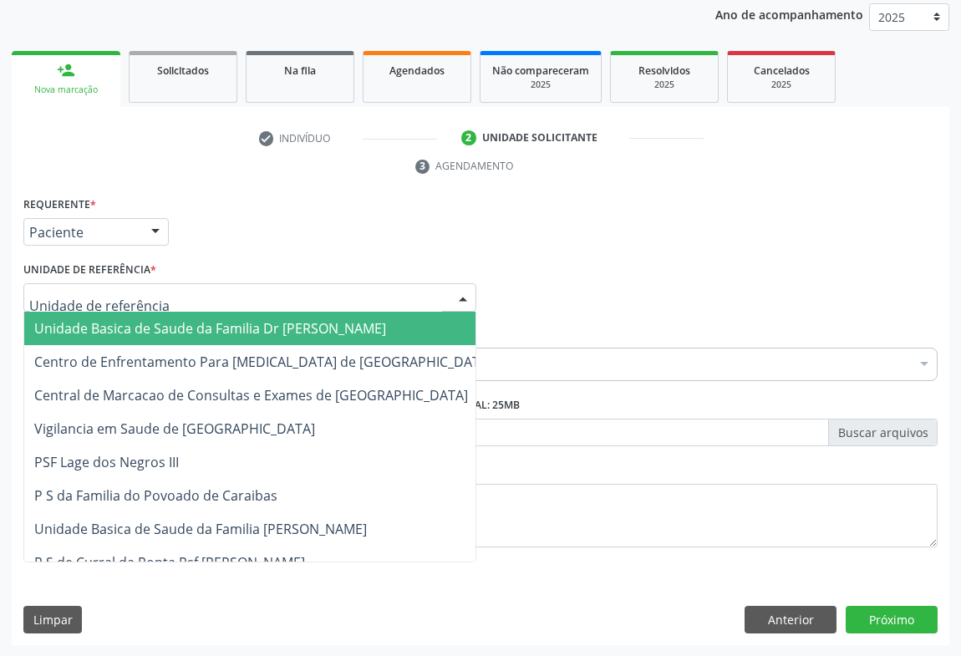
drag, startPoint x: 126, startPoint y: 315, endPoint x: 147, endPoint y: 324, distance: 22.8
click at [127, 316] on span "Unidade Basica de Saude da Familia Dr [PERSON_NAME]" at bounding box center [263, 328] width 478 height 33
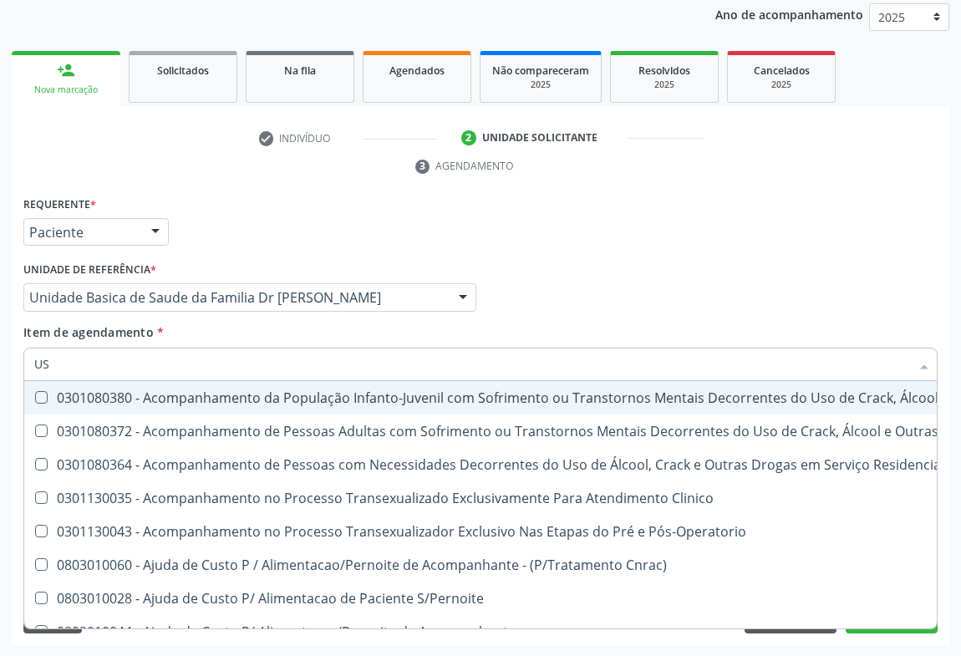
type input "USG"
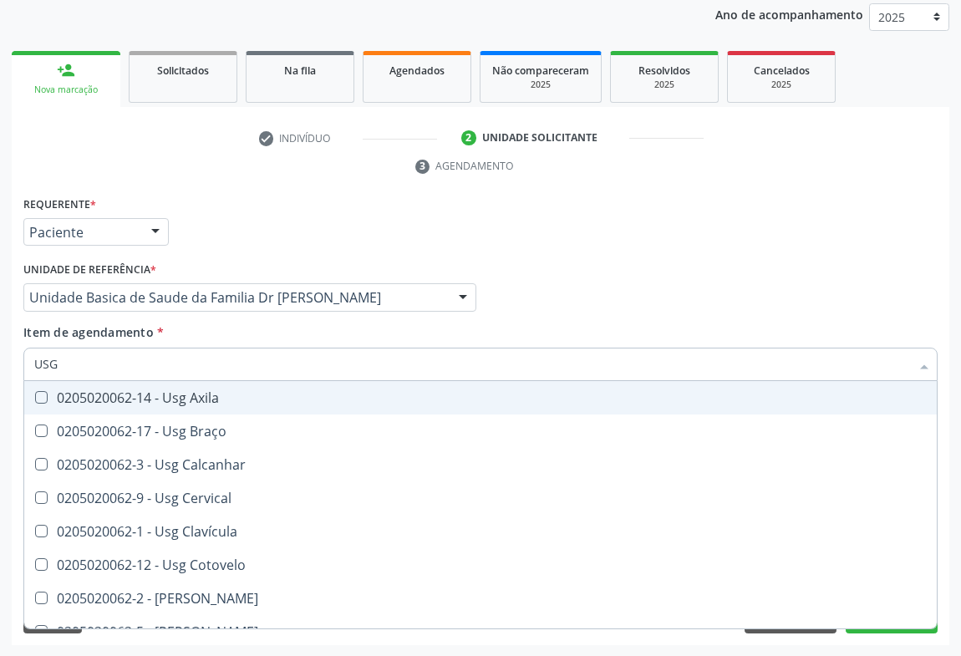
scroll to position [75, 0]
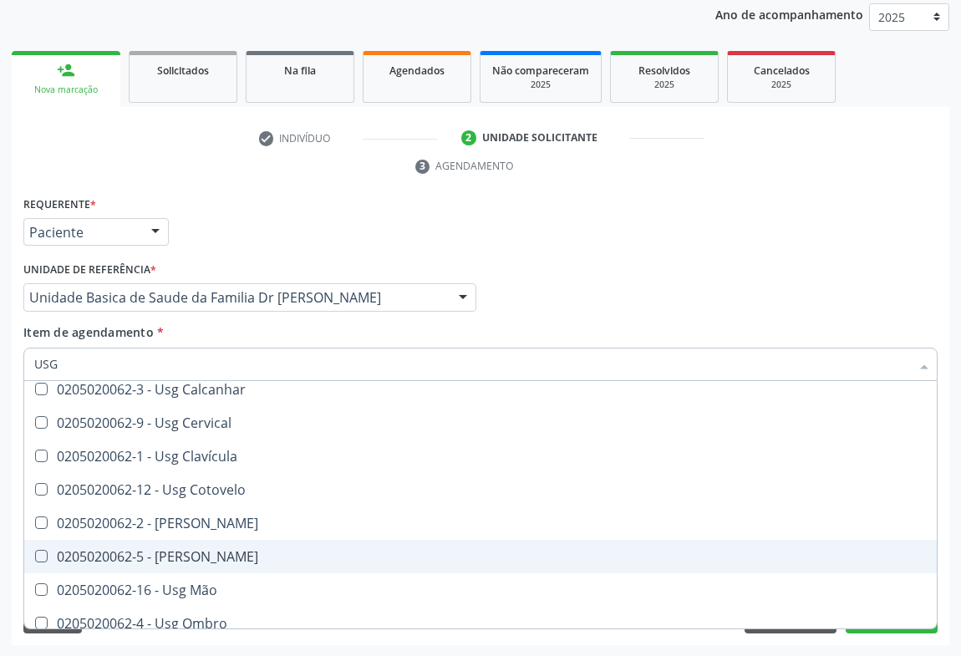
drag, startPoint x: 178, startPoint y: 551, endPoint x: 222, endPoint y: 592, distance: 59.7
click at [184, 551] on div "0205020062-5 - Usg Joelho" at bounding box center [480, 556] width 892 height 13
checkbox Joelho "true"
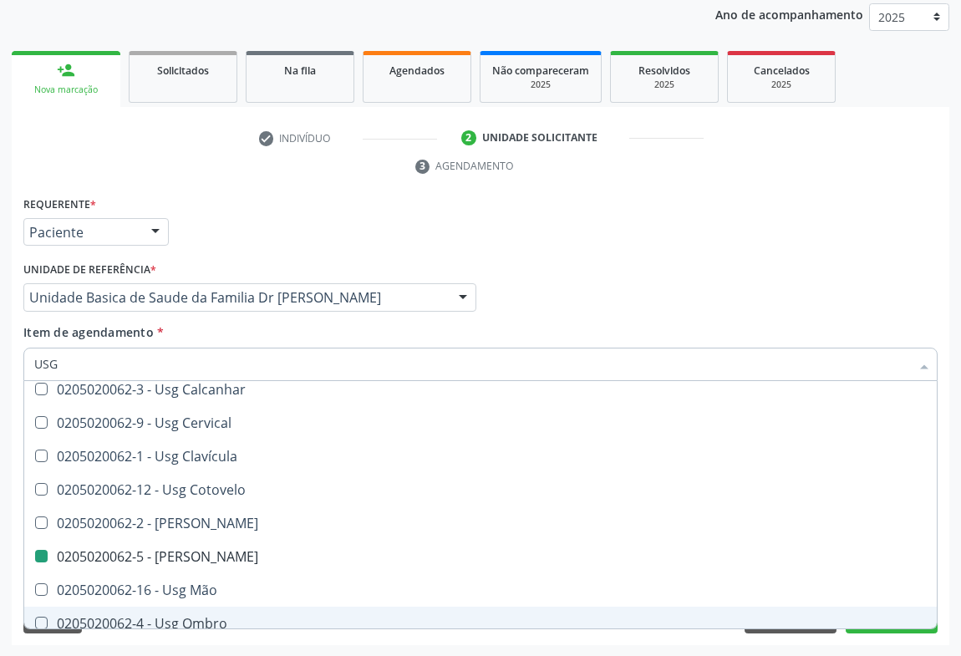
click at [501, 638] on div "Requerente * Paciente Médico(a) Enfermeiro(a) Paciente Nenhum resultado encontr…" at bounding box center [480, 419] width 937 height 454
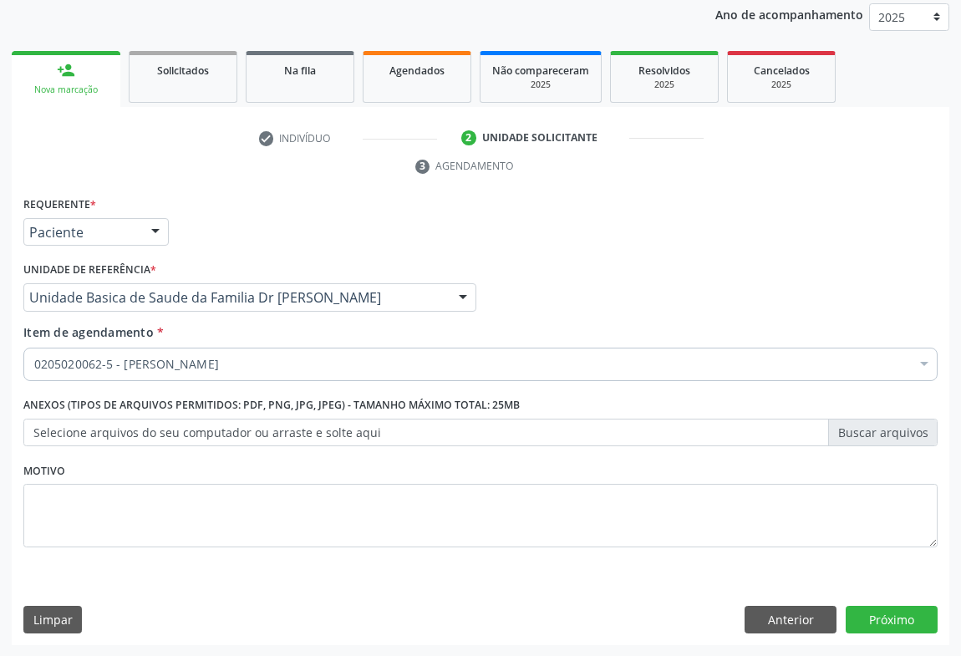
scroll to position [0, 0]
click at [905, 607] on button "Próximo" at bounding box center [892, 620] width 92 height 28
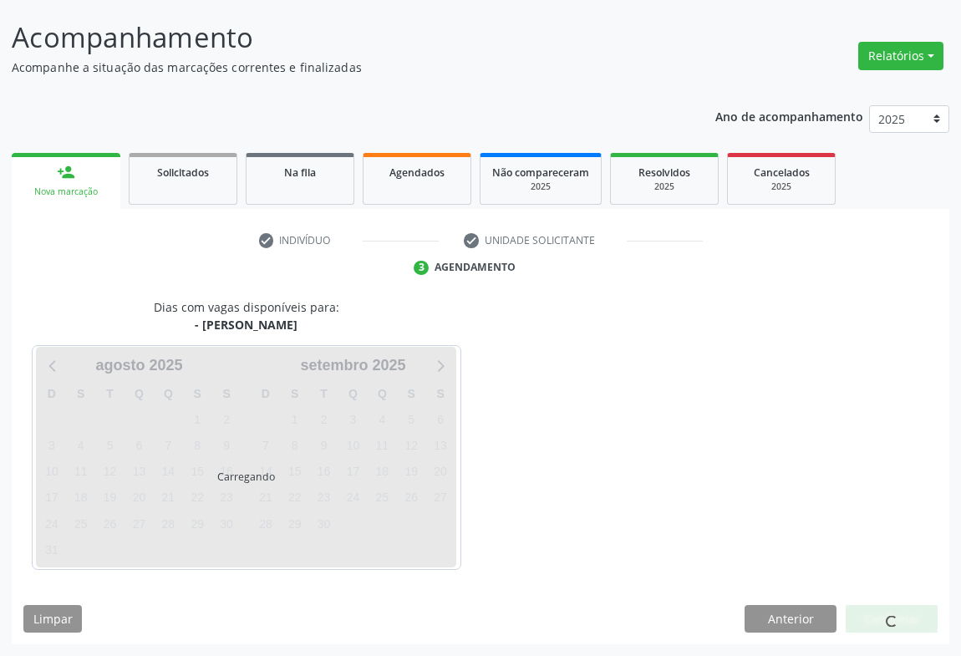
scroll to position [96, 0]
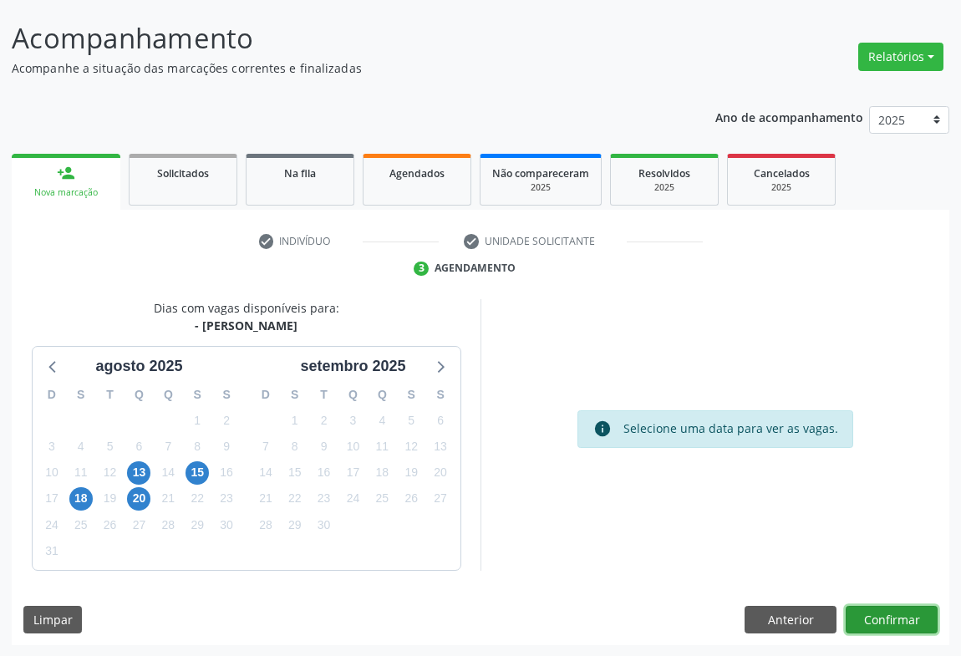
click at [876, 617] on button "Confirmar" at bounding box center [892, 620] width 92 height 28
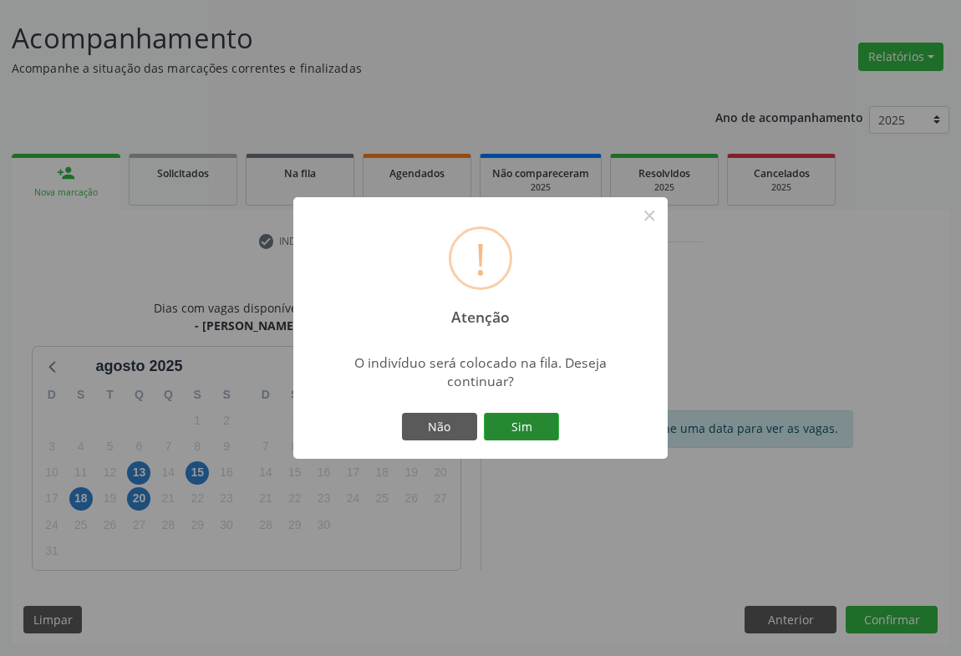
click at [539, 424] on button "Sim" at bounding box center [521, 427] width 75 height 28
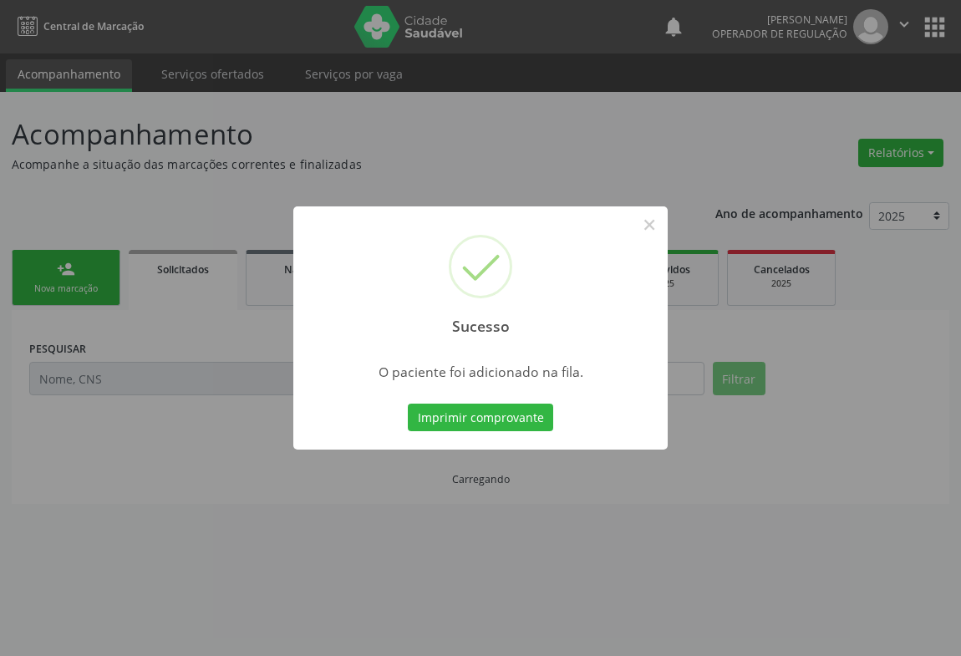
scroll to position [0, 0]
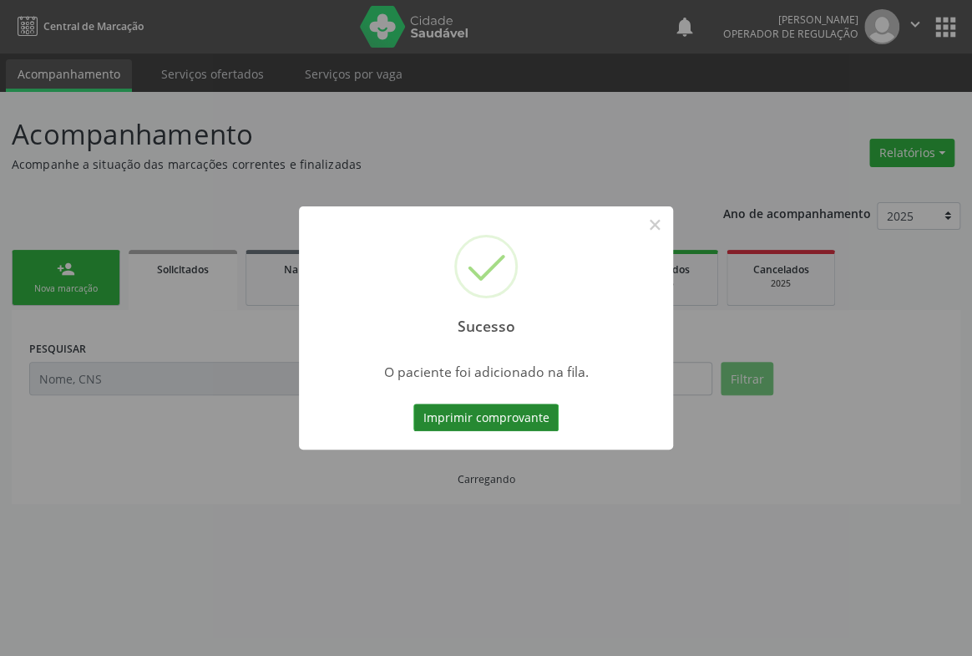
click at [462, 414] on button "Imprimir comprovante" at bounding box center [486, 418] width 145 height 28
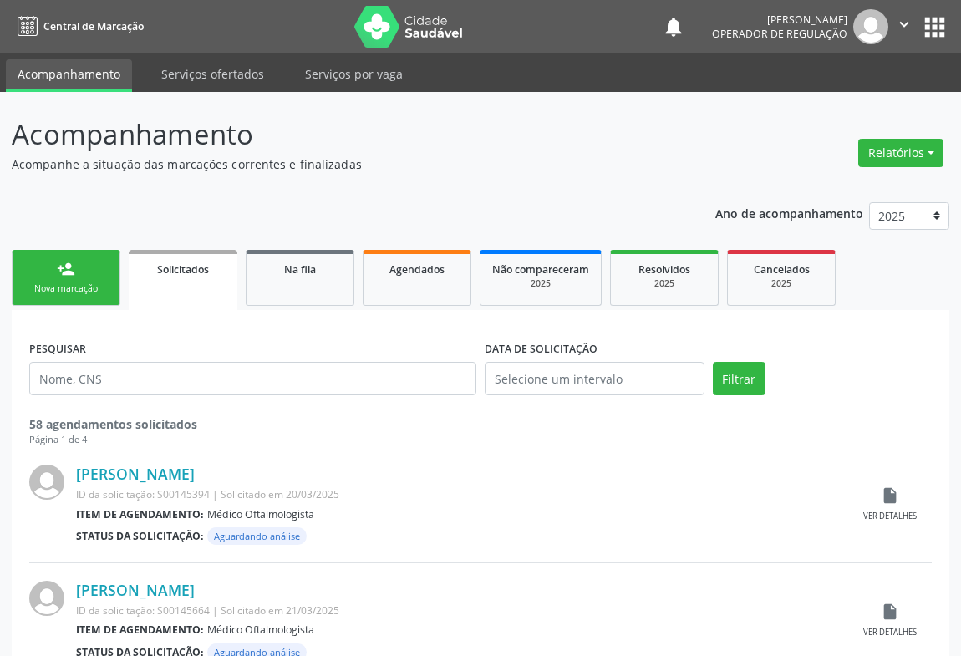
click at [84, 277] on link "person_add Nova marcação" at bounding box center [66, 278] width 109 height 56
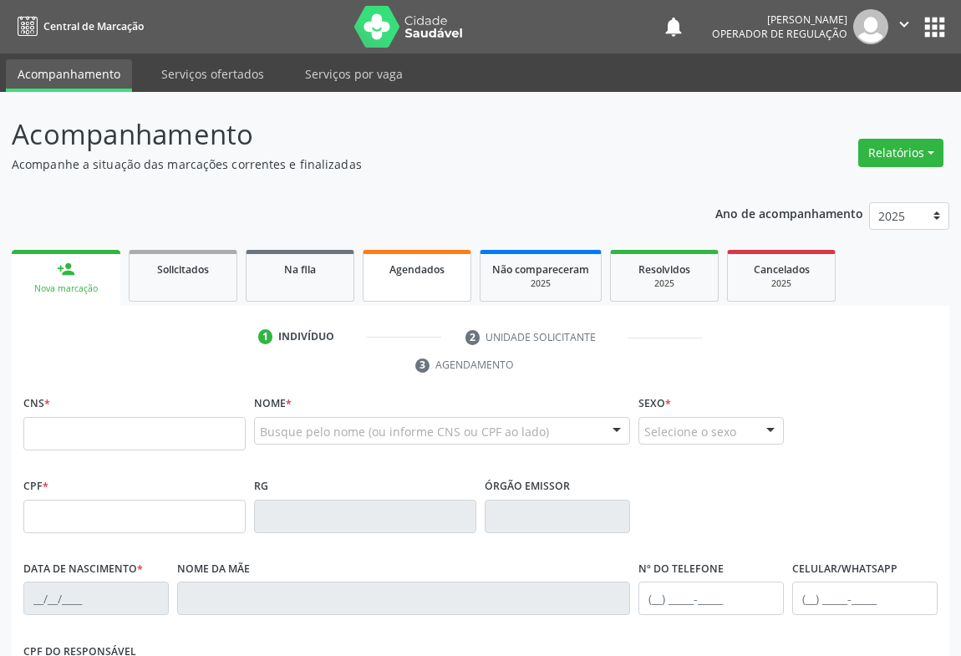
click at [427, 282] on link "Agendados" at bounding box center [417, 276] width 109 height 52
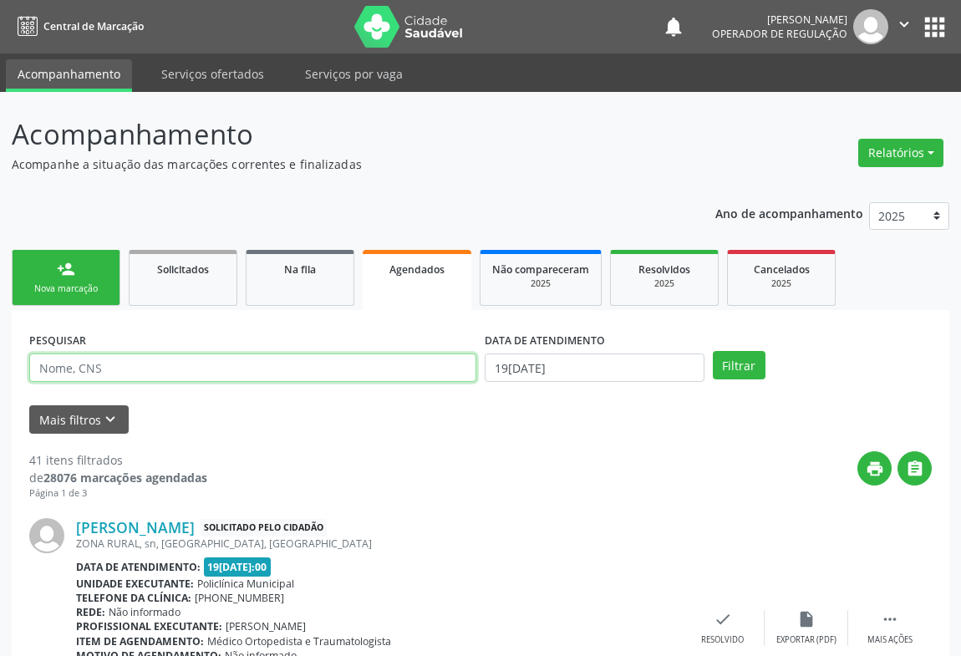
click at [189, 366] on input "text" at bounding box center [252, 367] width 447 height 28
type input "700404964956149"
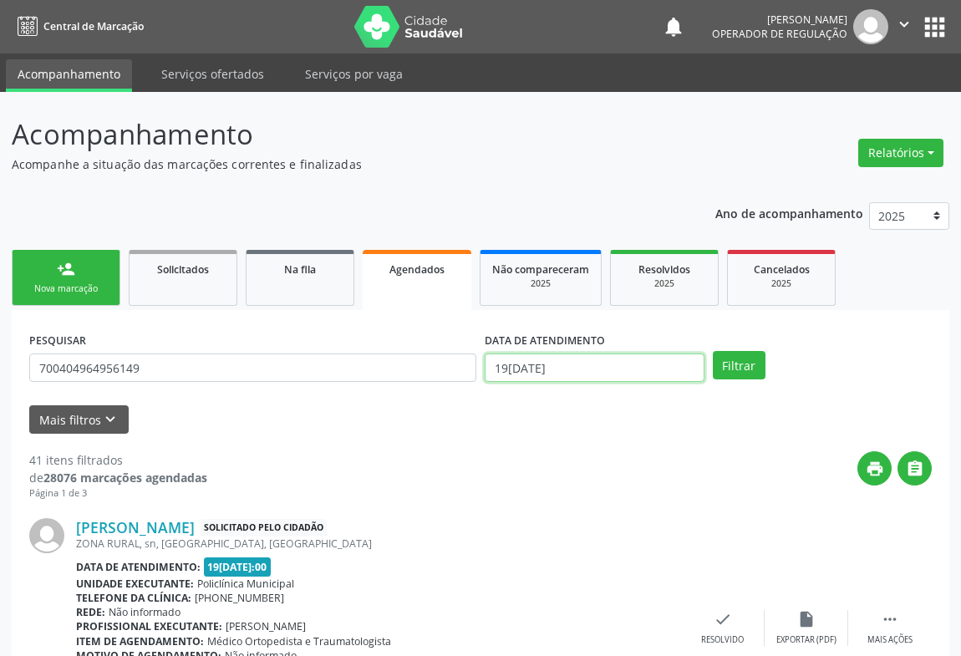
drag, startPoint x: 602, startPoint y: 372, endPoint x: 597, endPoint y: 351, distance: 21.3
click at [602, 370] on input "19/08/2025" at bounding box center [595, 367] width 220 height 28
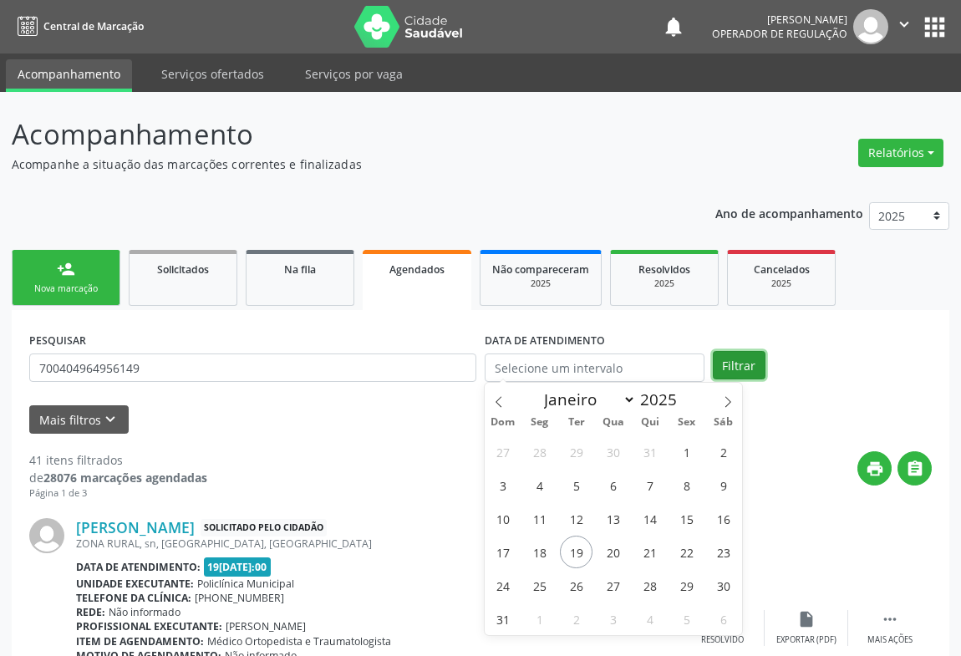
click at [756, 375] on button "Filtrar" at bounding box center [739, 365] width 53 height 28
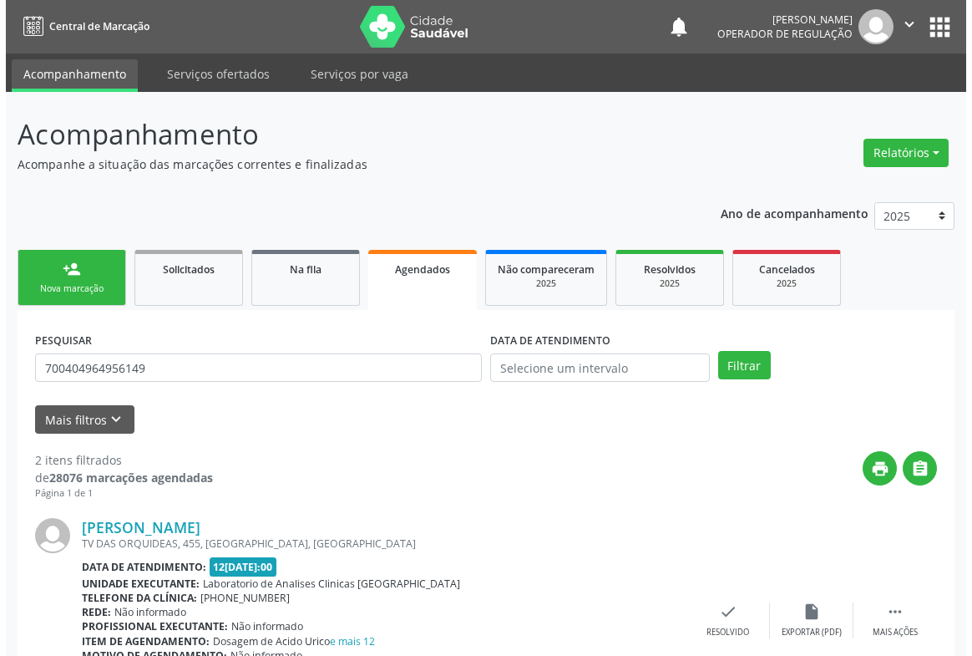
scroll to position [353, 0]
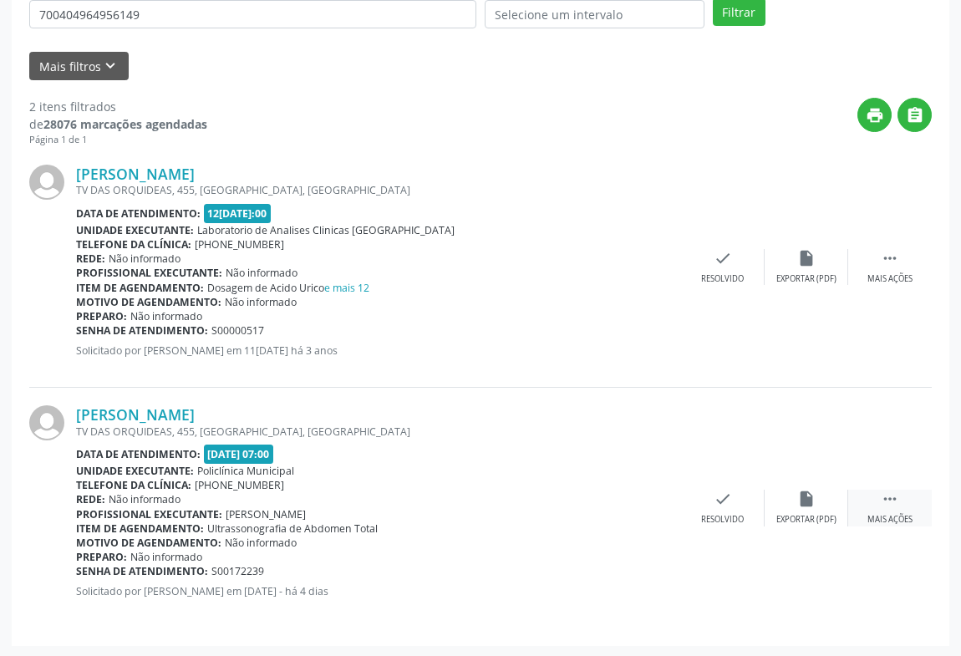
click at [876, 514] on div "Mais ações" at bounding box center [889, 520] width 45 height 12
click at [637, 491] on icon "cancel" at bounding box center [639, 499] width 18 height 18
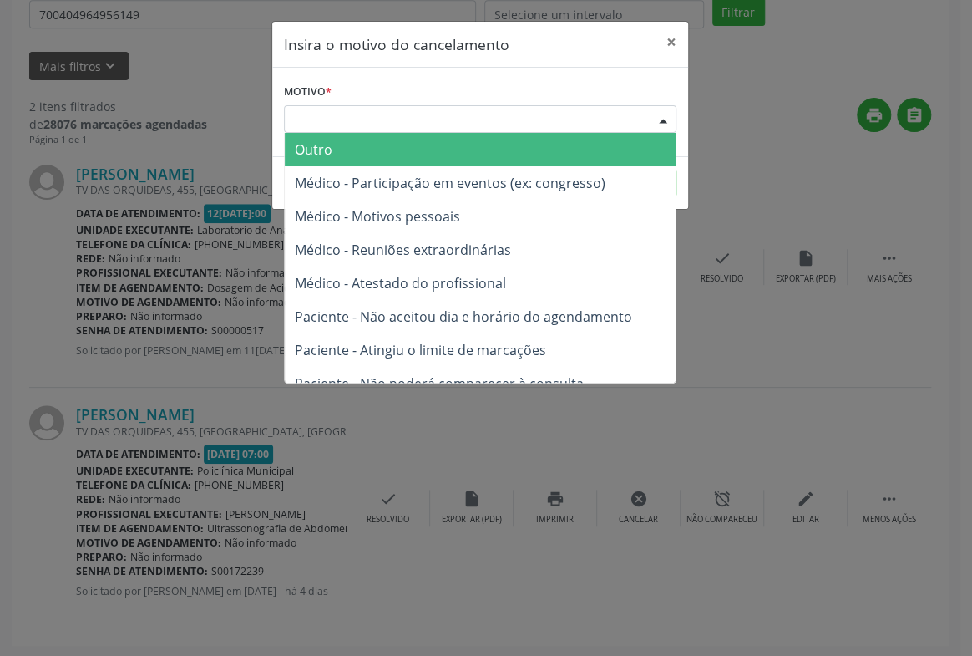
drag, startPoint x: 646, startPoint y: 114, endPoint x: 620, endPoint y: 142, distance: 37.8
click at [646, 114] on div "Escolha o motivo Outro Médico - Participação em eventos (ex: congresso) Médico …" at bounding box center [480, 119] width 393 height 28
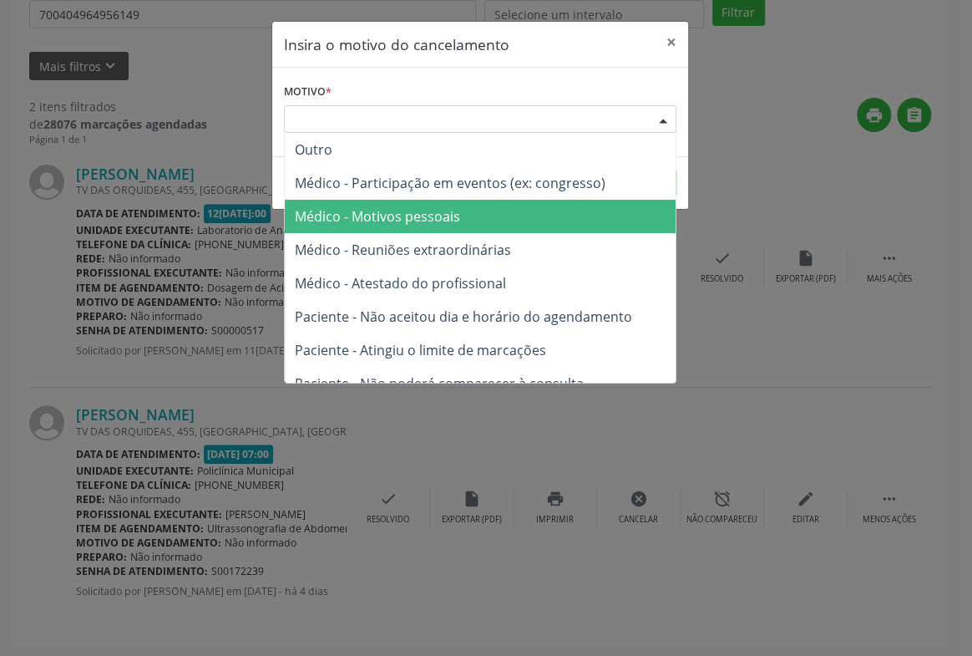
click at [436, 218] on span "Médico - Motivos pessoais" at bounding box center [377, 216] width 165 height 18
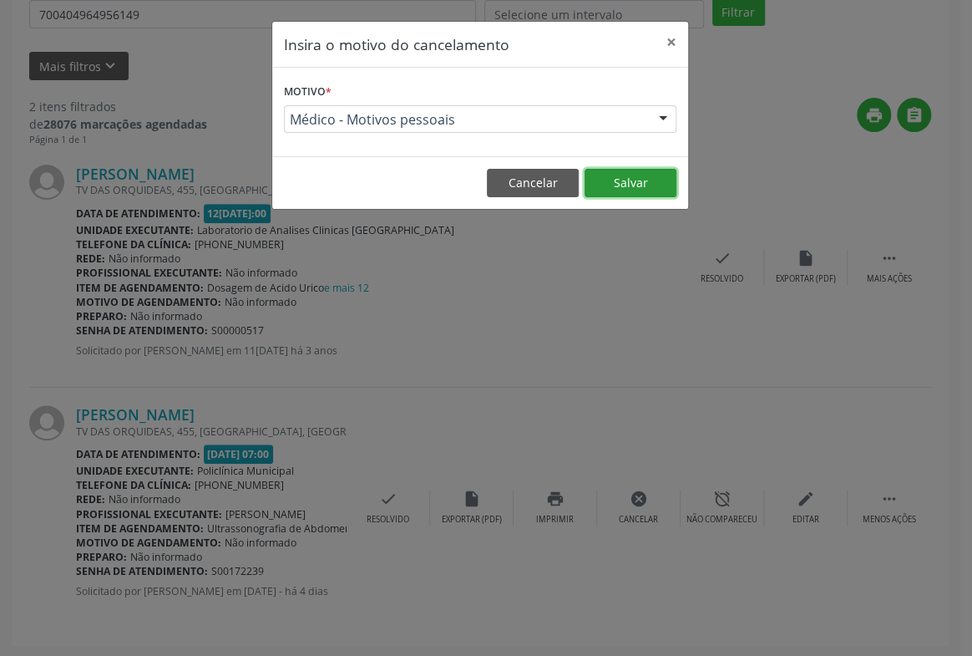
click at [648, 179] on button "Salvar" at bounding box center [631, 183] width 92 height 28
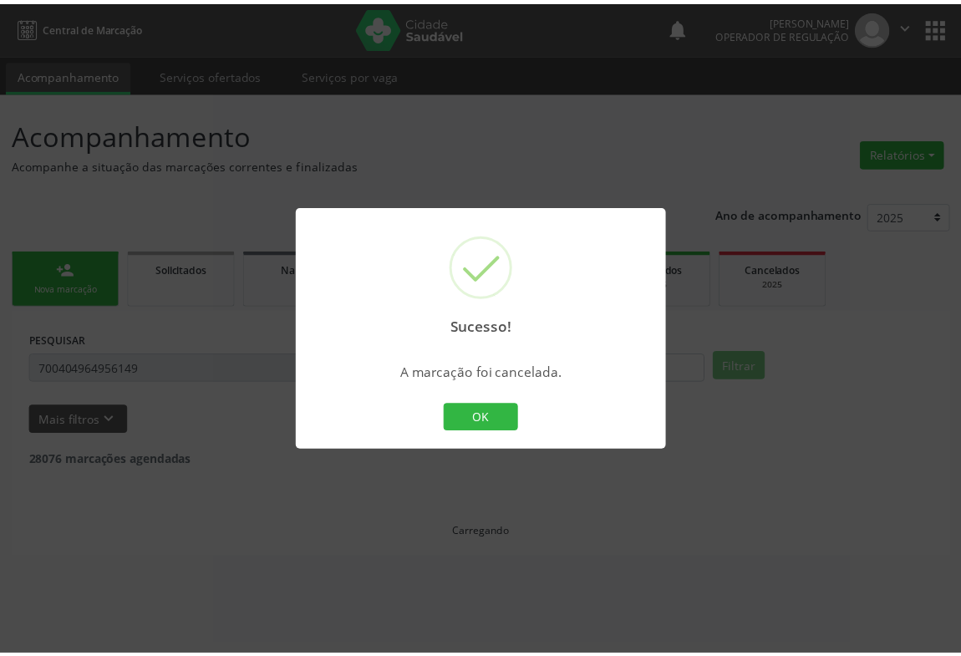
scroll to position [0, 0]
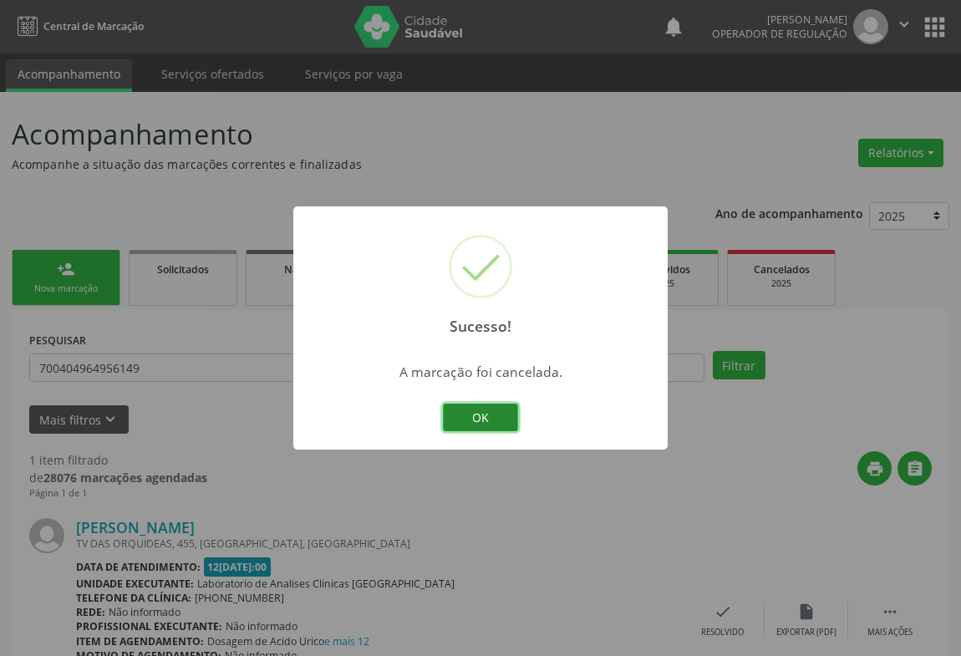
click at [482, 414] on button "OK" at bounding box center [480, 418] width 75 height 28
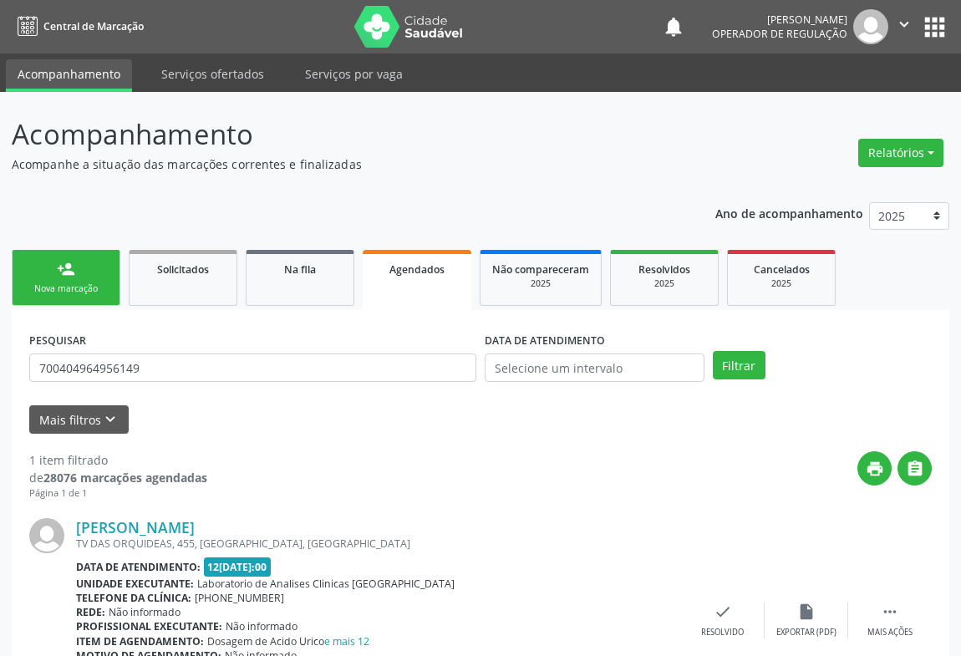
click at [81, 287] on div "Nova marcação" at bounding box center [66, 288] width 84 height 13
click at [80, 287] on div "Nova marcação" at bounding box center [66, 288] width 84 height 13
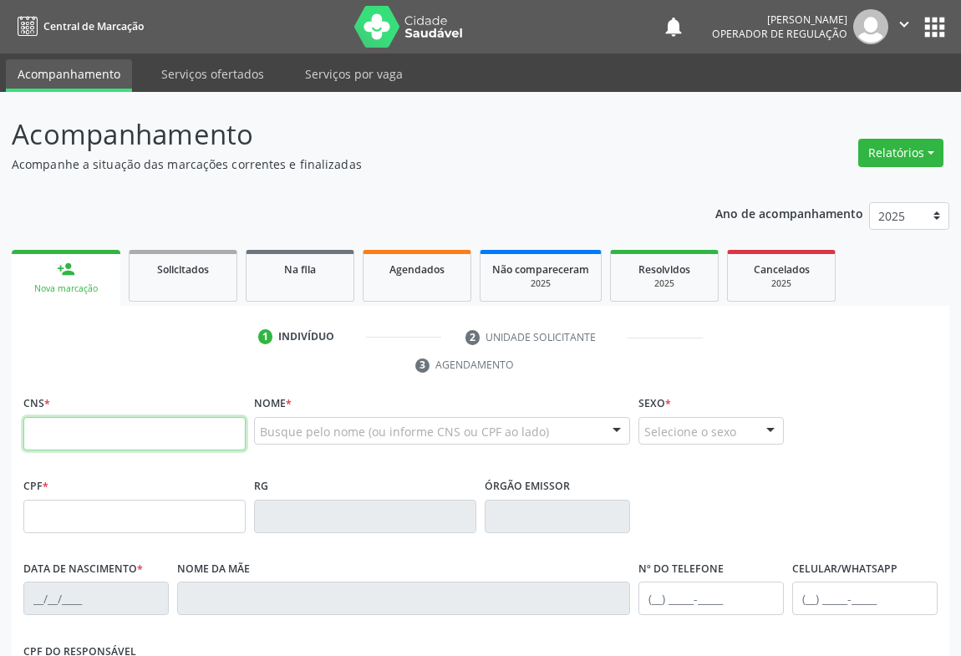
click at [126, 425] on input "text" at bounding box center [134, 433] width 222 height 33
drag, startPoint x: 79, startPoint y: 434, endPoint x: 178, endPoint y: 449, distance: 99.7
click at [79, 434] on input "text" at bounding box center [134, 433] width 222 height 33
click at [78, 429] on input "text" at bounding box center [134, 433] width 222 height 33
type input "708 800"
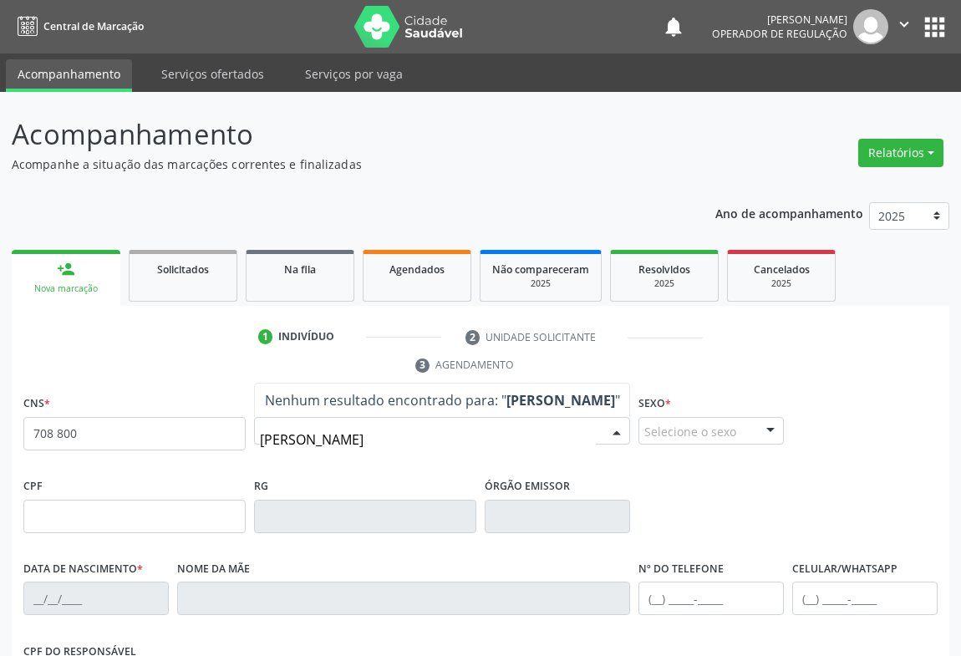
click at [343, 439] on input "ELIANE BATOSTA DA CRUZ" at bounding box center [428, 439] width 336 height 33
type input "ELIANE BATISTA DA CRUZ"
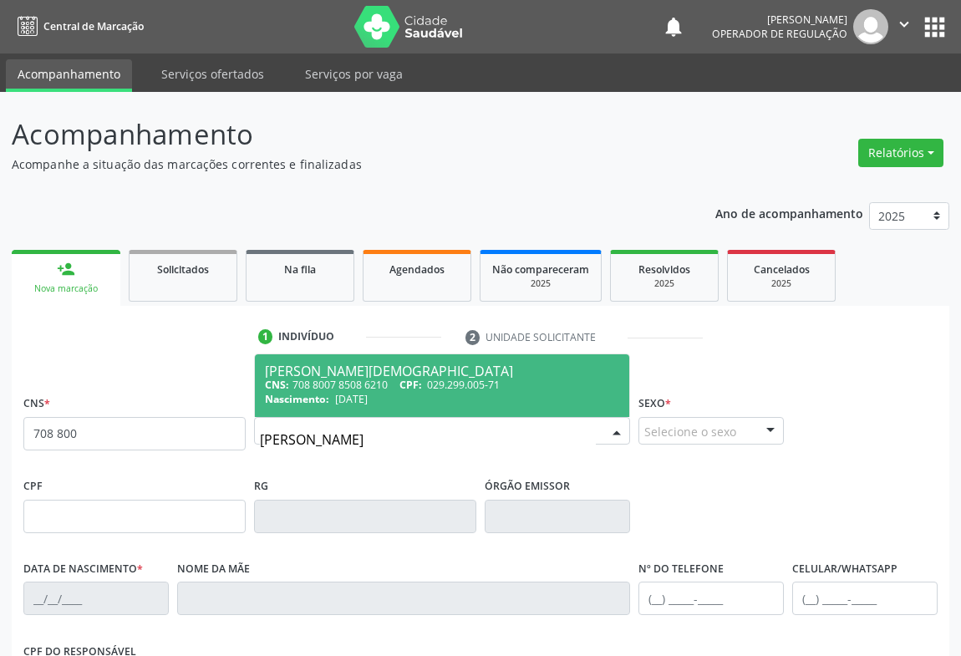
click at [373, 378] on div "CNS: 708 8007 8508 6210 CPF: 029.299.005-71" at bounding box center [442, 385] width 354 height 14
type input "708 8007 8508 6210"
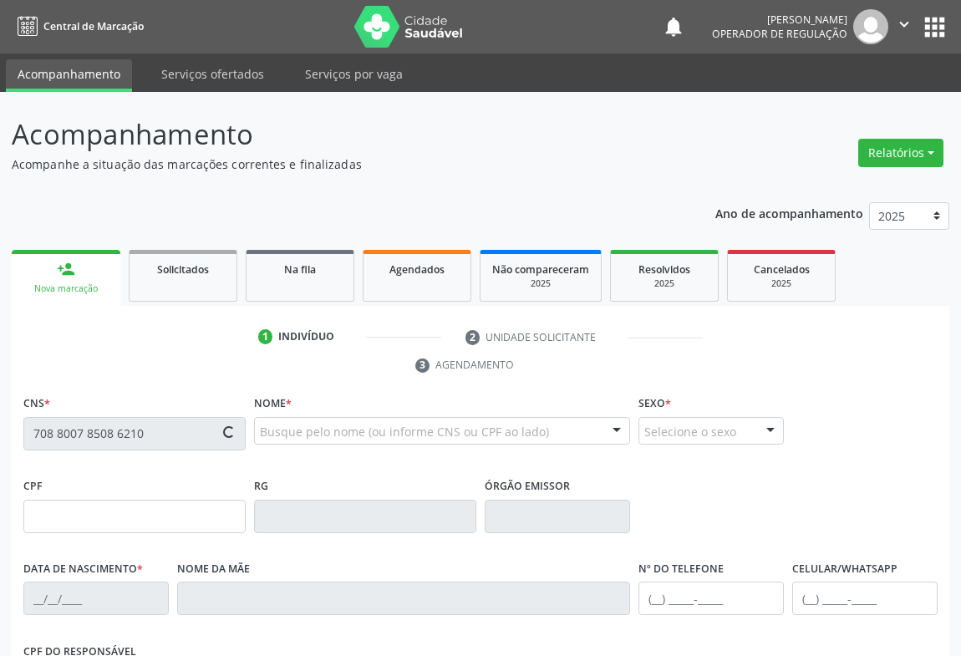
type input "029.299.005-71"
type input "1427237468"
type input "30/09/1984"
type input "(74) 99981-3546"
type input "(74) 8191-3546"
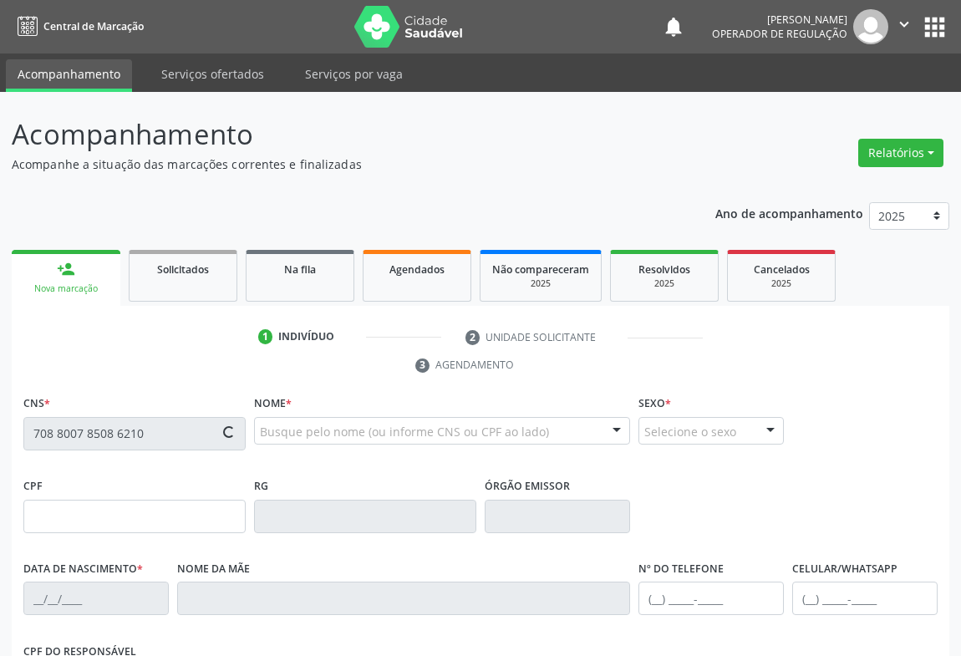
type input "S/N"
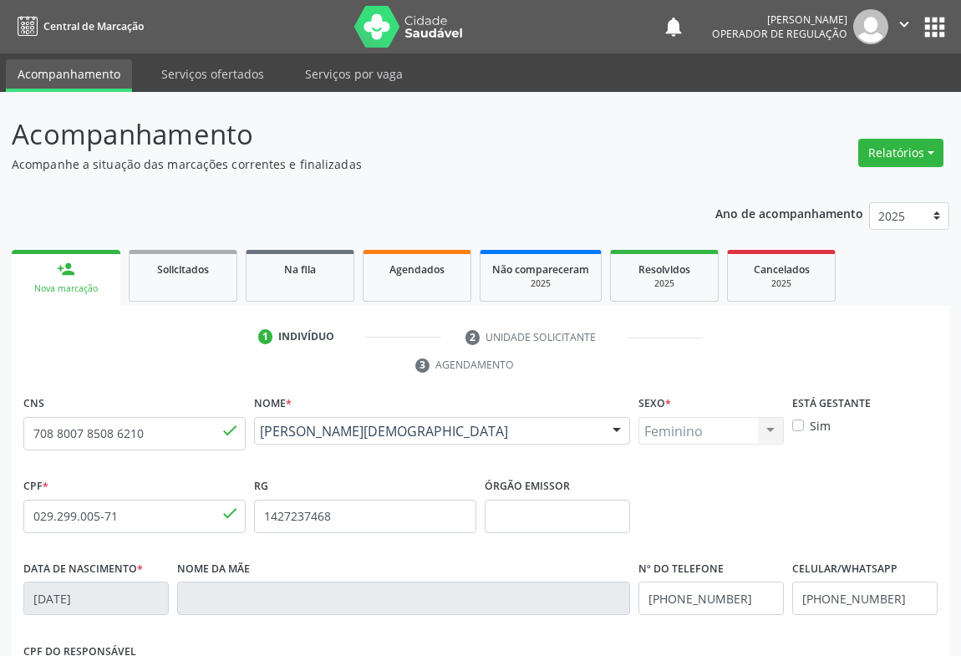
scroll to position [277, 0]
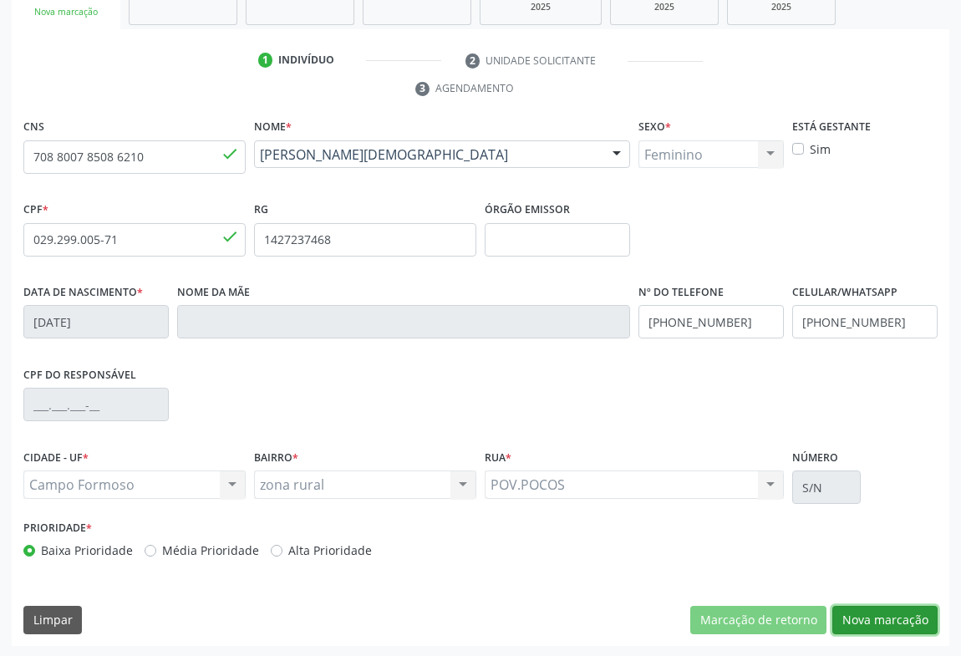
drag, startPoint x: 881, startPoint y: 626, endPoint x: 873, endPoint y: 589, distance: 37.5
click at [881, 621] on button "Nova marcação" at bounding box center [884, 620] width 105 height 28
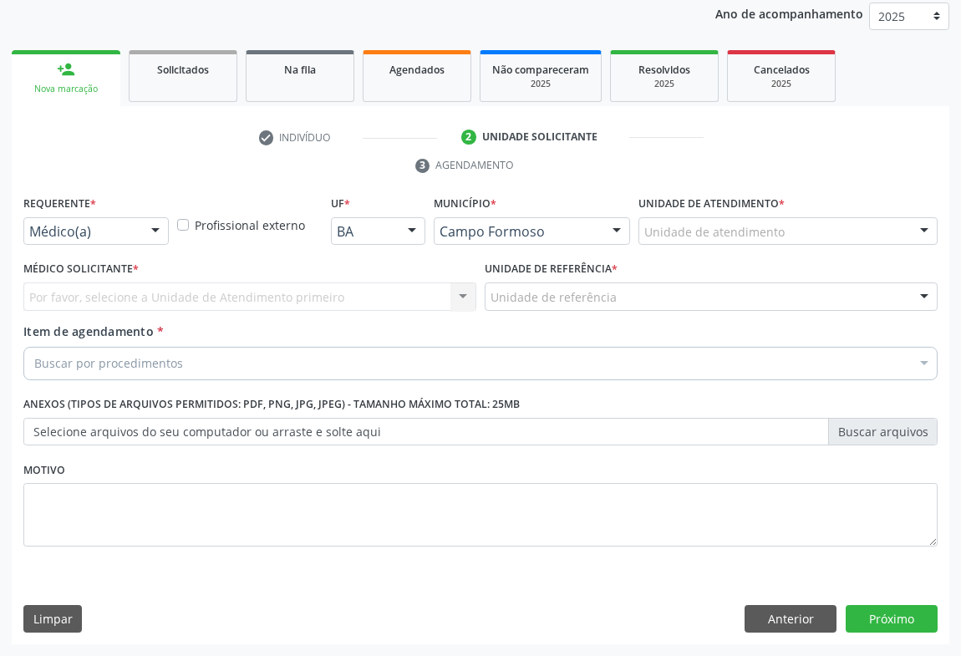
scroll to position [199, 0]
click at [144, 230] on div at bounding box center [155, 233] width 25 height 28
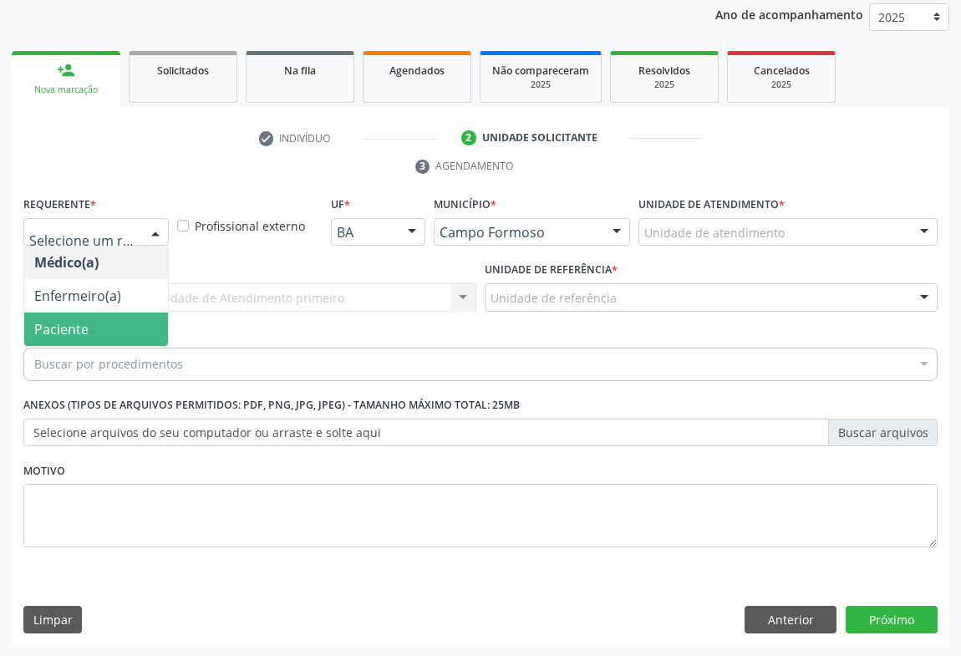
drag, startPoint x: 69, startPoint y: 321, endPoint x: 214, endPoint y: 302, distance: 146.5
click at [71, 321] on span "Paciente" at bounding box center [61, 329] width 54 height 18
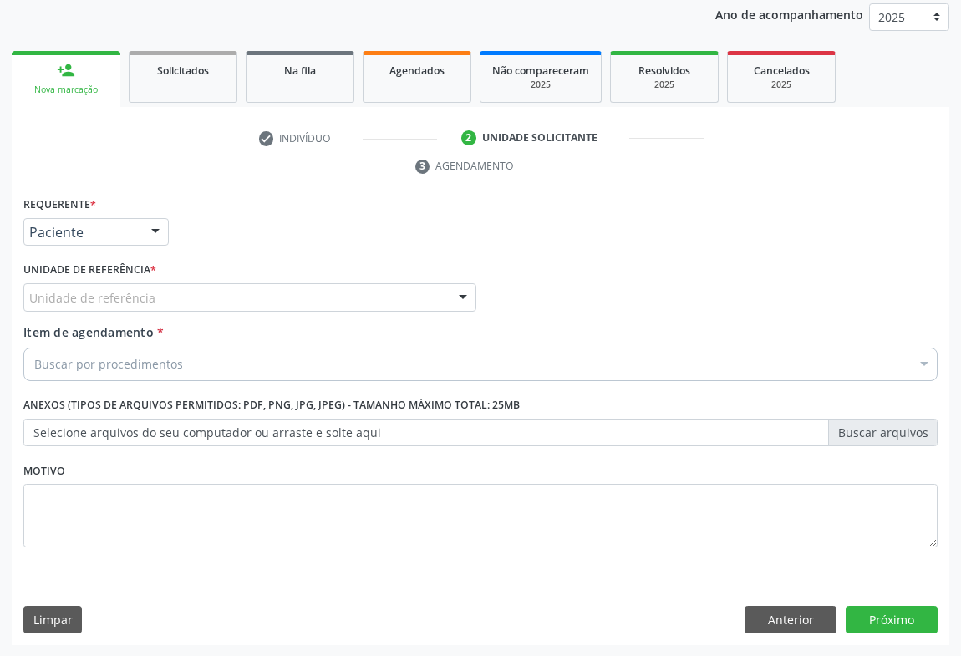
click at [250, 294] on div "Unidade de referência" at bounding box center [249, 297] width 453 height 28
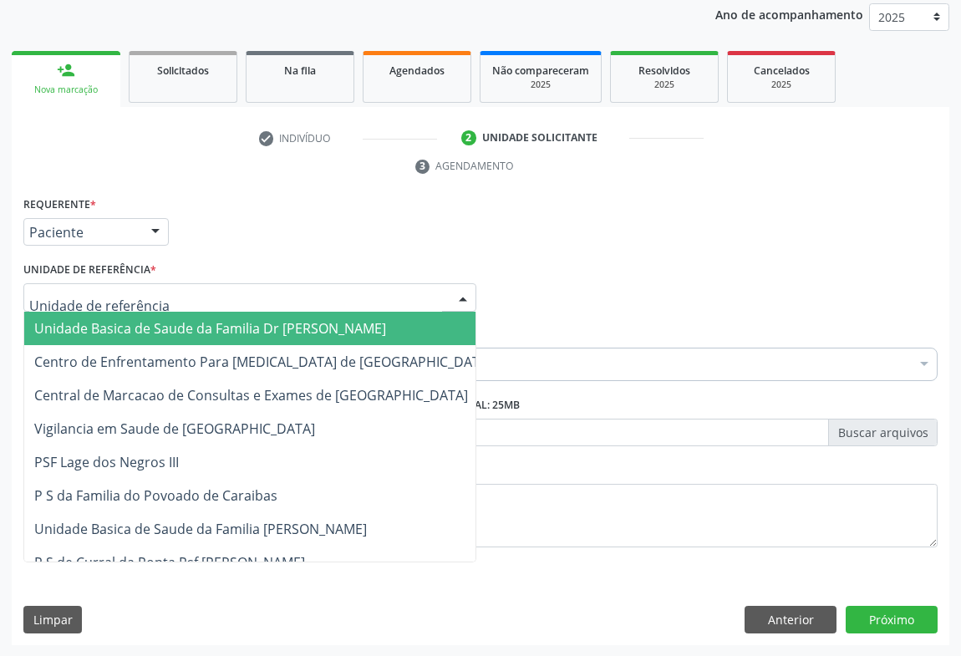
click at [173, 322] on span "Unidade Basica de Saude da Familia Dr [PERSON_NAME]" at bounding box center [210, 328] width 352 height 18
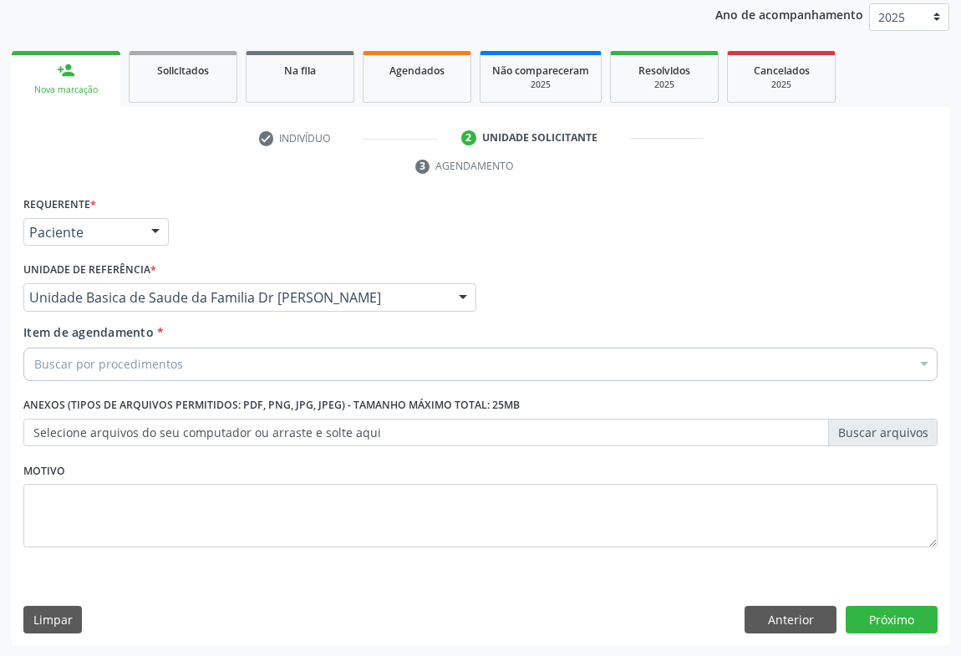
drag, startPoint x: 375, startPoint y: 298, endPoint x: 377, endPoint y: 289, distance: 9.3
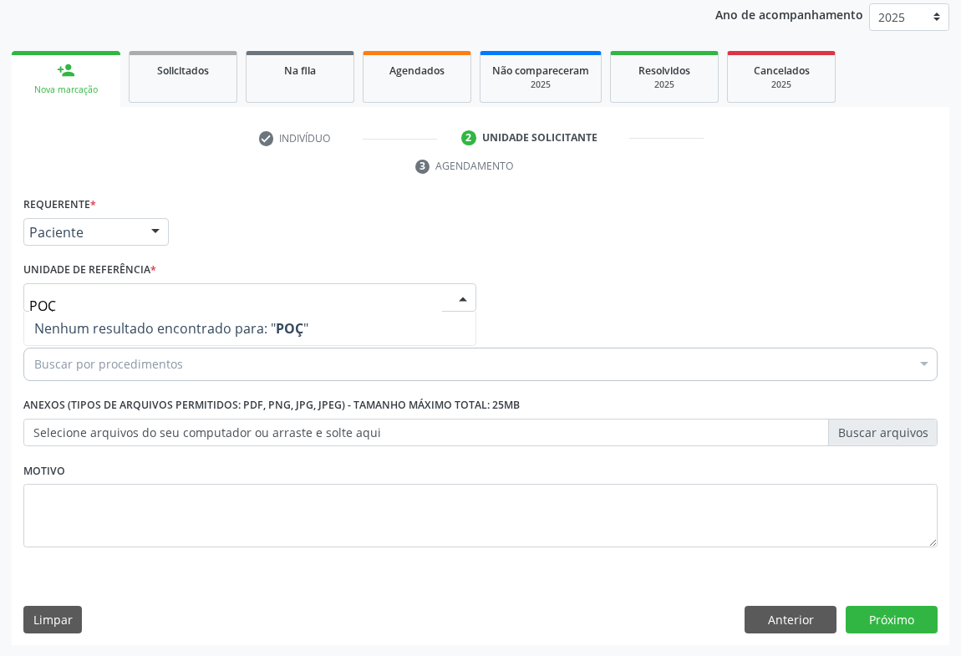
type input "PO"
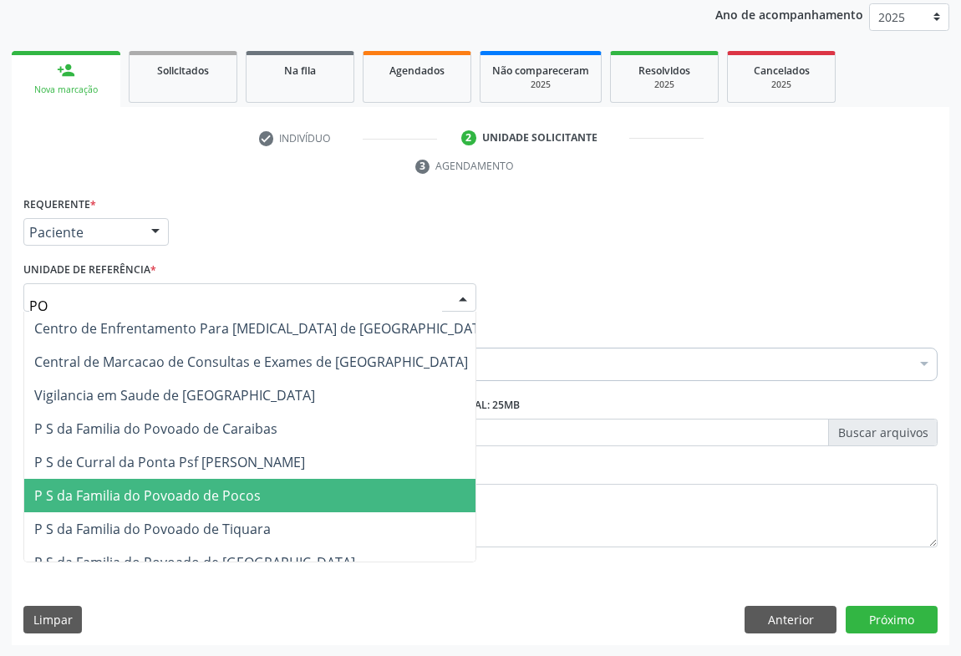
click at [176, 496] on span "P S da Familia do Povoado de Pocos" at bounding box center [147, 495] width 226 height 18
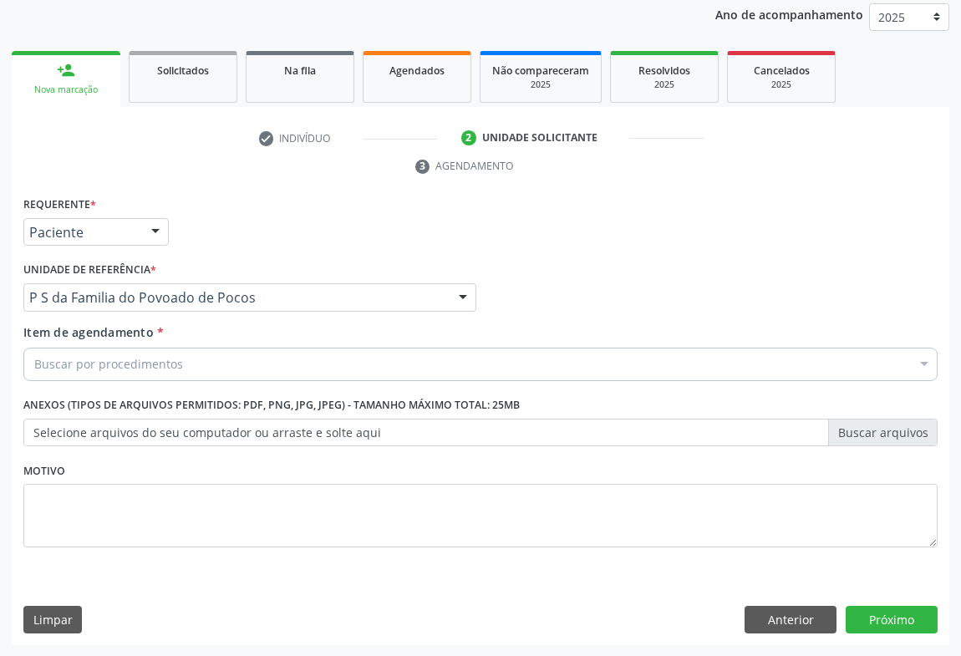
click at [302, 366] on div "Buscar por procedimentos" at bounding box center [480, 364] width 914 height 33
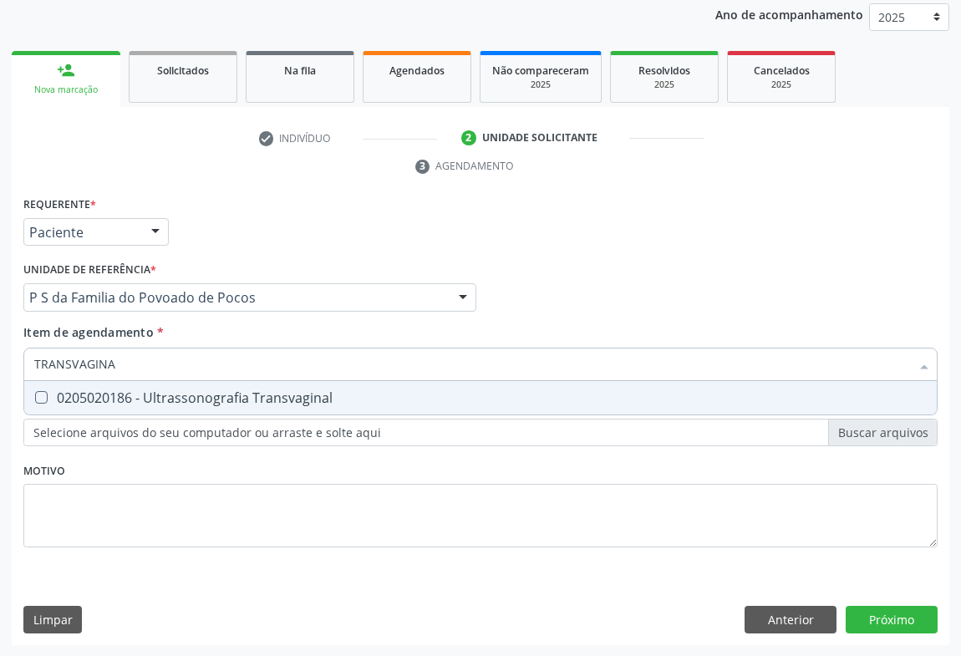
type input "TRANSVAGINAL"
click at [299, 391] on div "0205020186 - Ultrassonografia Transvaginal" at bounding box center [480, 397] width 892 height 13
checkbox Transvaginal "true"
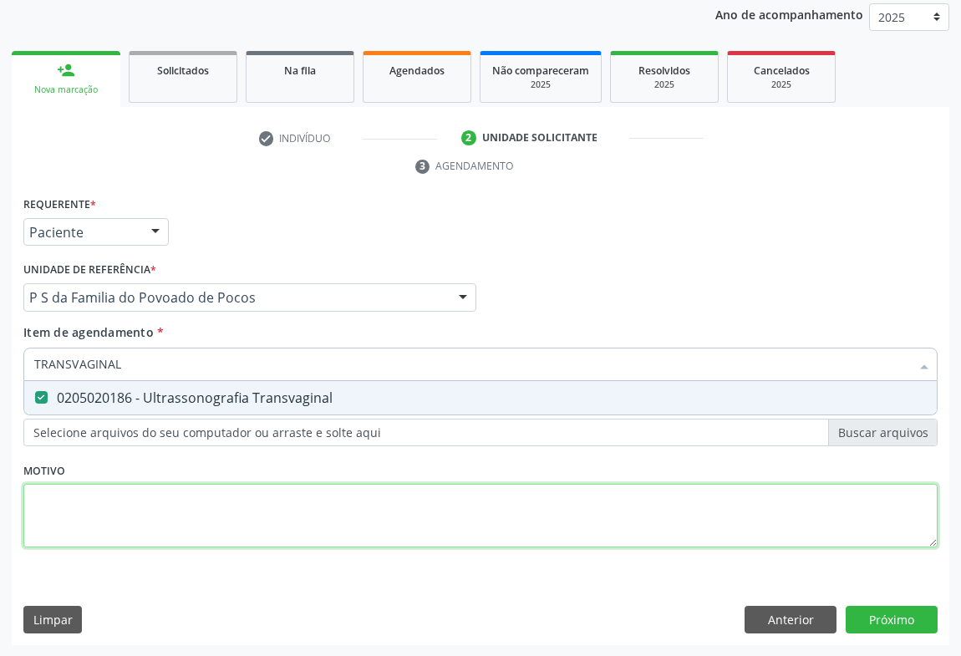
click at [346, 484] on div "Requerente * Paciente Médico(a) Enfermeiro(a) Paciente Nenhum resultado encontr…" at bounding box center [480, 381] width 914 height 378
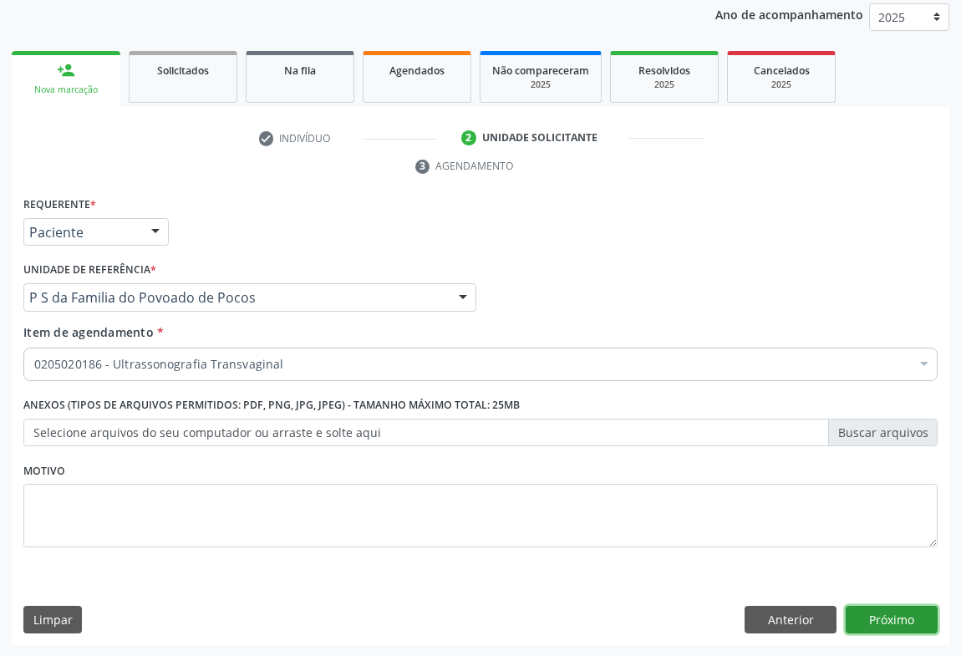
click at [896, 613] on button "Próximo" at bounding box center [892, 620] width 92 height 28
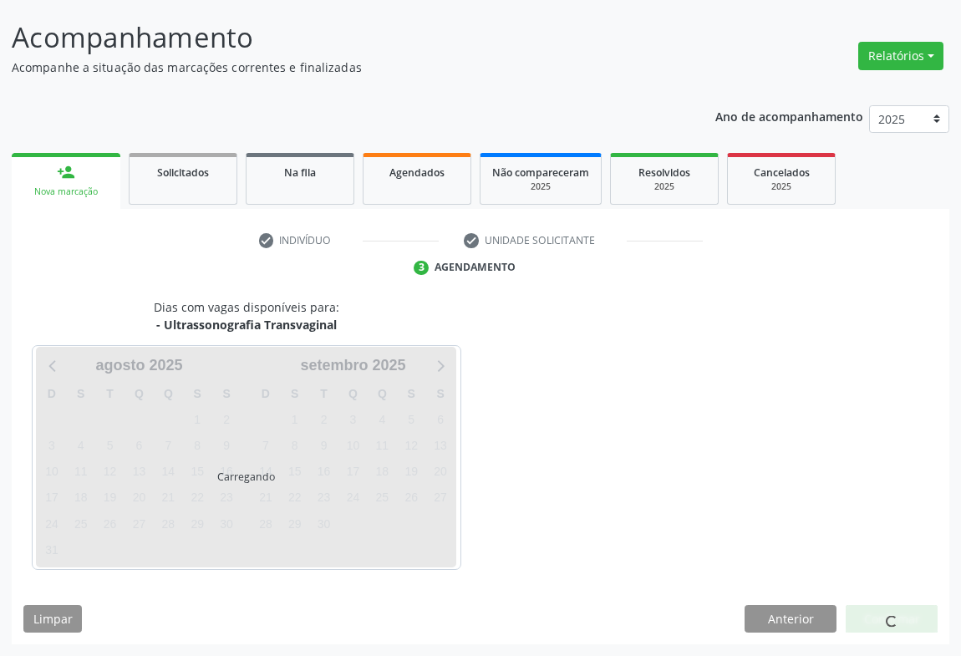
scroll to position [96, 0]
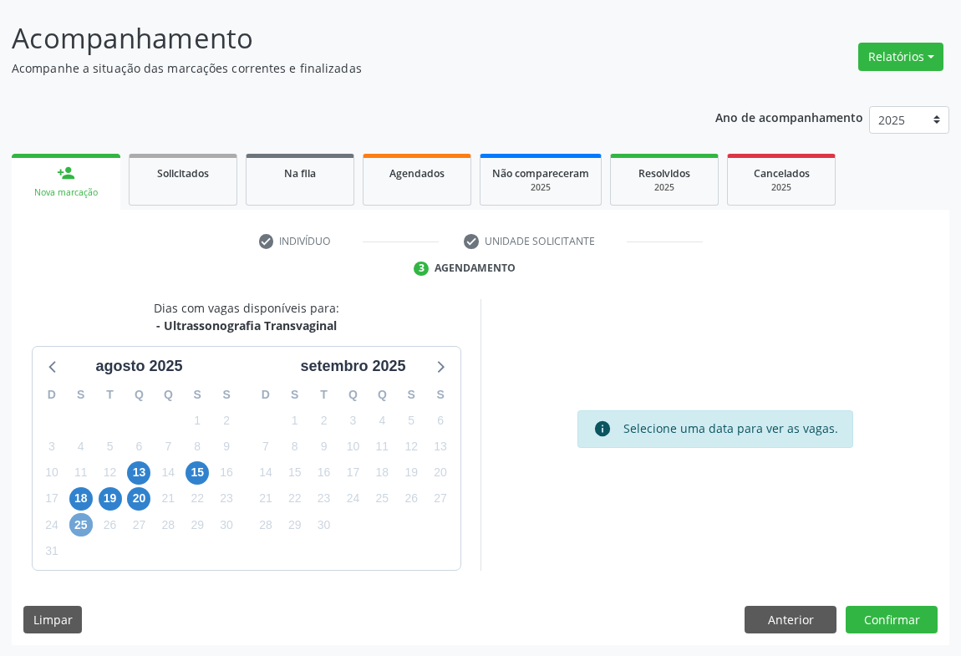
click at [75, 527] on span "25" at bounding box center [80, 524] width 23 height 23
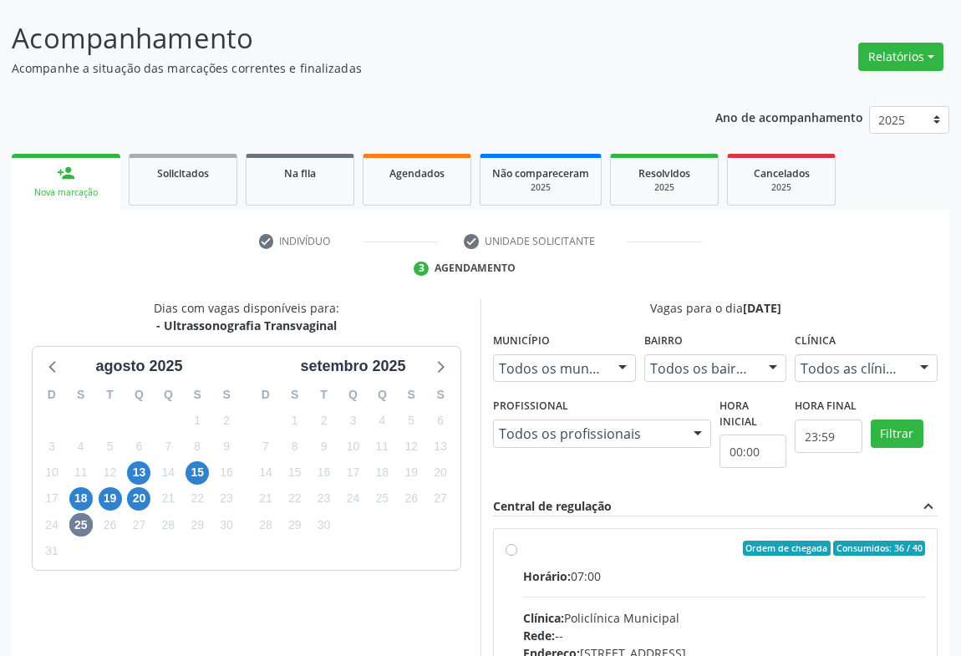
click at [543, 562] on label "Ordem de chegada Consumidos: 36 / 40 Horário: 07:00 Clínica: Policlínica Munici…" at bounding box center [724, 669] width 402 height 256
click at [517, 556] on input "Ordem de chegada Consumidos: 36 / 40 Horário: 07:00 Clínica: Policlínica Munici…" at bounding box center [511, 548] width 12 height 15
radio input "true"
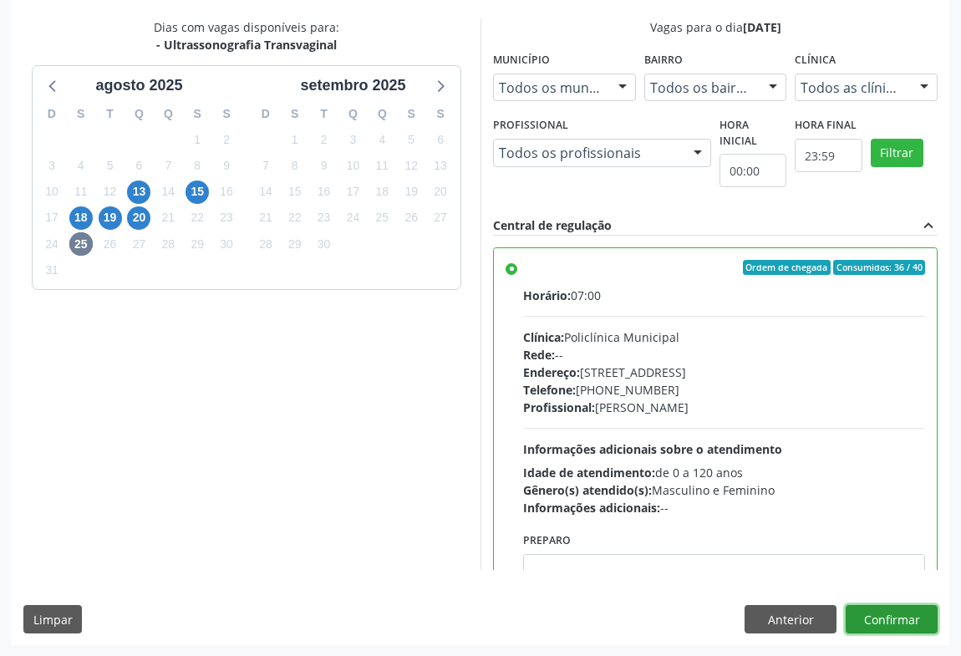
click at [896, 620] on button "Confirmar" at bounding box center [892, 619] width 92 height 28
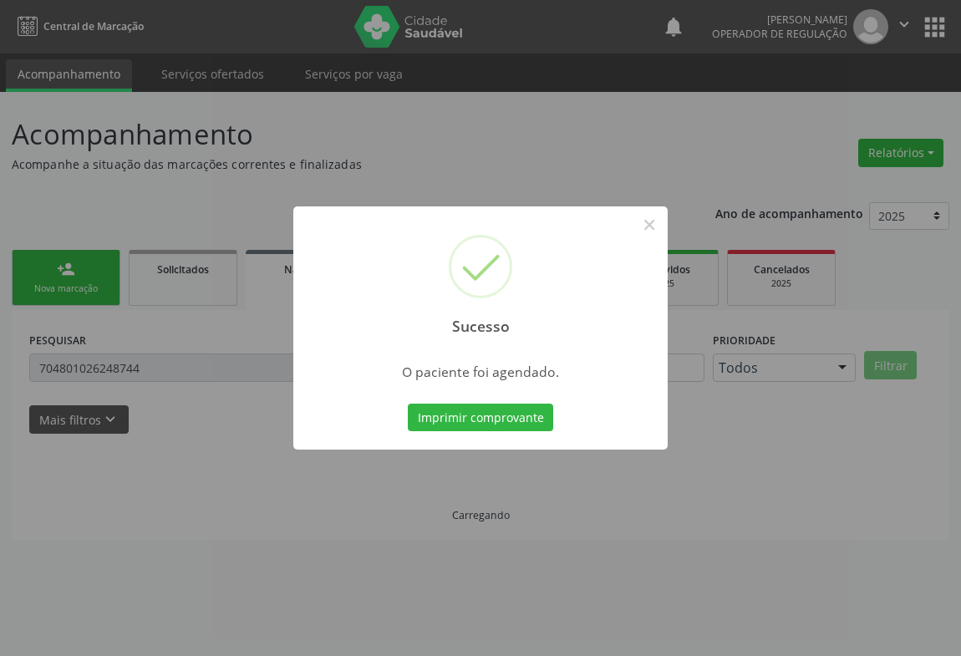
scroll to position [0, 0]
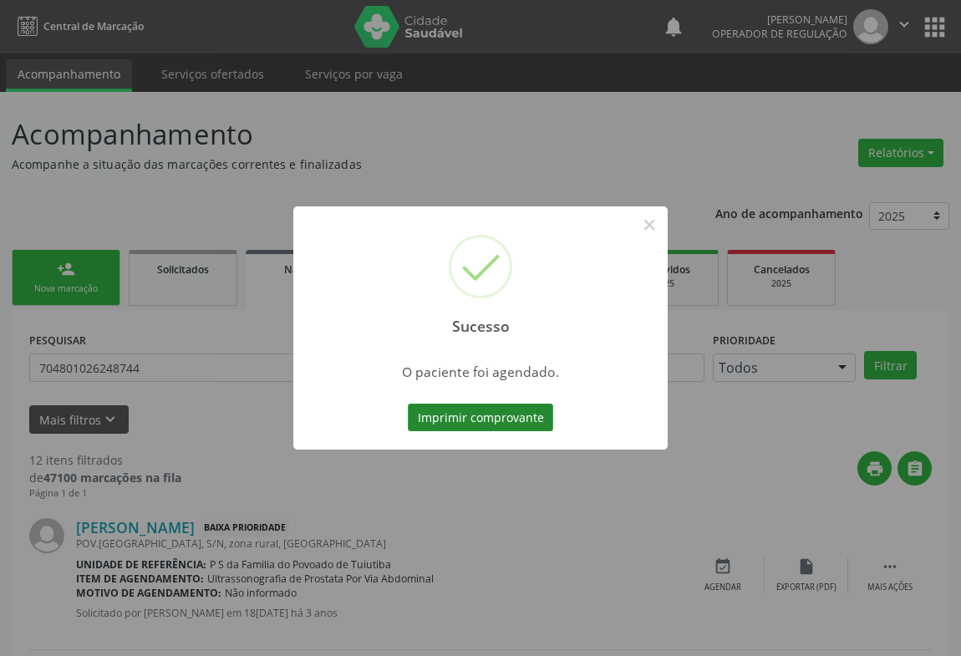
click at [465, 415] on button "Imprimir comprovante" at bounding box center [480, 418] width 145 height 28
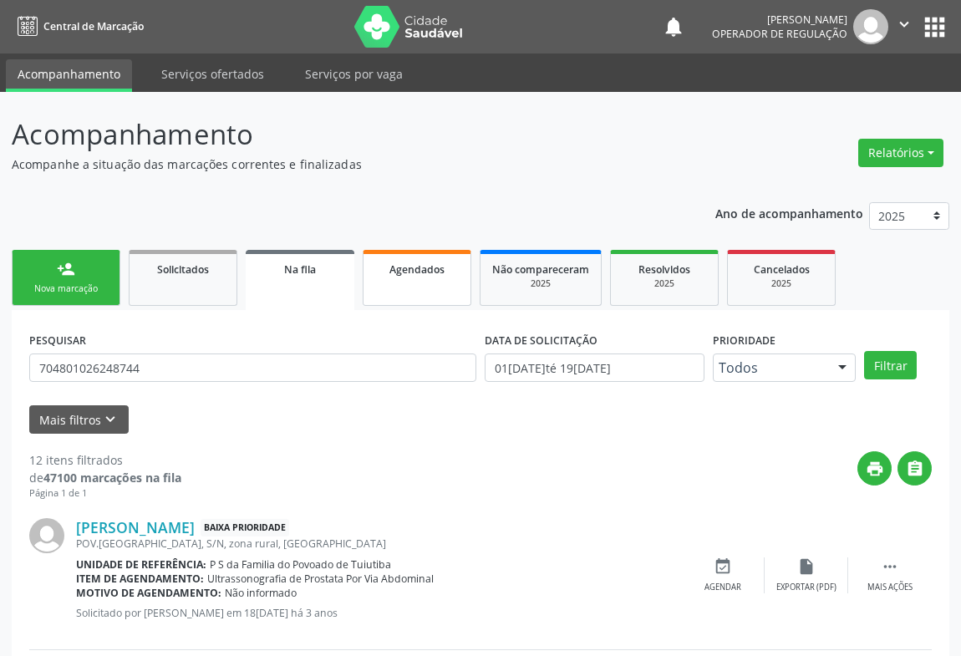
click at [397, 288] on link "Agendados" at bounding box center [417, 278] width 109 height 56
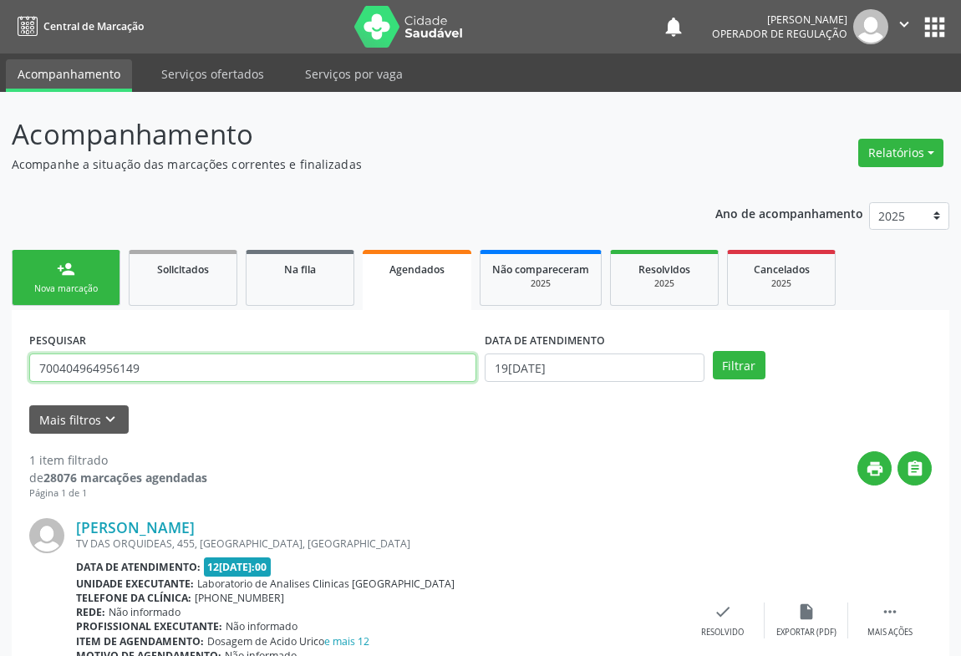
click at [156, 364] on input "700404964956149" at bounding box center [252, 367] width 447 height 28
type input "7"
type input "700006315091304"
click at [57, 274] on div "person_add" at bounding box center [66, 269] width 18 height 18
drag, startPoint x: 57, startPoint y: 274, endPoint x: 175, endPoint y: 2, distance: 296.7
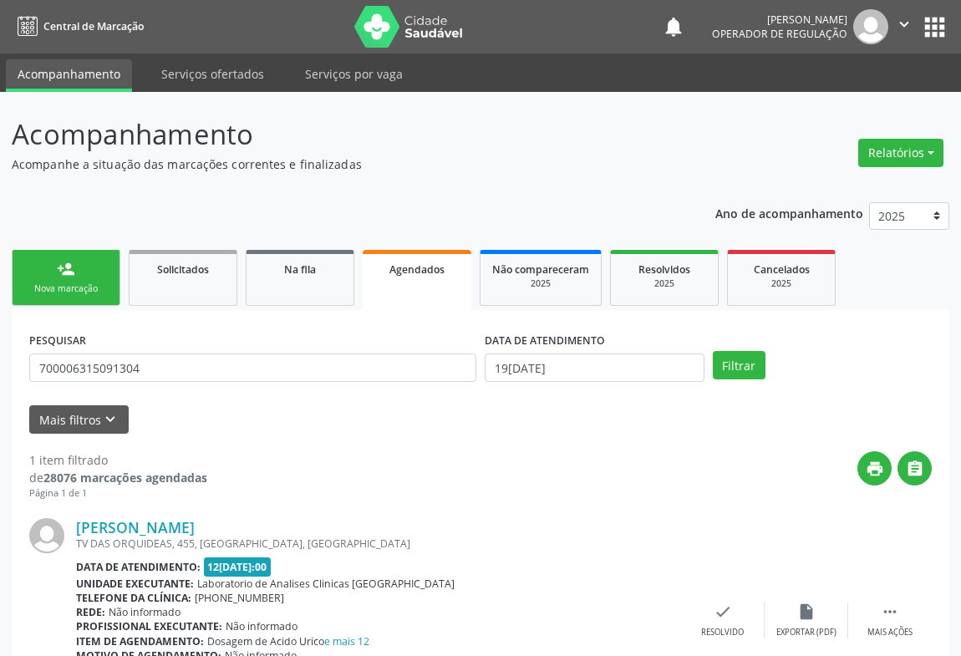
click at [58, 273] on div "person_add" at bounding box center [66, 269] width 18 height 18
click at [58, 272] on div "person_add" at bounding box center [66, 269] width 18 height 18
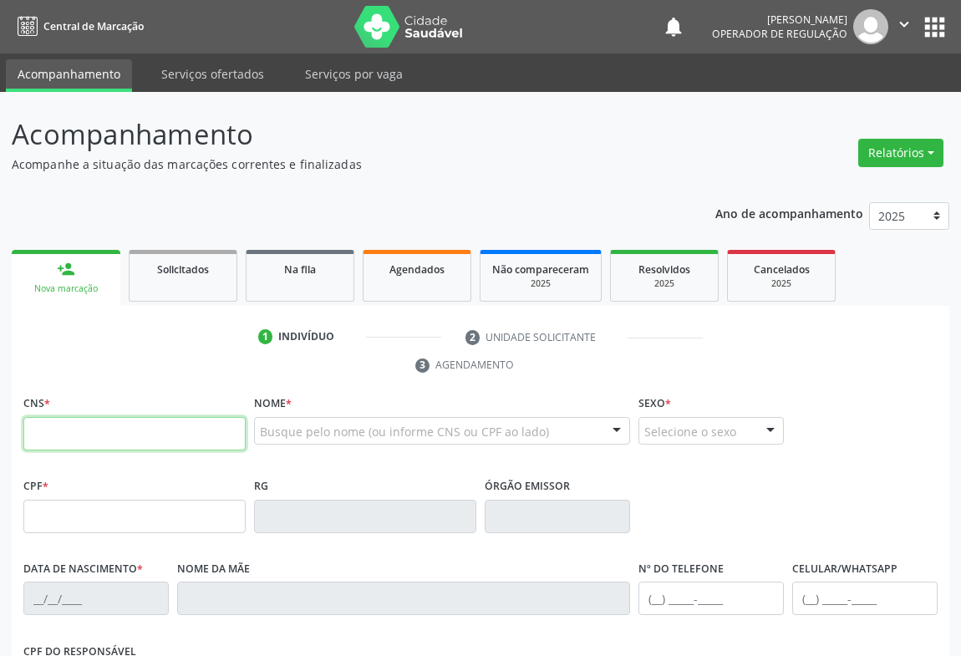
click at [109, 420] on input "text" at bounding box center [134, 433] width 222 height 33
click at [109, 418] on input "text" at bounding box center [134, 433] width 222 height 33
type input "708 4047 2169 0262"
type input "0961461179"
type input "02/07/1975"
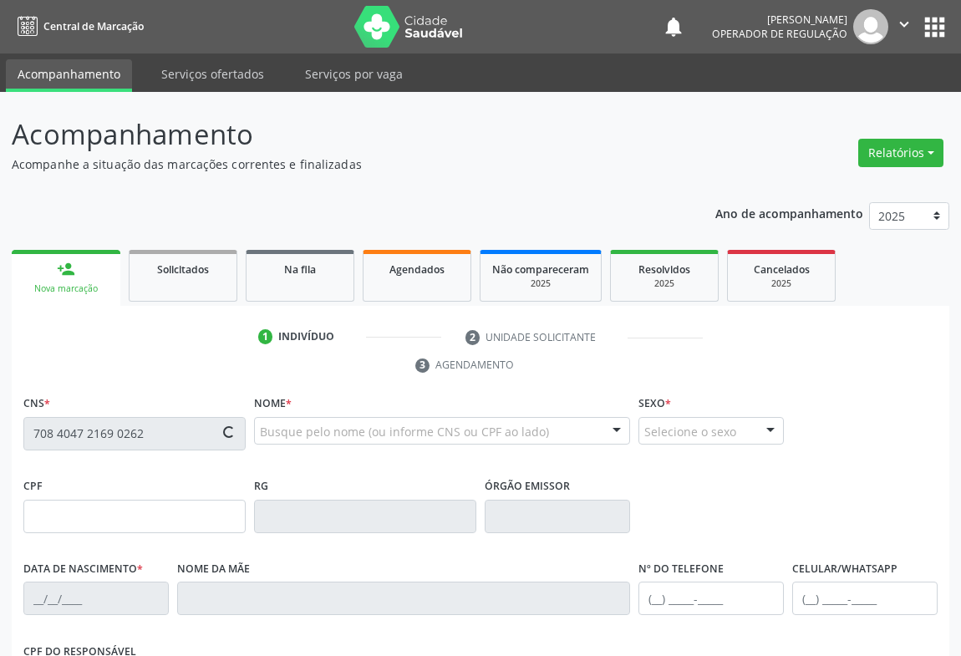
type input "(74) 9912-4641"
type input "(74) 9978-2075"
type input "S/N"
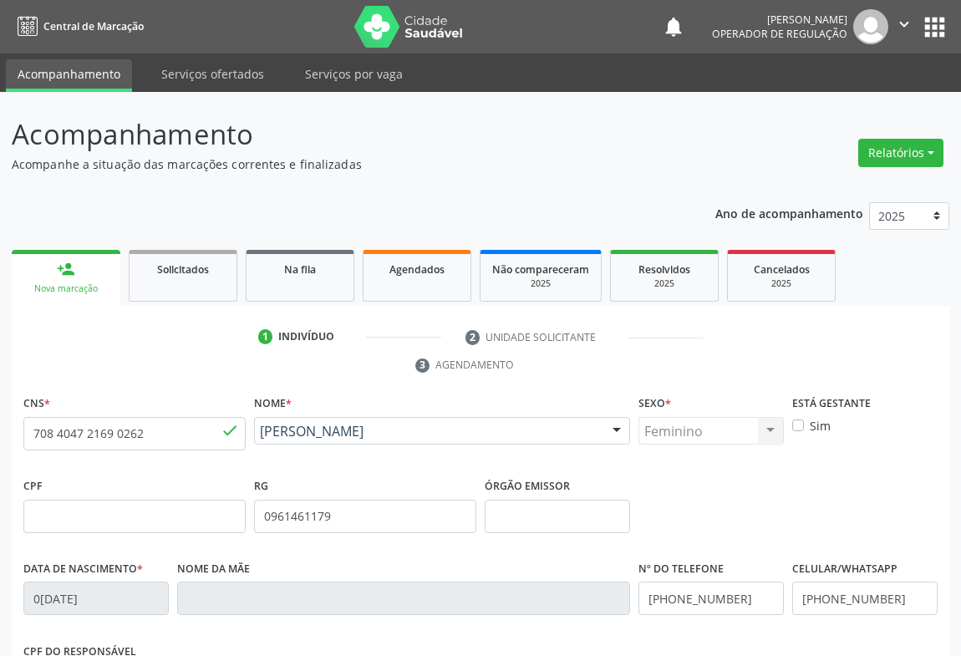
scroll to position [277, 0]
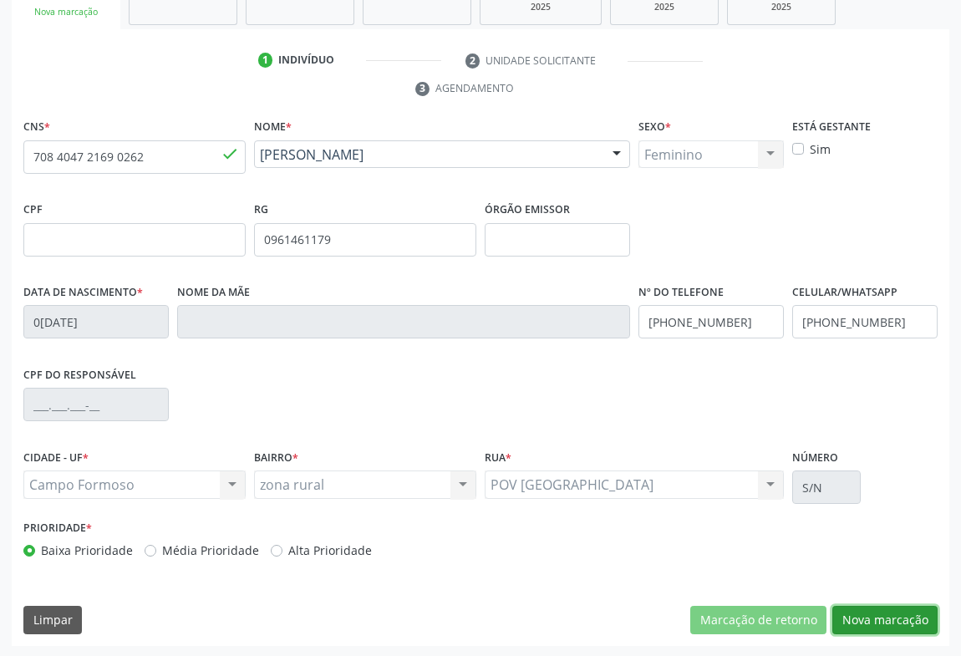
drag, startPoint x: 901, startPoint y: 624, endPoint x: 882, endPoint y: 614, distance: 20.9
click at [898, 624] on button "Nova marcação" at bounding box center [884, 620] width 105 height 28
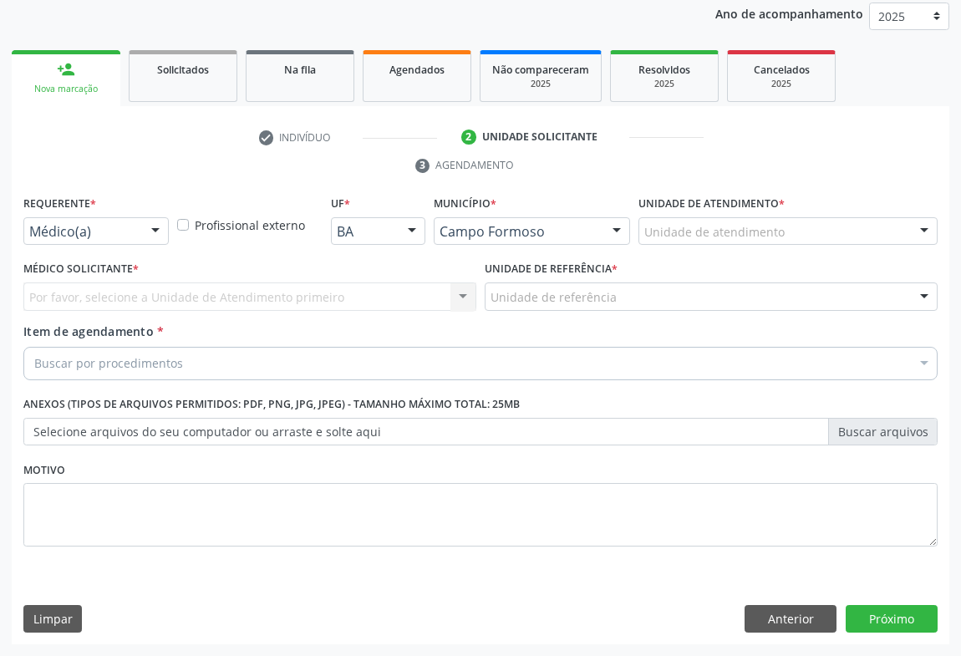
scroll to position [199, 0]
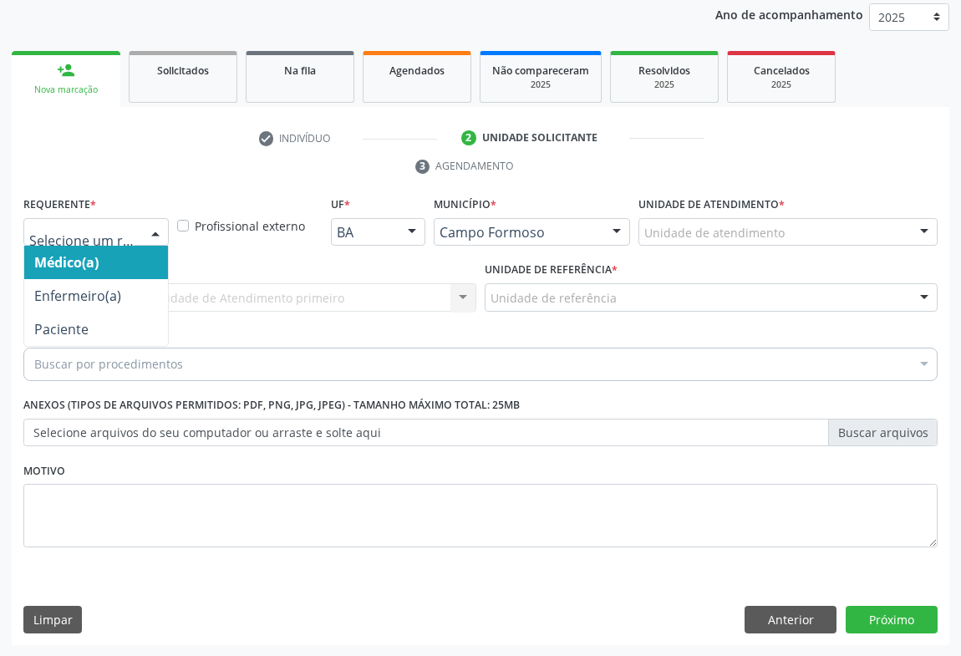
click at [90, 219] on div at bounding box center [95, 232] width 145 height 28
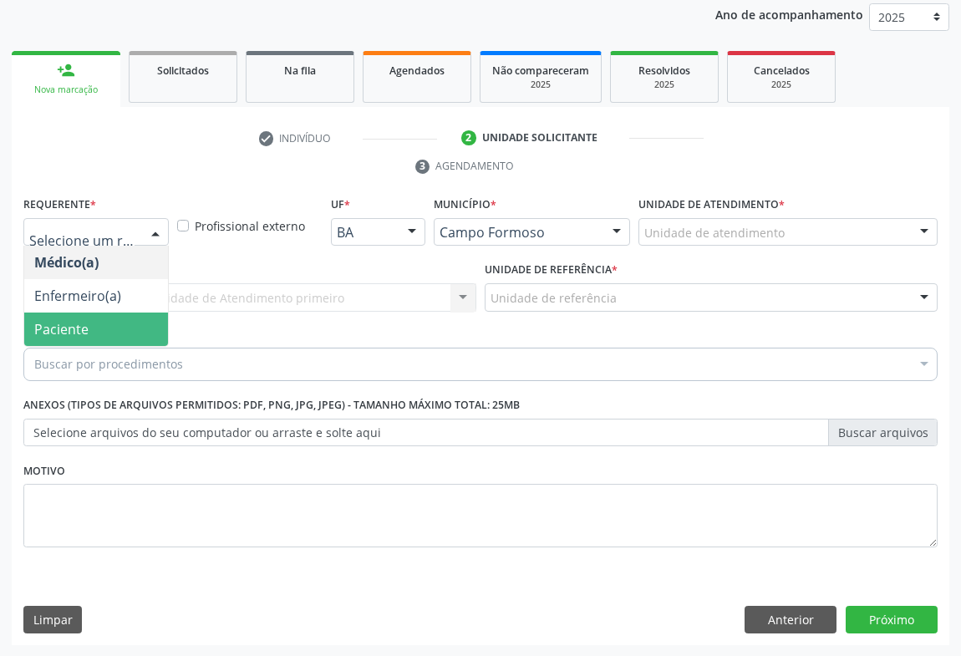
click at [88, 336] on span "Paciente" at bounding box center [96, 328] width 144 height 33
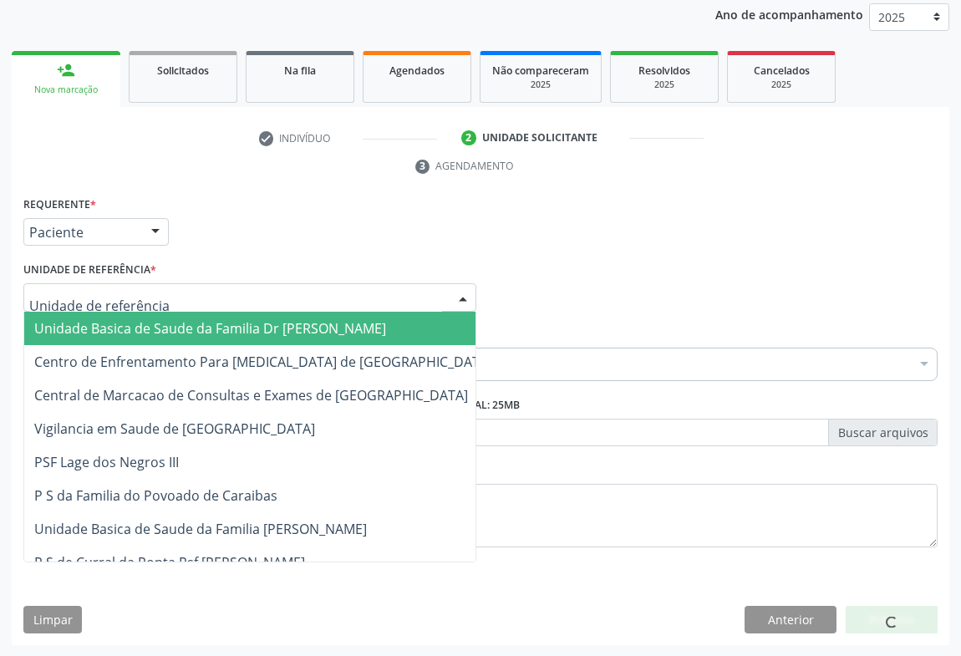
click at [294, 301] on div at bounding box center [249, 297] width 453 height 28
click at [197, 338] on span "Unidade Basica de Saude da Familia Dr [PERSON_NAME]" at bounding box center [263, 328] width 478 height 33
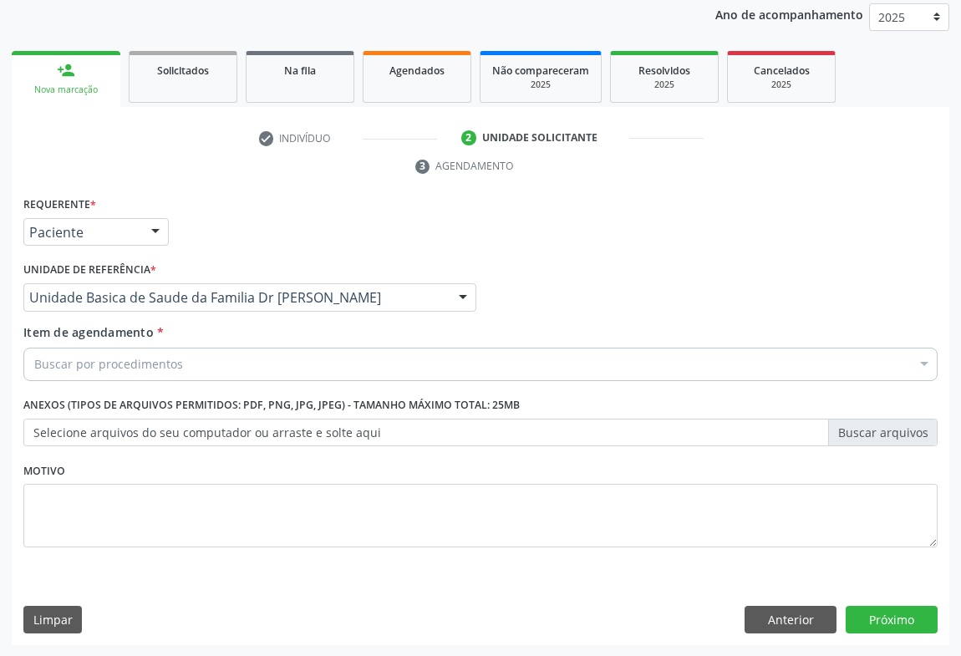
drag, startPoint x: 167, startPoint y: 372, endPoint x: 165, endPoint y: 358, distance: 14.4
click at [167, 372] on div "Buscar por procedimentos" at bounding box center [480, 364] width 914 height 33
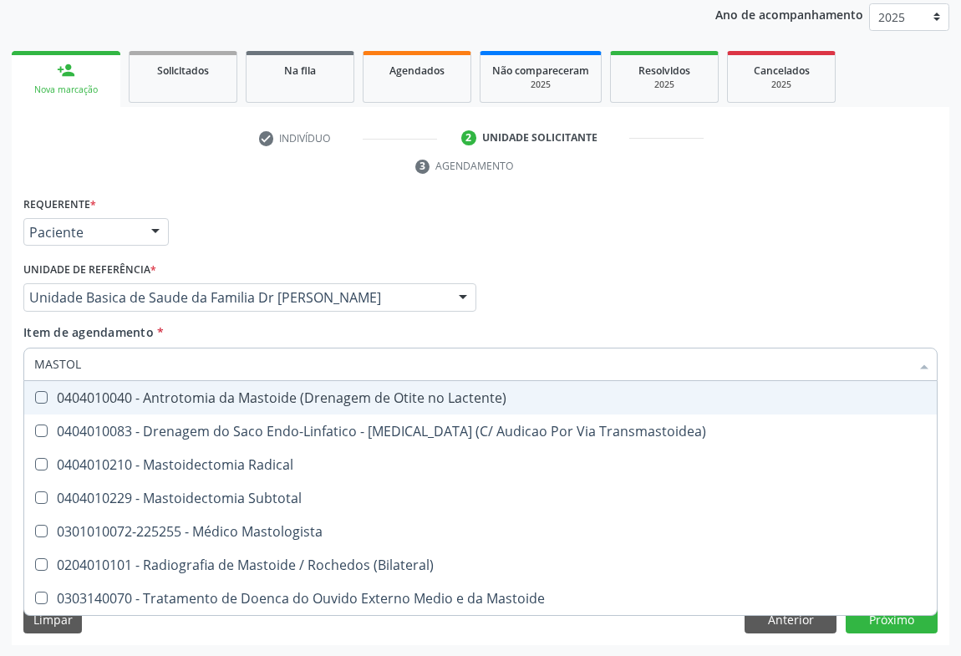
type input "MASTOLO"
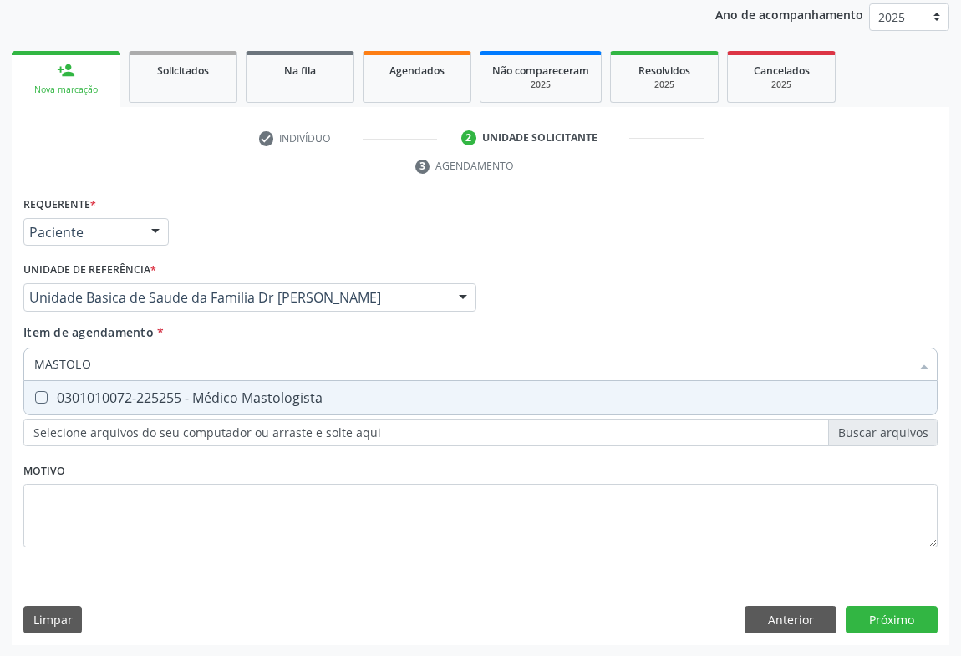
click at [272, 397] on div "0301010072-225255 - Médico Mastologista" at bounding box center [480, 397] width 892 height 13
checkbox Mastologista "true"
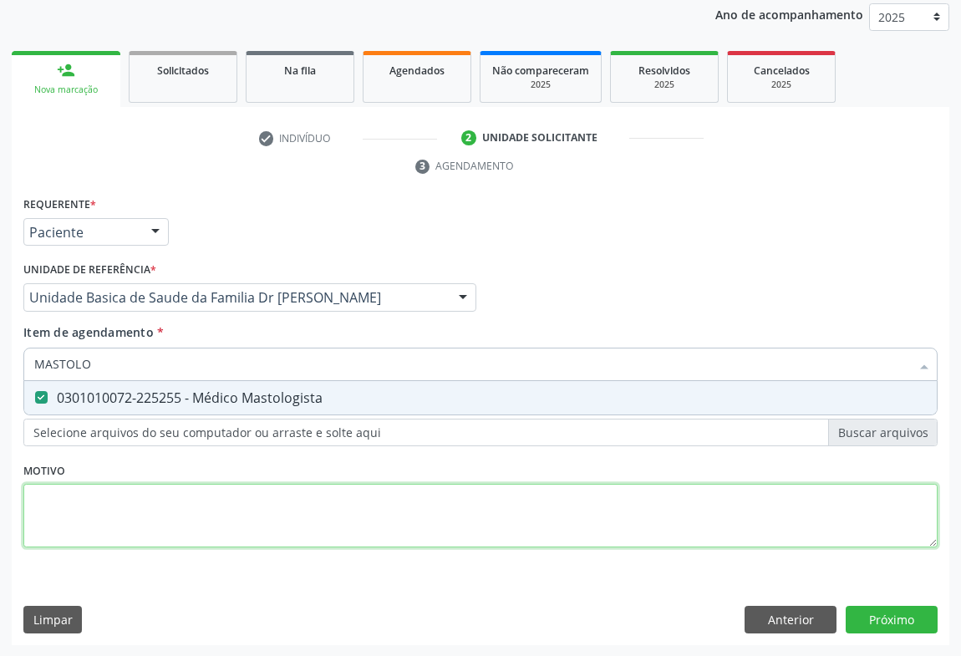
click at [460, 513] on div "Requerente * Paciente Médico(a) Enfermeiro(a) Paciente Nenhum resultado encontr…" at bounding box center [480, 381] width 914 height 378
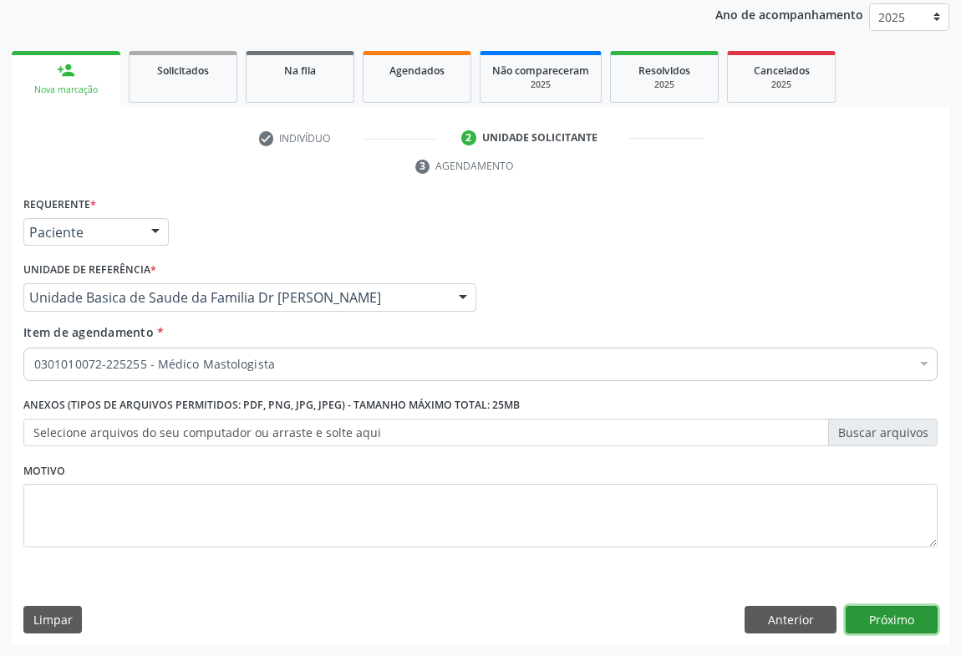
click at [901, 612] on button "Próximo" at bounding box center [892, 620] width 92 height 28
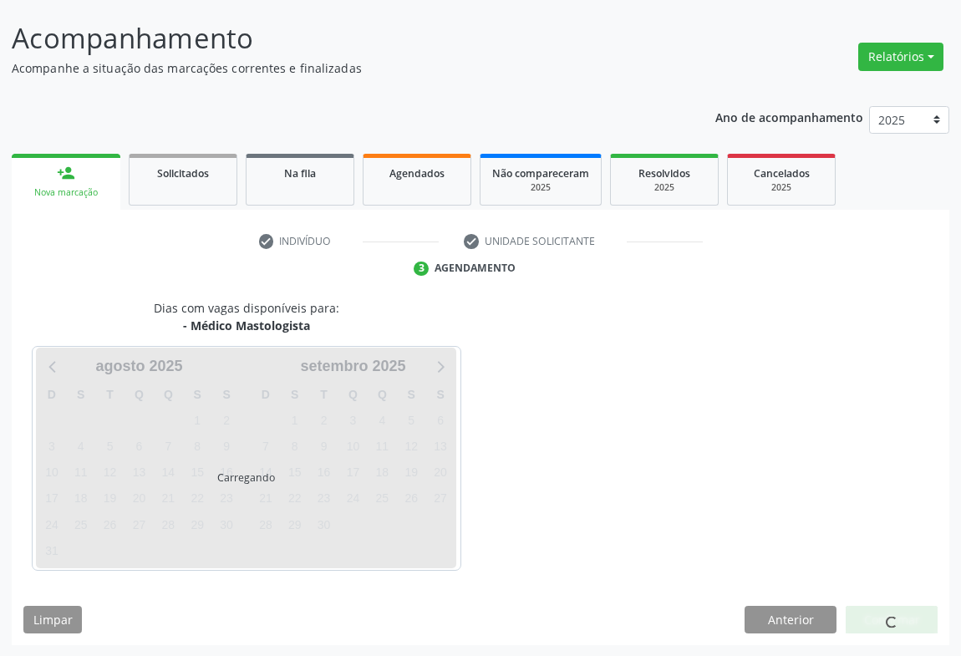
scroll to position [145, 0]
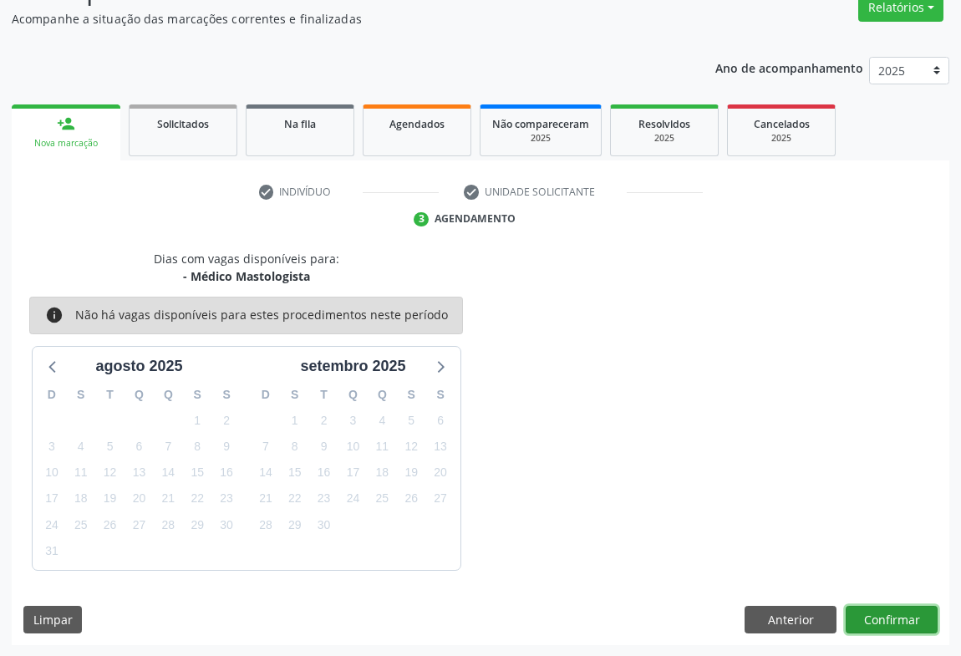
click at [915, 615] on button "Confirmar" at bounding box center [892, 620] width 92 height 28
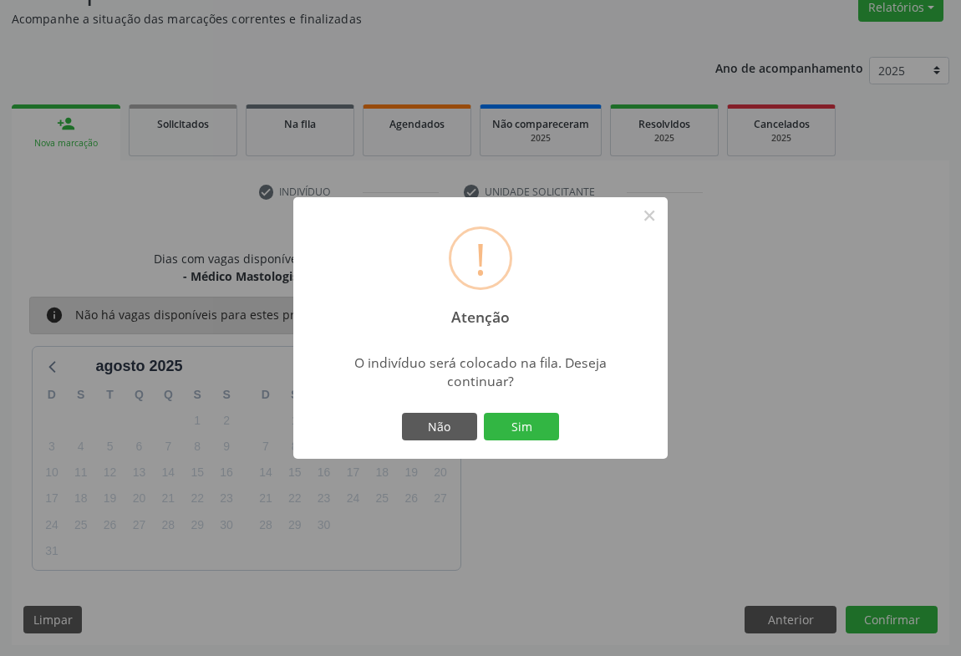
click at [520, 429] on button "Sim" at bounding box center [521, 427] width 75 height 28
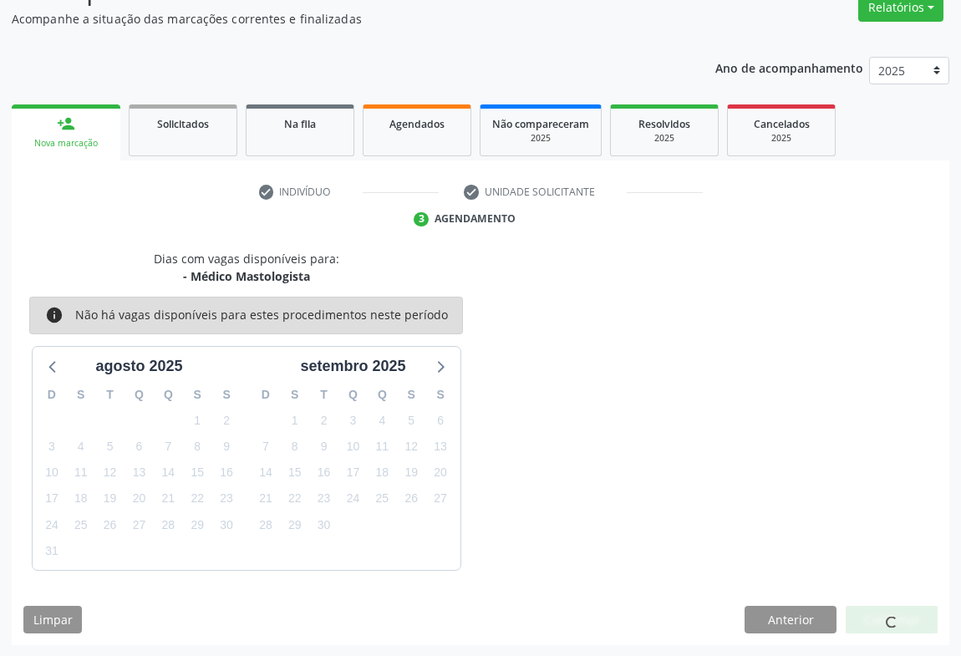
scroll to position [0, 0]
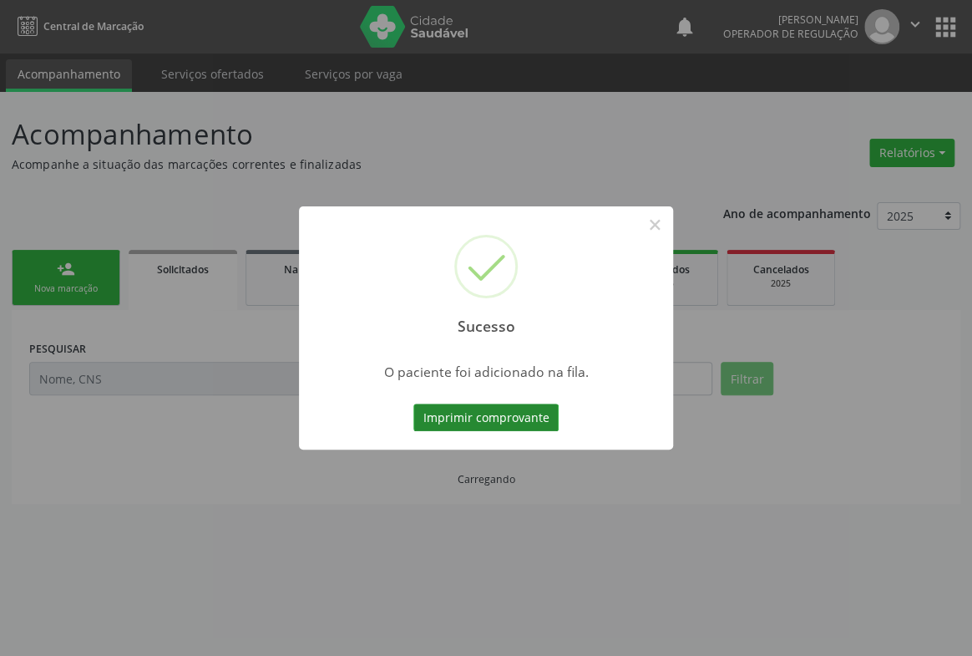
click at [480, 404] on button "Imprimir comprovante" at bounding box center [486, 418] width 145 height 28
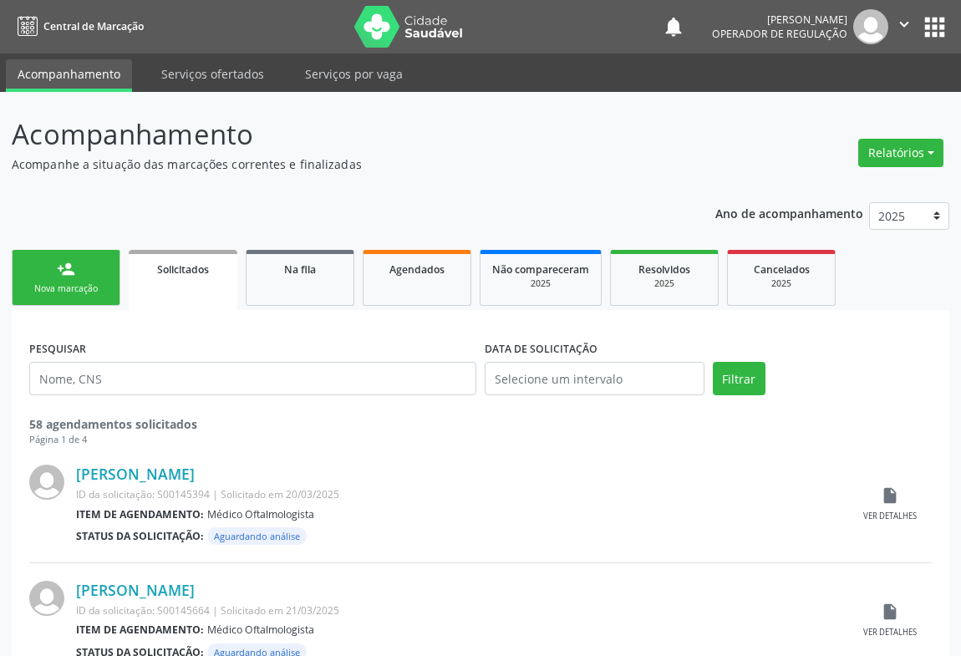
drag, startPoint x: 63, startPoint y: 276, endPoint x: 129, endPoint y: 295, distance: 68.7
click at [63, 276] on div "person_add" at bounding box center [66, 269] width 18 height 18
click at [65, 275] on div "person_add" at bounding box center [66, 269] width 18 height 18
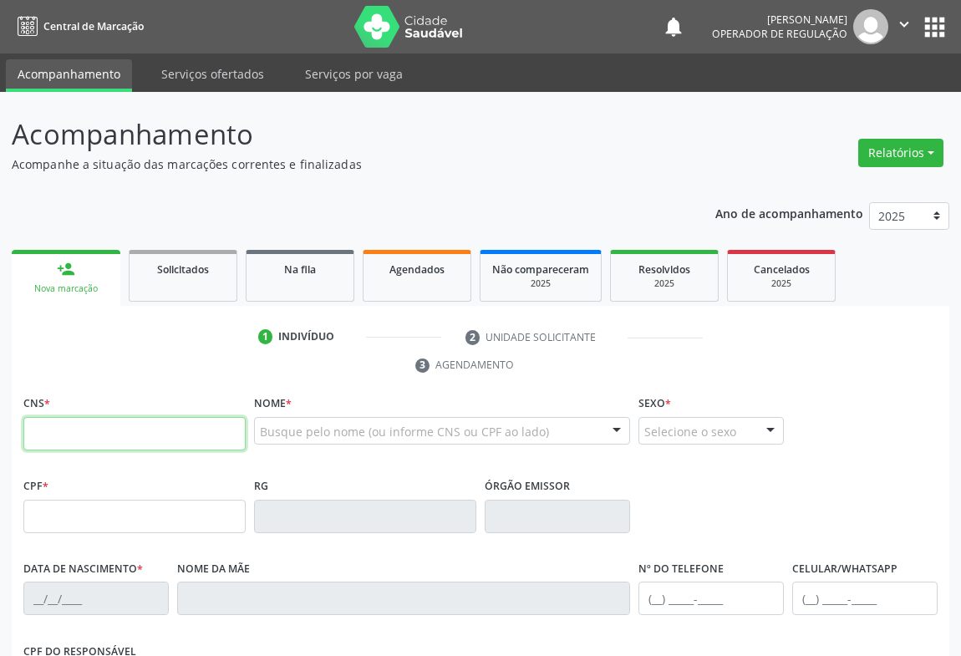
click at [78, 443] on input "text" at bounding box center [134, 433] width 222 height 33
click at [121, 414] on div "CNS *" at bounding box center [134, 420] width 222 height 59
drag, startPoint x: 40, startPoint y: 428, endPoint x: 66, endPoint y: 425, distance: 26.0
click at [41, 428] on input "text" at bounding box center [134, 433] width 222 height 33
type input "700 9059 0708 3499"
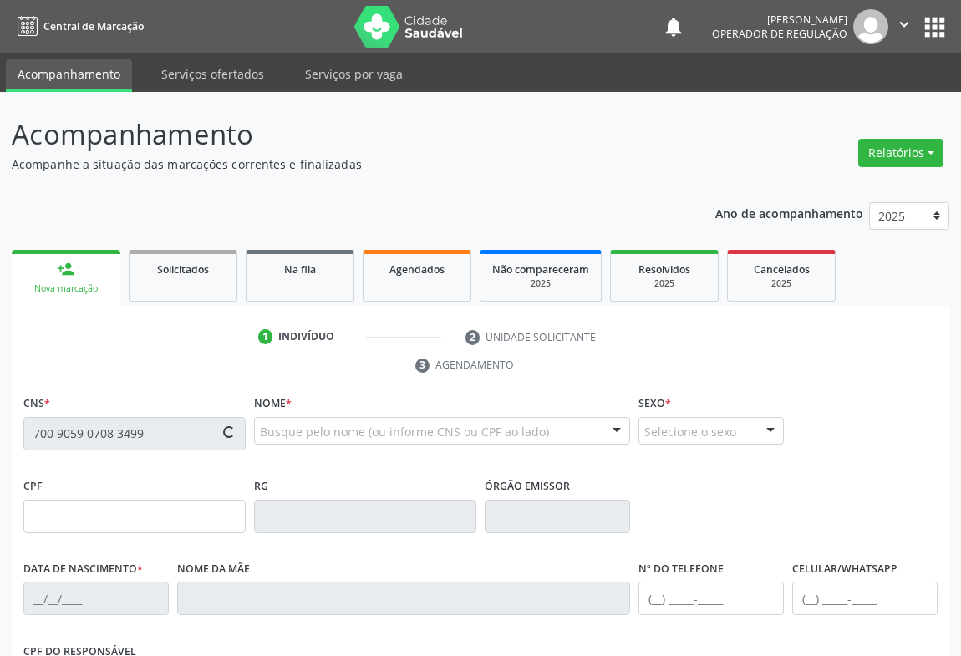
type input "2278037951"
type input "17/05/2000"
type input "(74) 99125-5502"
type input "sn"
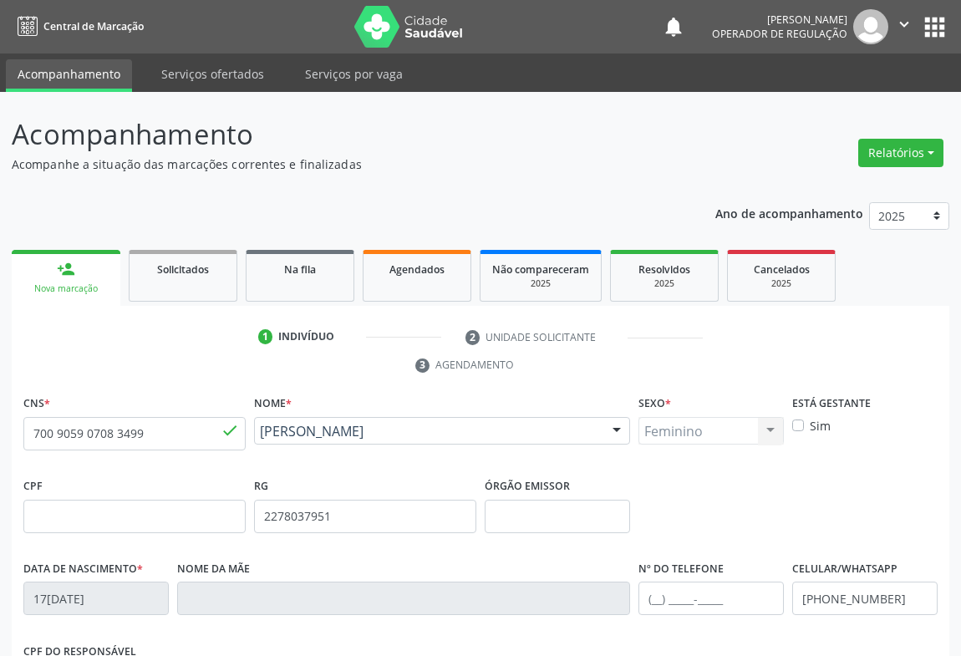
scroll to position [277, 0]
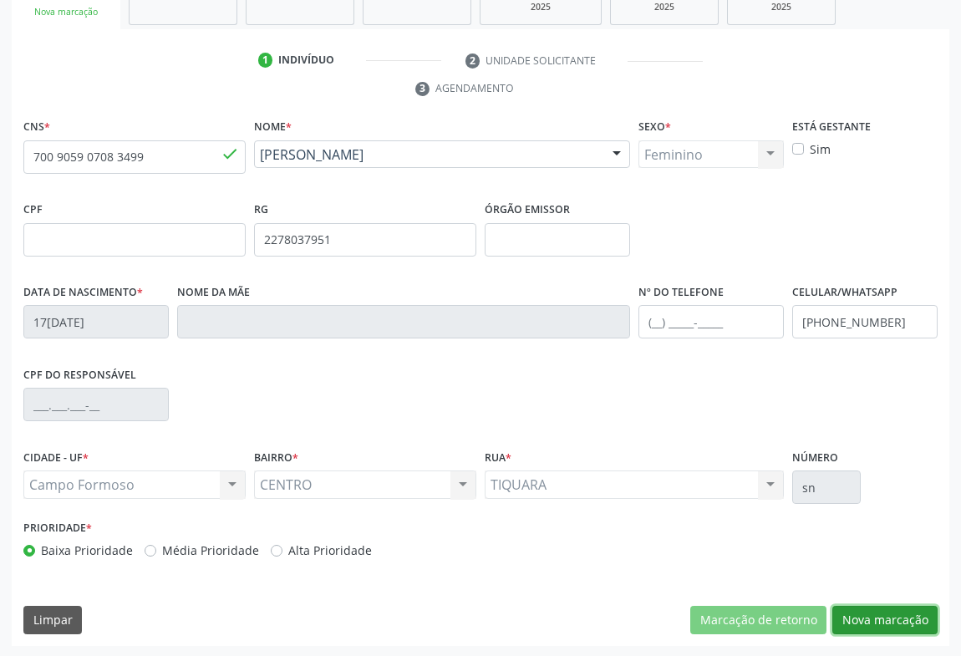
drag, startPoint x: 898, startPoint y: 610, endPoint x: 877, endPoint y: 555, distance: 59.0
click at [897, 610] on button "Nova marcação" at bounding box center [884, 620] width 105 height 28
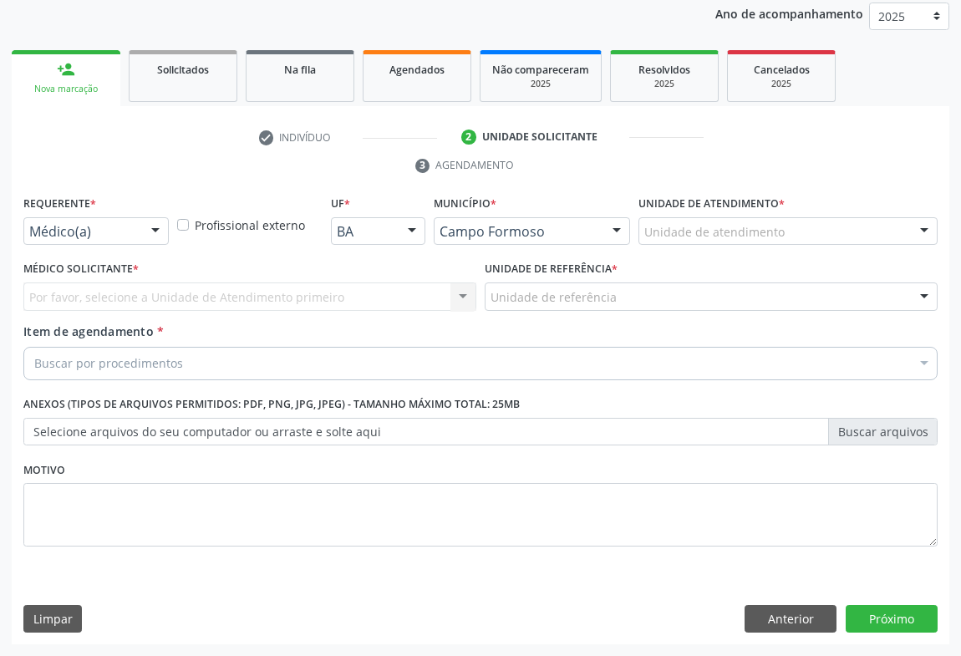
scroll to position [199, 0]
click at [144, 226] on div at bounding box center [155, 233] width 25 height 28
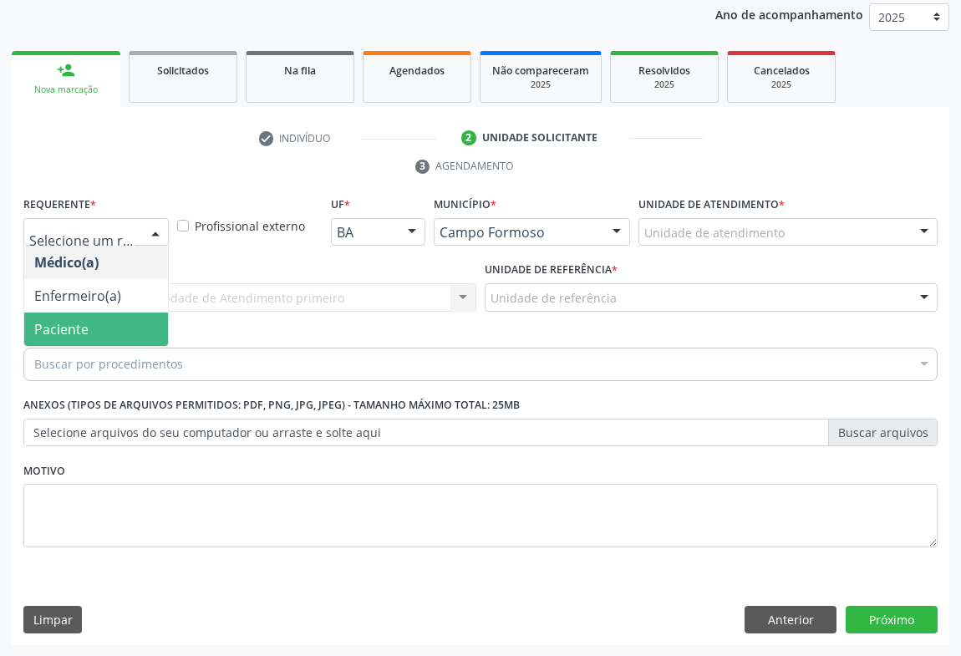
click at [125, 324] on span "Paciente" at bounding box center [96, 328] width 144 height 33
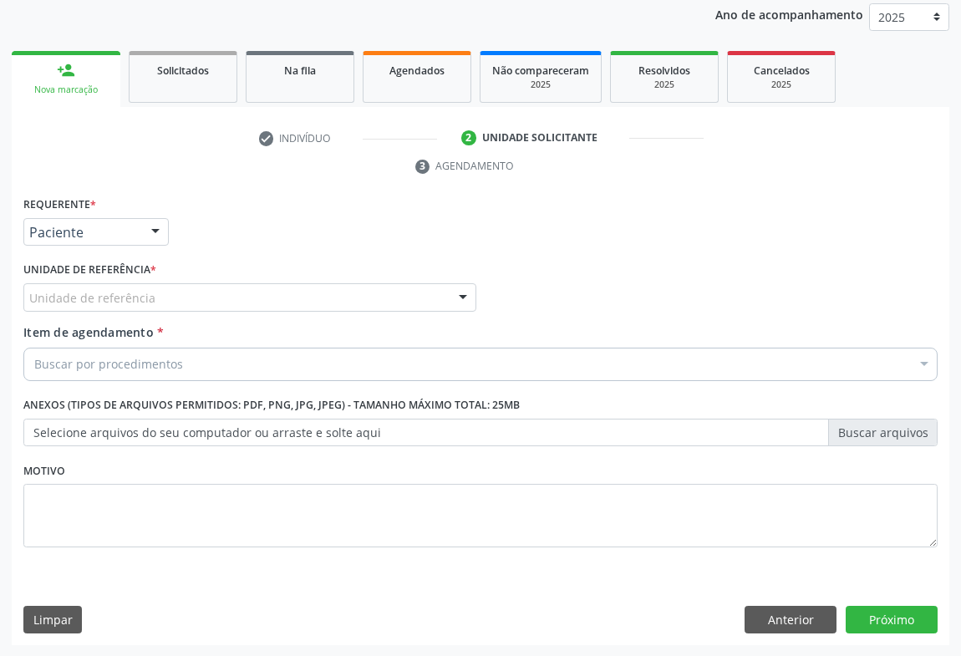
click at [329, 297] on div "Unidade de referência" at bounding box center [249, 297] width 453 height 28
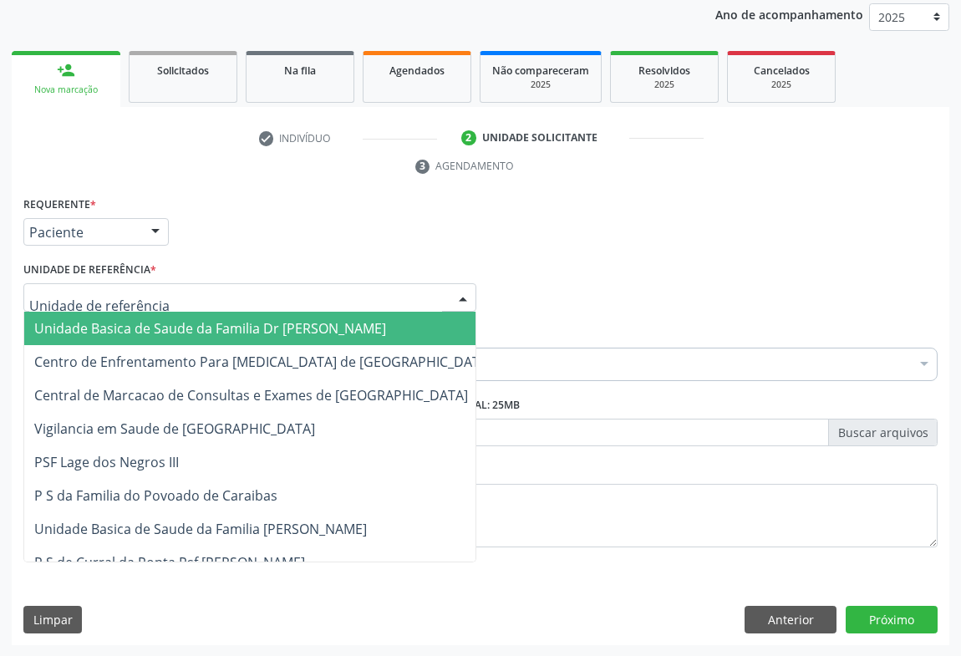
click at [189, 330] on span "Unidade Basica de Saude da Familia Dr [PERSON_NAME]" at bounding box center [210, 328] width 352 height 18
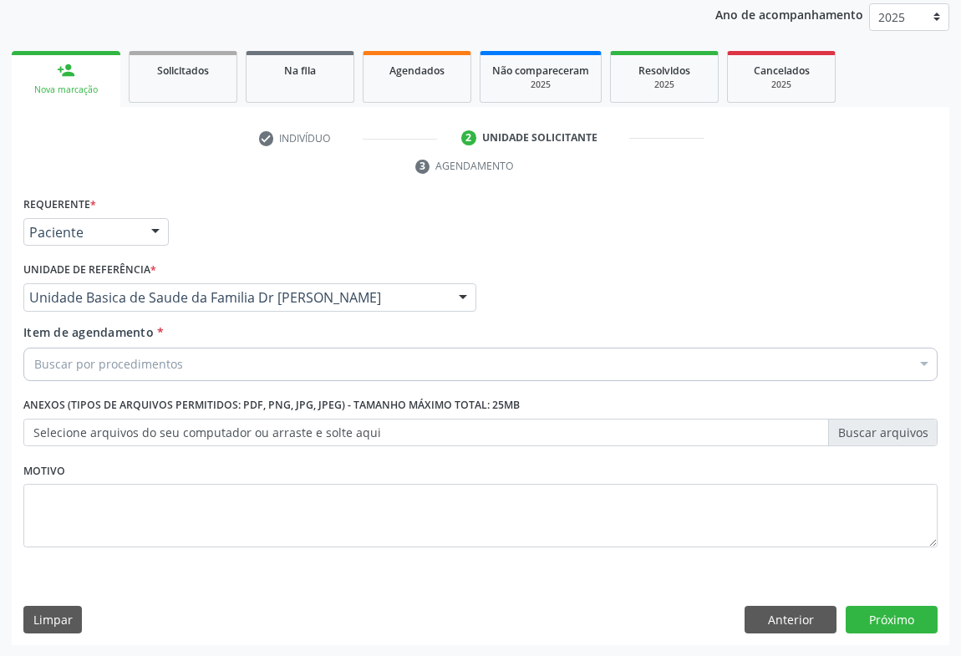
click at [180, 373] on div "Buscar por procedimentos" at bounding box center [480, 364] width 914 height 33
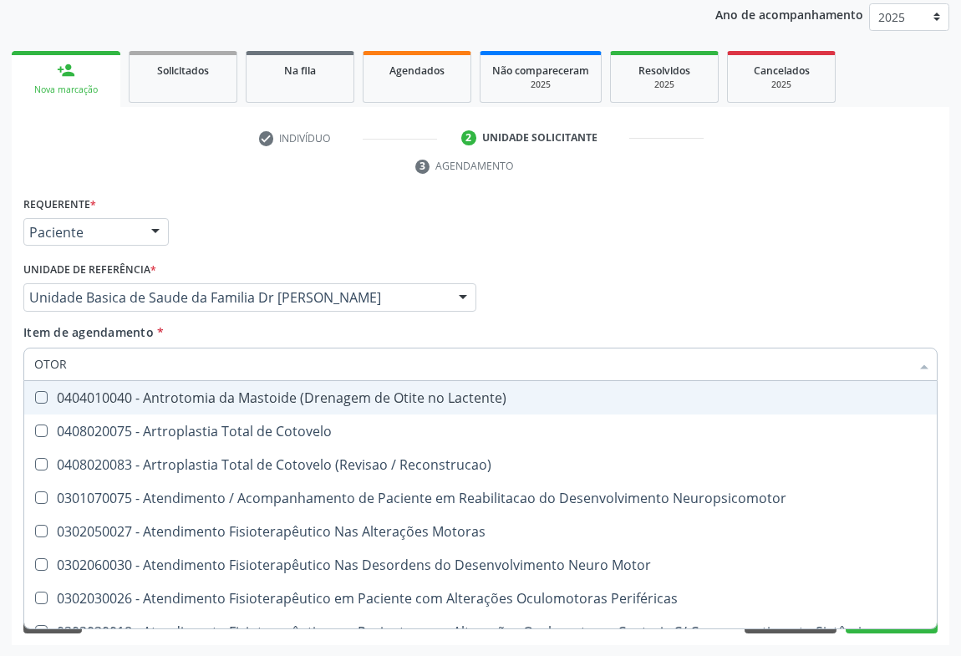
type input "OTORR"
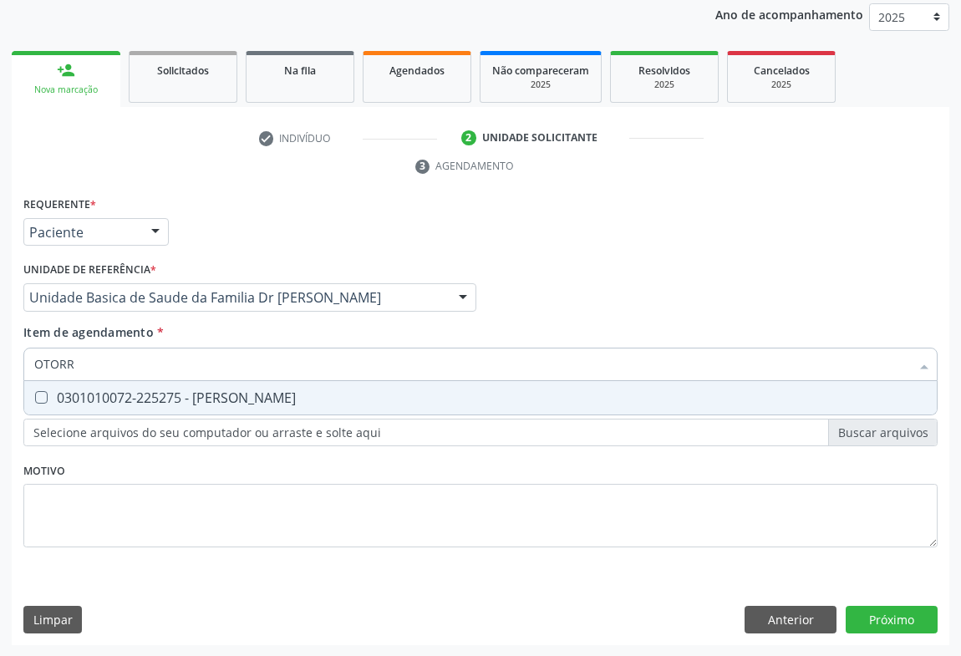
click at [241, 395] on div "0301010072-225275 - [PERSON_NAME]" at bounding box center [480, 397] width 892 height 13
checkbox Otorrinolaringologista "true"
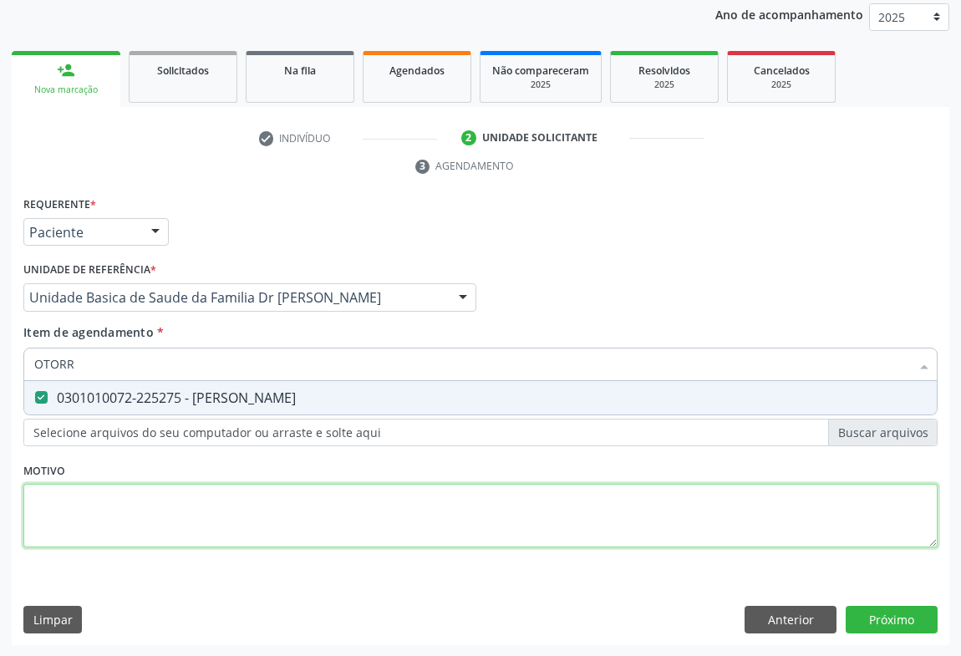
click at [331, 505] on div "Requerente * Paciente Médico(a) Enfermeiro(a) Paciente Nenhum resultado encontr…" at bounding box center [480, 381] width 914 height 378
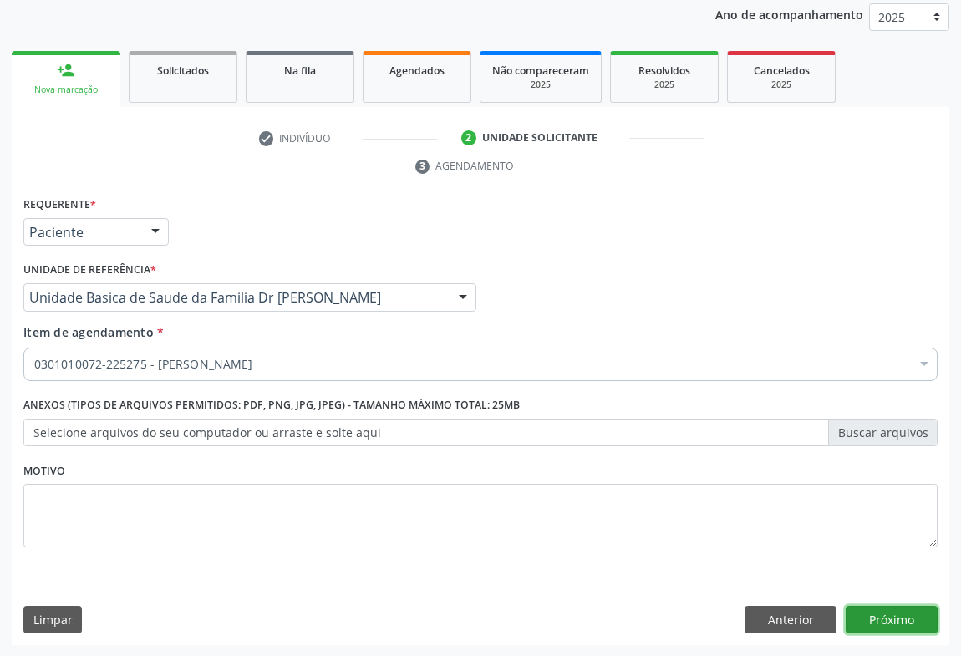
click at [877, 612] on button "Próximo" at bounding box center [892, 620] width 92 height 28
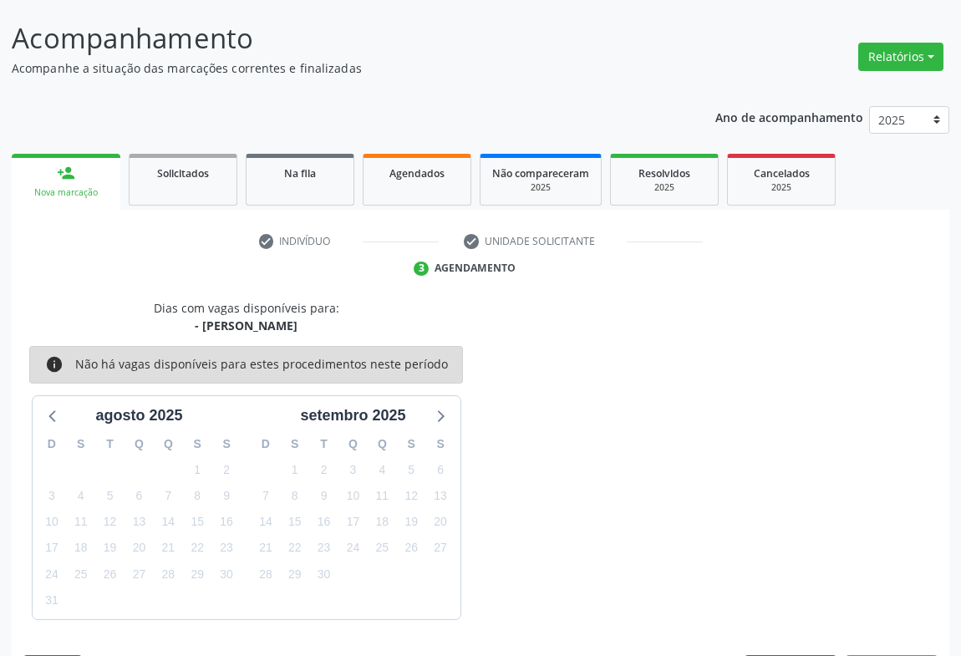
scroll to position [145, 0]
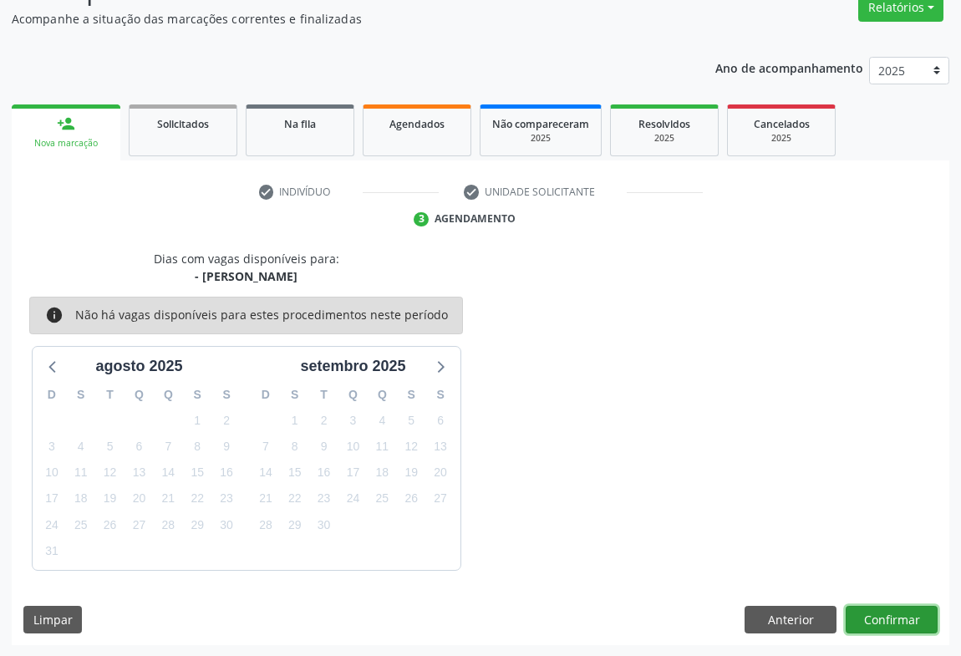
click at [865, 616] on button "Confirmar" at bounding box center [892, 620] width 92 height 28
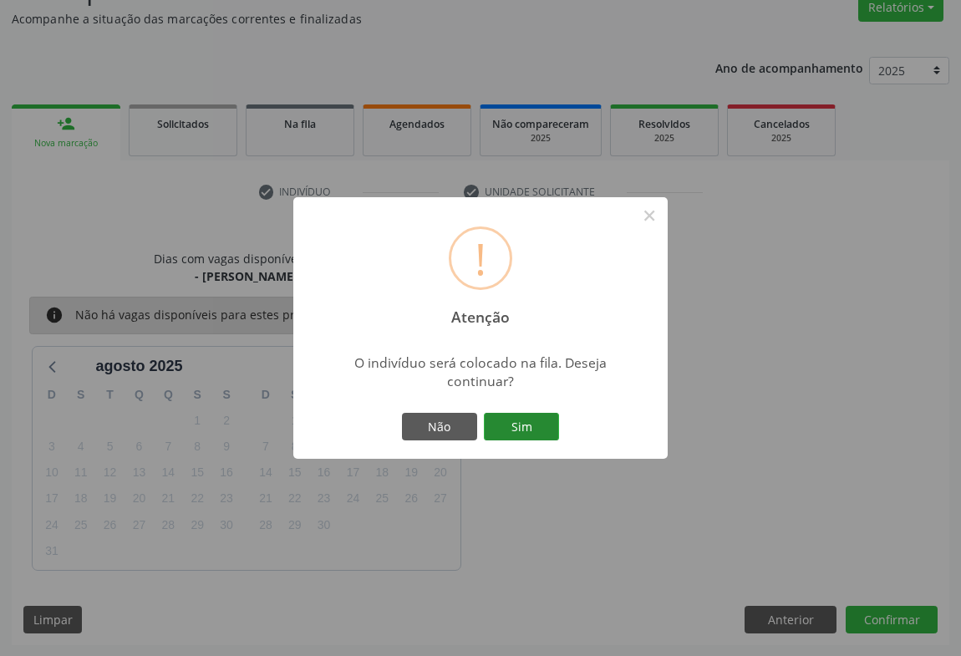
click at [533, 428] on button "Sim" at bounding box center [521, 427] width 75 height 28
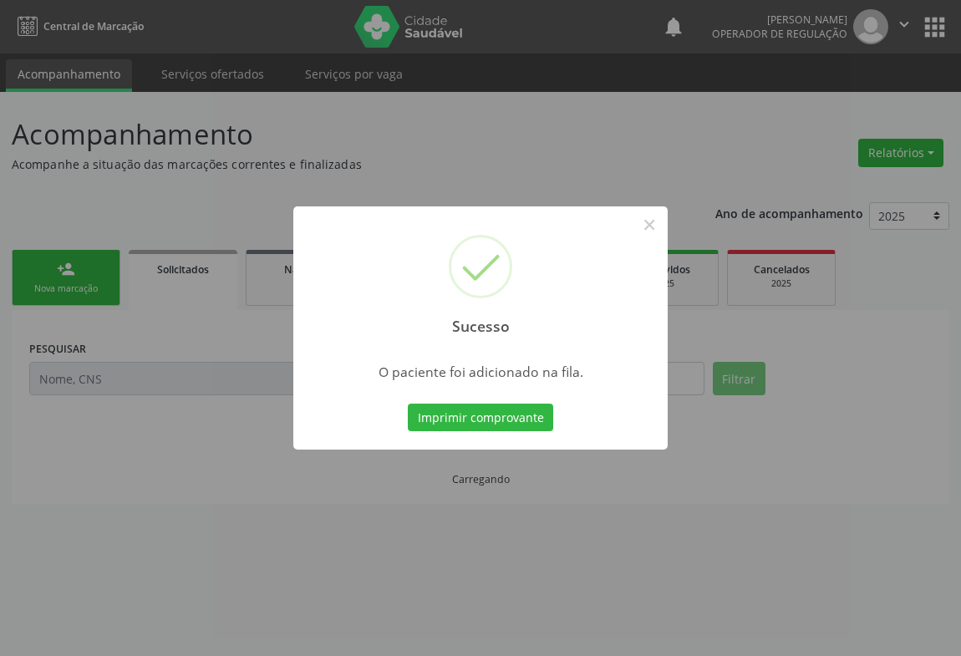
scroll to position [0, 0]
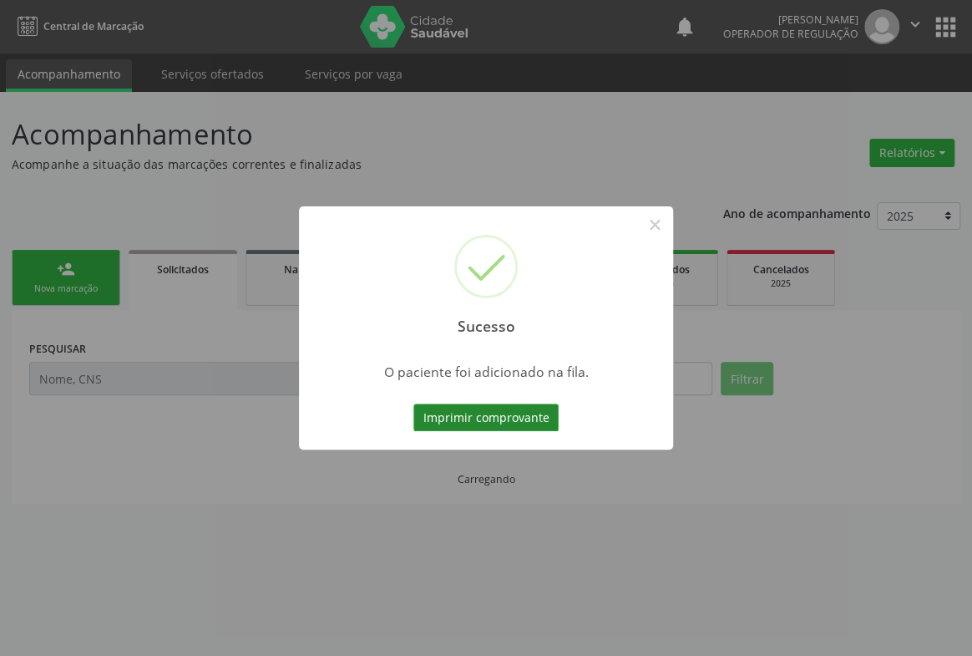
click at [513, 414] on button "Imprimir comprovante" at bounding box center [486, 418] width 145 height 28
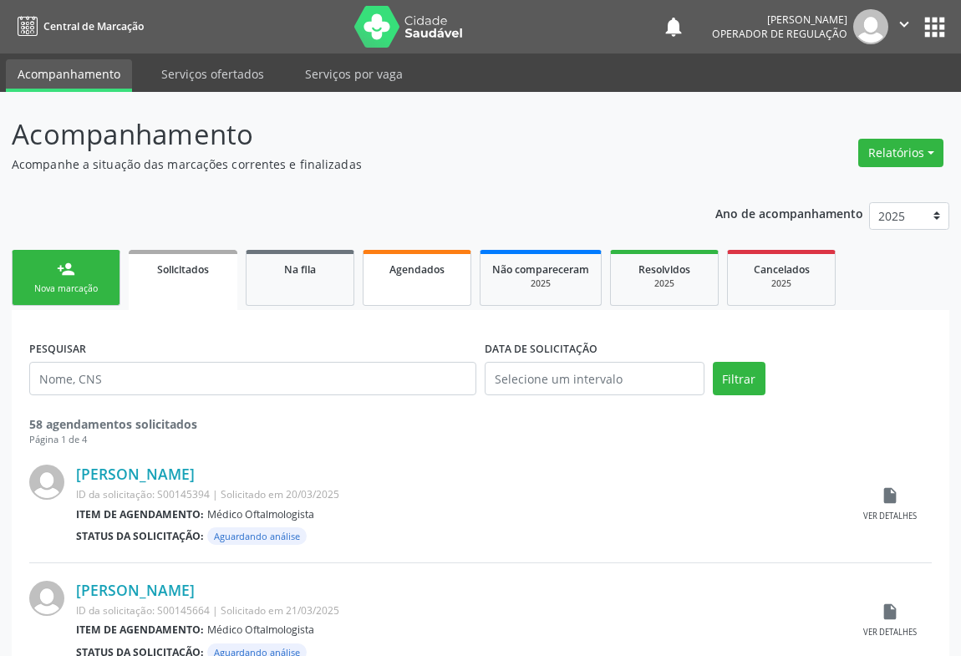
click at [394, 288] on link "Agendados" at bounding box center [417, 278] width 109 height 56
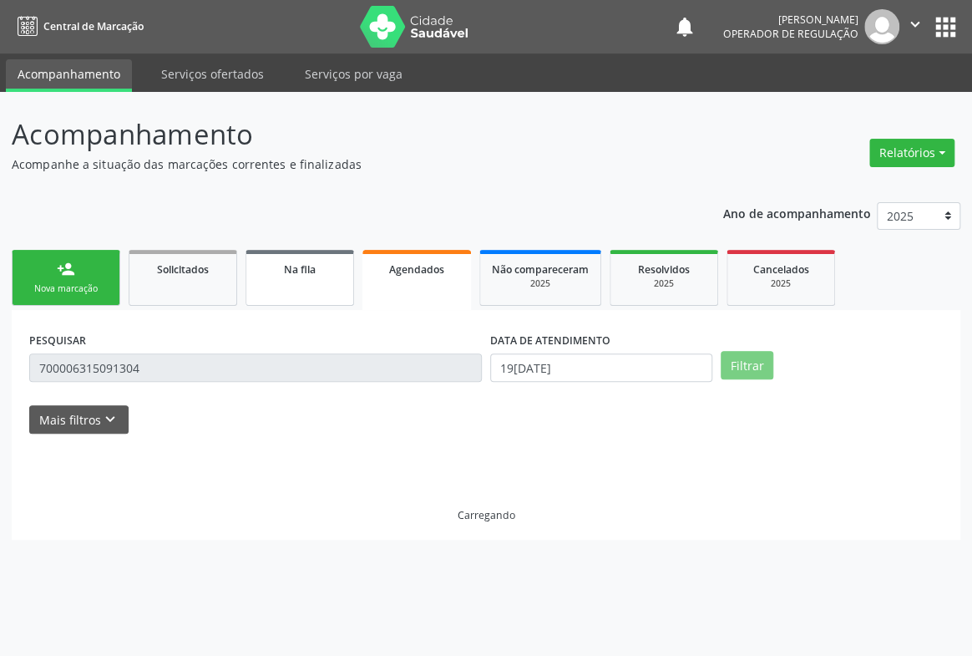
click at [290, 287] on link "Na fila" at bounding box center [300, 278] width 109 height 56
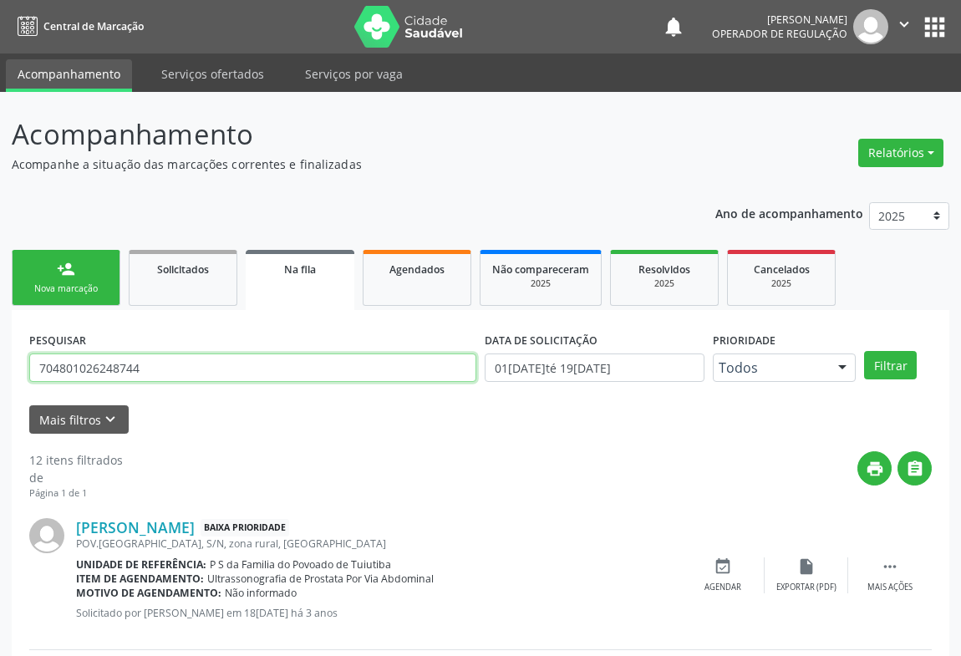
click at [161, 366] on input "704801026248744" at bounding box center [252, 367] width 447 height 28
type input "7"
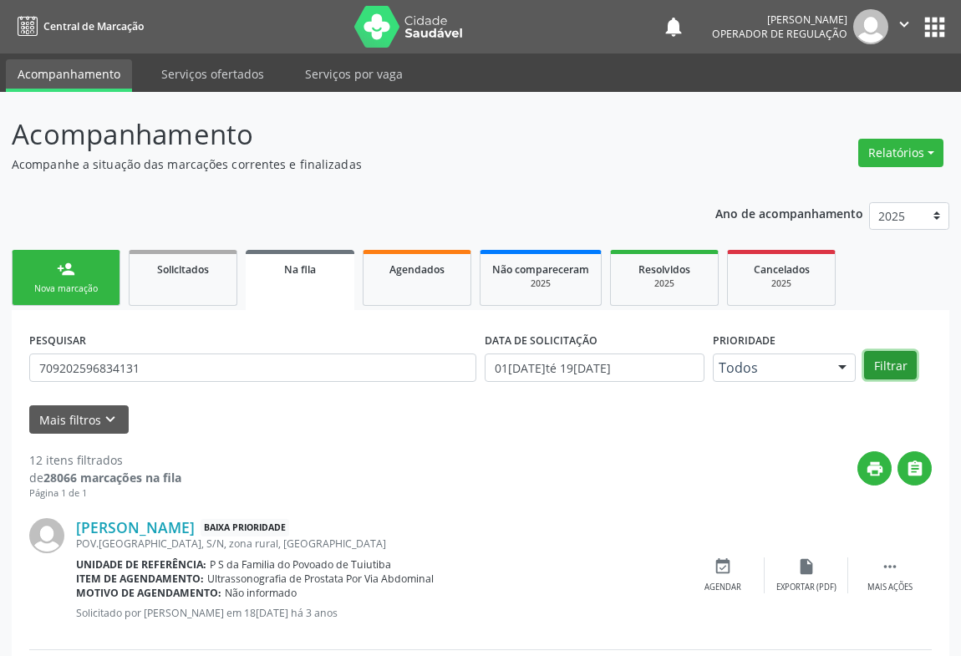
click at [888, 358] on button "Filtrar" at bounding box center [890, 365] width 53 height 28
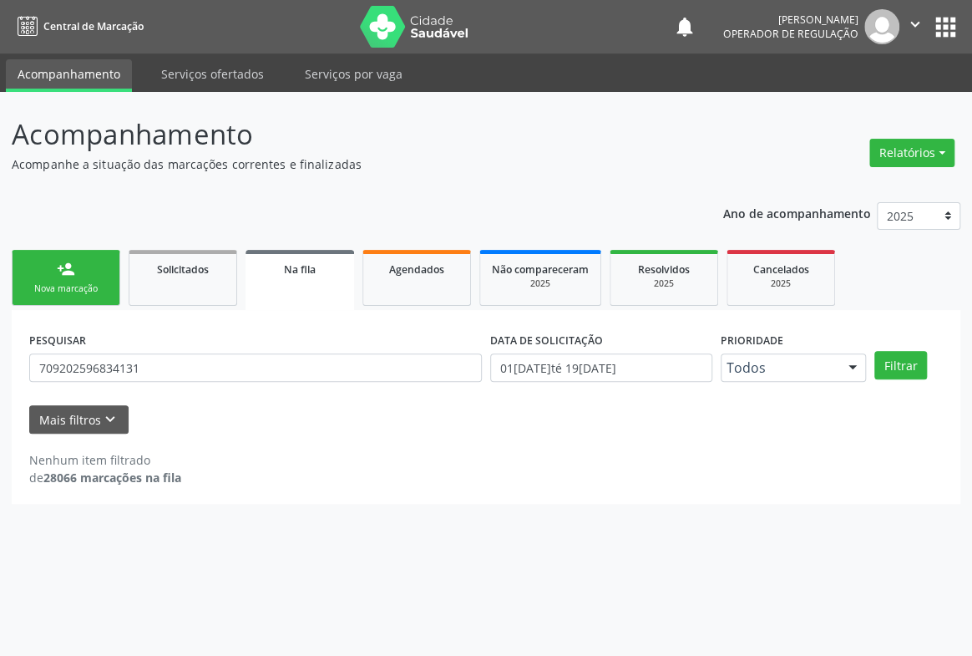
click at [853, 294] on ul "person_add Nova marcação Solicitados Na fila Agendados Não compareceram 2025 Re…" at bounding box center [486, 278] width 949 height 64
click at [779, 430] on div "Mais filtros keyboard_arrow_down" at bounding box center [486, 419] width 922 height 29
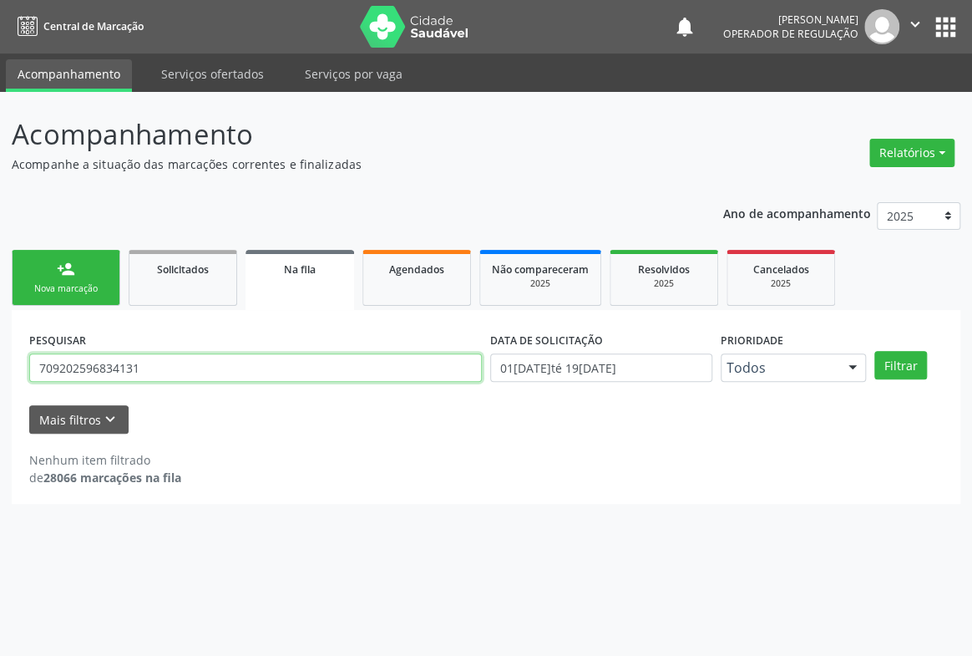
click at [151, 361] on input "709202596834131" at bounding box center [255, 367] width 453 height 28
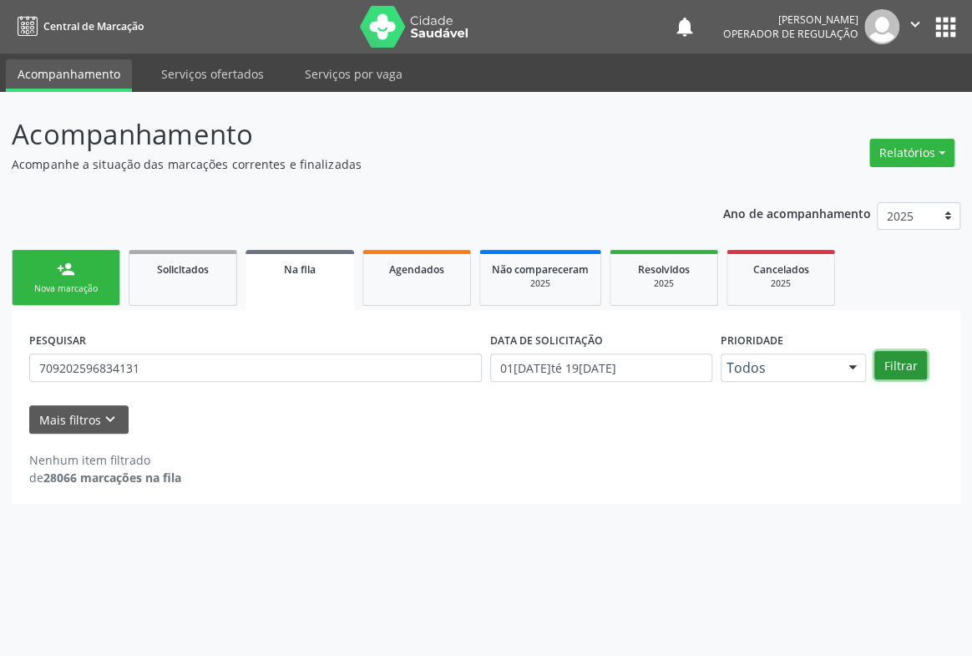
click at [895, 368] on button "Filtrar" at bounding box center [901, 365] width 53 height 28
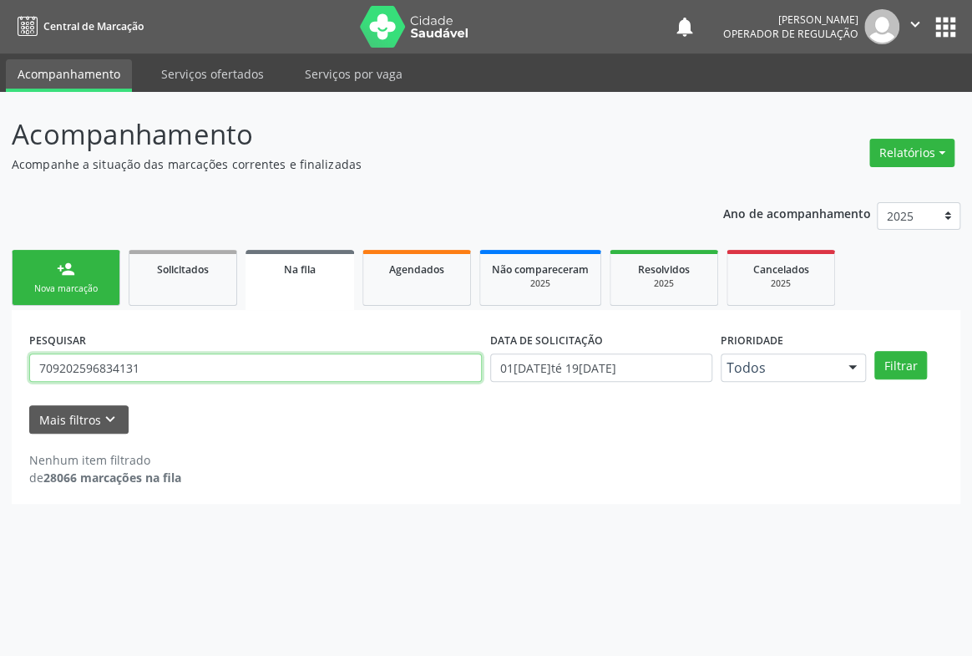
click at [145, 367] on input "709202596834131" at bounding box center [255, 367] width 453 height 28
type input "7"
click at [189, 355] on input "text" at bounding box center [255, 367] width 453 height 28
type input "709205296834131"
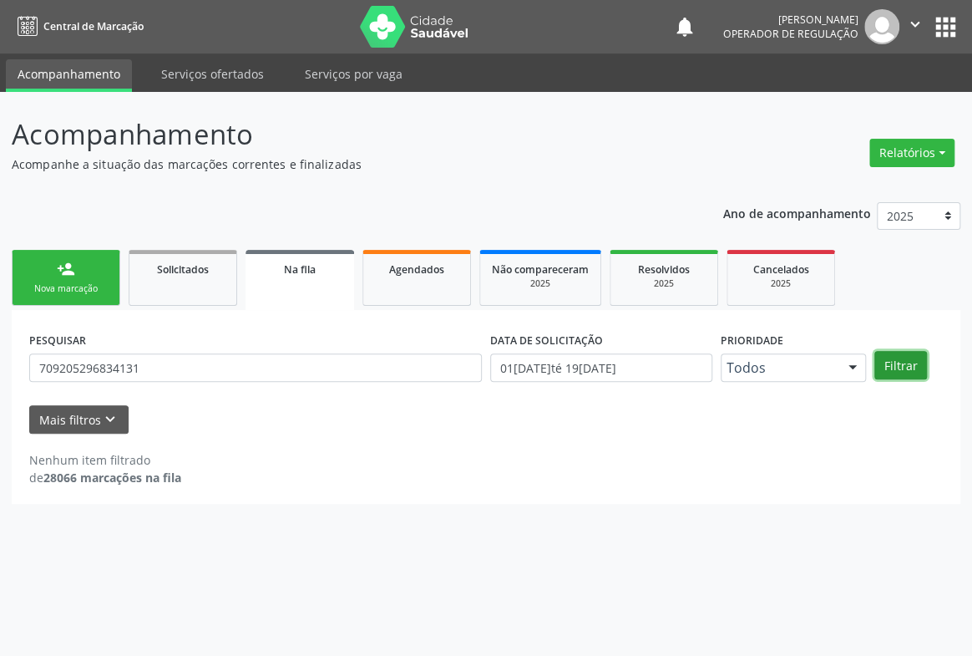
drag, startPoint x: 902, startPoint y: 361, endPoint x: 898, endPoint y: 339, distance: 22.1
click at [902, 356] on button "Filtrar" at bounding box center [901, 365] width 53 height 28
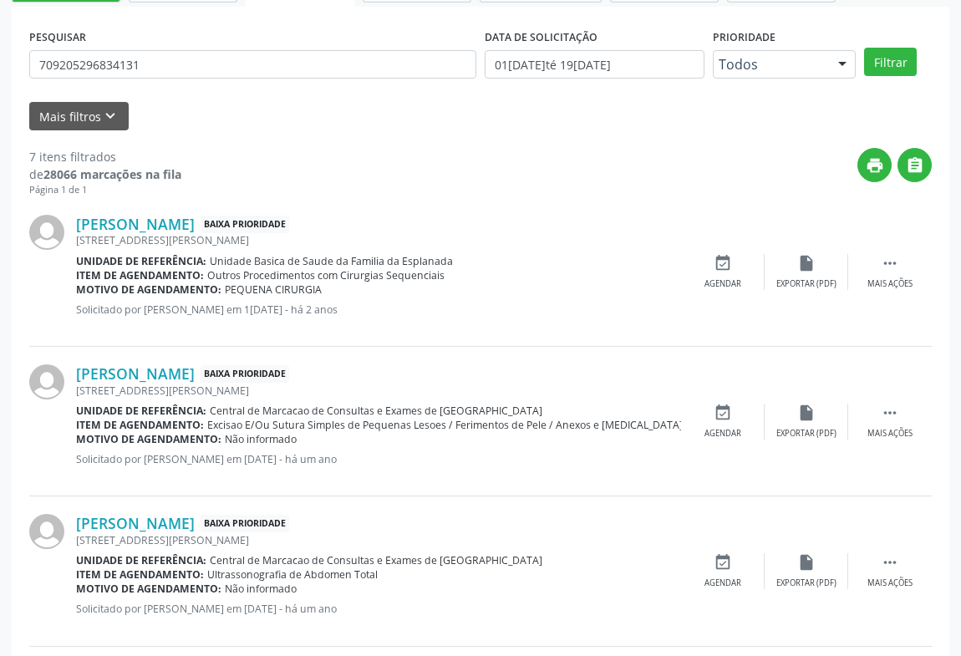
scroll to position [151, 0]
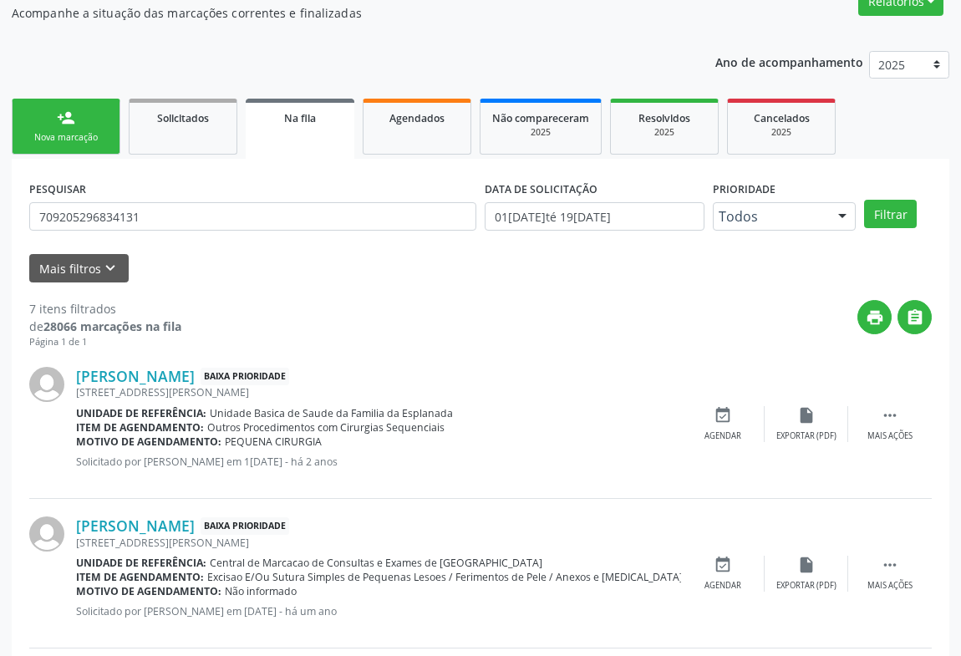
click at [74, 114] on div "person_add" at bounding box center [66, 118] width 18 height 18
click at [75, 114] on link "person_add Nova marcação" at bounding box center [66, 127] width 109 height 56
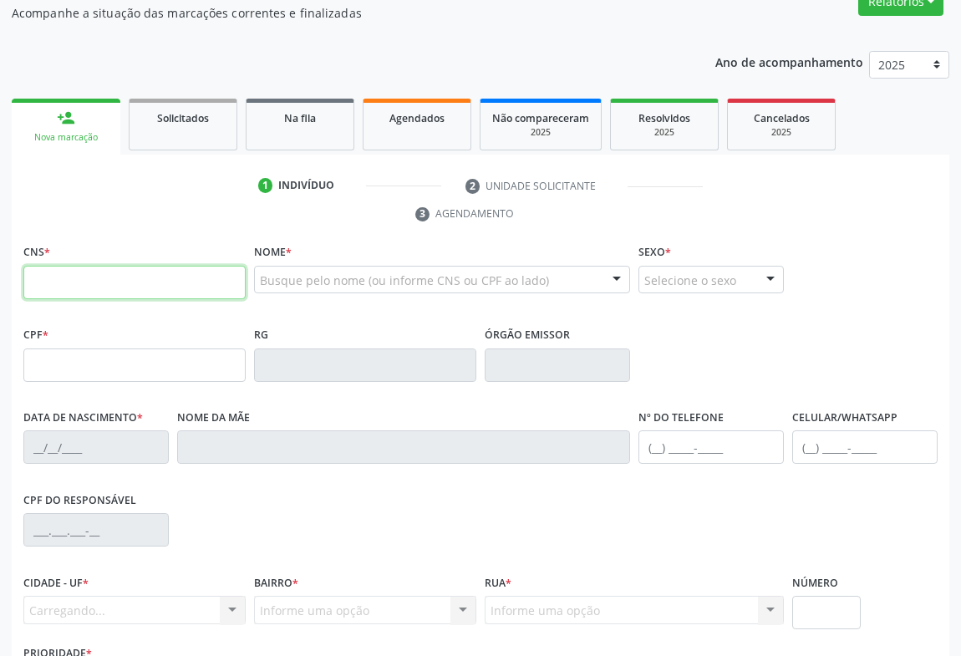
click at [127, 282] on input "text" at bounding box center [134, 282] width 222 height 33
type input "707"
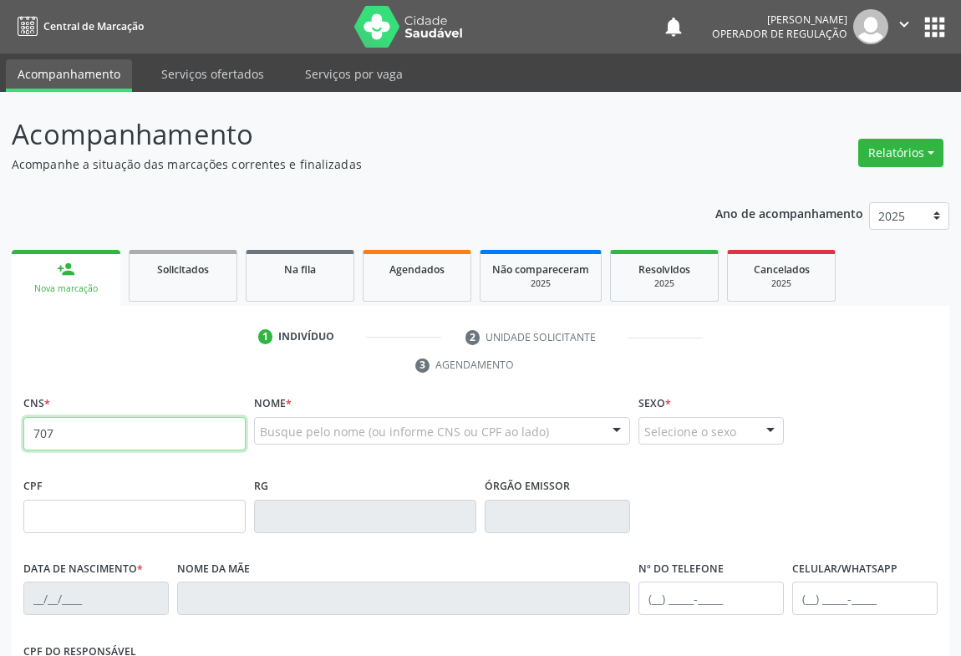
click at [901, 23] on icon "" at bounding box center [904, 24] width 18 height 18
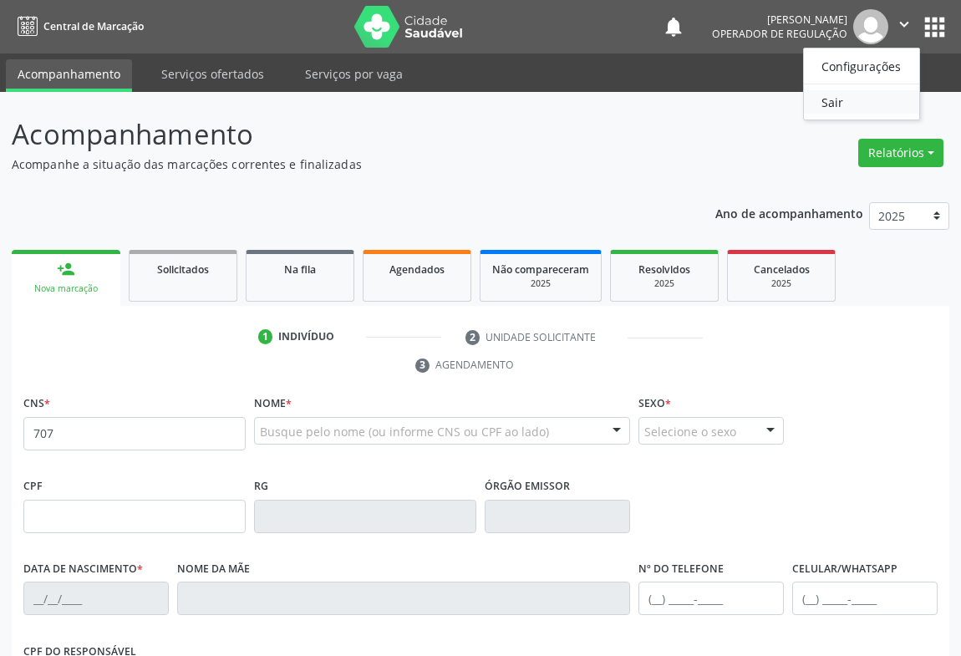
click at [819, 101] on link "Sair" at bounding box center [861, 101] width 115 height 23
